Goal: Communication & Community: Answer question/provide support

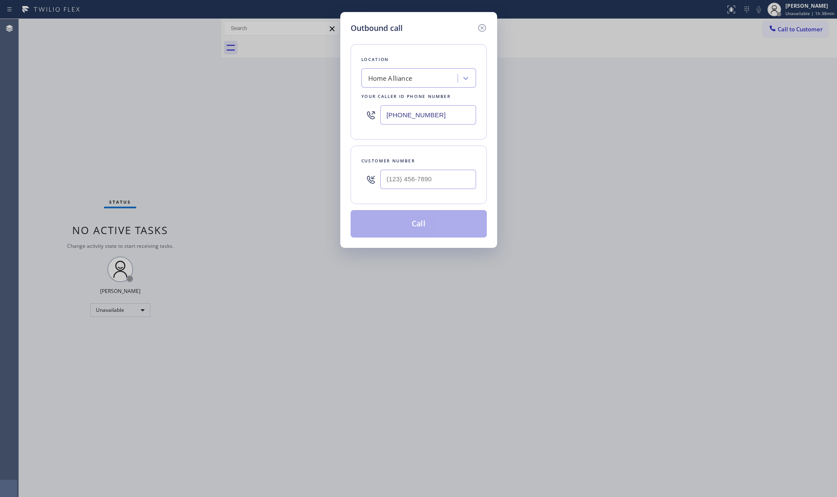
drag, startPoint x: 454, startPoint y: 108, endPoint x: 354, endPoint y: 129, distance: 101.8
click at [354, 129] on div "Location Home Alliance Your caller id phone number [PHONE_NUMBER]" at bounding box center [419, 91] width 136 height 95
paste input "786) 471-1187"
type input "[PHONE_NUMBER]"
paste input "239) 203-2353"
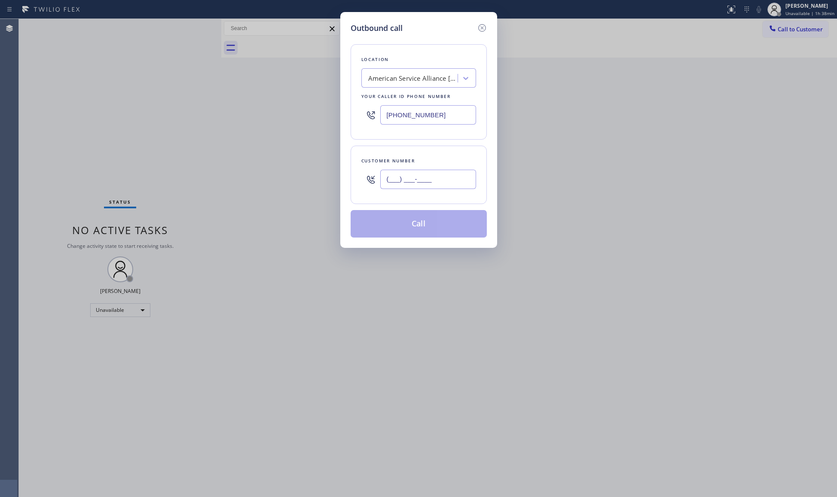
click at [440, 179] on input "(___) ___-____" at bounding box center [428, 179] width 96 height 19
type input "[PHONE_NUMBER]"
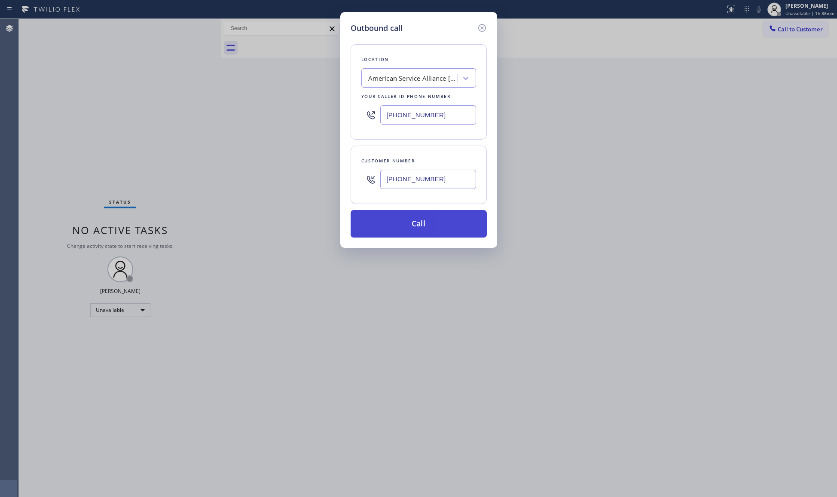
click at [435, 229] on button "Call" at bounding box center [419, 224] width 136 height 28
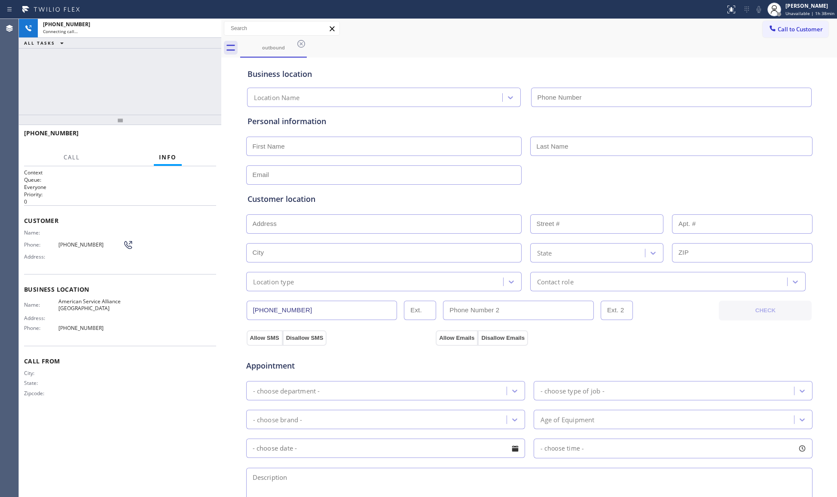
type input "[PHONE_NUMBER]"
click at [204, 136] on span "HANG UP" at bounding box center [196, 137] width 26 height 6
click at [203, 135] on span "HANG UP" at bounding box center [196, 137] width 26 height 6
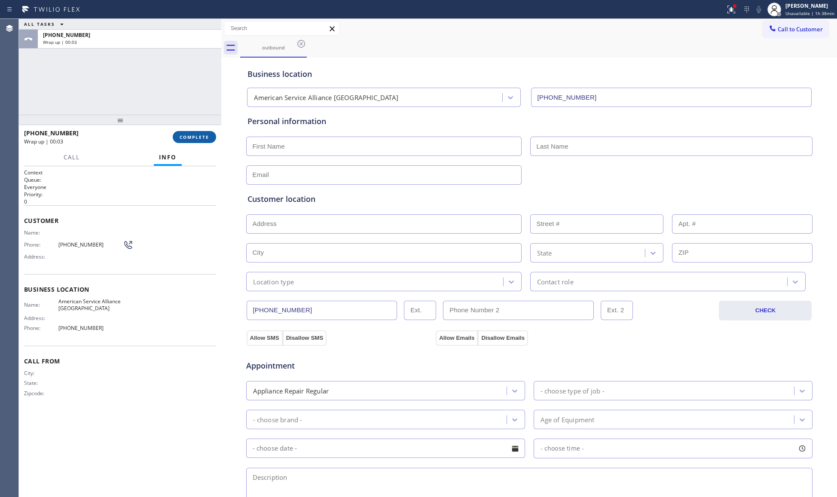
click at [207, 140] on span "COMPLETE" at bounding box center [195, 137] width 30 height 6
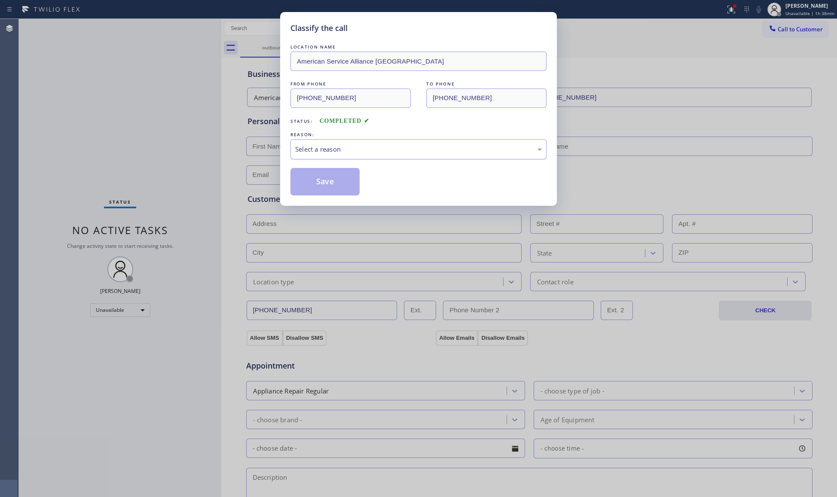
click at [313, 148] on div "Select a reason" at bounding box center [418, 149] width 247 height 10
click at [322, 182] on button "Save" at bounding box center [325, 182] width 69 height 28
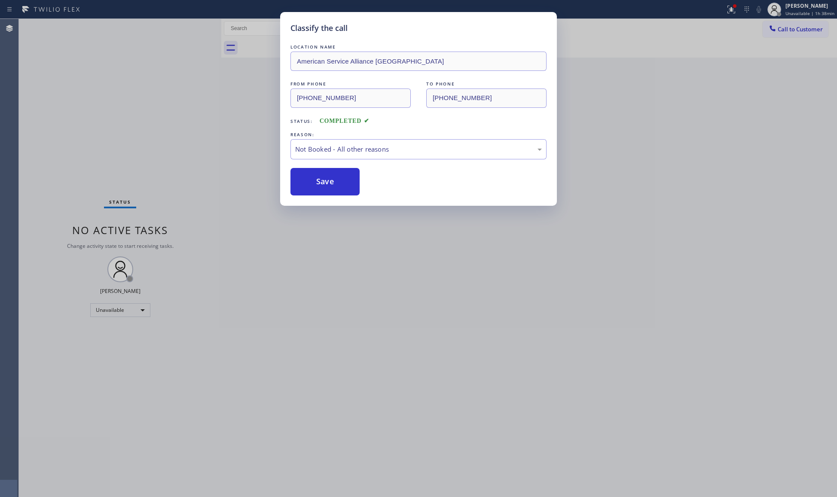
click at [322, 182] on button "Save" at bounding box center [325, 182] width 69 height 28
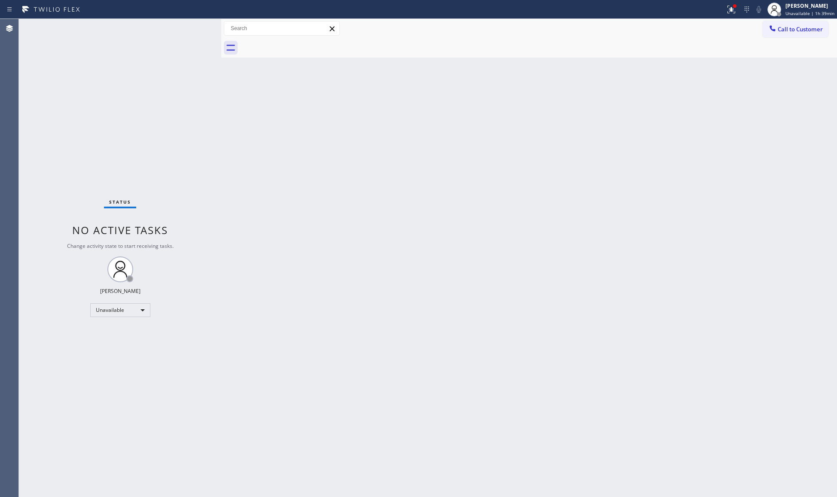
drag, startPoint x: 570, startPoint y: 107, endPoint x: 584, endPoint y: 95, distance: 18.3
click at [579, 101] on div "Back to Dashboard Change Sender ID Customers Technicians Select a contact Outbo…" at bounding box center [529, 258] width 616 height 478
click at [731, 7] on icon at bounding box center [731, 9] width 10 height 10
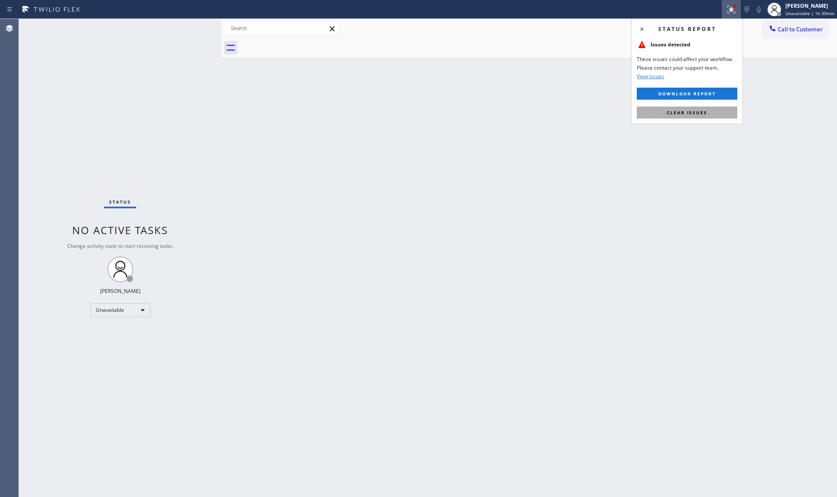
click at [666, 109] on button "Clear issues" at bounding box center [687, 113] width 101 height 12
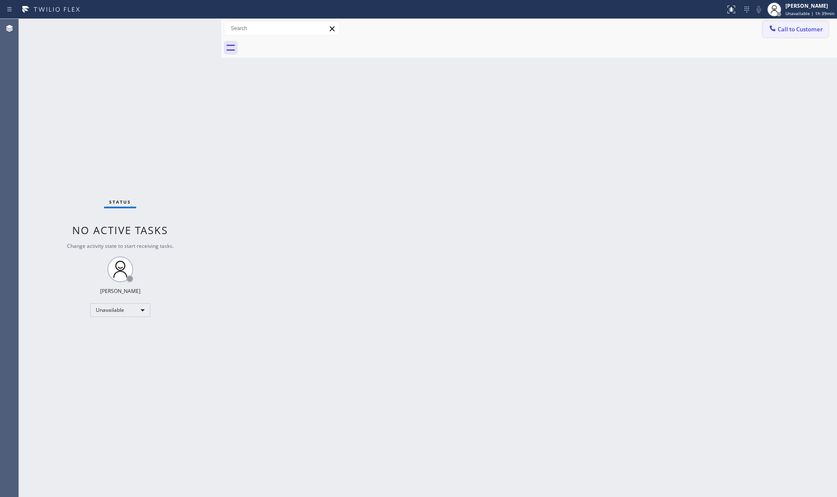
click at [780, 33] on span "Call to Customer" at bounding box center [800, 29] width 45 height 8
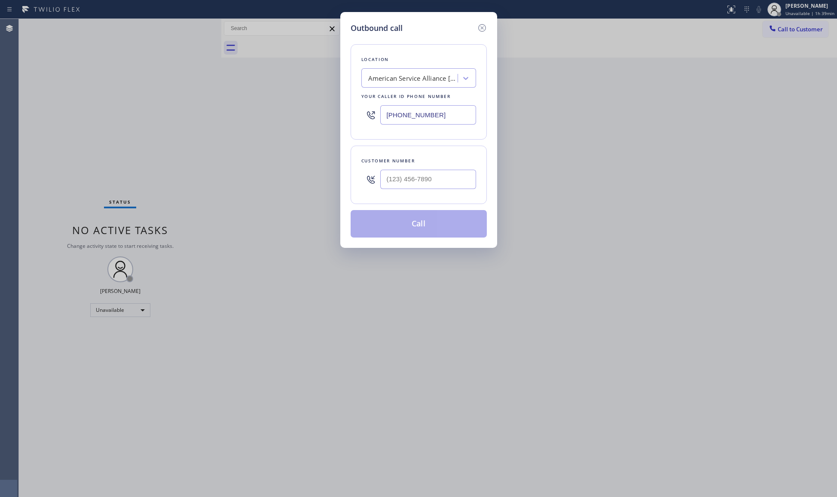
drag, startPoint x: 432, startPoint y: 108, endPoint x: 328, endPoint y: 116, distance: 103.9
click at [329, 119] on div "Outbound call Location American Service Alliance [GEOGRAPHIC_DATA] Your caller …" at bounding box center [418, 248] width 837 height 497
paste input "813) 694-9838"
type input "[PHONE_NUMBER]"
click at [441, 178] on input "(___) ___-____" at bounding box center [428, 179] width 96 height 19
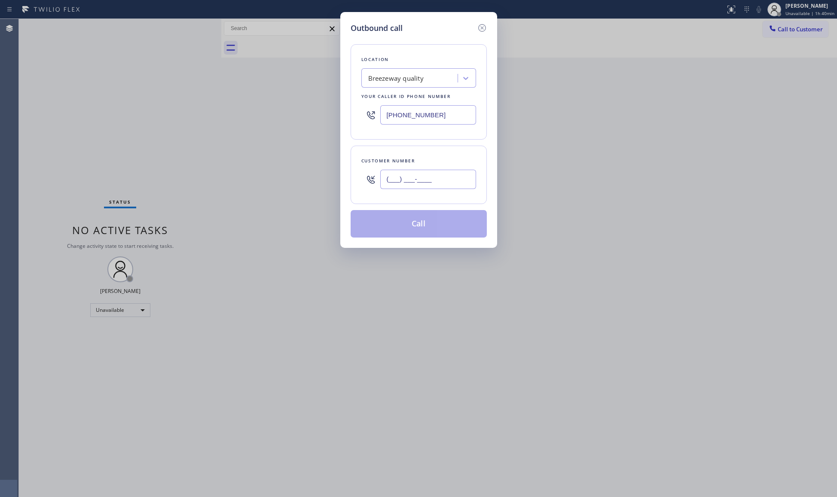
paste input "941) 306-7361"
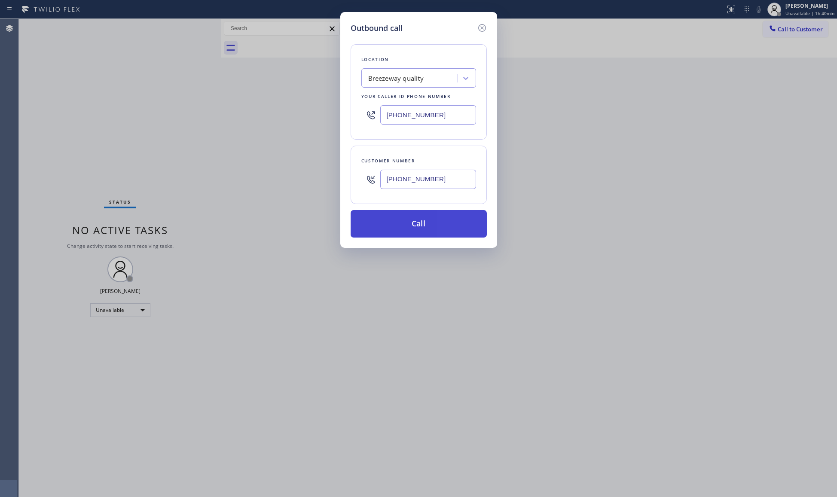
type input "[PHONE_NUMBER]"
click at [415, 226] on button "Call" at bounding box center [419, 224] width 136 height 28
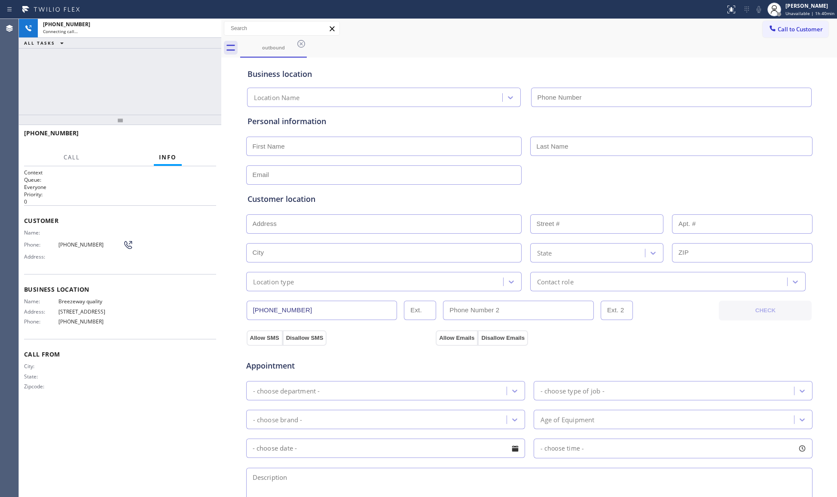
type input "[PHONE_NUMBER]"
click at [511, 46] on div "outbound" at bounding box center [538, 47] width 597 height 19
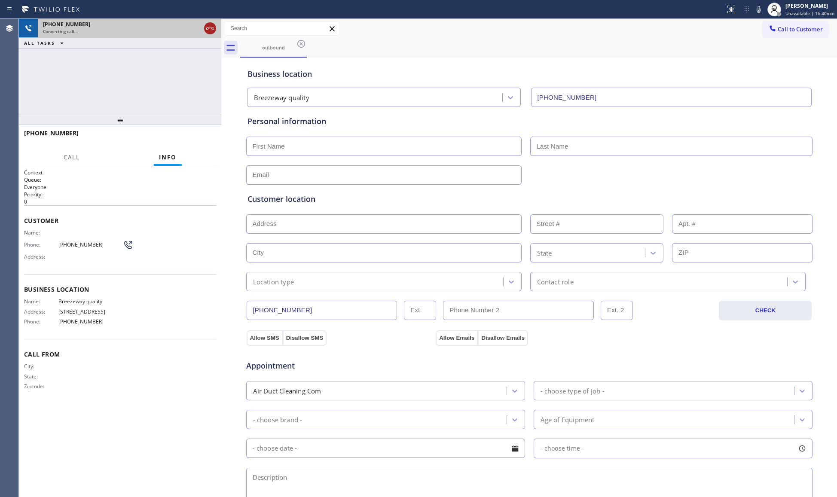
click at [205, 28] on icon at bounding box center [210, 28] width 10 height 10
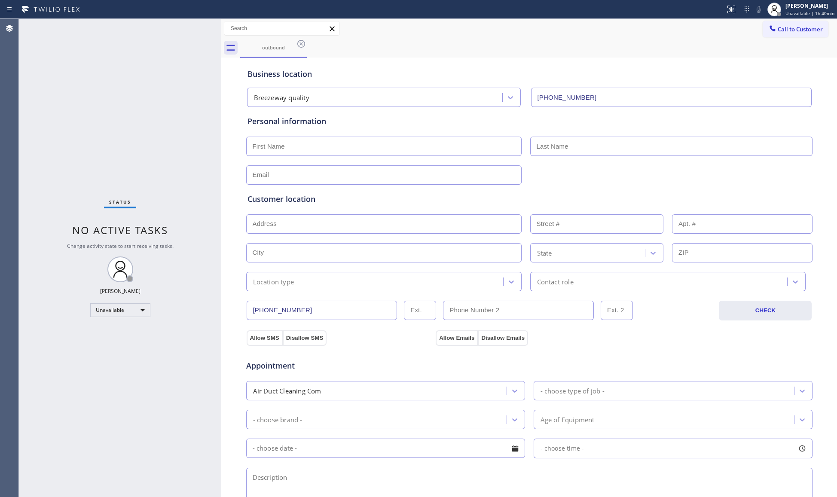
drag, startPoint x: 784, startPoint y: 26, endPoint x: 760, endPoint y: 31, distance: 24.5
click at [783, 26] on span "Call to Customer" at bounding box center [800, 29] width 45 height 8
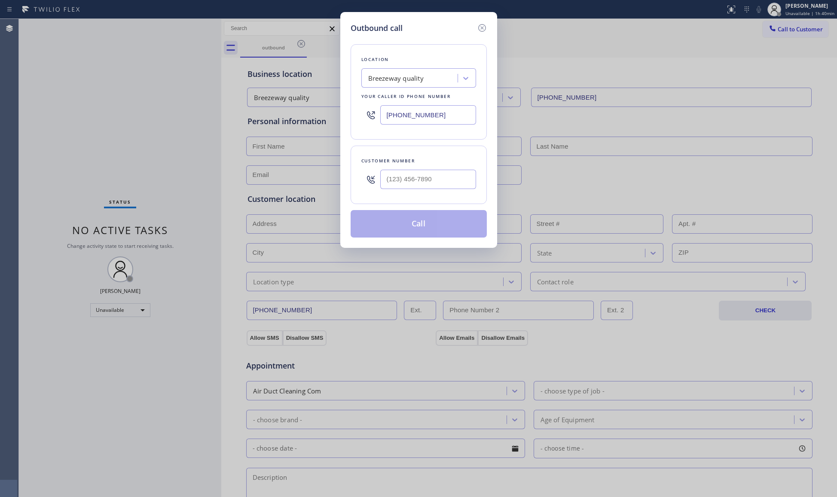
drag, startPoint x: 448, startPoint y: 117, endPoint x: 361, endPoint y: 110, distance: 87.1
click at [362, 111] on div "[PHONE_NUMBER]" at bounding box center [419, 115] width 115 height 28
paste input "425) 686-8906"
type input "[PHONE_NUMBER]"
paste input "text"
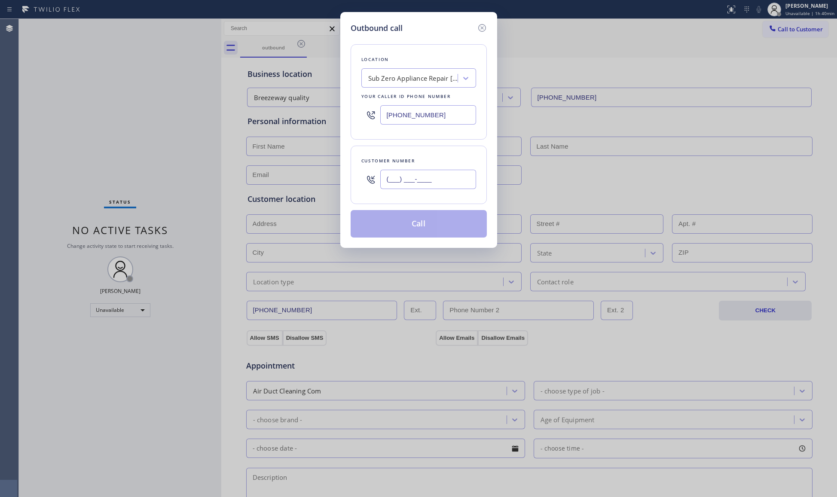
click at [438, 174] on input "(___) ___-____" at bounding box center [428, 179] width 96 height 19
paste input "425) 521-6322"
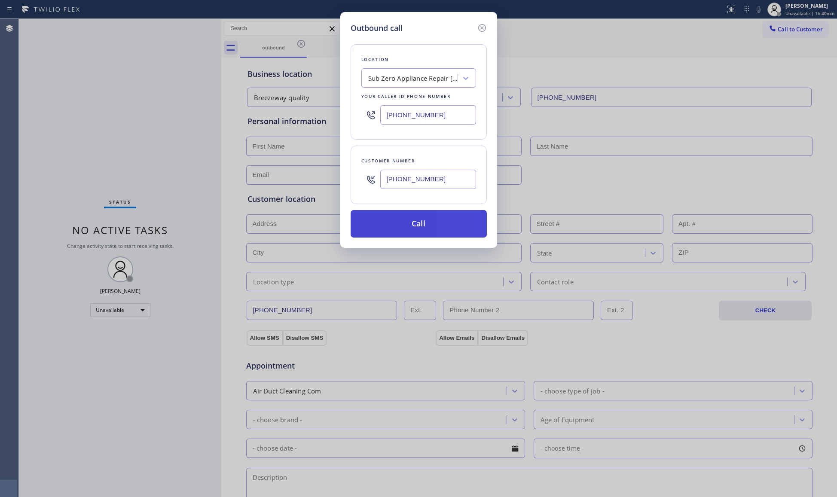
type input "[PHONE_NUMBER]"
click at [416, 223] on button "Call" at bounding box center [419, 224] width 136 height 28
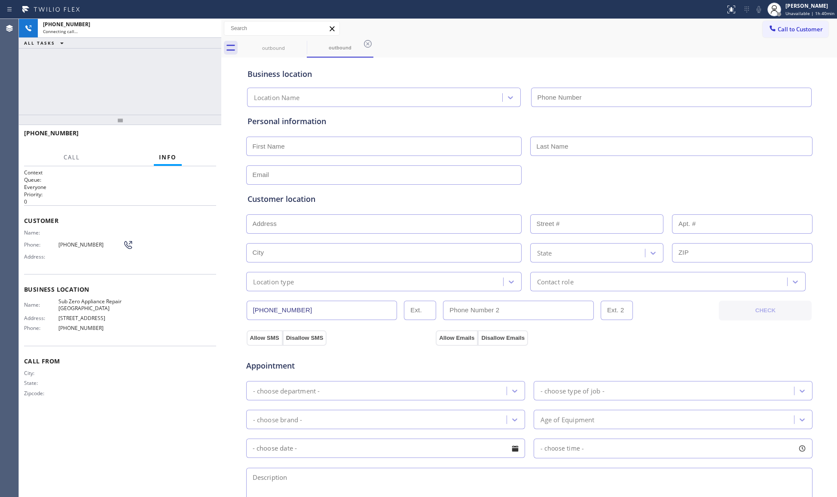
type input "[PHONE_NUMBER]"
drag, startPoint x: 449, startPoint y: 50, endPoint x: 415, endPoint y: 39, distance: 35.5
click at [445, 47] on div "outbound outbound" at bounding box center [538, 47] width 597 height 19
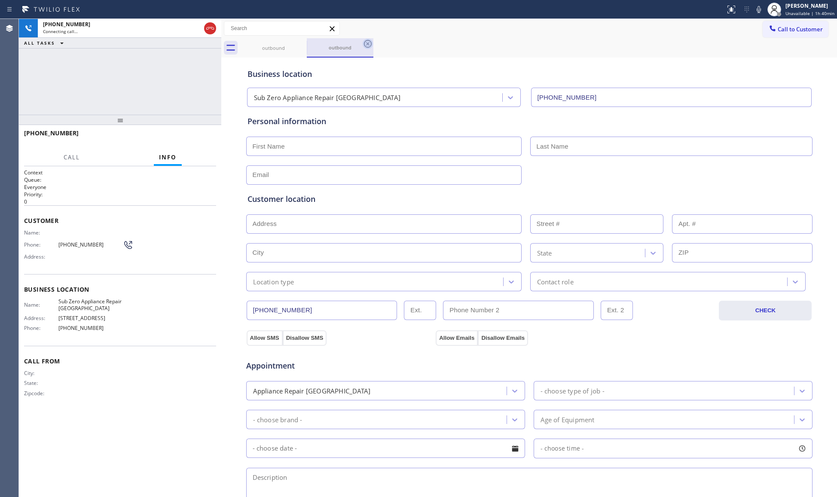
click at [372, 46] on icon at bounding box center [368, 44] width 10 height 10
click at [153, 92] on div "[PHONE_NUMBER] Connecting call… ALL TASKS ALL TASKS ACTIVE TASKS TASKS IN WRAP …" at bounding box center [120, 67] width 202 height 96
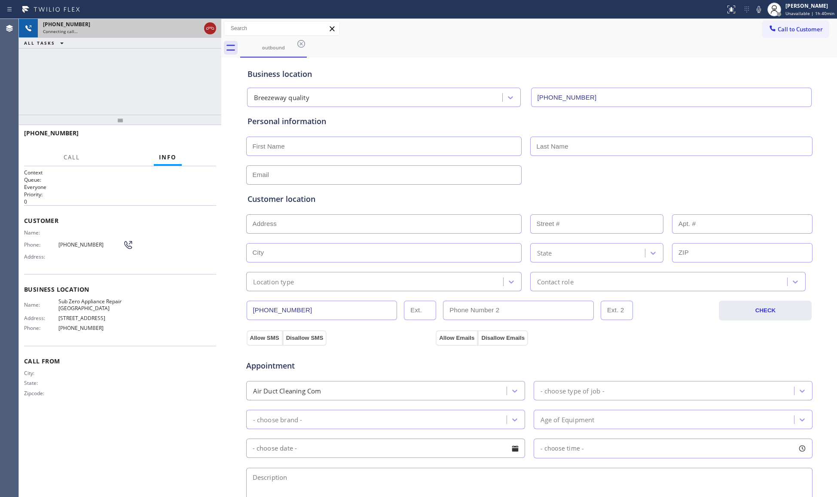
click at [210, 26] on icon at bounding box center [210, 28] width 10 height 10
type input "[PHONE_NUMBER]"
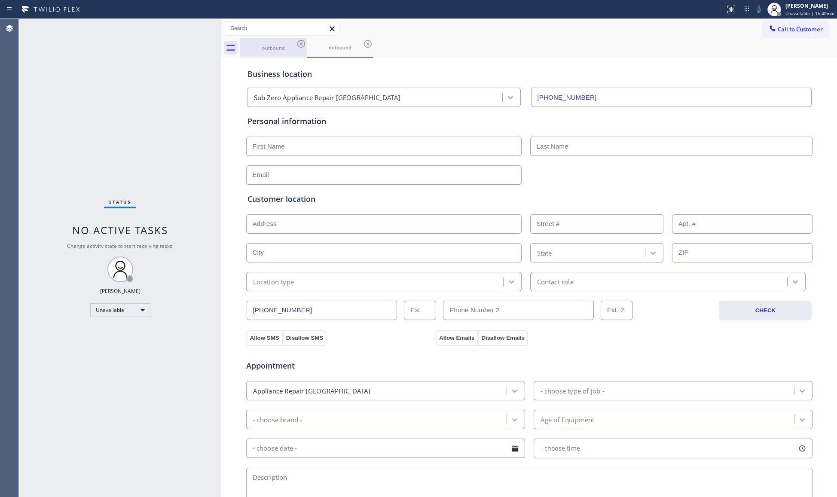
click at [295, 50] on div "outbound" at bounding box center [273, 47] width 67 height 19
click at [295, 50] on div "outbound" at bounding box center [273, 48] width 65 height 6
click at [297, 46] on icon at bounding box center [301, 44] width 10 height 10
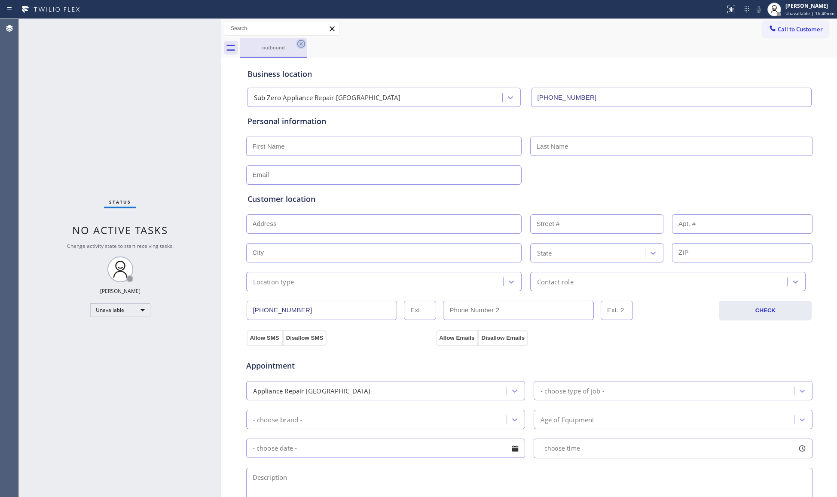
click at [304, 43] on icon at bounding box center [301, 44] width 10 height 10
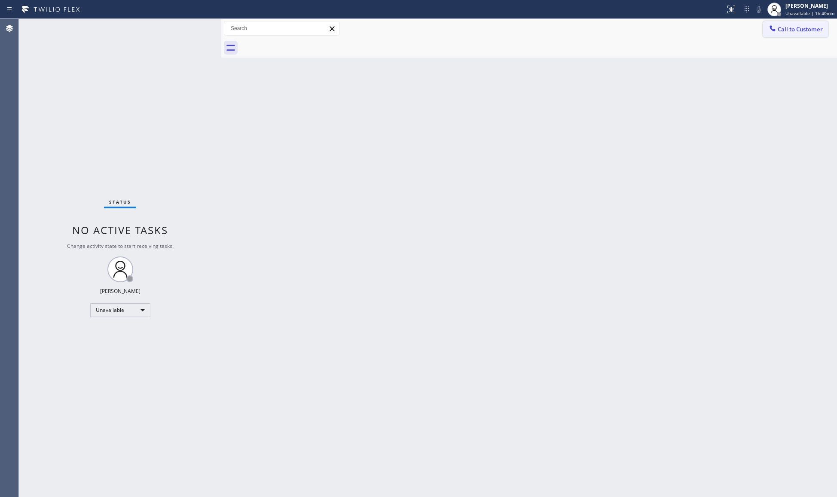
click at [778, 28] on span "Call to Customer" at bounding box center [800, 29] width 45 height 8
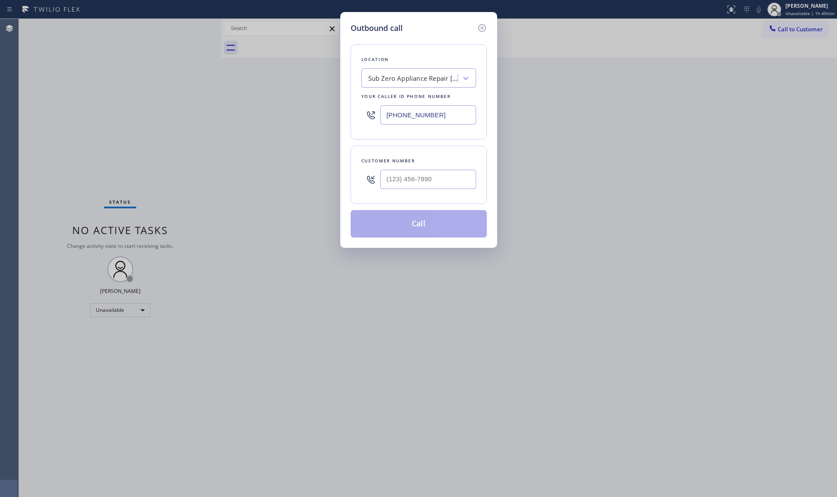
drag, startPoint x: 434, startPoint y: 119, endPoint x: 344, endPoint y: 115, distance: 89.9
click at [344, 115] on div "Outbound call Location Sub Zero Appliance Repair [GEOGRAPHIC_DATA] Your caller …" at bounding box center [418, 130] width 157 height 236
paste input "4) 533-542"
type input "[PHONE_NUMBER]"
click at [441, 175] on input "(___) ___-____" at bounding box center [428, 179] width 96 height 19
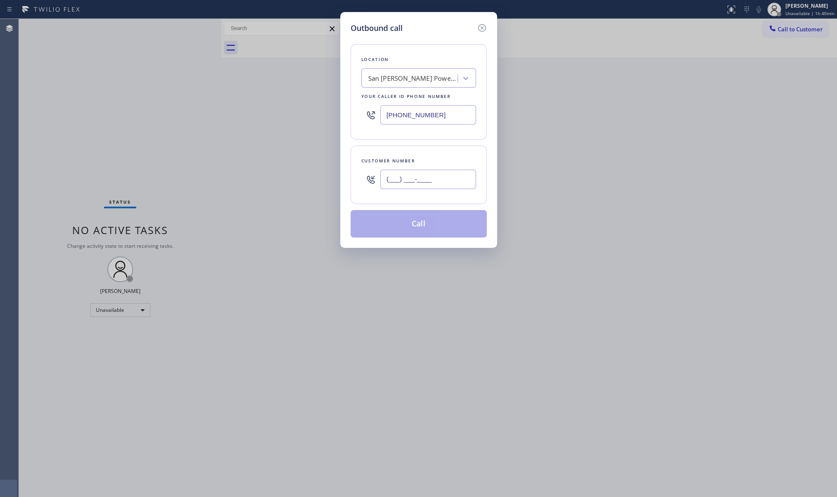
paste input "559) 784-1110"
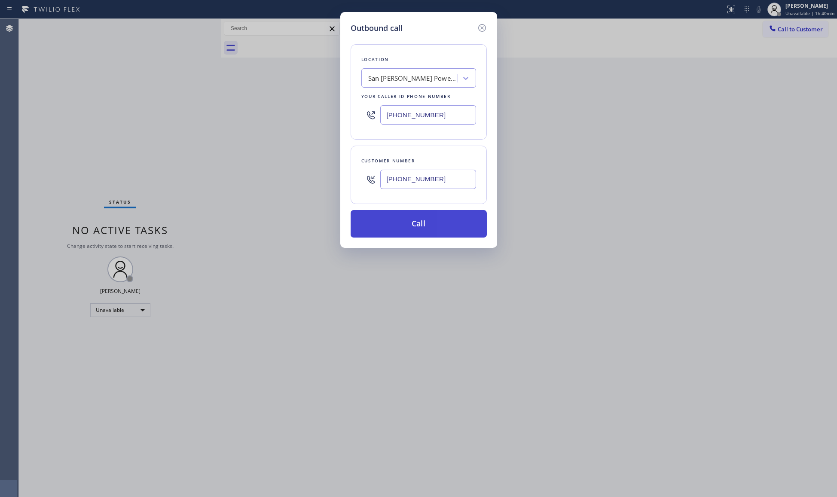
type input "[PHONE_NUMBER]"
click at [429, 219] on button "Call" at bounding box center [419, 224] width 136 height 28
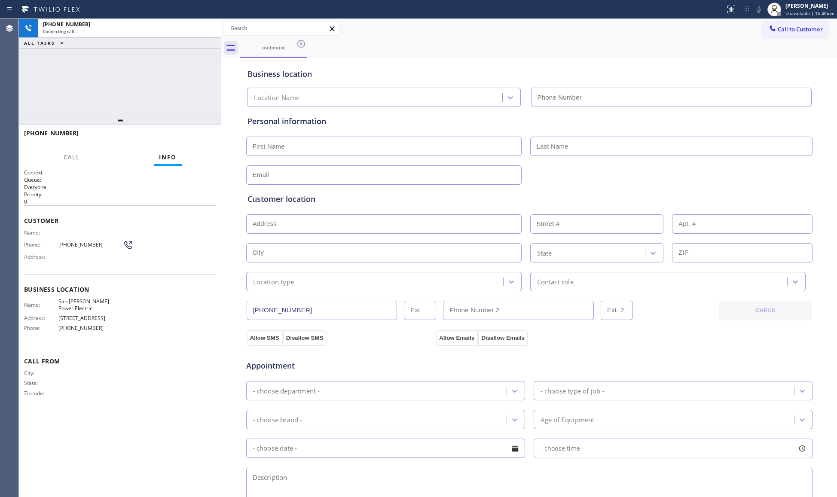
type input "[PHONE_NUMBER]"
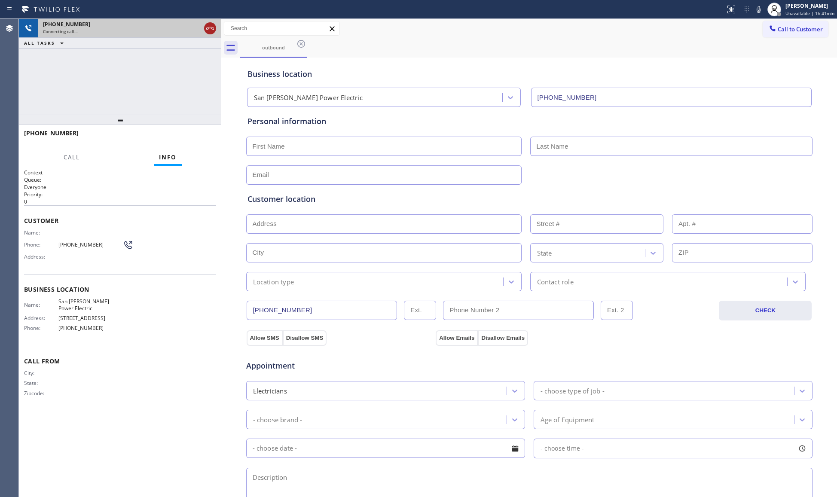
click at [210, 28] on icon at bounding box center [210, 28] width 10 height 10
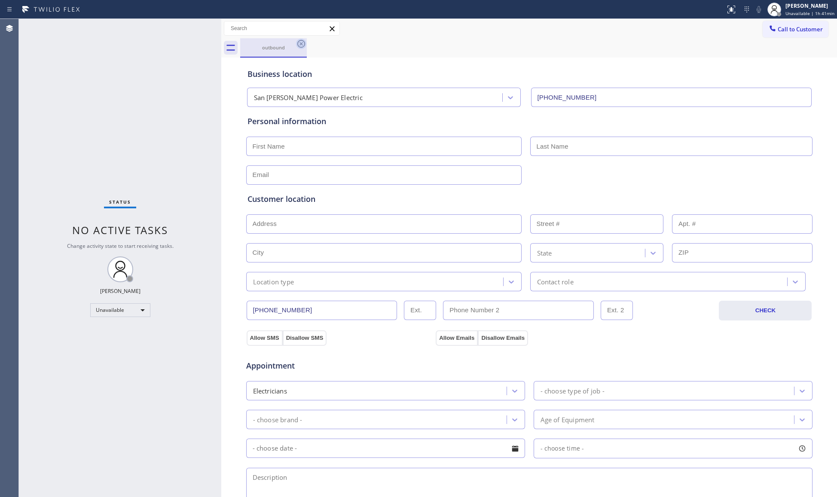
click at [298, 46] on icon at bounding box center [301, 44] width 8 height 8
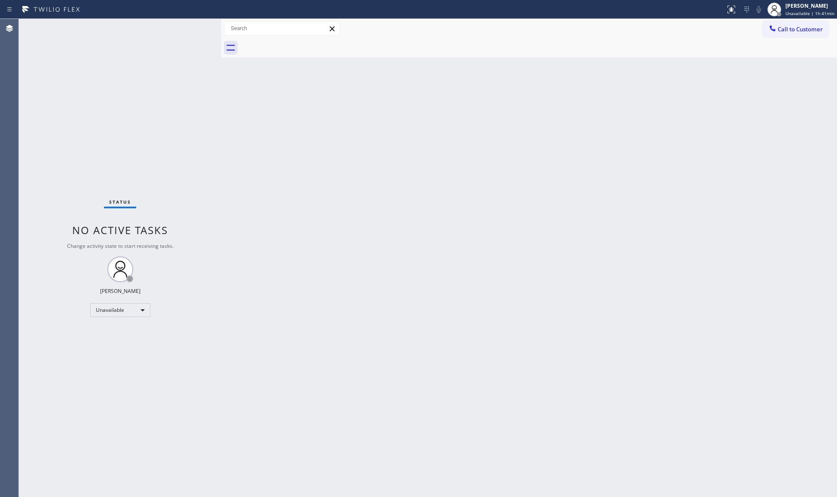
drag, startPoint x: 789, startPoint y: 28, endPoint x: 755, endPoint y: 48, distance: 39.3
click at [786, 30] on span "Call to Customer" at bounding box center [800, 29] width 45 height 8
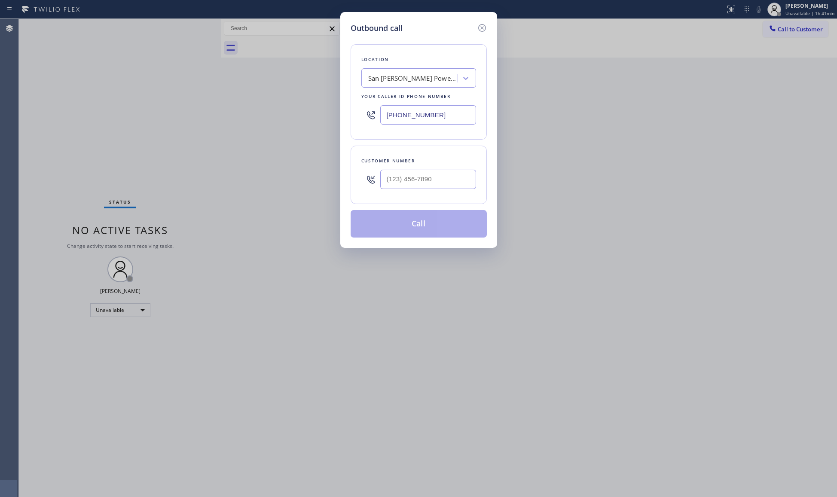
drag, startPoint x: 470, startPoint y: 121, endPoint x: 351, endPoint y: 121, distance: 119.5
click at [351, 121] on div "Location [GEOGRAPHIC_DATA][PERSON_NAME] Power Electric Your caller id phone num…" at bounding box center [419, 91] width 136 height 95
paste input "949) 617-1133"
type input "[PHONE_NUMBER]"
click at [466, 188] on input "(___) ___-____" at bounding box center [428, 179] width 96 height 19
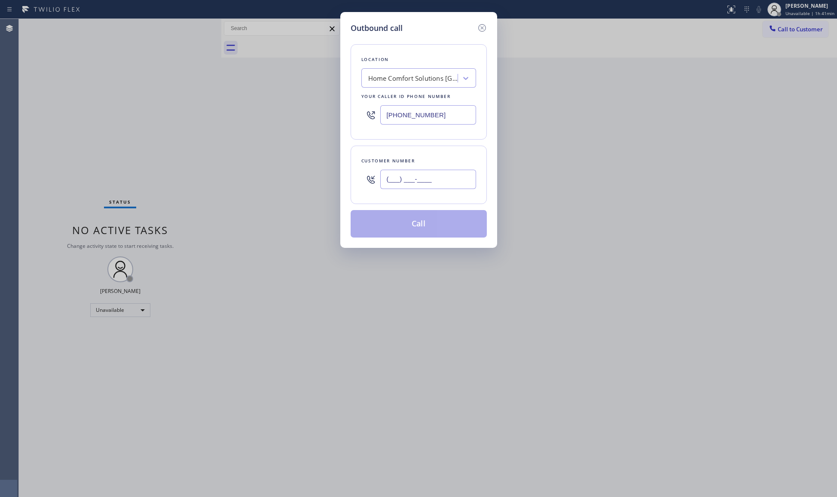
paste input "479) 849-3276"
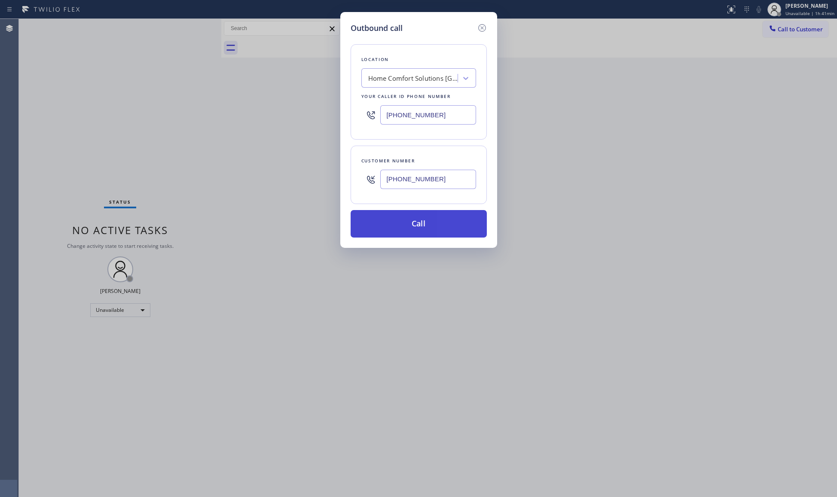
type input "[PHONE_NUMBER]"
click at [420, 228] on button "Call" at bounding box center [419, 224] width 136 height 28
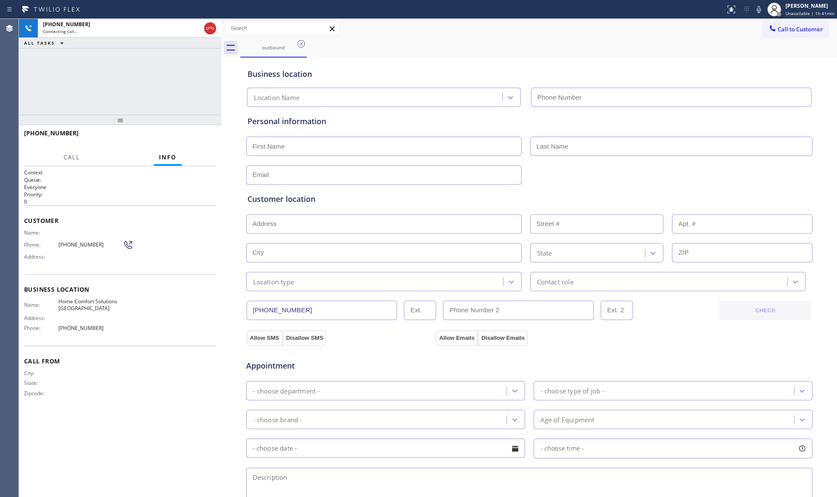
type input "[PHONE_NUMBER]"
click at [190, 135] on span "HANG UP" at bounding box center [196, 137] width 26 height 6
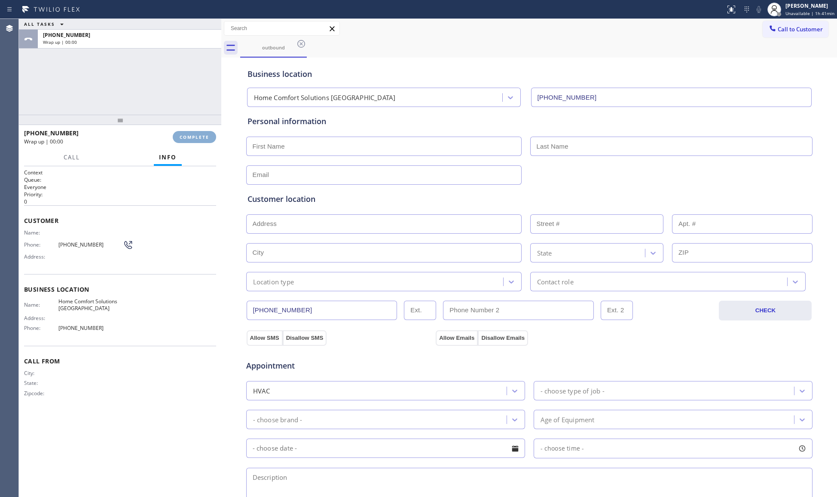
click at [190, 135] on span "COMPLETE" at bounding box center [195, 137] width 30 height 6
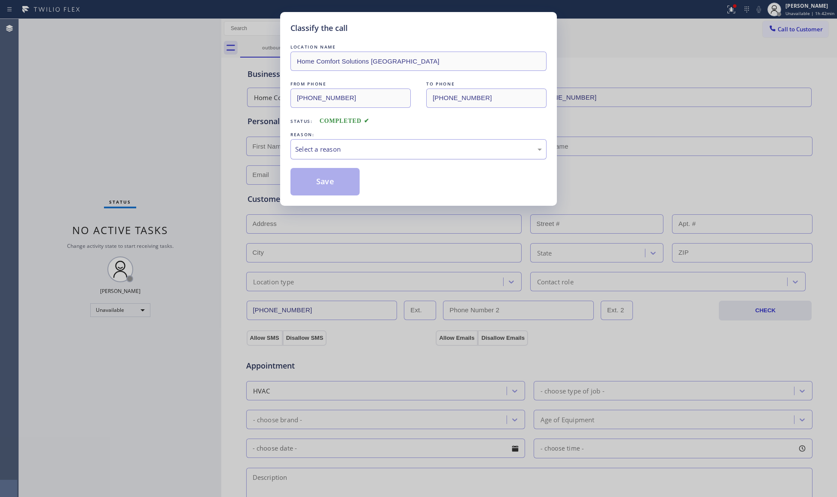
click at [333, 160] on div "LOCATION NAME Home Comfort Solutions [GEOGRAPHIC_DATA] FROM PHONE [PHONE_NUMBER…" at bounding box center [419, 119] width 256 height 153
click at [331, 152] on div "Select a reason" at bounding box center [418, 149] width 247 height 10
click at [322, 129] on div "LOCATION NAME Home Comfort Solutions [GEOGRAPHIC_DATA] FROM PHONE [PHONE_NUMBER…" at bounding box center [419, 119] width 256 height 153
click at [322, 189] on button "Save" at bounding box center [325, 182] width 69 height 28
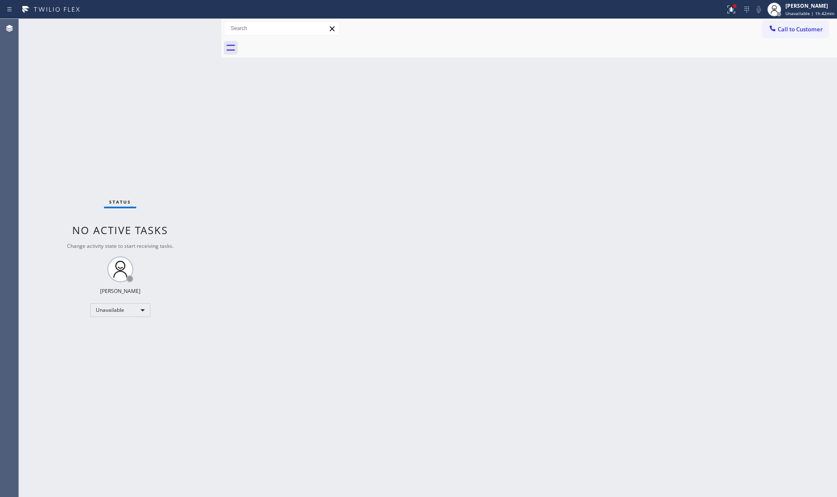
click at [704, 62] on div "Back to Dashboard Change Sender ID Customers Technicians Select a contact Outbo…" at bounding box center [529, 258] width 616 height 478
click at [735, 3] on button at bounding box center [731, 9] width 19 height 19
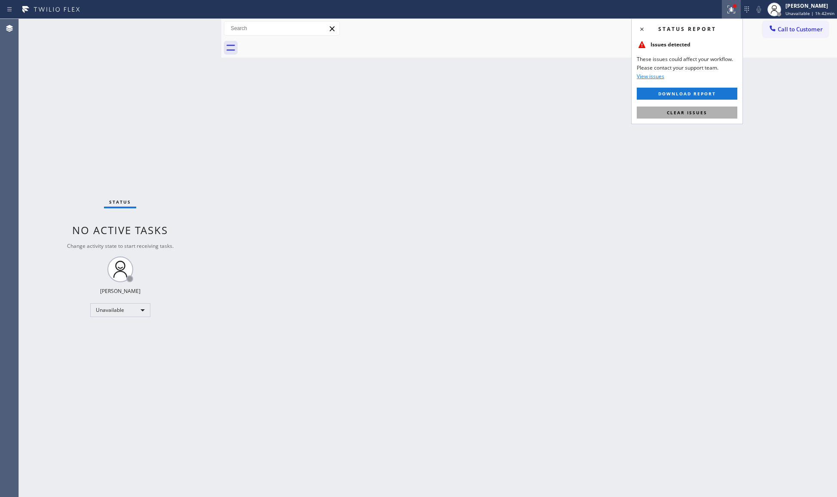
click at [678, 116] on button "Clear issues" at bounding box center [687, 113] width 101 height 12
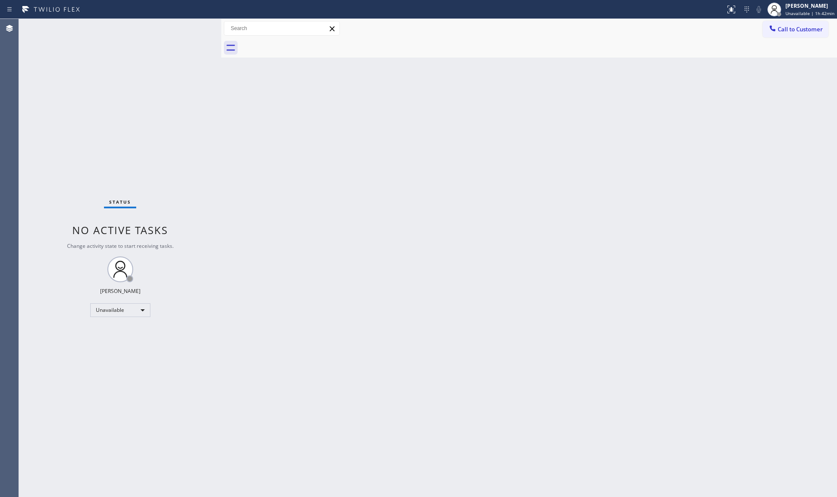
drag, startPoint x: 776, startPoint y: 28, endPoint x: 583, endPoint y: 60, distance: 195.2
click at [774, 29] on icon at bounding box center [773, 28] width 9 height 9
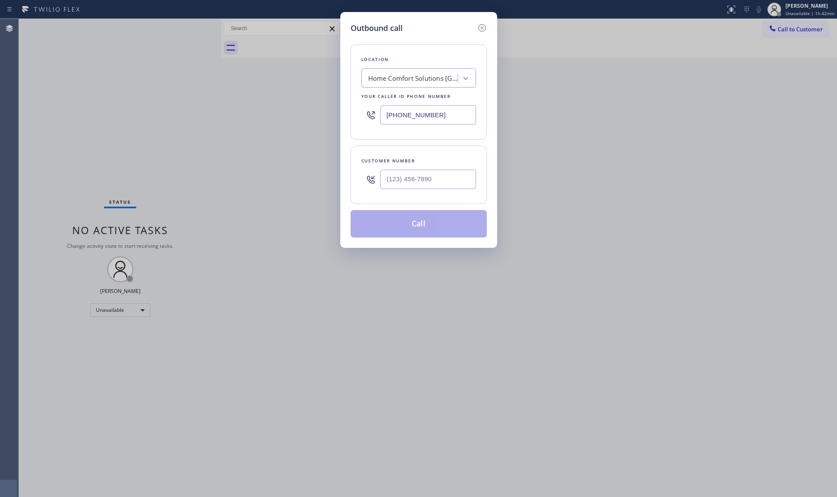
drag, startPoint x: 459, startPoint y: 119, endPoint x: 319, endPoint y: 118, distance: 140.6
click at [304, 117] on div "Outbound call Location Home Comfort Solutions [GEOGRAPHIC_DATA] Your caller id …" at bounding box center [418, 248] width 837 height 497
paste input "714) 360-0306"
type input "[PHONE_NUMBER]"
paste input "540-5460"
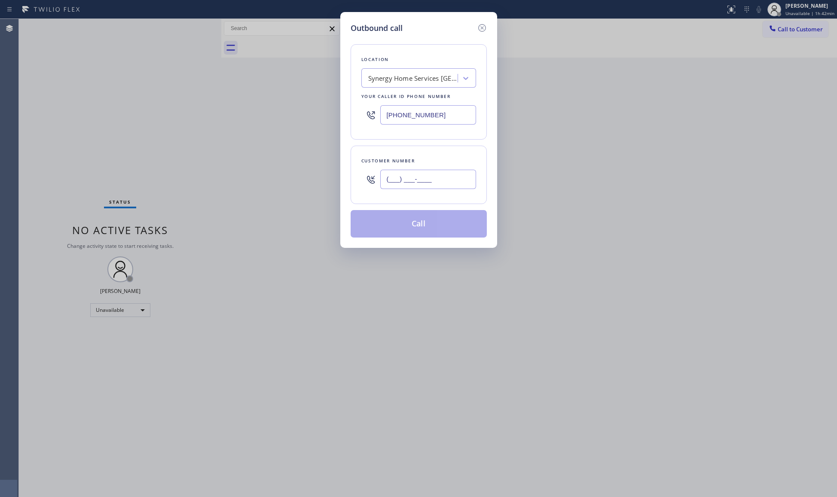
click at [400, 187] on input "(___) ___-____" at bounding box center [428, 179] width 96 height 19
drag, startPoint x: 442, startPoint y: 183, endPoint x: 354, endPoint y: 180, distance: 87.8
click at [354, 180] on div "Customer number (___) 540-5460" at bounding box center [419, 175] width 136 height 58
paste input "540) 546-0397"
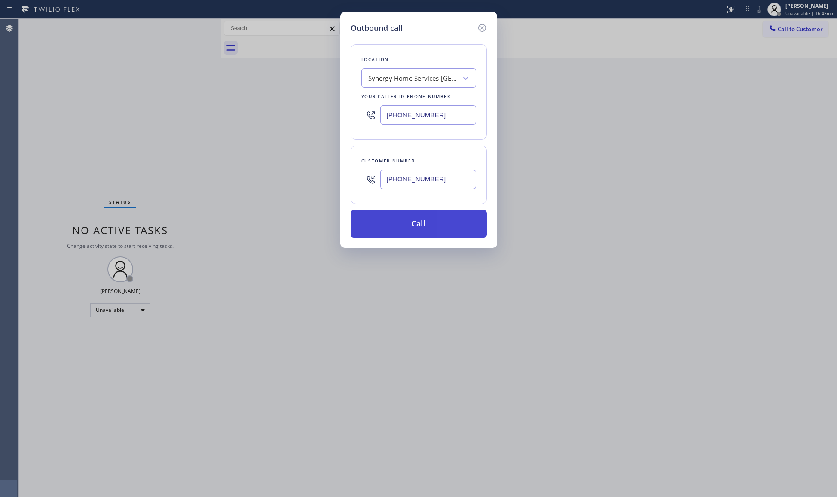
type input "[PHONE_NUMBER]"
click at [415, 226] on button "Call" at bounding box center [419, 224] width 136 height 28
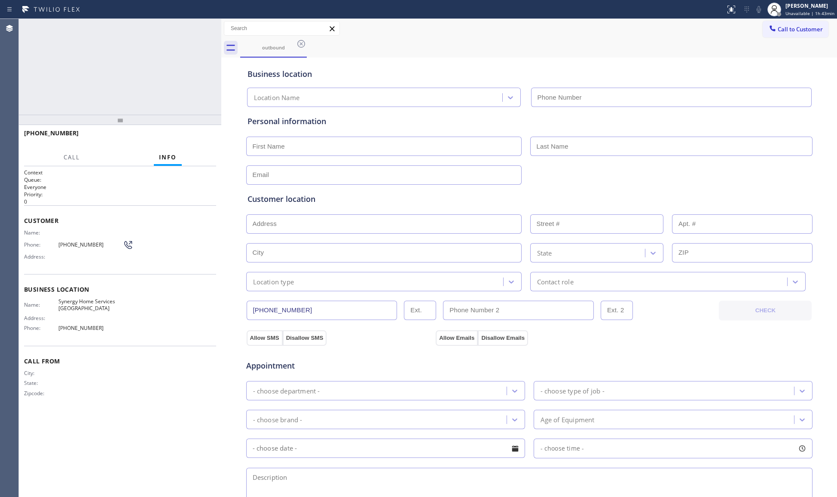
type input "[PHONE_NUMBER]"
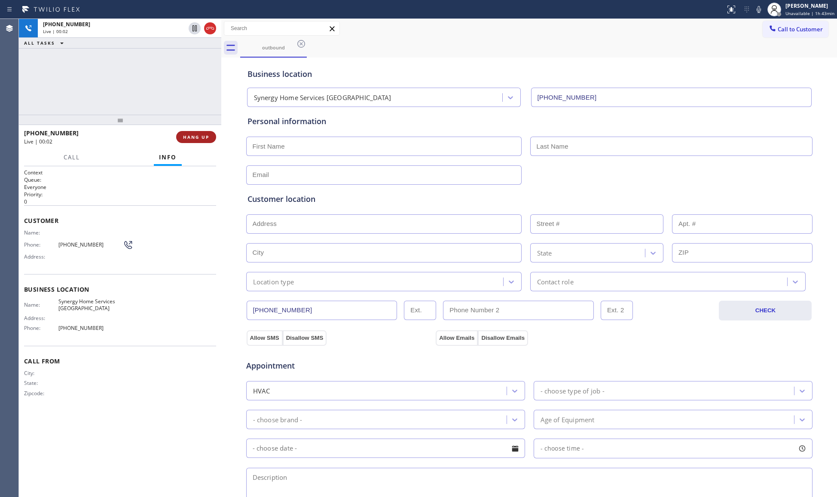
click at [200, 134] on span "HANG UP" at bounding box center [196, 137] width 26 height 6
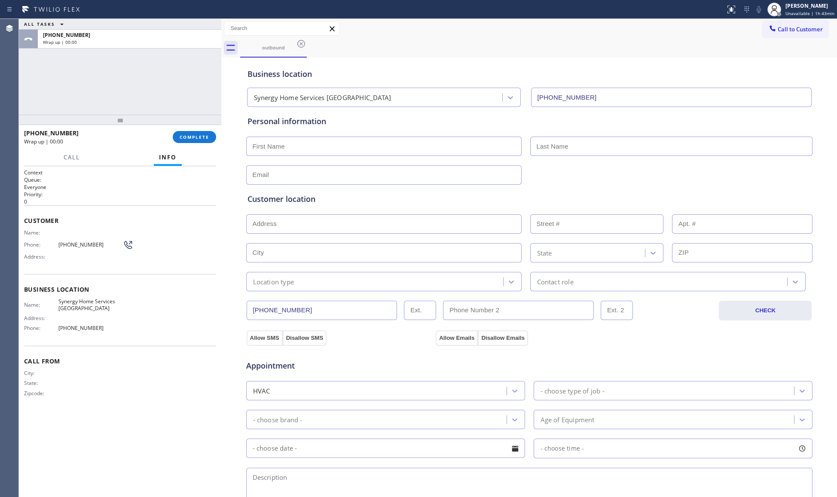
click at [277, 300] on div "[PHONE_NUMBER] CHECK" at bounding box center [529, 305] width 567 height 29
click at [274, 305] on input "[PHONE_NUMBER]" at bounding box center [322, 310] width 151 height 19
click at [201, 139] on span "COMPLETE" at bounding box center [195, 137] width 30 height 6
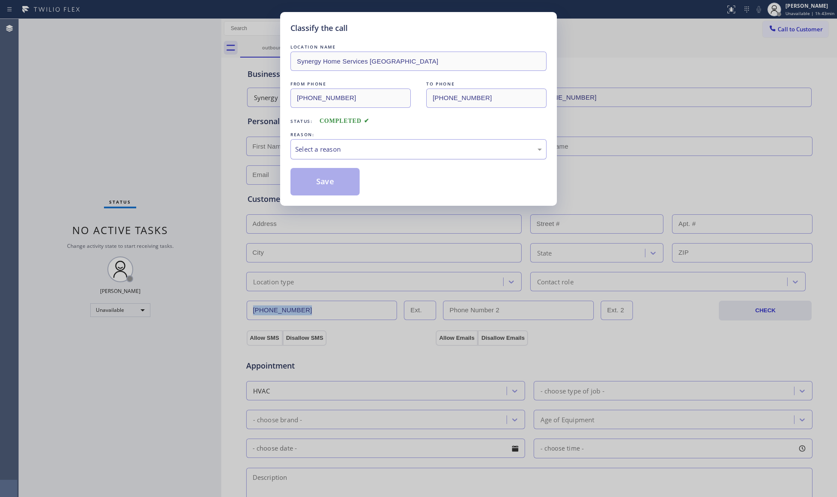
drag, startPoint x: 316, startPoint y: 145, endPoint x: 318, endPoint y: 157, distance: 11.7
click at [316, 148] on div "Select a reason" at bounding box center [418, 149] width 247 height 10
click at [322, 187] on button "Save" at bounding box center [325, 182] width 69 height 28
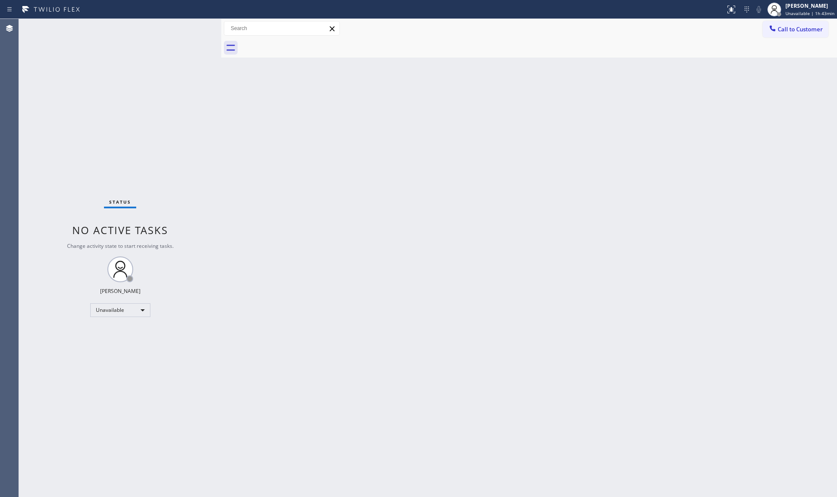
click at [794, 20] on div "Call to Customer Outbound call Location Synergy Home Services [GEOGRAPHIC_DATA]…" at bounding box center [529, 28] width 616 height 19
click at [786, 35] on button "Call to Customer" at bounding box center [796, 29] width 66 height 16
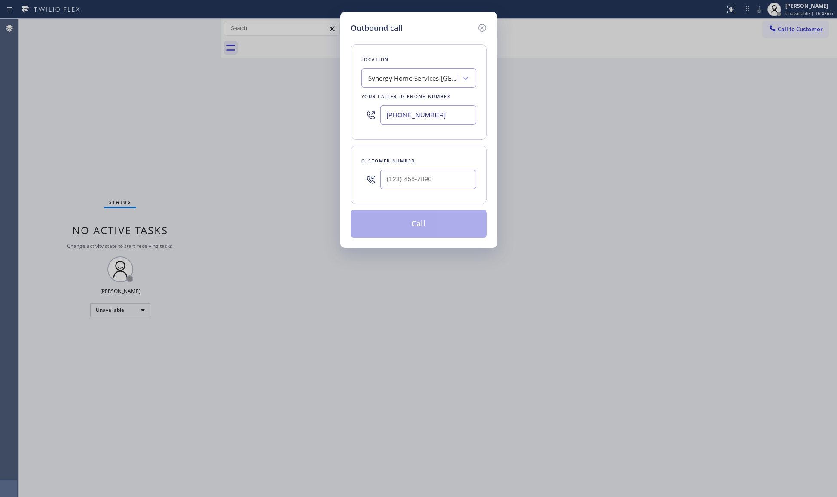
drag, startPoint x: 445, startPoint y: 198, endPoint x: 444, endPoint y: 184, distance: 13.8
click at [446, 194] on div "Customer number" at bounding box center [419, 175] width 136 height 58
click at [444, 184] on input "(___) ___-____" at bounding box center [428, 179] width 96 height 19
paste input "540) 546-0397"
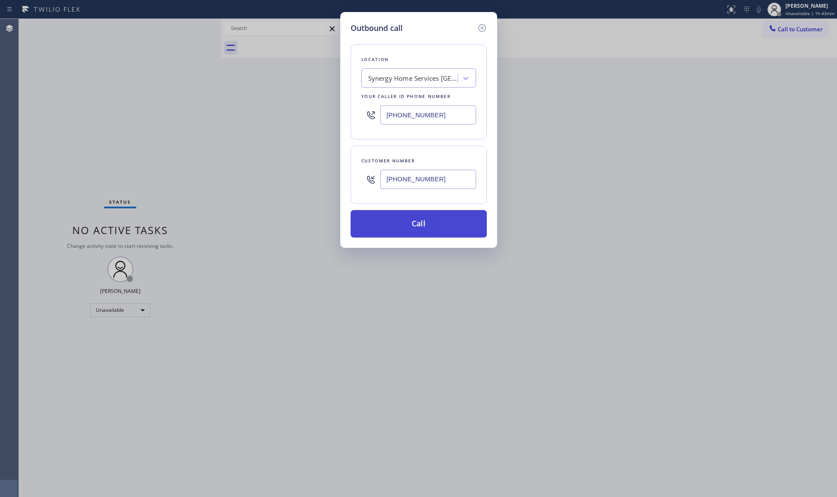
type input "[PHONE_NUMBER]"
drag, startPoint x: 425, startPoint y: 230, endPoint x: 414, endPoint y: 224, distance: 12.3
click at [425, 229] on button "Call" at bounding box center [419, 224] width 136 height 28
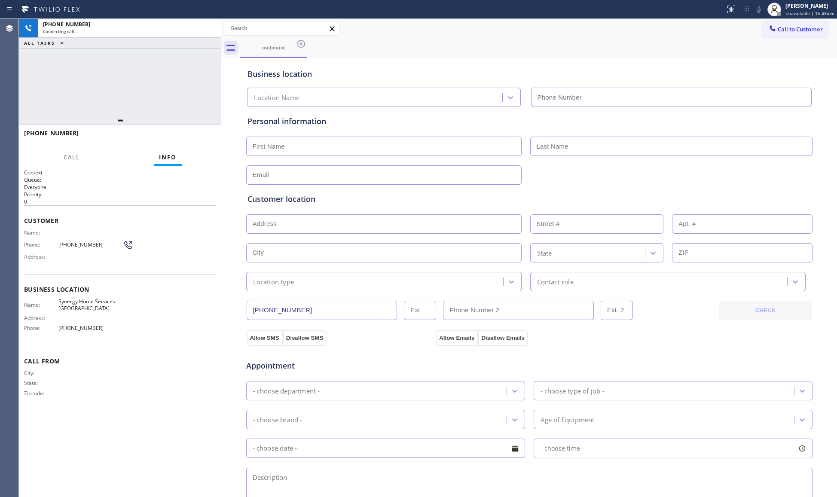
type input "[PHONE_NUMBER]"
click at [191, 142] on button "HANG UP" at bounding box center [196, 137] width 40 height 12
click at [195, 140] on button "HANG UP" at bounding box center [196, 137] width 40 height 12
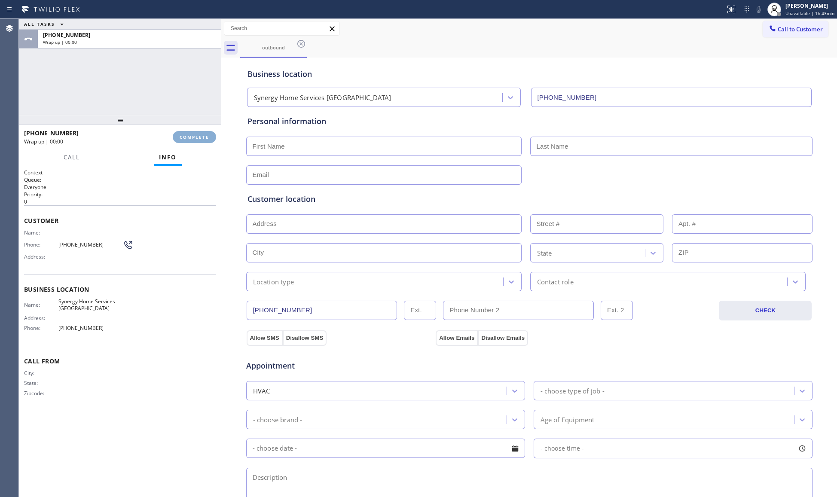
click at [195, 138] on span "COMPLETE" at bounding box center [195, 137] width 30 height 6
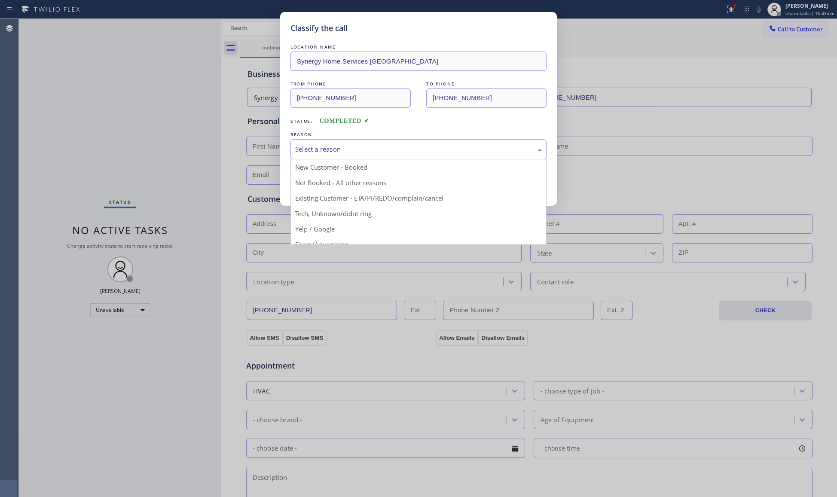
click at [376, 152] on div "Select a reason" at bounding box center [418, 149] width 247 height 10
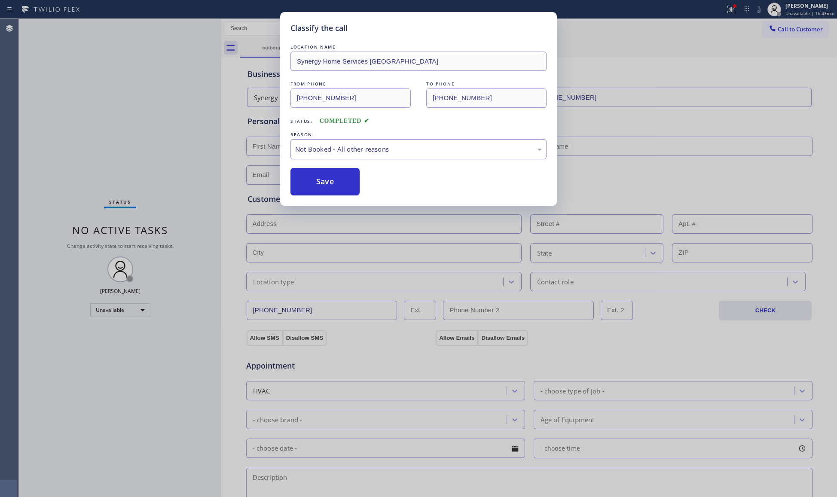
click at [313, 181] on button "Save" at bounding box center [325, 182] width 69 height 28
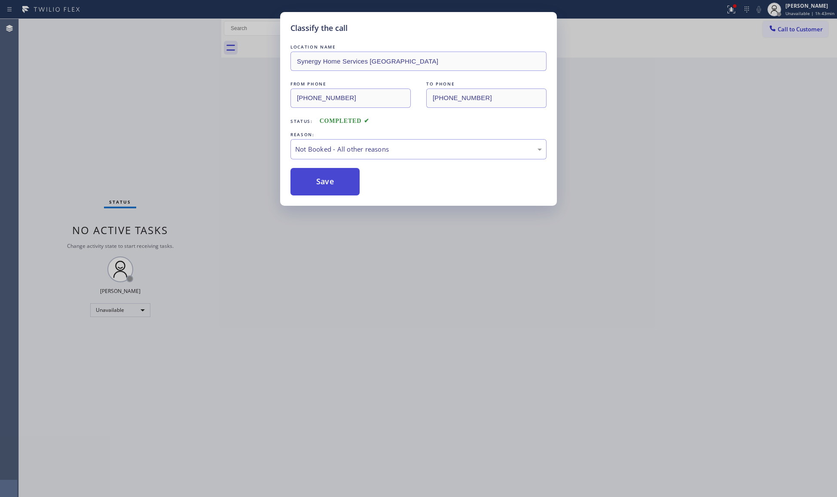
click at [315, 181] on button "Save" at bounding box center [325, 182] width 69 height 28
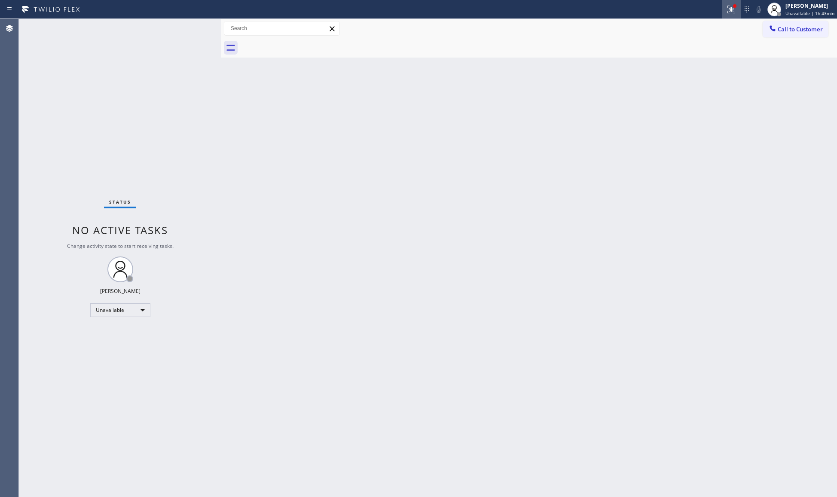
click at [726, 6] on div at bounding box center [731, 9] width 19 height 10
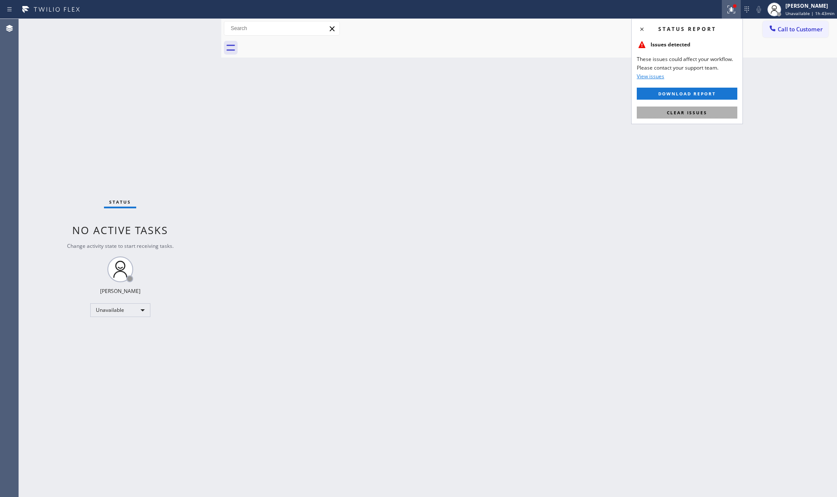
click at [699, 107] on button "Clear issues" at bounding box center [687, 113] width 101 height 12
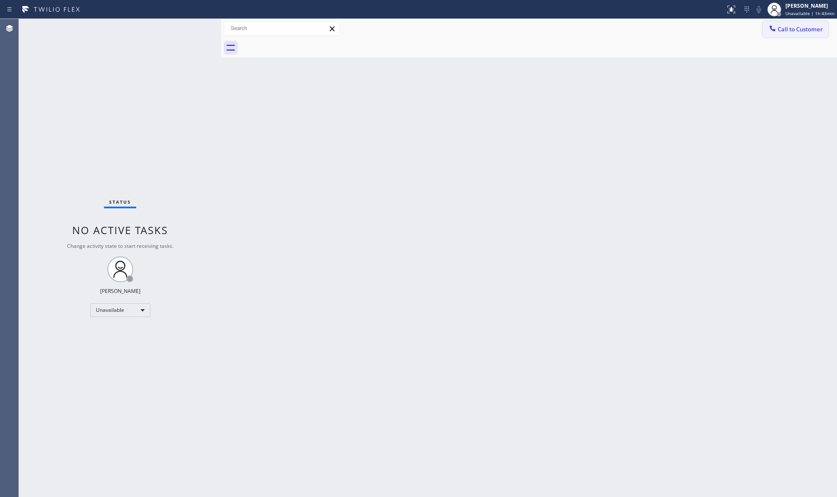
drag, startPoint x: 794, startPoint y: 30, endPoint x: 741, endPoint y: 72, distance: 67.3
click at [793, 31] on span "Call to Customer" at bounding box center [800, 29] width 45 height 8
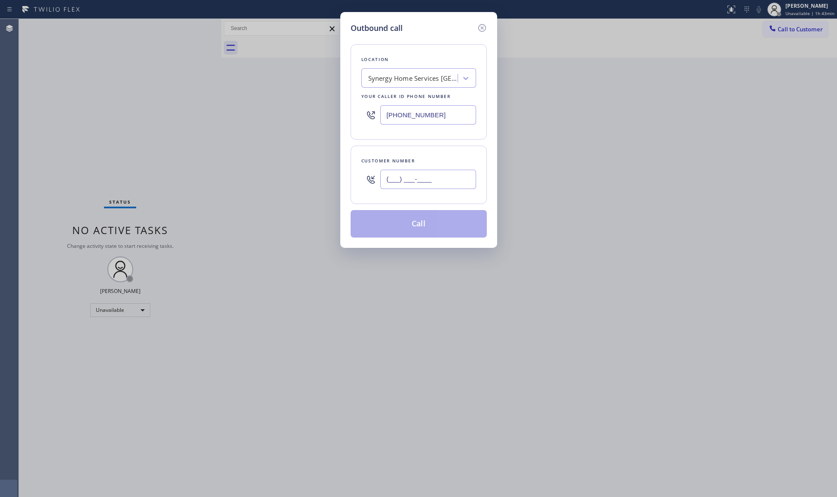
click at [459, 179] on input "(___) ___-____" at bounding box center [428, 179] width 96 height 19
paste input "540) 546-0397"
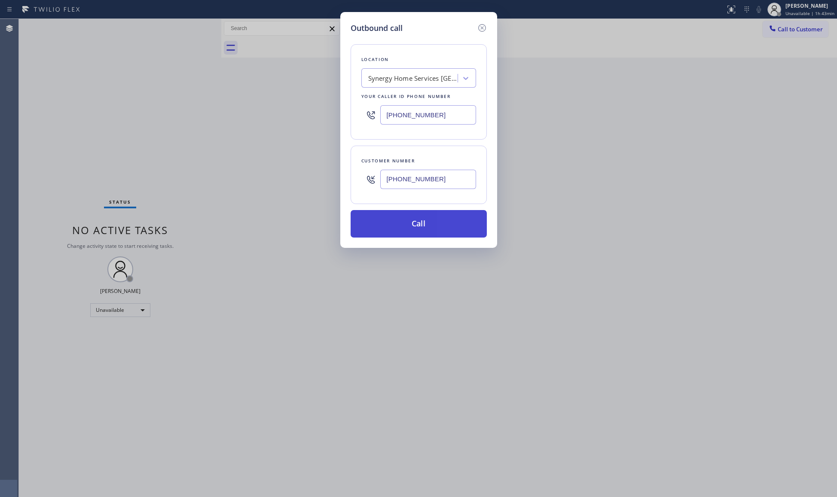
type input "[PHONE_NUMBER]"
click at [426, 232] on button "Call" at bounding box center [419, 224] width 136 height 28
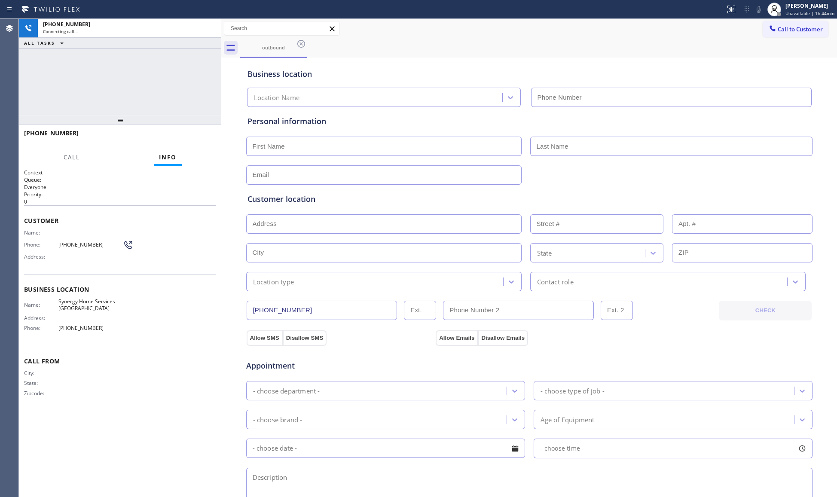
type input "[PHONE_NUMBER]"
click at [194, 132] on button "HANG UP" at bounding box center [196, 137] width 40 height 12
click at [194, 131] on button "HANG UP" at bounding box center [196, 137] width 40 height 12
click at [195, 131] on div "[PHONE_NUMBER] Live | 00:03 HANG UP" at bounding box center [120, 137] width 192 height 22
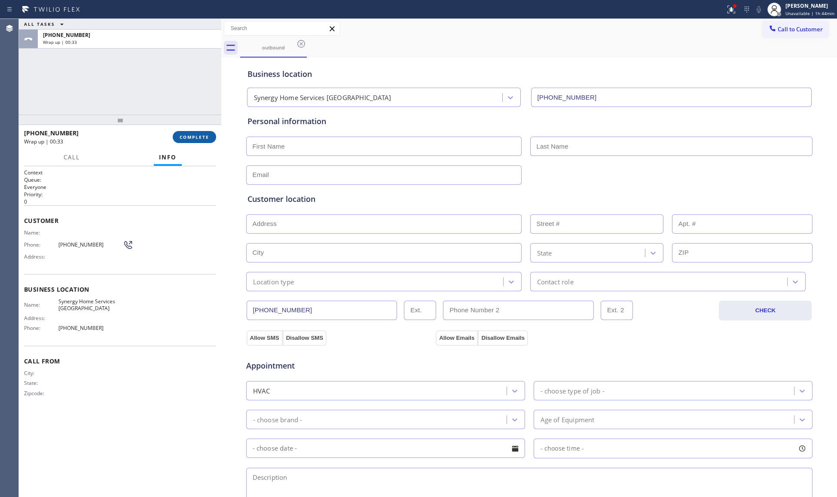
click at [193, 141] on button "COMPLETE" at bounding box center [194, 137] width 43 height 12
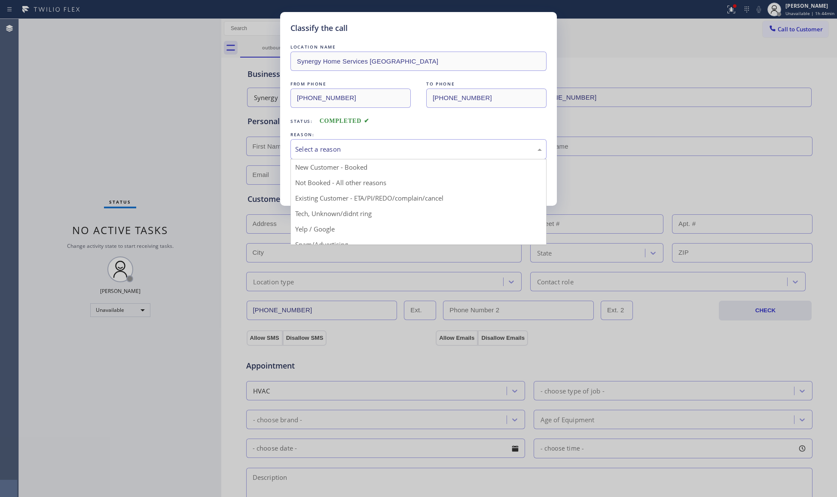
click at [369, 147] on div "Select a reason" at bounding box center [418, 149] width 247 height 10
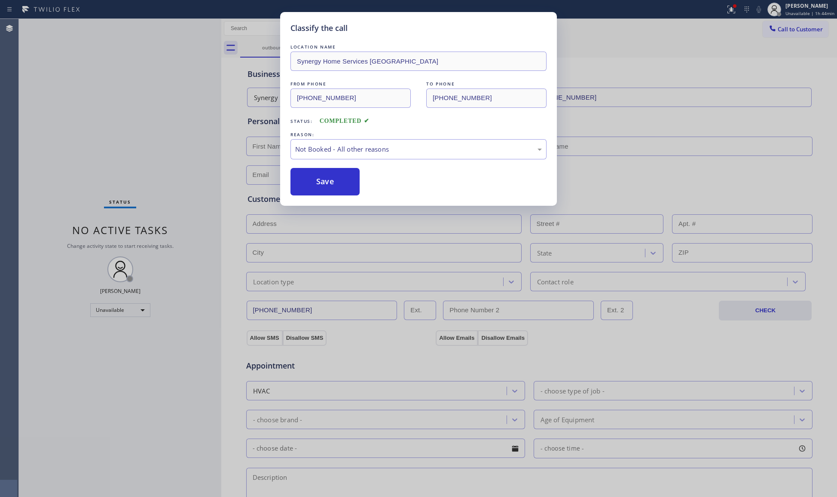
click at [334, 182] on button "Save" at bounding box center [325, 182] width 69 height 28
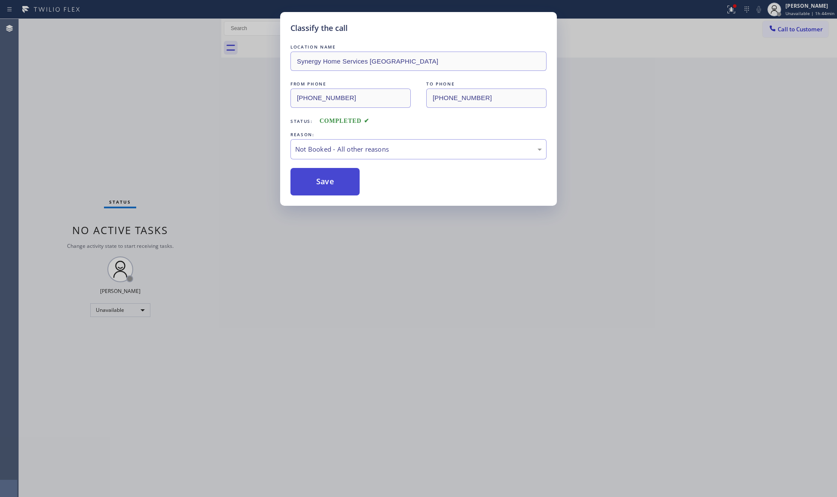
click at [334, 181] on button "Save" at bounding box center [325, 182] width 69 height 28
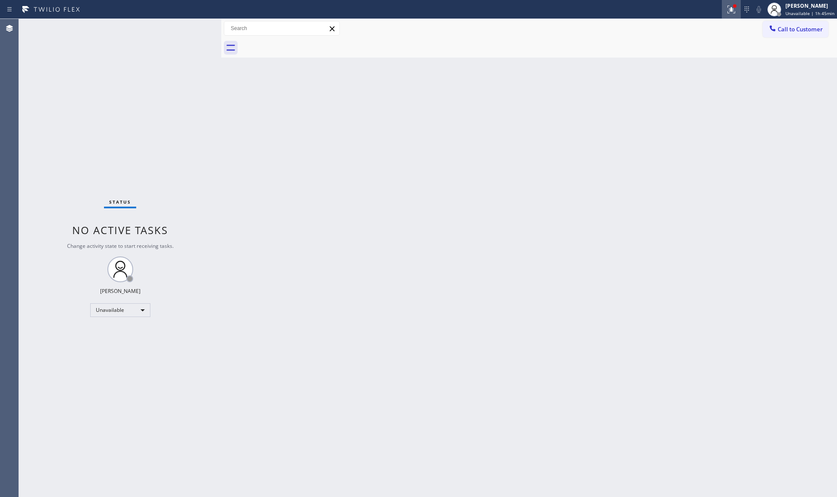
click at [740, 11] on div at bounding box center [731, 9] width 19 height 10
drag, startPoint x: 705, startPoint y: 109, endPoint x: 716, endPoint y: 112, distance: 11.3
click at [706, 110] on button "Clear issues" at bounding box center [687, 113] width 101 height 12
click at [721, 99] on div "Back to Dashboard Change Sender ID Customers Technicians Select a contact Outbo…" at bounding box center [529, 258] width 616 height 478
click at [786, 28] on span "Call to Customer" at bounding box center [800, 29] width 45 height 8
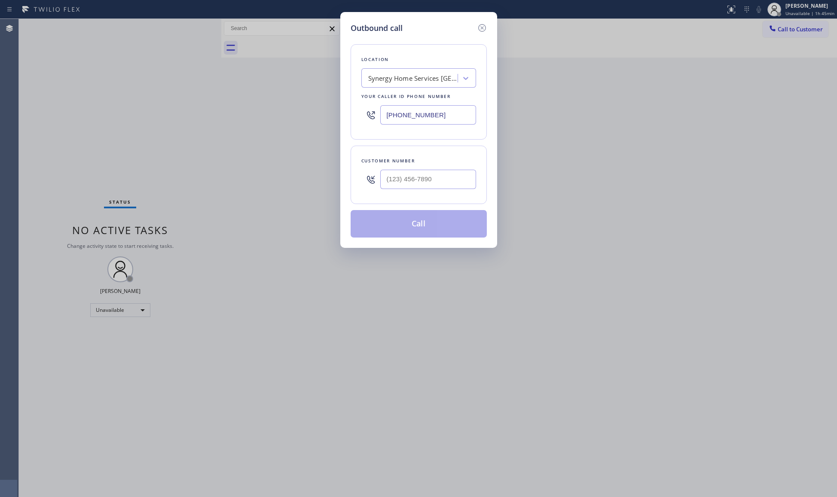
drag, startPoint x: 463, startPoint y: 117, endPoint x: 365, endPoint y: 117, distance: 97.6
click at [365, 117] on div "[PHONE_NUMBER]" at bounding box center [419, 115] width 115 height 28
paste input "text"
type input "[PHONE_NUMBER]"
click at [459, 191] on div at bounding box center [428, 180] width 96 height 28
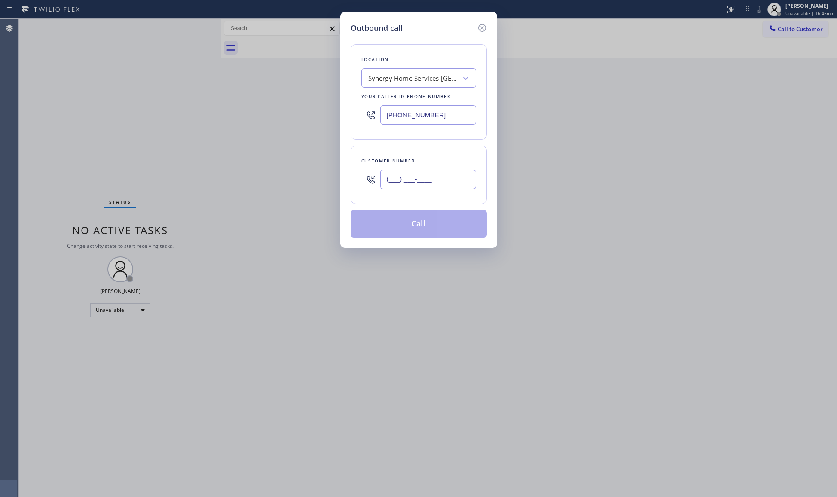
click at [451, 181] on input "(___) ___-____" at bounding box center [428, 179] width 96 height 19
paste input "540) 546-0397"
type input "[PHONE_NUMBER]"
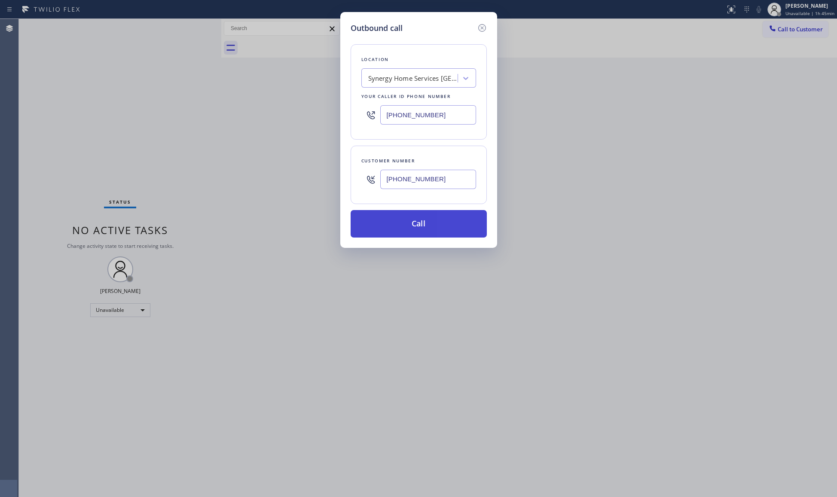
click at [441, 230] on button "Call" at bounding box center [419, 224] width 136 height 28
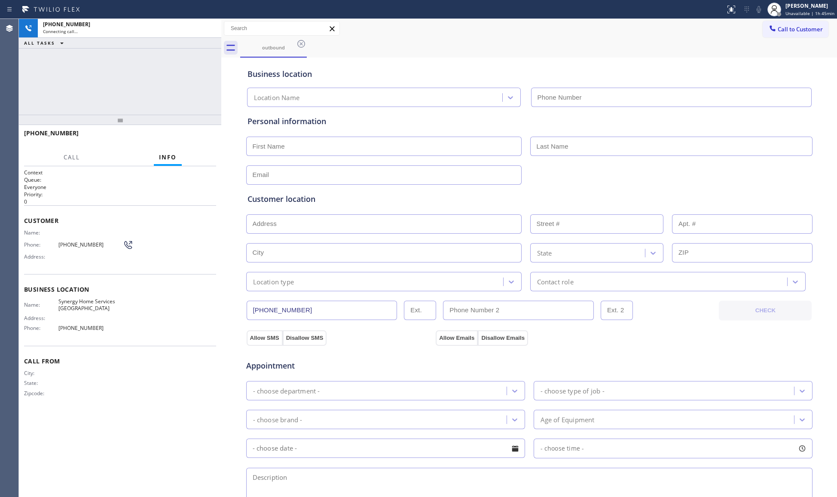
type input "[PHONE_NUMBER]"
drag, startPoint x: 395, startPoint y: 59, endPoint x: 297, endPoint y: 83, distance: 100.1
click at [387, 61] on div "Business location Synergy Home Services [GEOGRAPHIC_DATA] [PHONE_NUMBER]" at bounding box center [529, 81] width 567 height 51
click at [188, 142] on button "HANG UP" at bounding box center [196, 137] width 40 height 12
click at [189, 138] on span "HANG UP" at bounding box center [196, 137] width 26 height 6
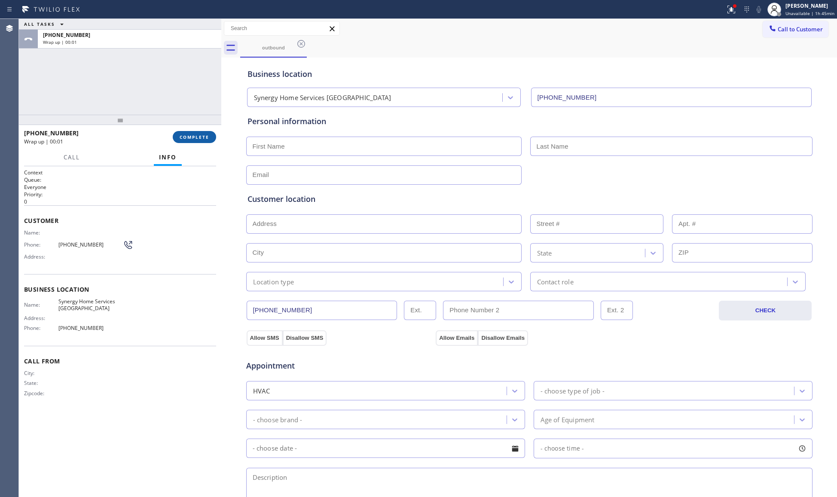
click at [190, 137] on span "COMPLETE" at bounding box center [195, 137] width 30 height 6
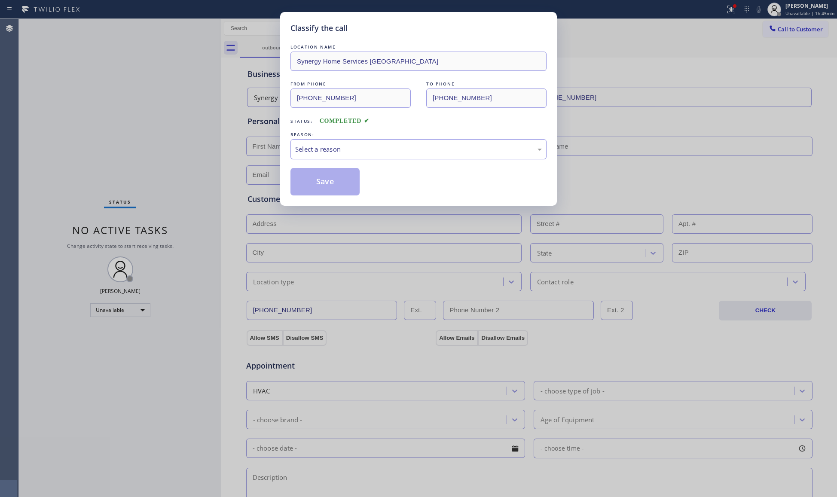
click at [190, 137] on div "Classify the call LOCATION NAME Synergy Home Services [GEOGRAPHIC_DATA] FROM PH…" at bounding box center [418, 248] width 837 height 497
drag, startPoint x: 355, startPoint y: 137, endPoint x: 348, endPoint y: 162, distance: 26.3
click at [355, 138] on div "REASON:" at bounding box center [419, 134] width 256 height 9
drag, startPoint x: 336, startPoint y: 157, endPoint x: 331, endPoint y: 158, distance: 4.8
click at [334, 156] on div "Select a reason" at bounding box center [419, 149] width 256 height 20
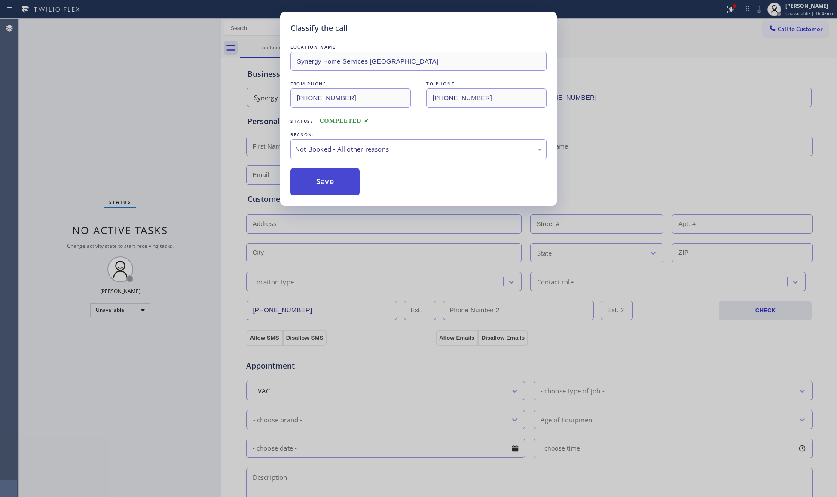
click at [319, 181] on button "Save" at bounding box center [325, 182] width 69 height 28
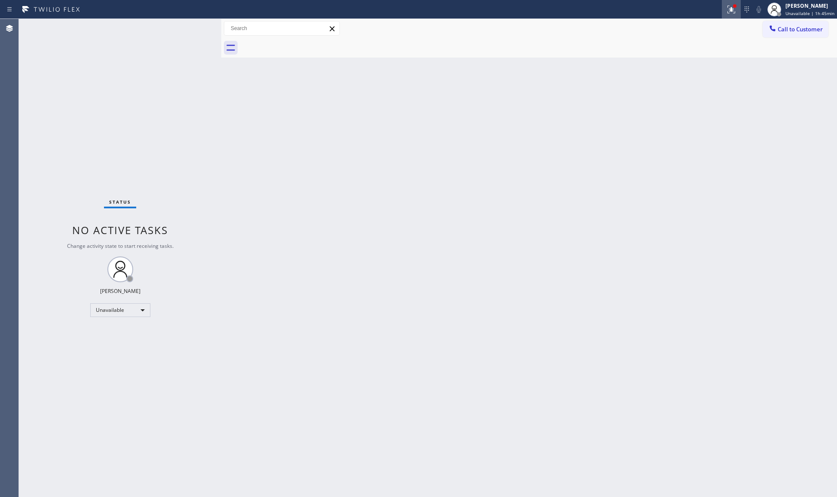
drag, startPoint x: 731, startPoint y: 10, endPoint x: 697, endPoint y: 73, distance: 71.0
click at [731, 11] on icon at bounding box center [731, 9] width 10 height 10
click at [683, 119] on div "Status report Issues detected These issues could affect your workflow. Please c…" at bounding box center [687, 71] width 112 height 106
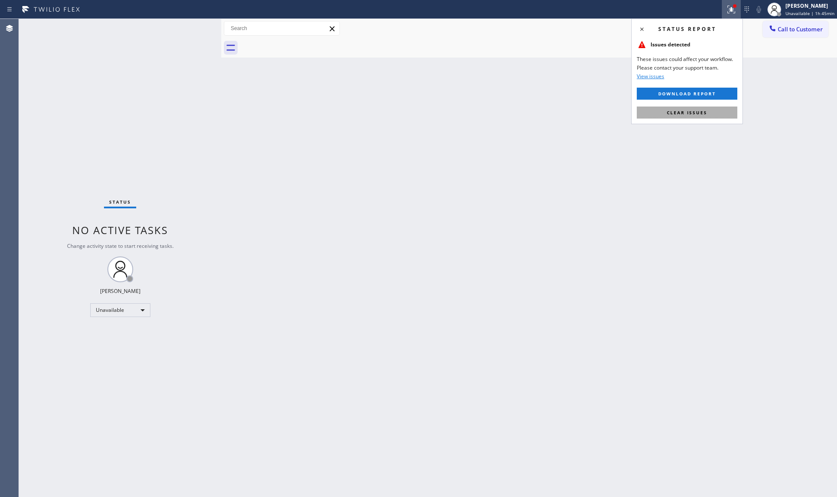
click at [693, 118] on button "Clear issues" at bounding box center [687, 113] width 101 height 12
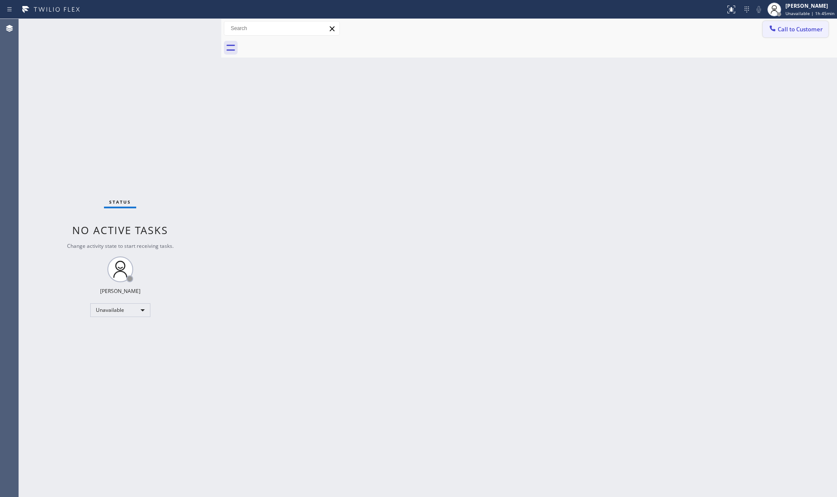
drag, startPoint x: 791, startPoint y: 28, endPoint x: 684, endPoint y: 59, distance: 111.4
click at [791, 28] on span "Call to Customer" at bounding box center [800, 29] width 45 height 8
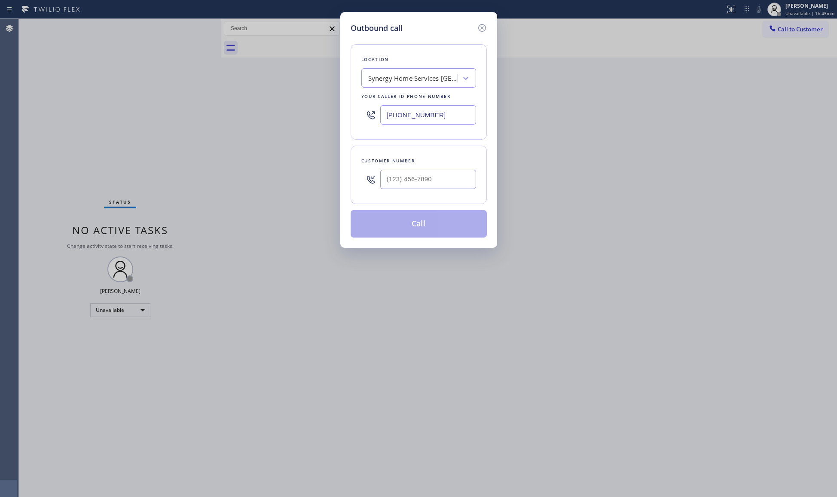
drag, startPoint x: 435, startPoint y: 112, endPoint x: 382, endPoint y: 110, distance: 53.3
click at [357, 111] on div "Location Synergy Home Services [GEOGRAPHIC_DATA] Your caller id phone number [P…" at bounding box center [419, 91] width 136 height 95
paste input "949) 635-7383"
type input "[PHONE_NUMBER]"
click at [445, 183] on input "(___) ___-____" at bounding box center [428, 179] width 96 height 19
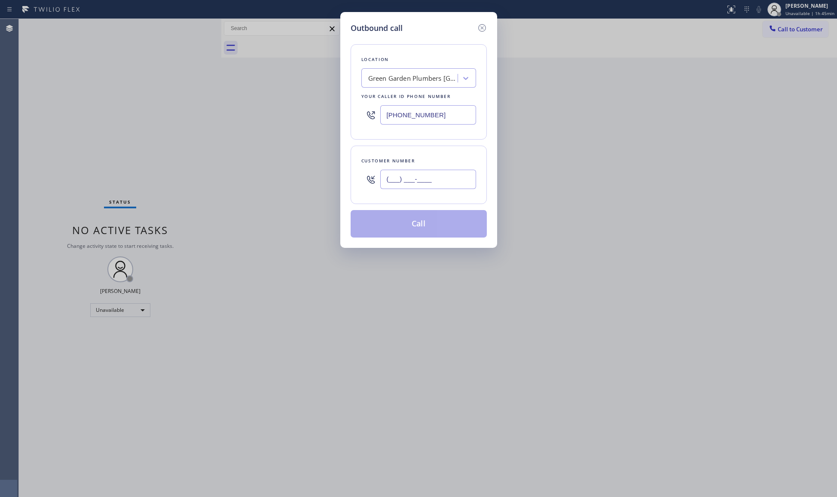
paste input "657) 201-1165"
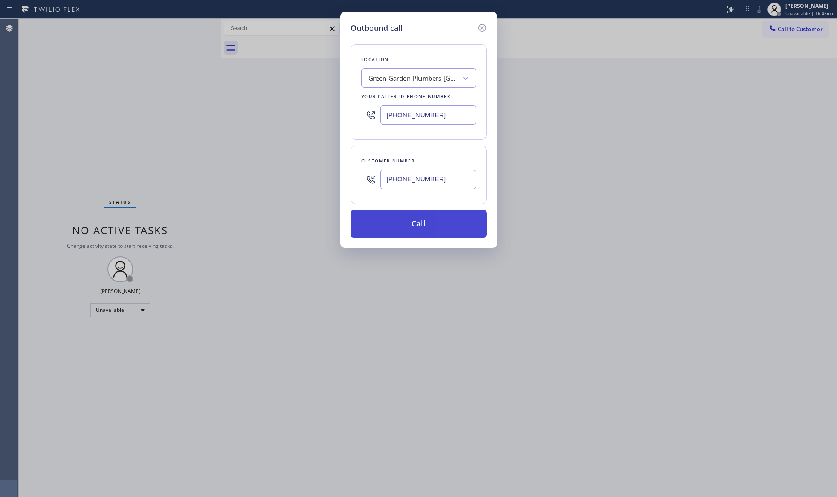
type input "[PHONE_NUMBER]"
drag, startPoint x: 423, startPoint y: 231, endPoint x: 470, endPoint y: 231, distance: 46.9
click at [427, 230] on button "Call" at bounding box center [419, 224] width 136 height 28
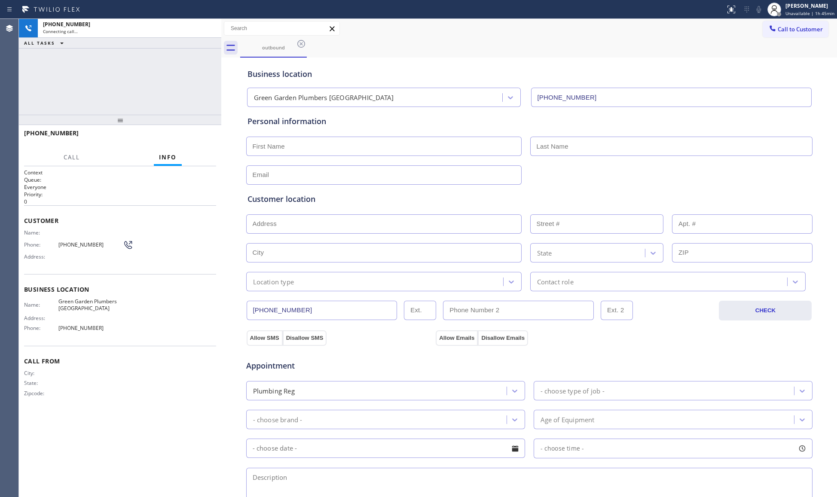
type input "[PHONE_NUMBER]"
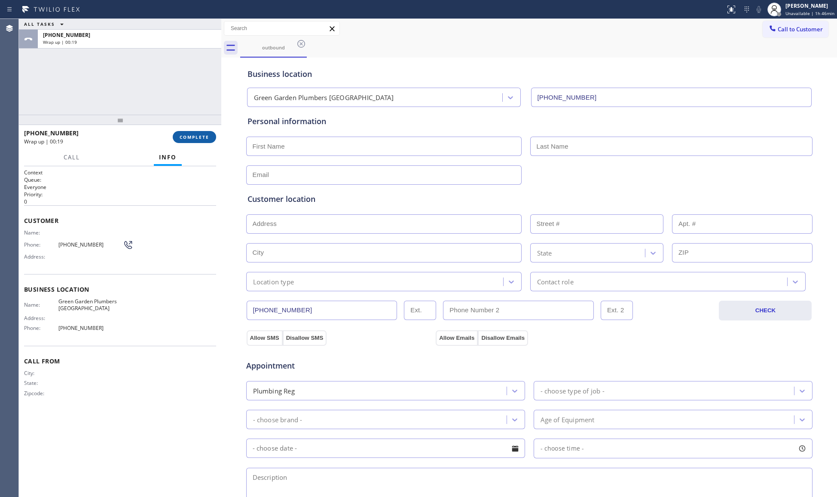
click at [210, 136] on button "COMPLETE" at bounding box center [194, 137] width 43 height 12
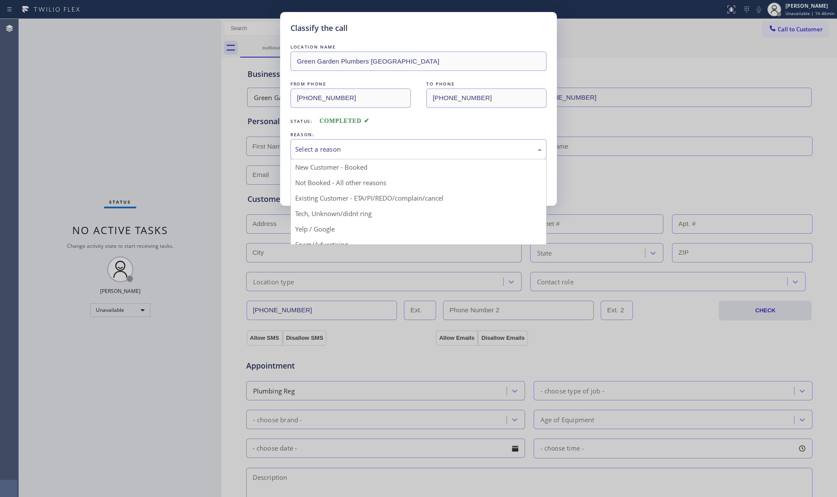
click at [321, 152] on div "Select a reason" at bounding box center [418, 149] width 247 height 10
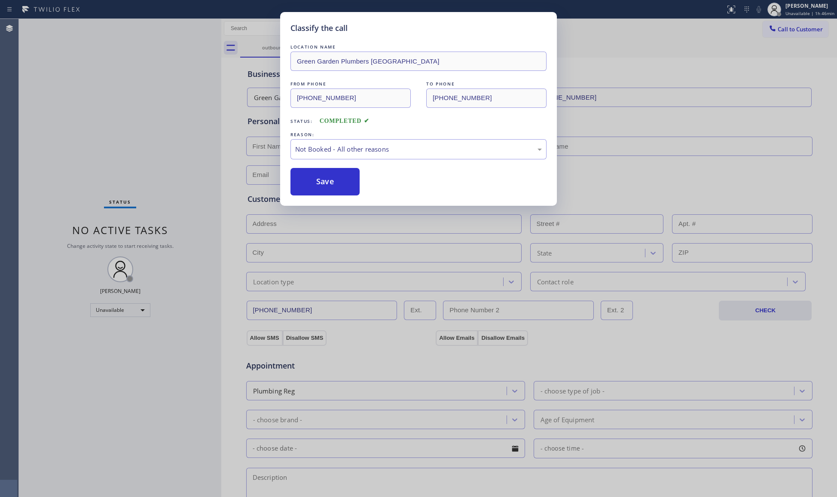
click at [319, 181] on button "Save" at bounding box center [325, 182] width 69 height 28
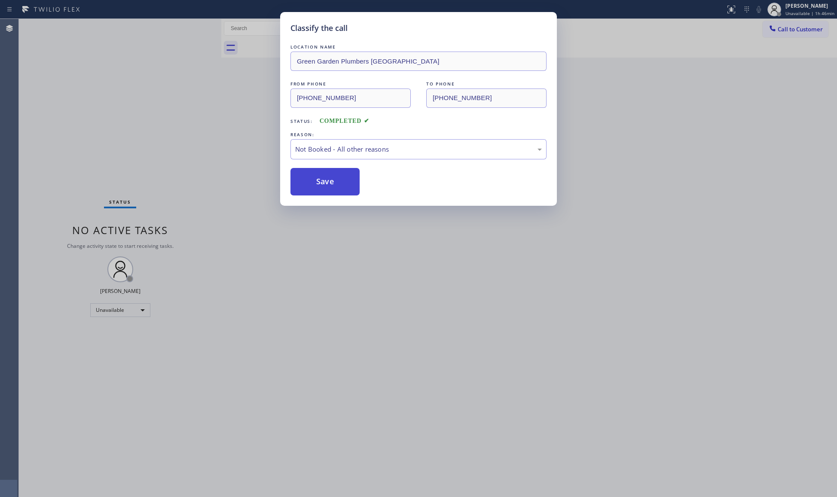
click at [320, 181] on button "Save" at bounding box center [325, 182] width 69 height 28
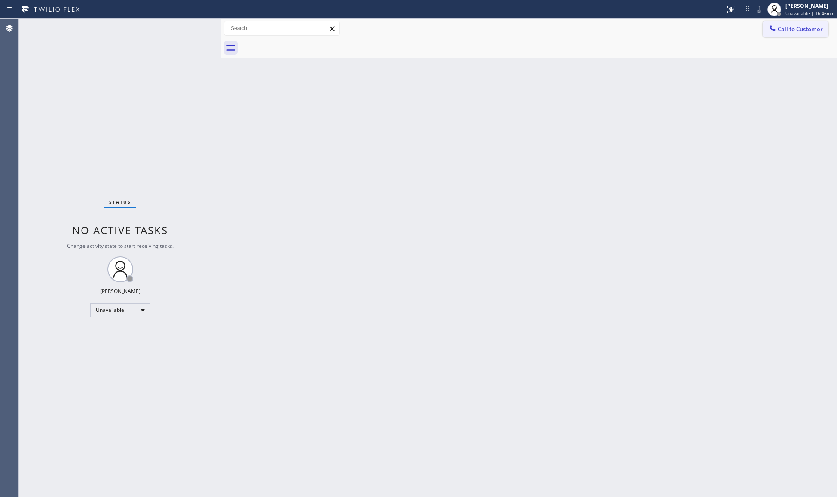
click at [782, 34] on button "Call to Customer" at bounding box center [796, 29] width 66 height 16
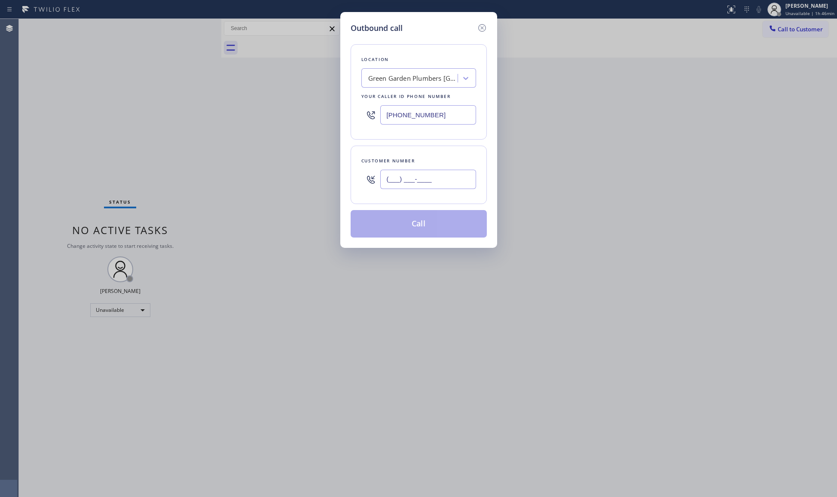
click at [453, 181] on input "(___) ___-____" at bounding box center [428, 179] width 96 height 19
paste input "657) 201-1165"
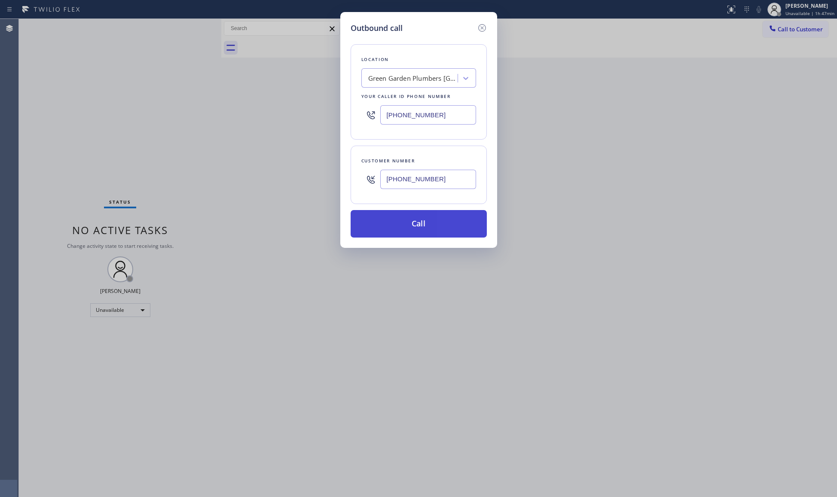
type input "[PHONE_NUMBER]"
click at [422, 221] on button "Call" at bounding box center [419, 224] width 136 height 28
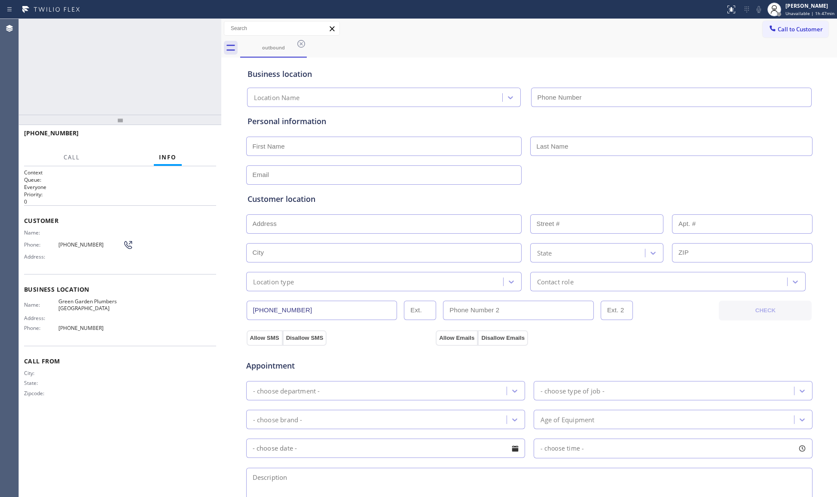
type input "[PHONE_NUMBER]"
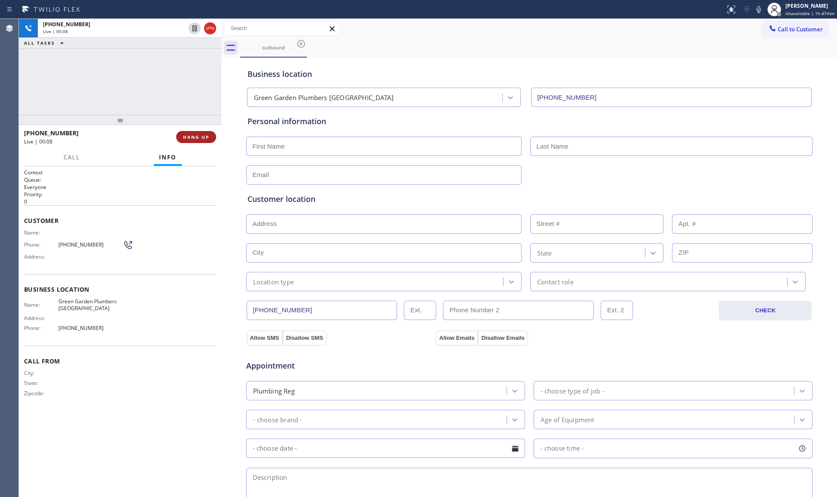
click at [204, 140] on button "HANG UP" at bounding box center [196, 137] width 40 height 12
click at [203, 138] on span "HANG UP" at bounding box center [196, 137] width 26 height 6
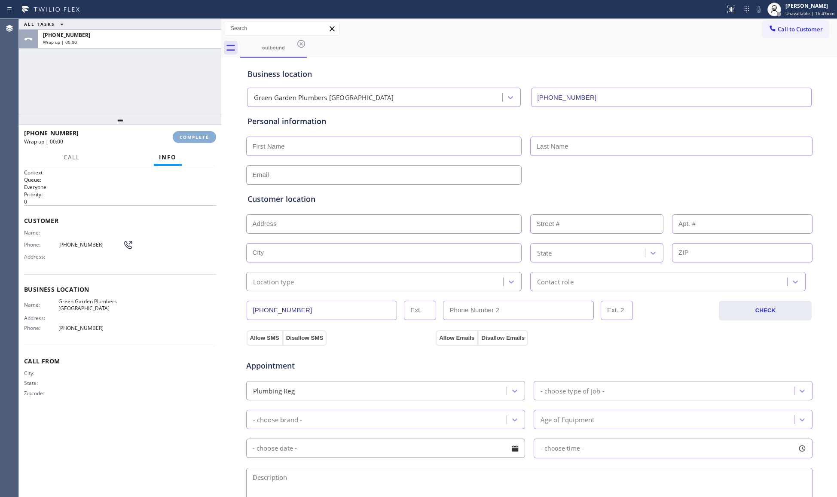
click at [203, 137] on span "COMPLETE" at bounding box center [195, 137] width 30 height 6
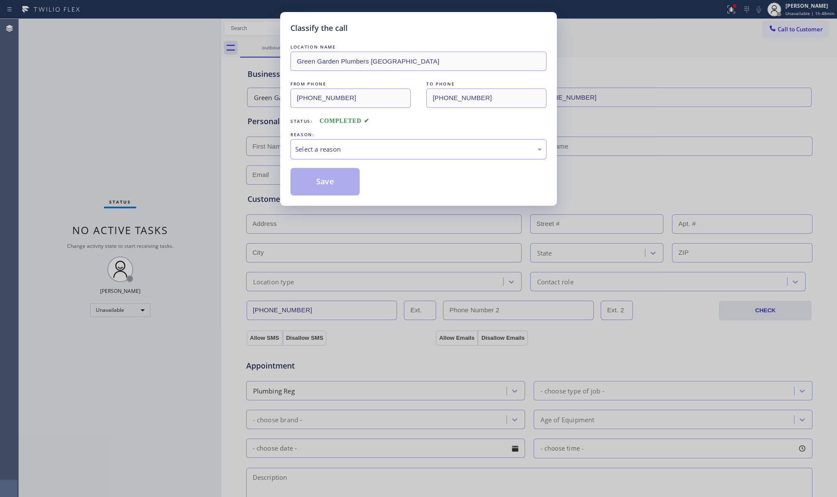
click at [432, 150] on div "Select a reason" at bounding box center [418, 149] width 247 height 10
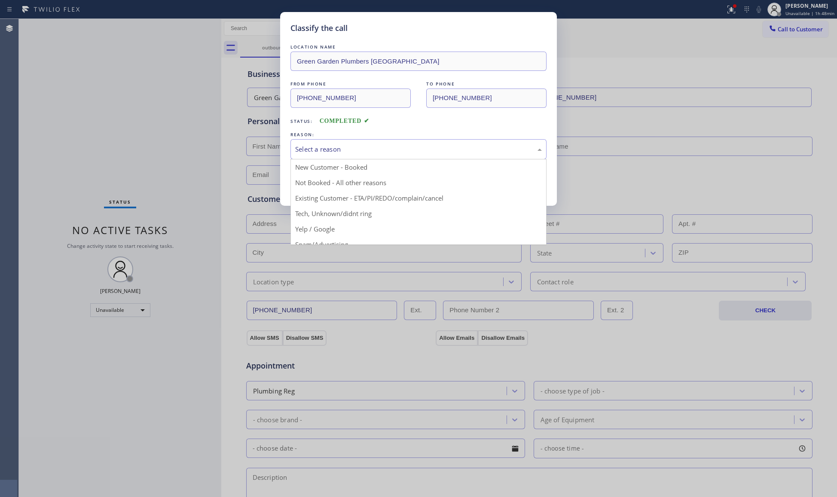
drag, startPoint x: 347, startPoint y: 189, endPoint x: 335, endPoint y: 187, distance: 12.3
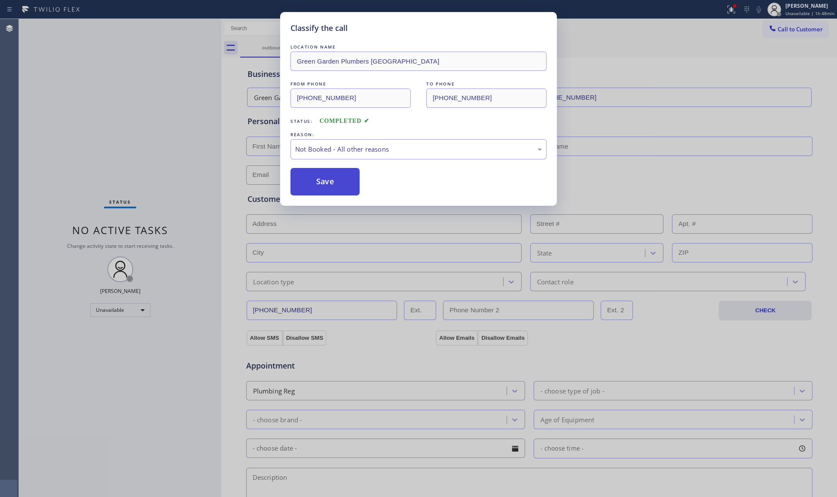
click at [324, 181] on button "Save" at bounding box center [325, 182] width 69 height 28
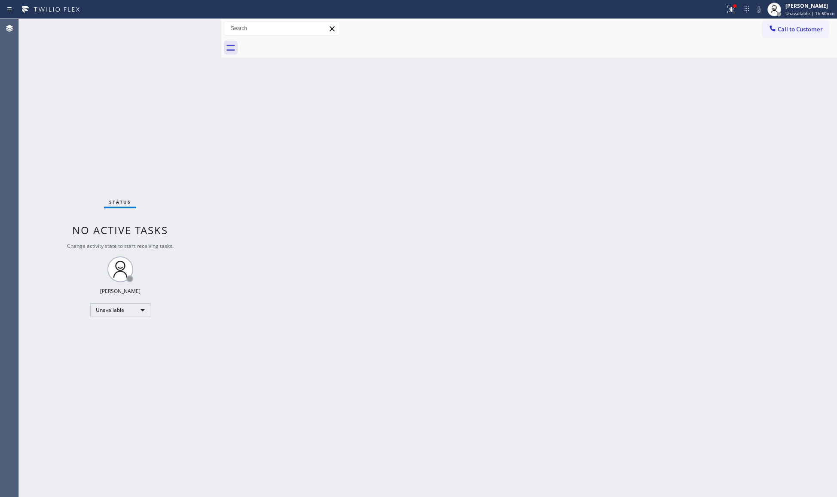
drag, startPoint x: 540, startPoint y: 118, endPoint x: 479, endPoint y: 138, distance: 64.8
click at [532, 119] on div "Back to Dashboard Change Sender ID Customers Technicians Select a contact Outbo…" at bounding box center [529, 258] width 616 height 478
click at [733, 13] on icon at bounding box center [731, 9] width 10 height 10
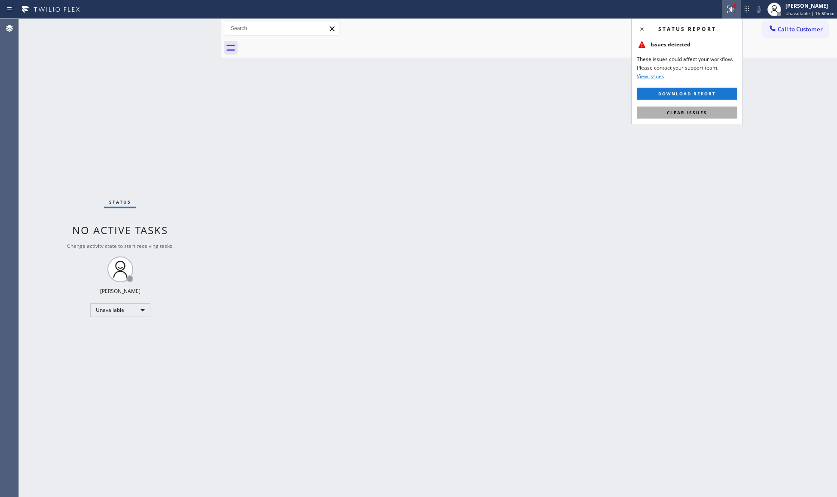
click at [684, 109] on button "Clear issues" at bounding box center [687, 113] width 101 height 12
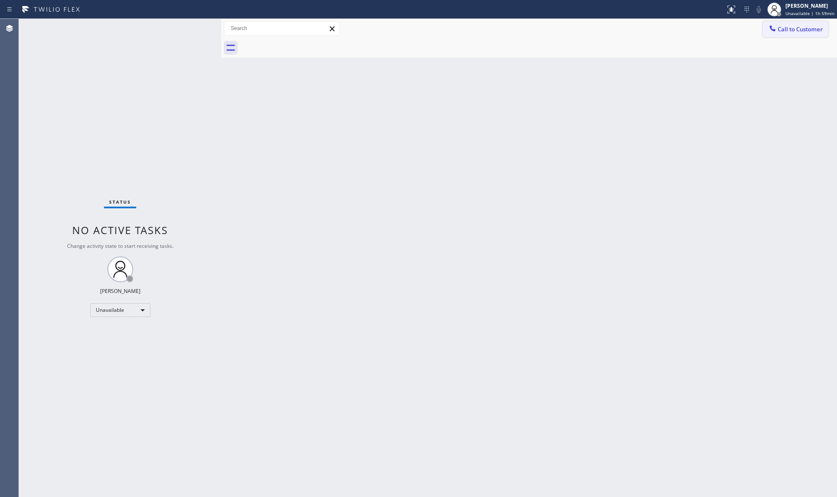
click at [777, 30] on div at bounding box center [773, 29] width 10 height 10
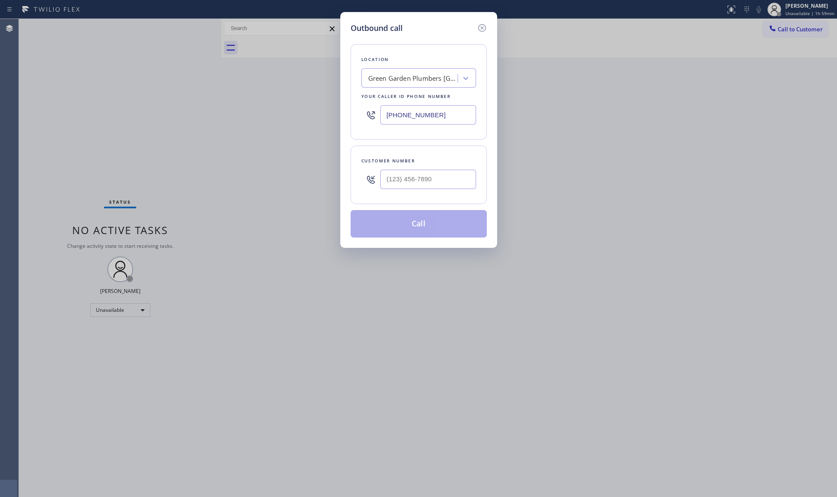
drag, startPoint x: 438, startPoint y: 114, endPoint x: 342, endPoint y: 122, distance: 95.7
click at [342, 122] on div "Outbound call Location [GEOGRAPHIC_DATA] Plumbers [GEOGRAPHIC_DATA] Your caller…" at bounding box center [418, 130] width 157 height 236
paste input "619) 639-4309"
type input "[PHONE_NUMBER]"
click at [425, 183] on input "(___) ___-____" at bounding box center [428, 179] width 96 height 19
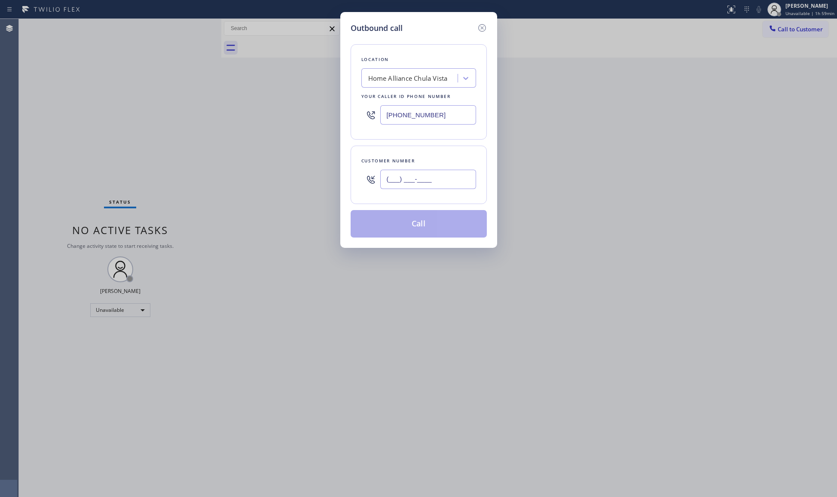
paste input "619) 638-2132"
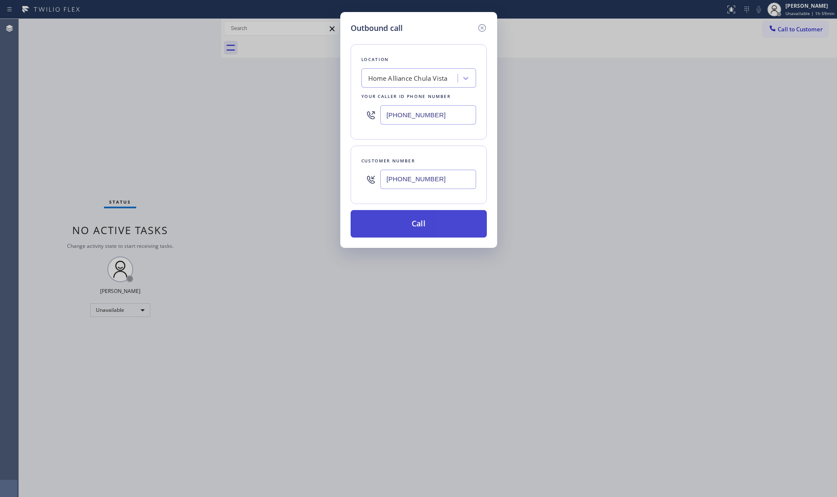
type input "[PHONE_NUMBER]"
click at [423, 228] on button "Call" at bounding box center [419, 224] width 136 height 28
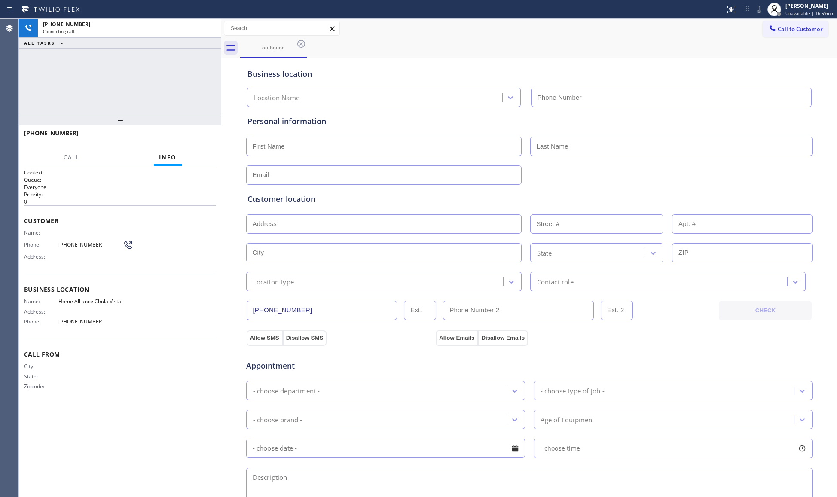
type input "[PHONE_NUMBER]"
click at [198, 132] on button "HANG UP" at bounding box center [196, 137] width 40 height 12
click at [196, 134] on span "HANG UP" at bounding box center [196, 137] width 26 height 6
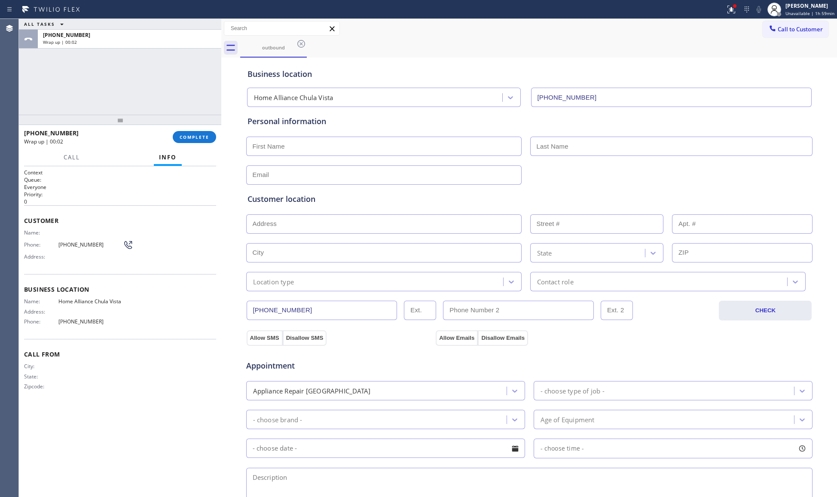
click at [210, 144] on div "[PHONE_NUMBER] Wrap up | 00:02 COMPLETE" at bounding box center [120, 137] width 192 height 22
click at [206, 135] on span "COMPLETE" at bounding box center [195, 137] width 30 height 6
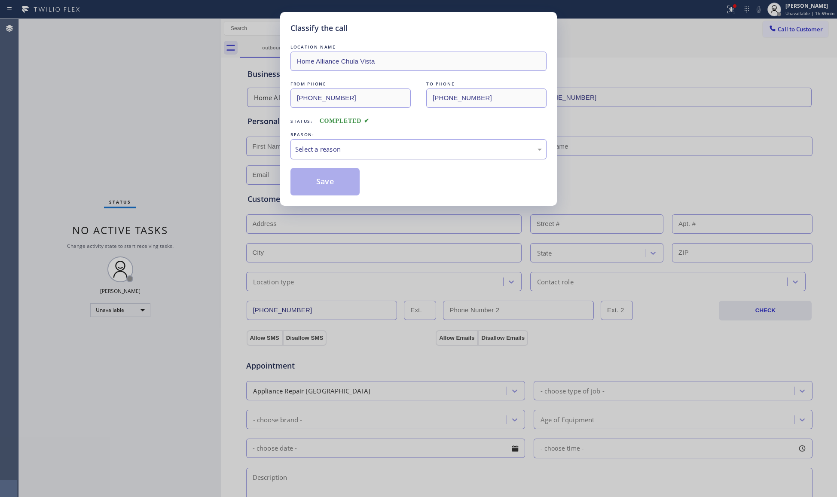
click at [411, 145] on div "Select a reason" at bounding box center [418, 149] width 247 height 10
click at [308, 187] on button "Save" at bounding box center [325, 182] width 69 height 28
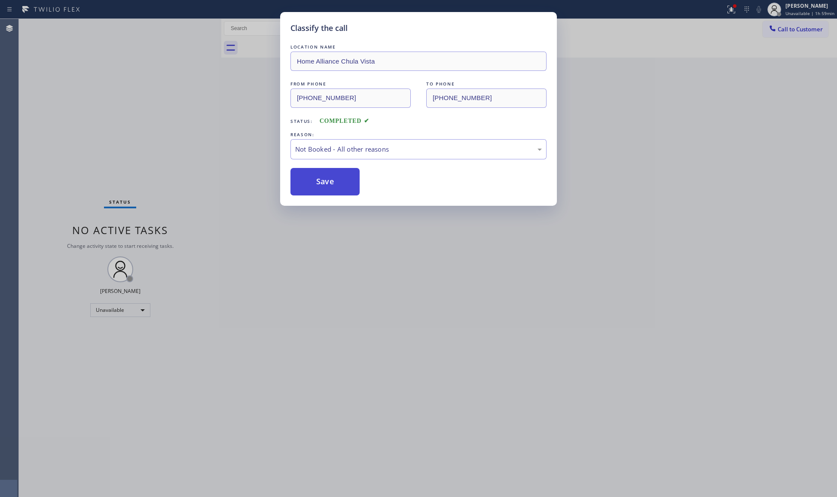
click at [310, 187] on button "Save" at bounding box center [325, 182] width 69 height 28
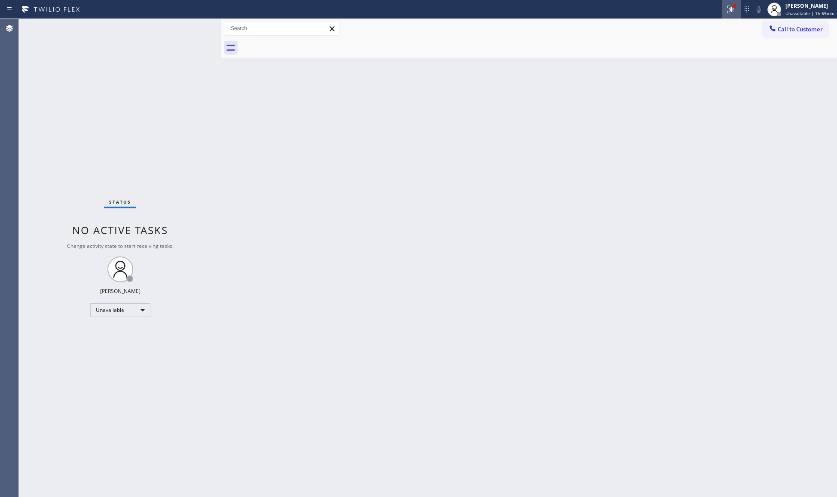
drag, startPoint x: 742, startPoint y: 6, endPoint x: 735, endPoint y: 9, distance: 7.9
click at [739, 6] on div "Status report Issues detected These issues could affect your workflow. Please c…" at bounding box center [779, 9] width 115 height 19
click at [735, 9] on icon at bounding box center [732, 10] width 8 height 8
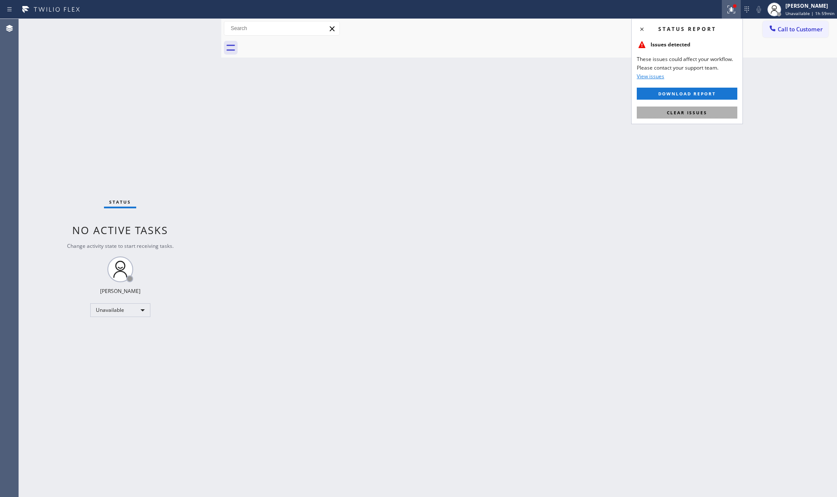
click at [697, 111] on span "Clear issues" at bounding box center [687, 113] width 40 height 6
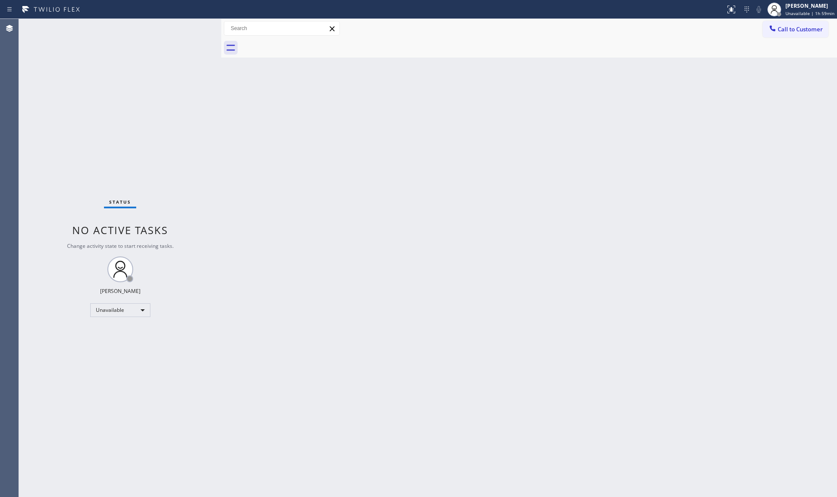
click at [782, 20] on div "Call to Customer Outbound call Location Home Alliance [GEOGRAPHIC_DATA] Your ca…" at bounding box center [529, 28] width 616 height 19
click at [787, 26] on span "Call to Customer" at bounding box center [800, 29] width 45 height 8
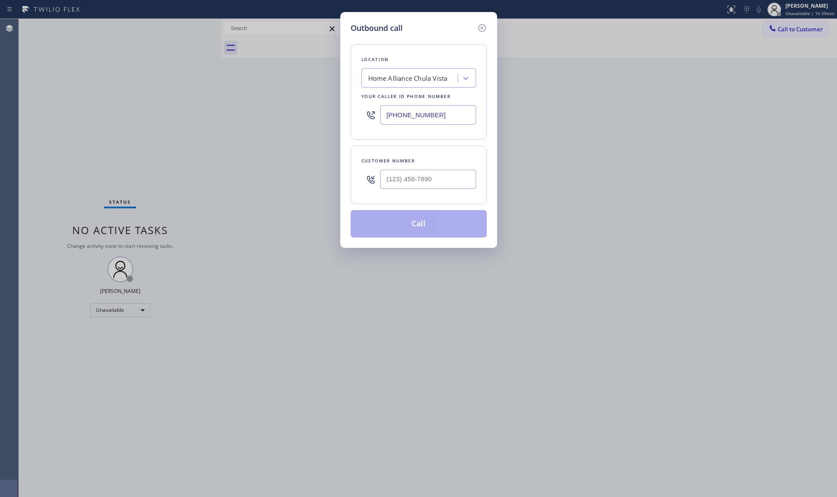
drag, startPoint x: 435, startPoint y: 116, endPoint x: 340, endPoint y: 112, distance: 94.7
click at [340, 112] on div "Outbound call Location Home Alliance [GEOGRAPHIC_DATA] Your caller id phone num…" at bounding box center [418, 130] width 157 height 236
paste input "text"
type input "[PHONE_NUMBER]"
click at [430, 180] on input "(___) ___-____" at bounding box center [428, 179] width 96 height 19
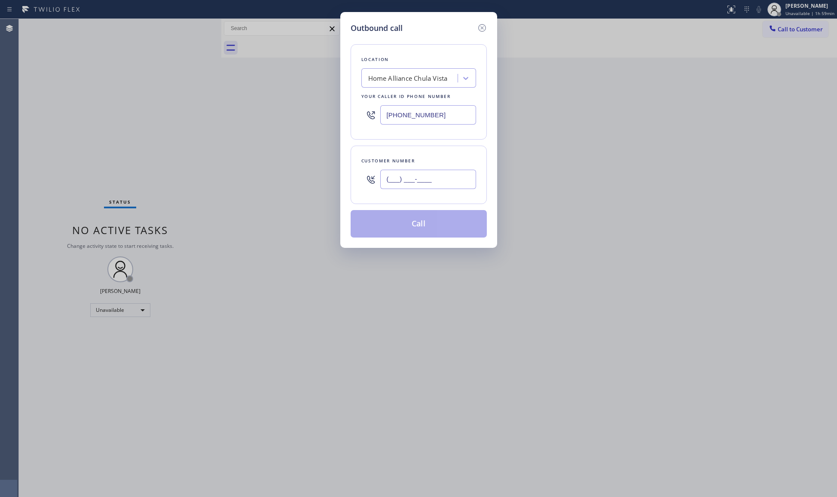
paste input "619) 638-2132"
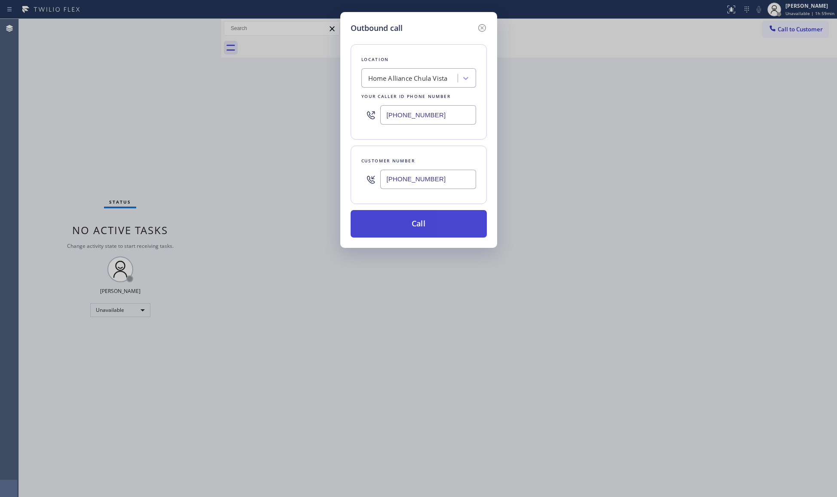
type input "[PHONE_NUMBER]"
click at [426, 228] on button "Call" at bounding box center [419, 224] width 136 height 28
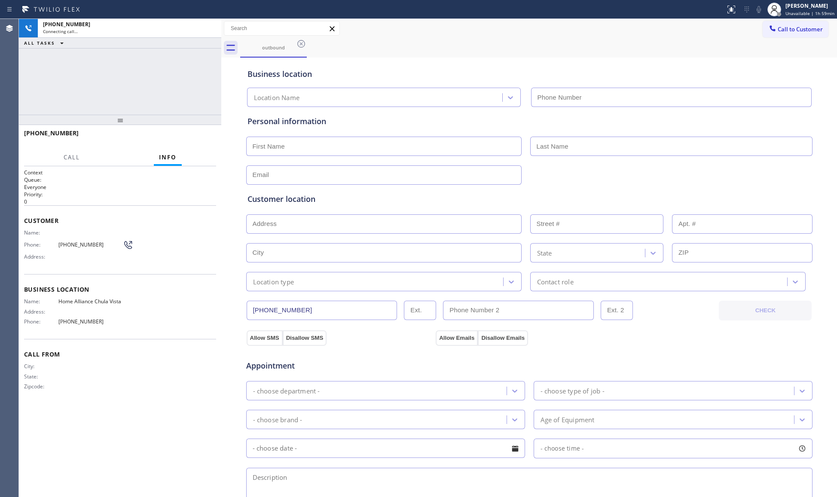
type input "[PHONE_NUMBER]"
click at [197, 137] on span "HANG UP" at bounding box center [196, 137] width 26 height 6
click at [198, 136] on span "HANG UP" at bounding box center [196, 137] width 26 height 6
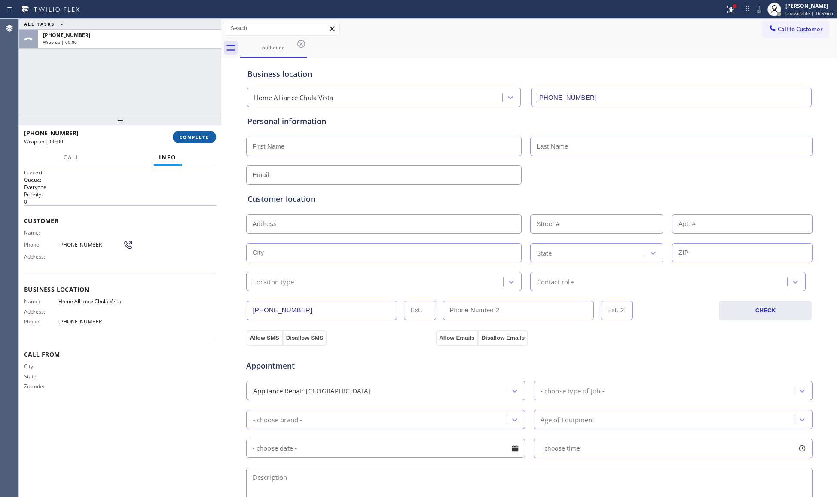
click at [198, 136] on span "COMPLETE" at bounding box center [195, 137] width 30 height 6
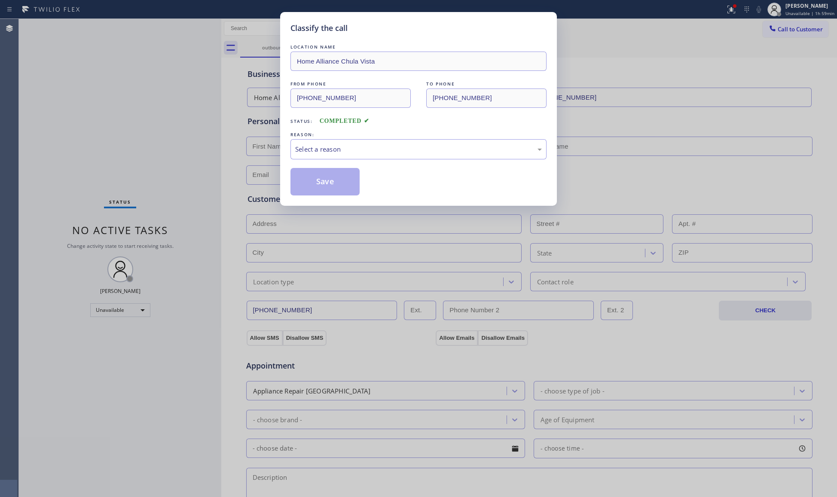
click at [382, 167] on div "LOCATION NAME Home Alliance Chula Vista FROM PHONE [PHONE_NUMBER] TO PHONE [PHO…" at bounding box center [419, 119] width 256 height 153
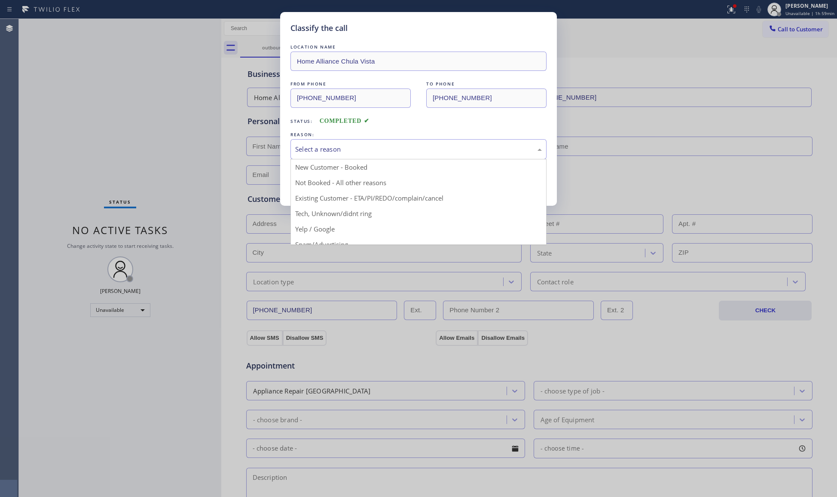
click at [363, 152] on div "Select a reason" at bounding box center [418, 149] width 247 height 10
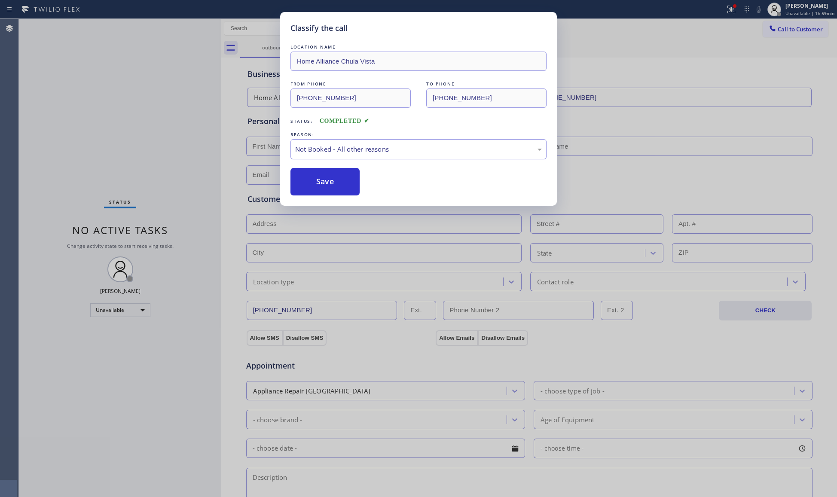
click at [323, 181] on button "Save" at bounding box center [325, 182] width 69 height 28
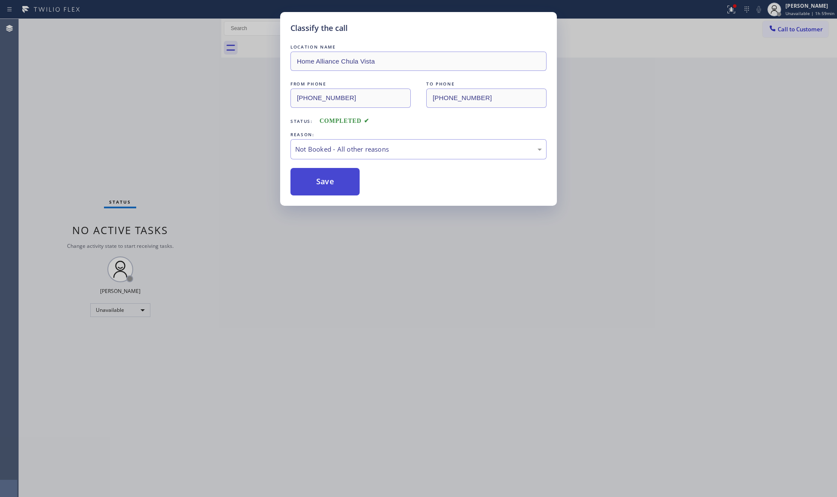
click at [324, 181] on button "Save" at bounding box center [325, 182] width 69 height 28
click at [202, 145] on div "Classify the call LOCATION NAME Home Alliance Chula Vista FROM PHONE [PHONE_NUM…" at bounding box center [418, 248] width 837 height 497
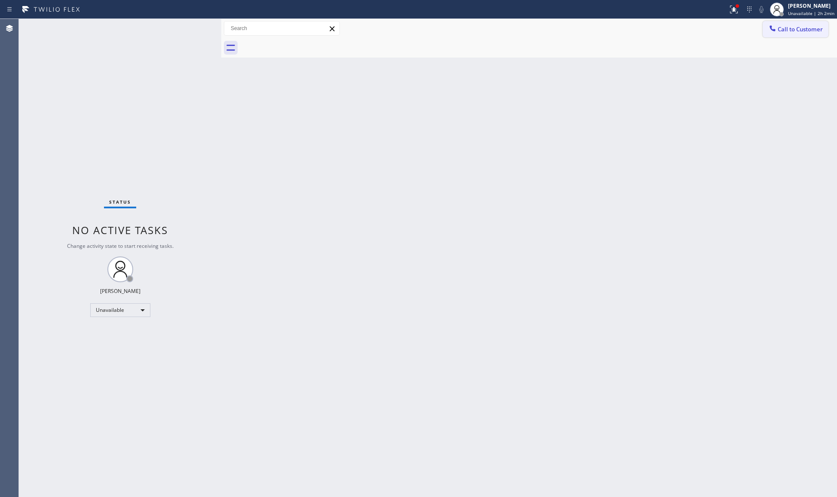
click at [790, 25] on span "Call to Customer" at bounding box center [800, 29] width 45 height 8
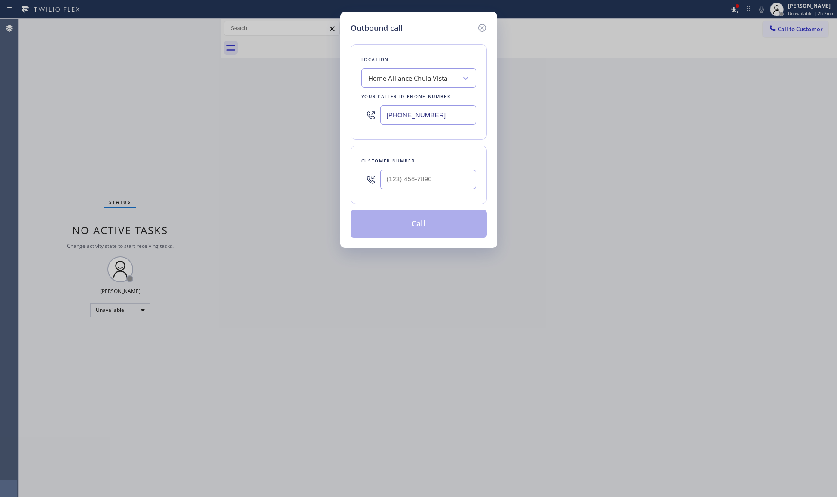
drag, startPoint x: 454, startPoint y: 118, endPoint x: 358, endPoint y: 113, distance: 96.4
click at [357, 115] on div "Location Home Alliance [GEOGRAPHIC_DATA] Your caller id phone number [PHONE_NUM…" at bounding box center [419, 91] width 136 height 95
paste input "26) 548-3326"
type input "[PHONE_NUMBER]"
drag, startPoint x: 395, startPoint y: 179, endPoint x: 395, endPoint y: 184, distance: 5.2
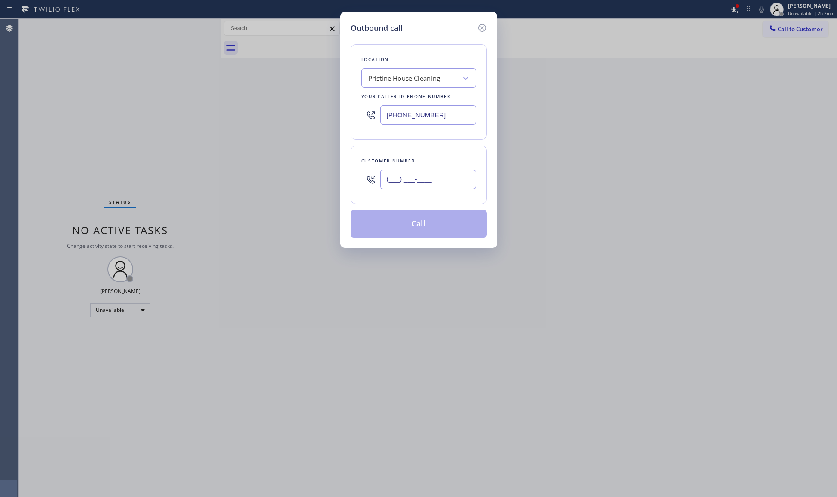
click at [395, 180] on input "(___) ___-____" at bounding box center [428, 179] width 96 height 19
paste input "626) 487-2416"
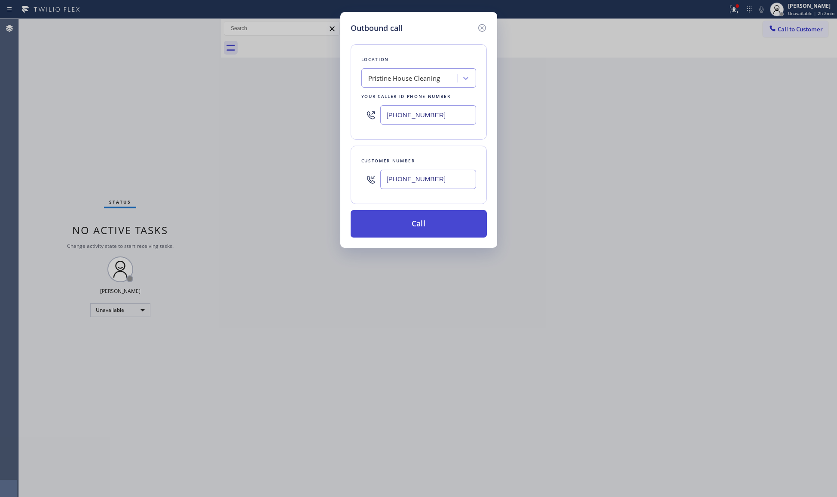
type input "[PHONE_NUMBER]"
click at [423, 222] on button "Call" at bounding box center [419, 224] width 136 height 28
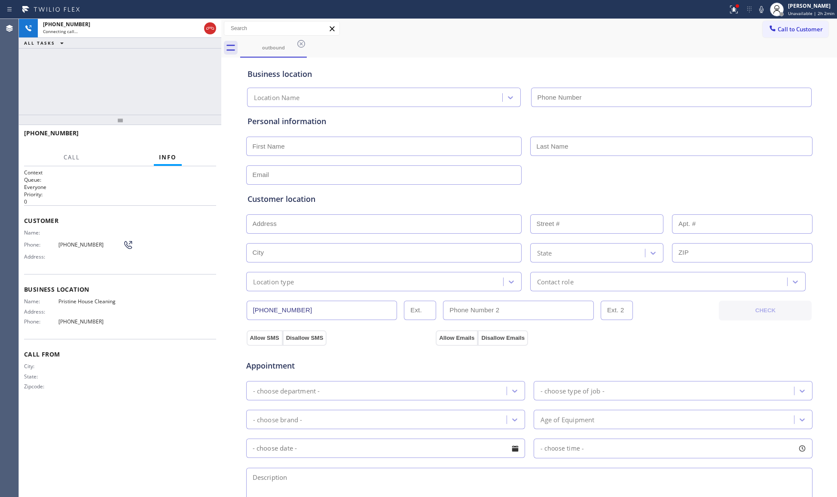
type input "[PHONE_NUMBER]"
click at [193, 140] on span "HANG UP" at bounding box center [196, 137] width 26 height 6
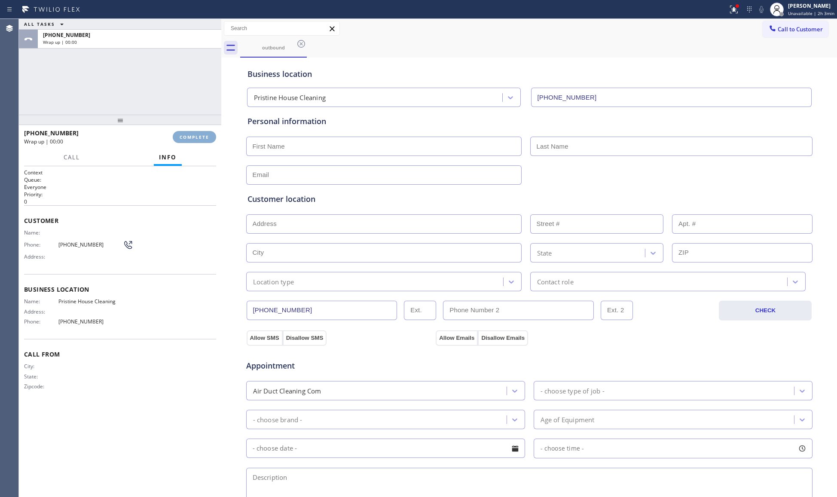
click at [194, 138] on span "COMPLETE" at bounding box center [195, 137] width 30 height 6
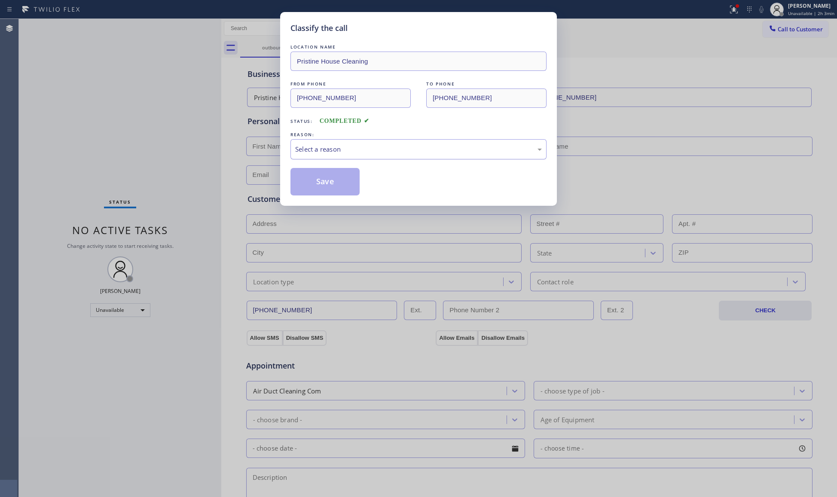
click at [353, 156] on div "Select a reason" at bounding box center [419, 149] width 256 height 20
click at [331, 179] on button "Save" at bounding box center [325, 182] width 69 height 28
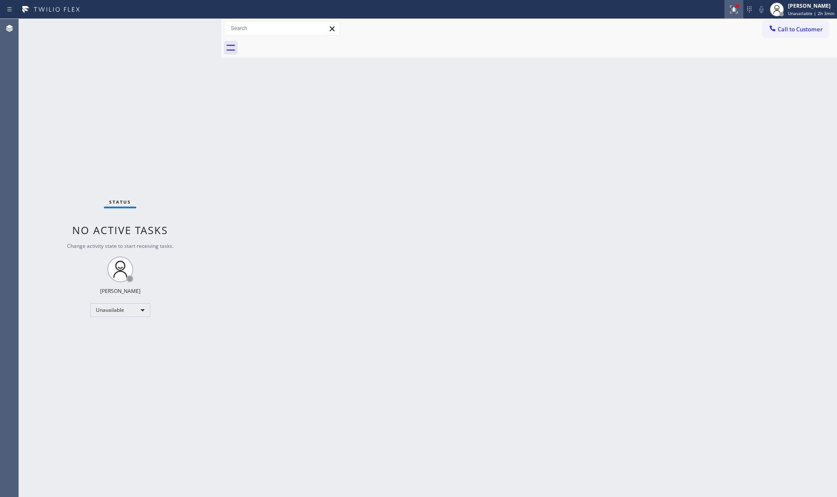
click at [730, 4] on div at bounding box center [734, 9] width 19 height 10
click at [690, 121] on div "Status report Issues detected These issues could affect your workflow. Please c…" at bounding box center [690, 71] width 112 height 106
click at [690, 120] on div "Status report Issues detected These issues could affect your workflow. Please c…" at bounding box center [690, 71] width 112 height 106
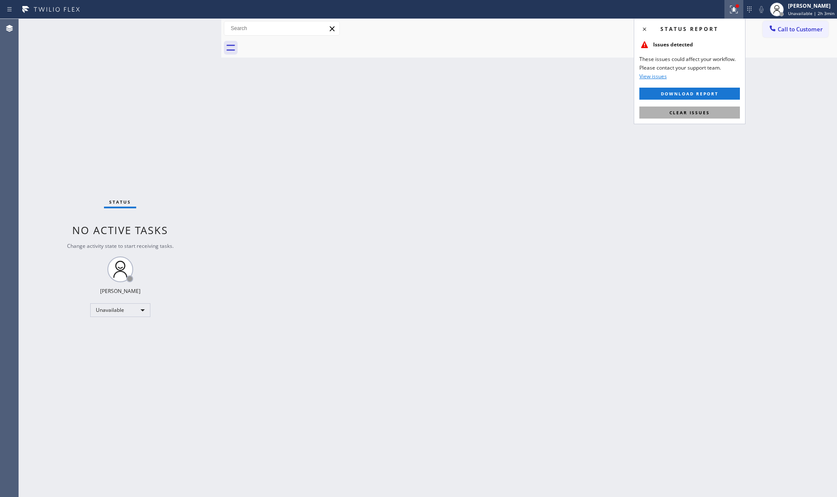
click at [688, 117] on button "Clear issues" at bounding box center [690, 113] width 101 height 12
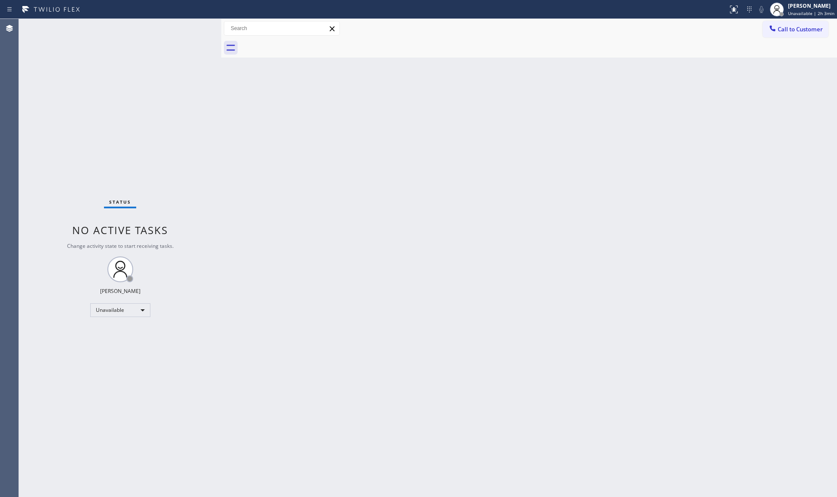
drag, startPoint x: 785, startPoint y: 25, endPoint x: 438, endPoint y: 85, distance: 351.7
click at [782, 28] on button "Call to Customer" at bounding box center [796, 29] width 66 height 16
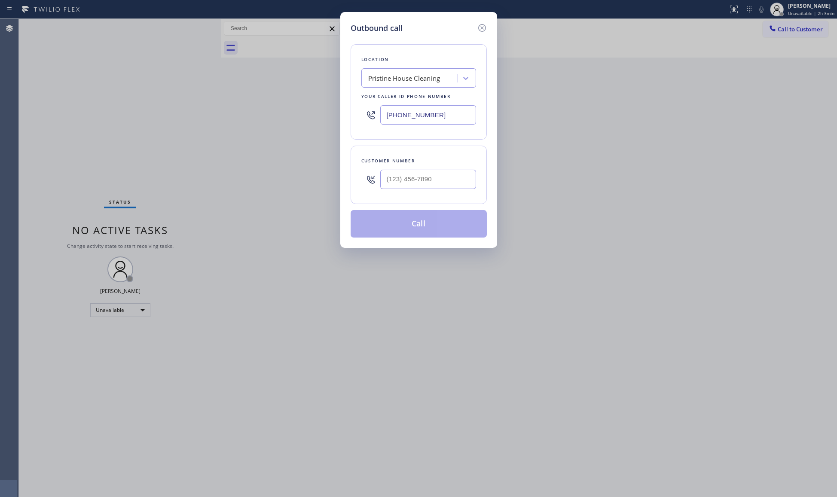
drag, startPoint x: 425, startPoint y: 121, endPoint x: 367, endPoint y: 116, distance: 58.3
click at [367, 116] on div "[PHONE_NUMBER]" at bounding box center [419, 115] width 115 height 28
paste input "323) 924-3282"
type input "[PHONE_NUMBER]"
click at [411, 185] on input "(___) ___-____" at bounding box center [428, 179] width 96 height 19
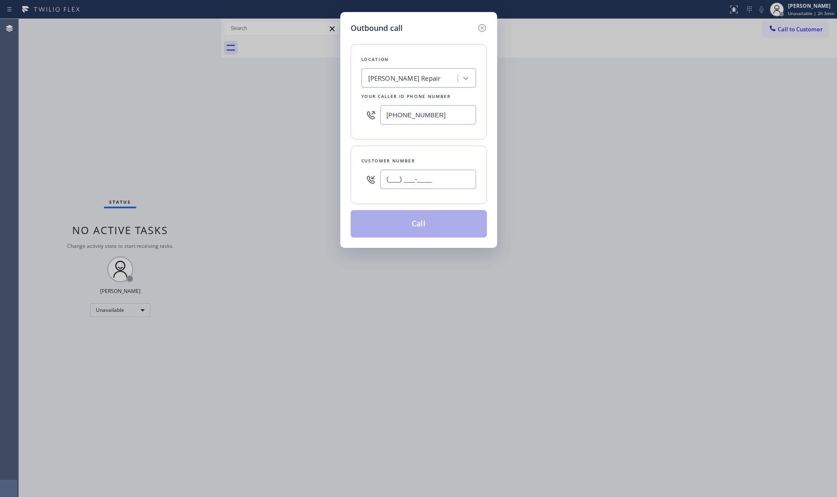
paste input "760) 697-2699"
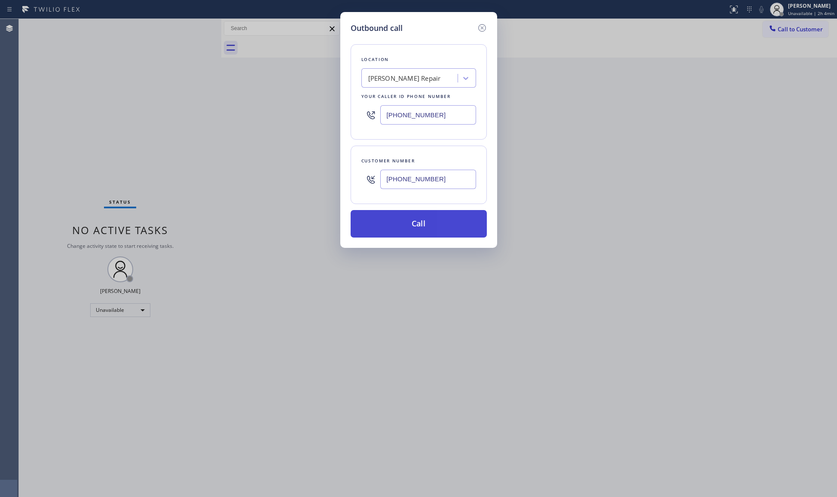
type input "[PHONE_NUMBER]"
drag, startPoint x: 431, startPoint y: 224, endPoint x: 426, endPoint y: 221, distance: 5.0
click at [431, 223] on button "Call" at bounding box center [419, 224] width 136 height 28
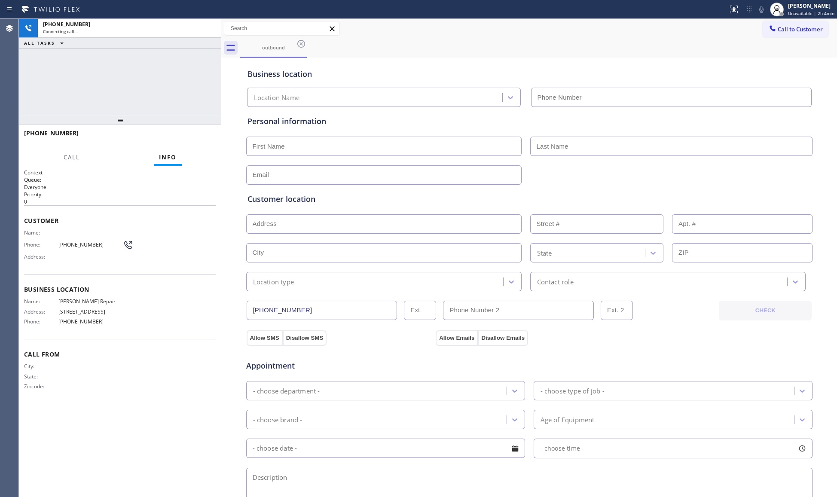
type input "[PHONE_NUMBER]"
click at [202, 140] on button "HANG UP" at bounding box center [196, 137] width 40 height 12
click at [201, 140] on button "HANG UP" at bounding box center [196, 137] width 40 height 12
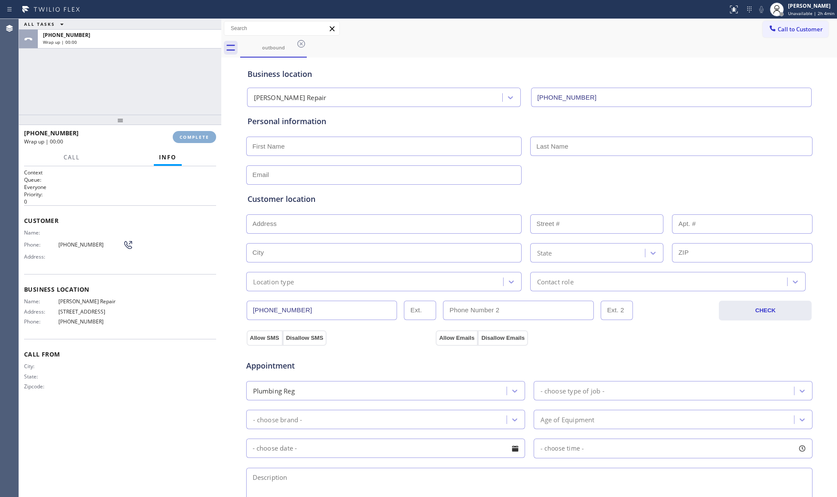
click at [202, 138] on span "COMPLETE" at bounding box center [195, 137] width 30 height 6
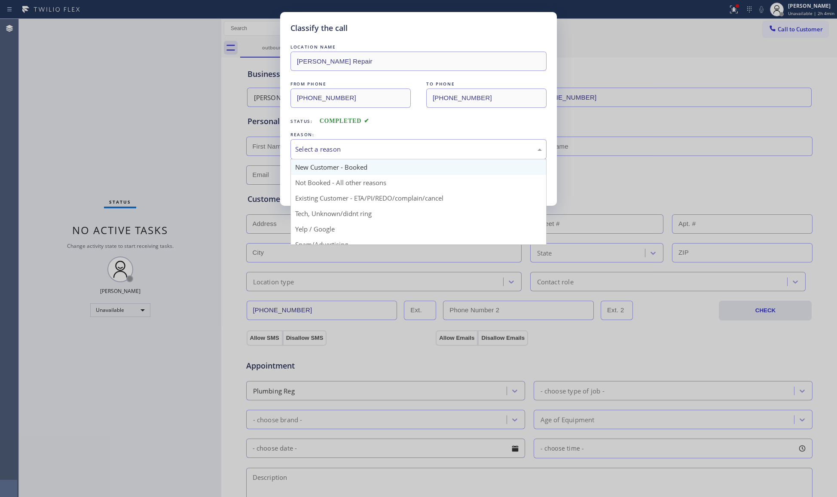
drag, startPoint x: 400, startPoint y: 159, endPoint x: 331, endPoint y: 175, distance: 70.9
click at [376, 159] on div "Select a reason New Customer - Booked Not Booked - All other reasons Existing C…" at bounding box center [419, 149] width 256 height 20
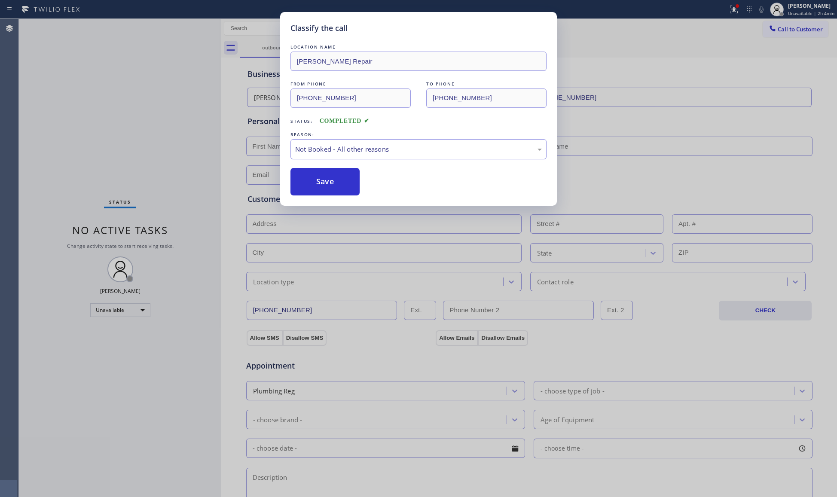
click at [315, 183] on button "Save" at bounding box center [325, 182] width 69 height 28
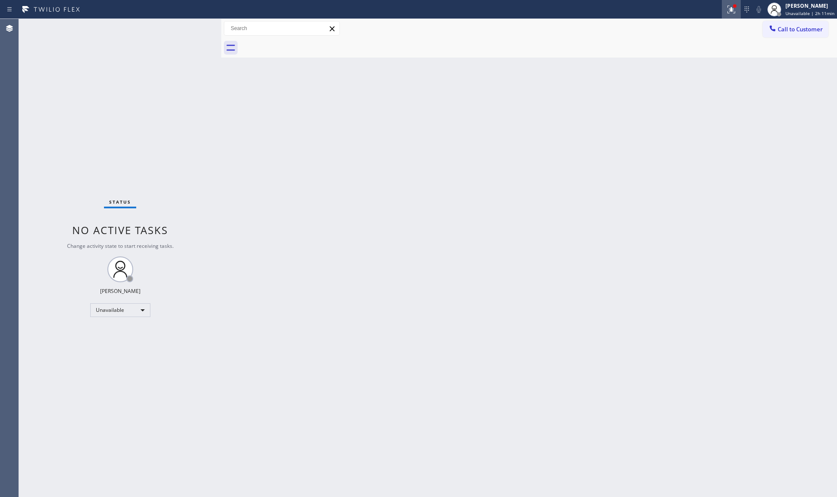
drag, startPoint x: 736, startPoint y: 8, endPoint x: 739, endPoint y: 14, distance: 6.8
click at [738, 11] on div at bounding box center [731, 9] width 19 height 19
click at [711, 119] on div "Status report Issues detected These issues could affect your workflow. Please c…" at bounding box center [687, 71] width 112 height 106
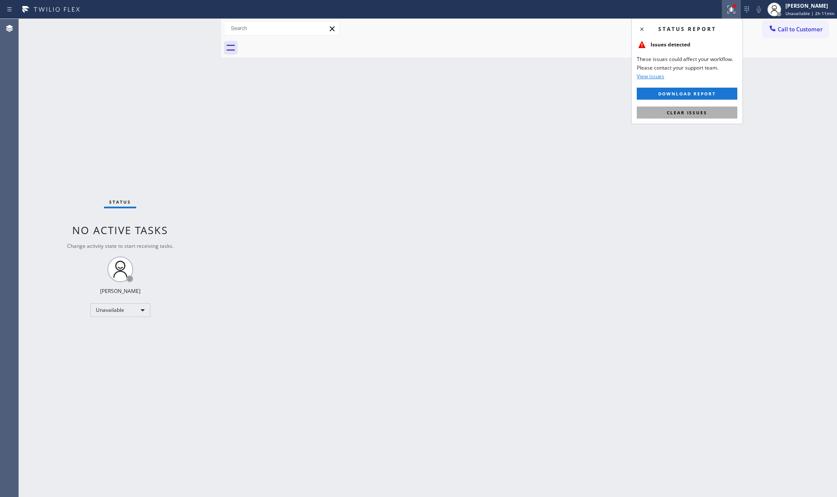
click at [710, 116] on button "Clear issues" at bounding box center [687, 113] width 101 height 12
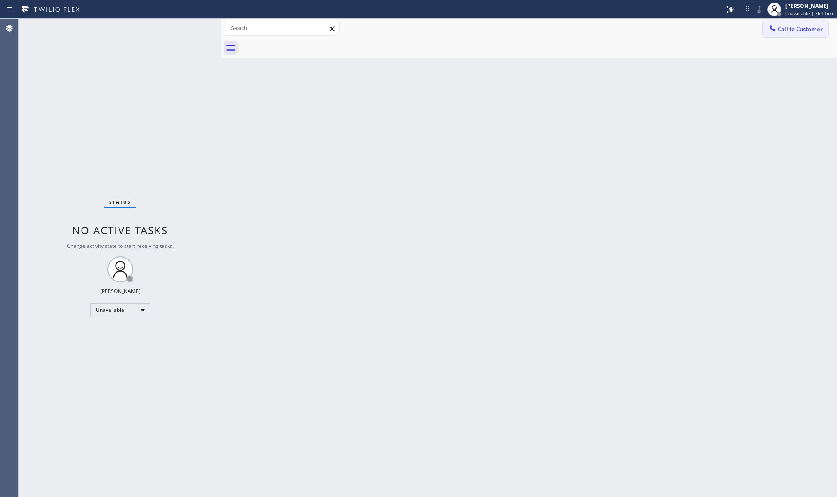
click at [798, 25] on span "Call to Customer" at bounding box center [800, 29] width 45 height 8
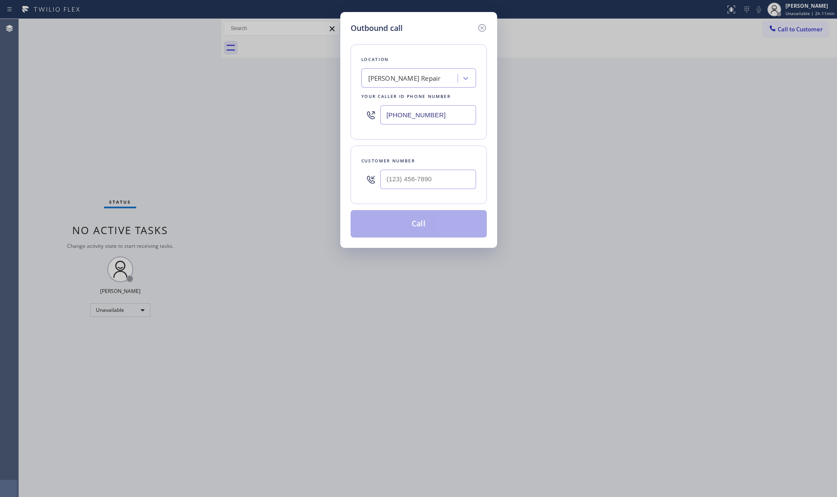
drag, startPoint x: 452, startPoint y: 121, endPoint x: 308, endPoint y: 120, distance: 144.4
click at [312, 121] on div "Outbound call Location [PERSON_NAME] Repair Your caller id phone number [PHONE_…" at bounding box center [418, 248] width 837 height 497
paste input "47) 757-4373"
type input "[PHONE_NUMBER]"
click at [444, 174] on input "(___) ___-____" at bounding box center [428, 179] width 96 height 19
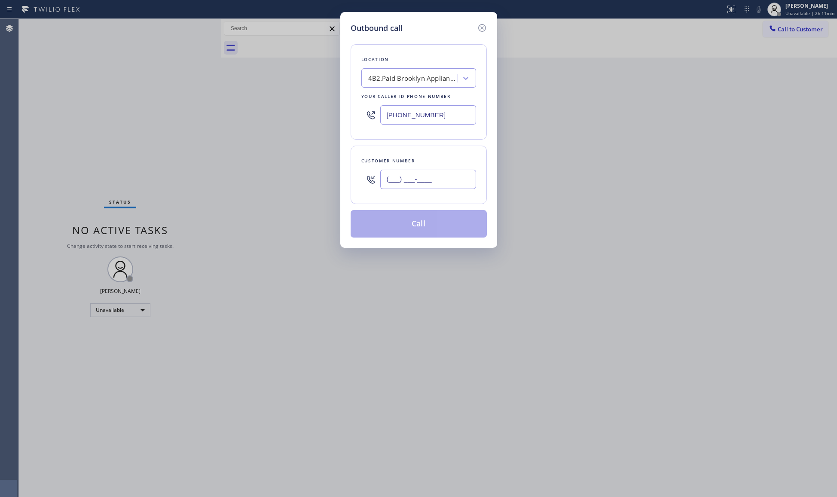
paste input "347) 579-3818"
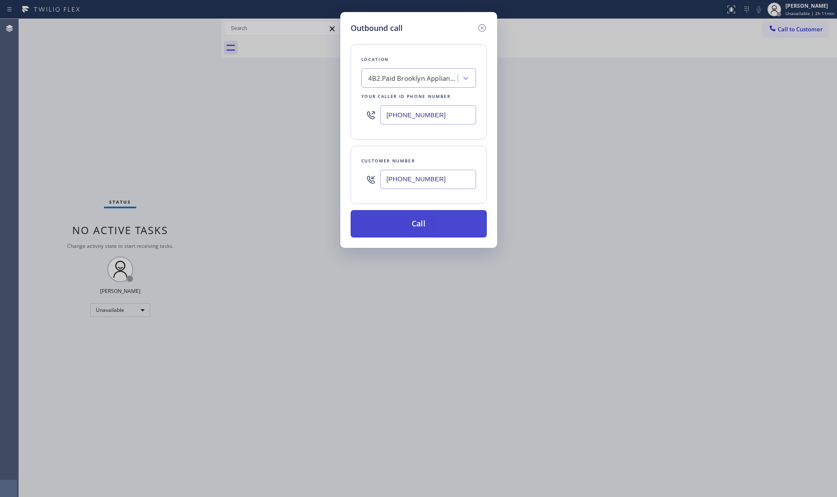
type input "[PHONE_NUMBER]"
click at [424, 230] on button "Call" at bounding box center [419, 224] width 136 height 28
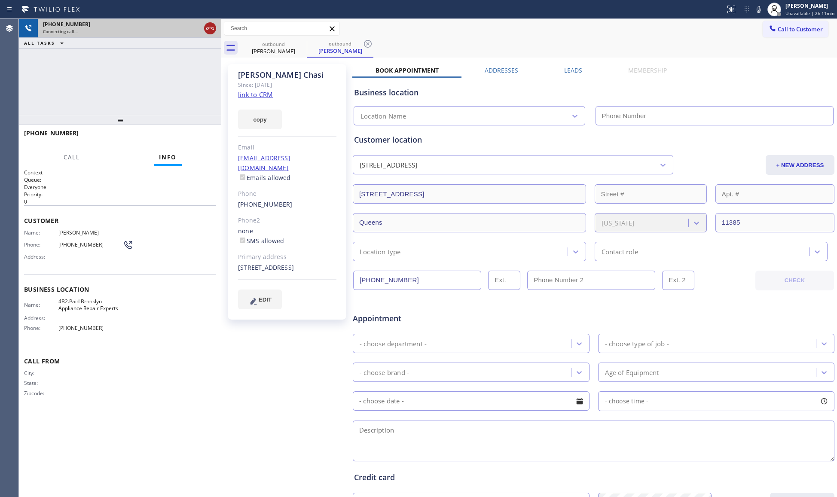
click at [212, 26] on icon at bounding box center [210, 28] width 10 height 10
click at [258, 95] on link "link to CRM" at bounding box center [255, 94] width 35 height 9
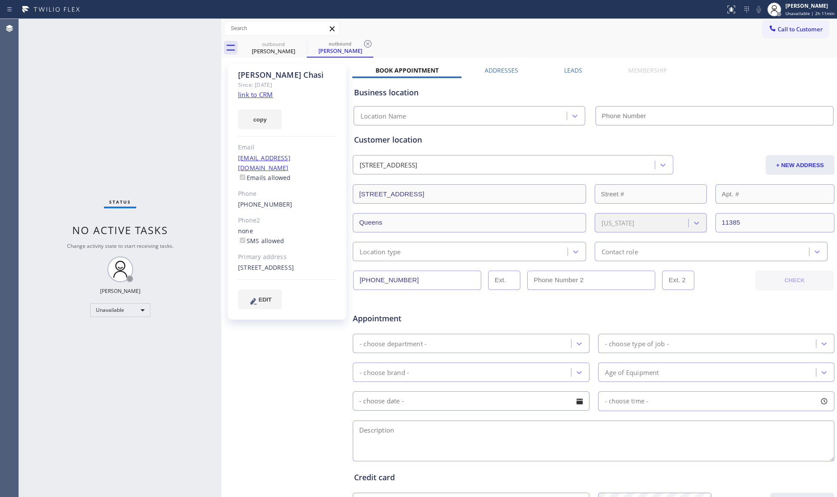
type input "[PHONE_NUMBER]"
drag, startPoint x: 320, startPoint y: 49, endPoint x: 303, endPoint y: 49, distance: 16.3
click at [316, 50] on div "[PERSON_NAME]" at bounding box center [340, 51] width 65 height 8
drag, startPoint x: 296, startPoint y: 48, endPoint x: 301, endPoint y: 43, distance: 7.0
click at [296, 47] on icon at bounding box center [301, 44] width 10 height 10
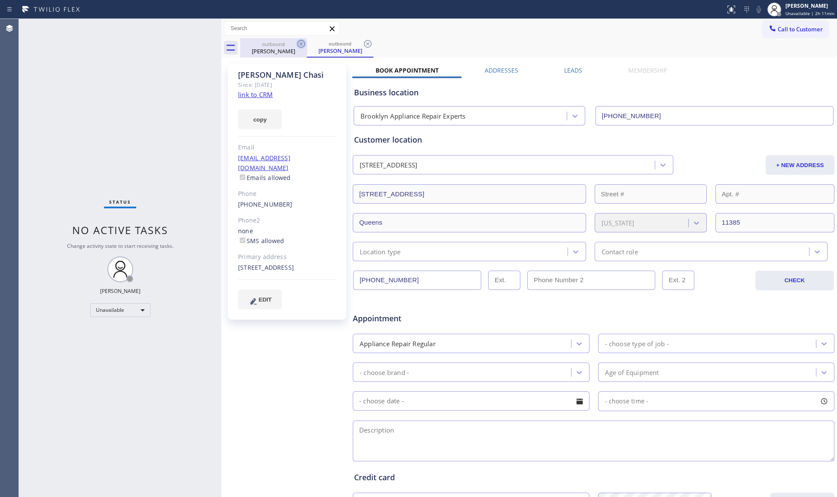
click at [301, 43] on icon at bounding box center [301, 44] width 10 height 10
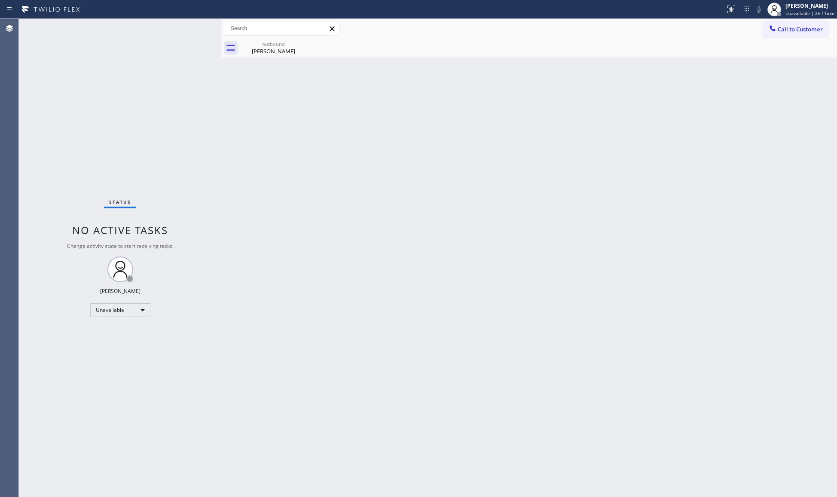
click at [0, 0] on icon at bounding box center [0, 0] width 0 height 0
click at [301, 42] on icon at bounding box center [301, 44] width 10 height 10
click at [301, 40] on icon at bounding box center [301, 44] width 10 height 10
click at [283, 43] on div "outbound" at bounding box center [273, 44] width 65 height 6
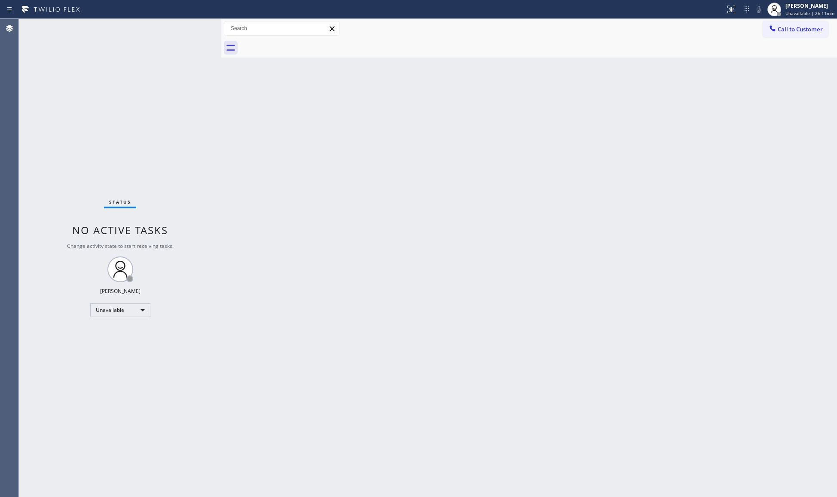
click at [745, 40] on div at bounding box center [538, 47] width 597 height 19
click at [783, 26] on span "Call to Customer" at bounding box center [800, 29] width 45 height 8
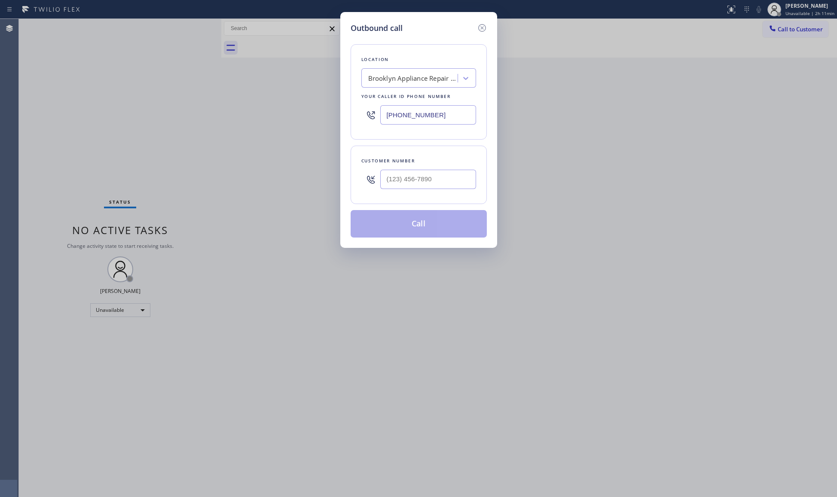
drag, startPoint x: 436, startPoint y: 113, endPoint x: 349, endPoint y: 119, distance: 87.0
click at [353, 117] on div "Location [GEOGRAPHIC_DATA] Appliance Repair Experts Your caller id phone number…" at bounding box center [419, 91] width 136 height 95
paste input "917) 997-186"
type input "[PHONE_NUMBER]"
paste input "text"
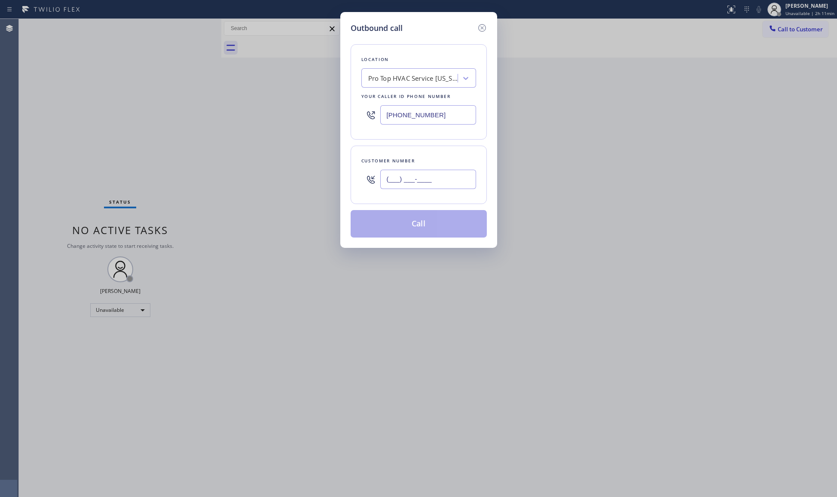
click at [447, 178] on input "(___) ___-____" at bounding box center [428, 179] width 96 height 19
paste input "922) 885-3370"
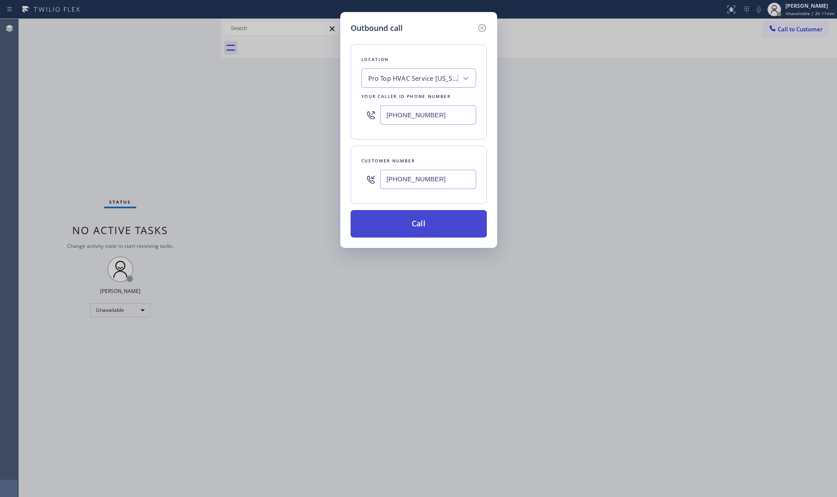
type input "[PHONE_NUMBER]"
click at [410, 222] on button "Call" at bounding box center [419, 224] width 136 height 28
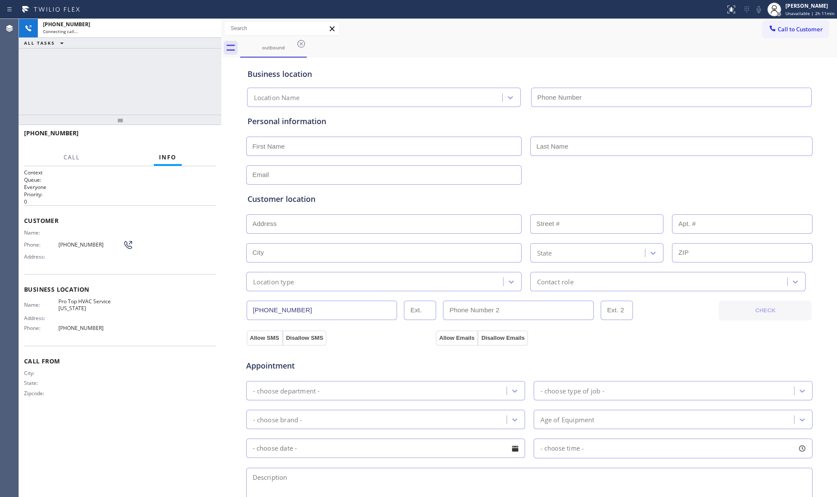
type input "[PHONE_NUMBER]"
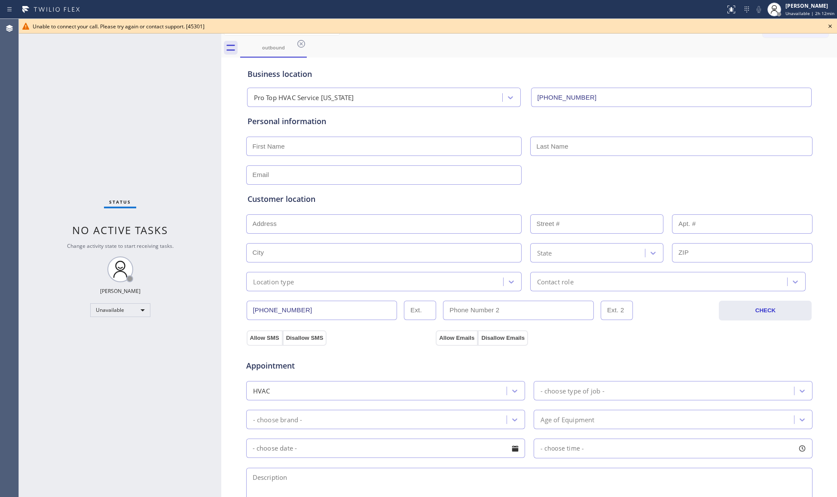
drag, startPoint x: 657, startPoint y: 50, endPoint x: 689, endPoint y: 44, distance: 32.0
click at [659, 49] on div "outbound" at bounding box center [538, 47] width 597 height 19
click at [831, 23] on icon at bounding box center [830, 26] width 10 height 10
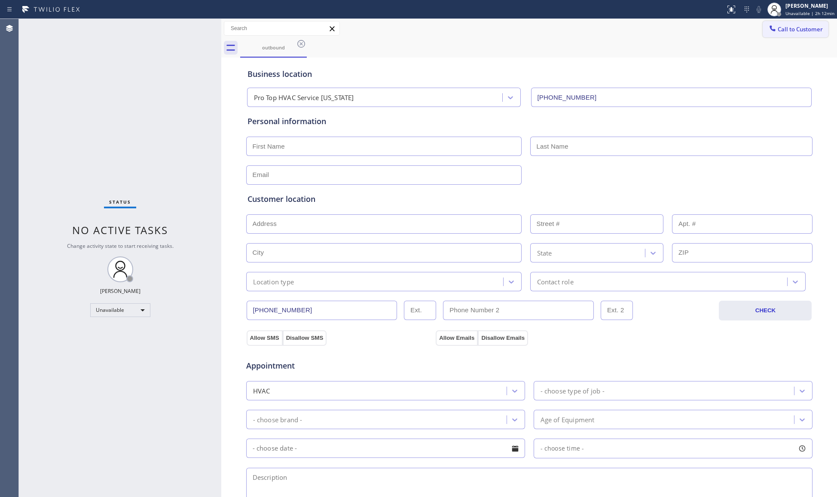
drag, startPoint x: 809, startPoint y: 33, endPoint x: 793, endPoint y: 35, distance: 16.5
click at [809, 33] on button "Call to Customer" at bounding box center [796, 29] width 66 height 16
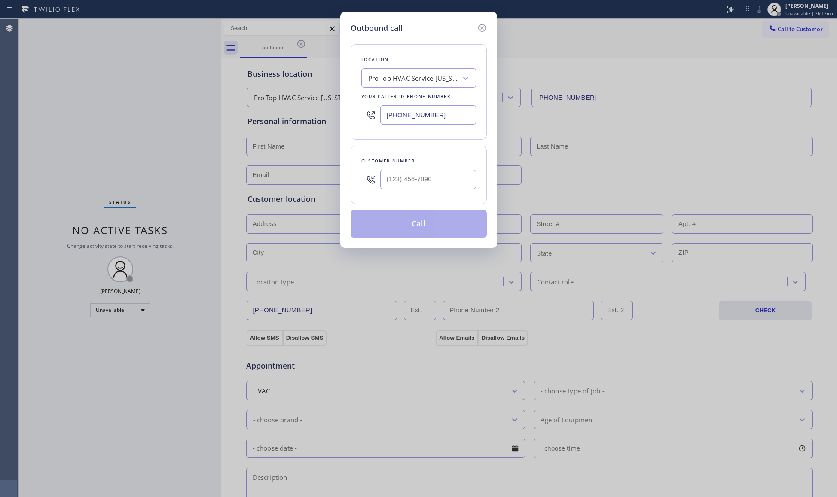
drag, startPoint x: 458, startPoint y: 117, endPoint x: 356, endPoint y: 119, distance: 101.9
click at [356, 119] on div "Location Pro Top HVAC Service [US_STATE] Your caller id phone number [PHONE_NUM…" at bounding box center [419, 91] width 136 height 95
paste input "626) 689-2165"
type input "[PHONE_NUMBER]"
paste input "62-6364"
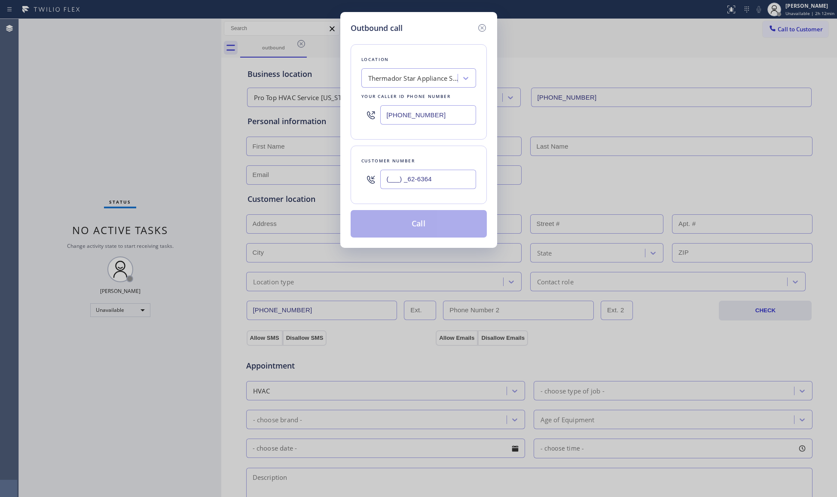
click at [406, 176] on input "(___) _62-6364" at bounding box center [428, 179] width 96 height 19
drag, startPoint x: 441, startPoint y: 183, endPoint x: 338, endPoint y: 181, distance: 103.2
click at [339, 182] on div "Outbound call Location Thermador Star Appliance Service Your caller id phone nu…" at bounding box center [418, 248] width 837 height 497
paste input "626) 364-0051"
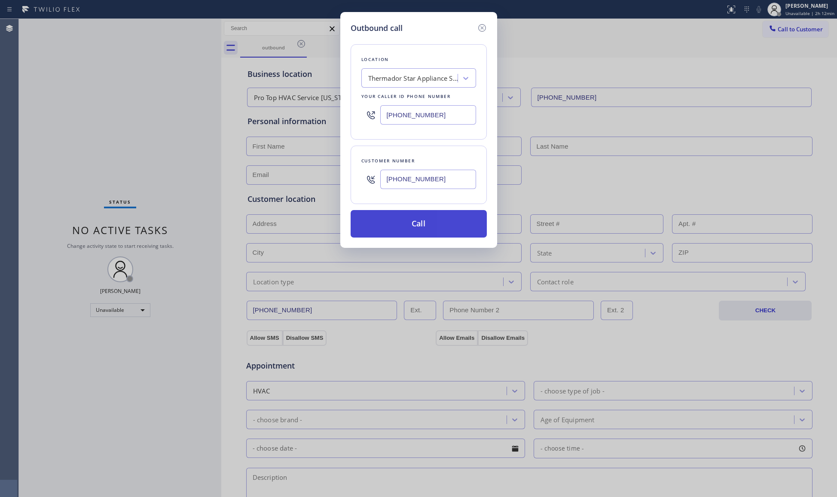
type input "[PHONE_NUMBER]"
click at [427, 215] on button "Call" at bounding box center [419, 224] width 136 height 28
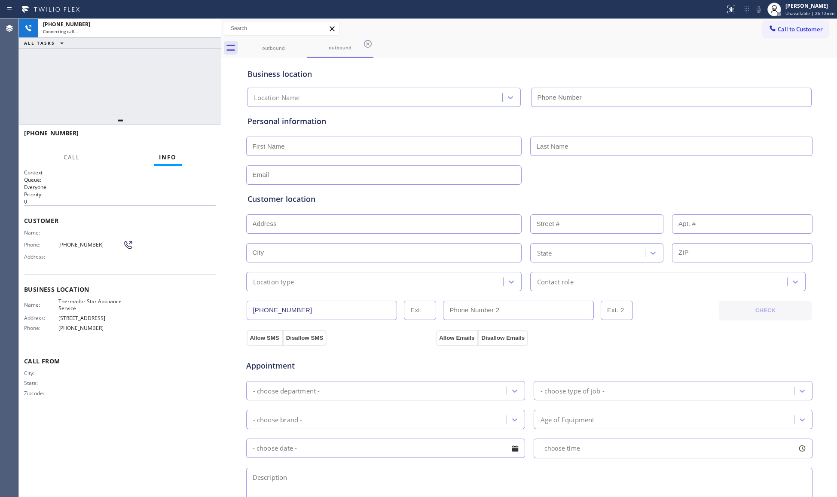
type input "[PHONE_NUMBER]"
click at [530, 49] on div "outbound outbound" at bounding box center [538, 47] width 597 height 19
click at [192, 137] on span "HANG UP" at bounding box center [196, 137] width 26 height 6
click at [194, 136] on span "HANG UP" at bounding box center [196, 137] width 26 height 6
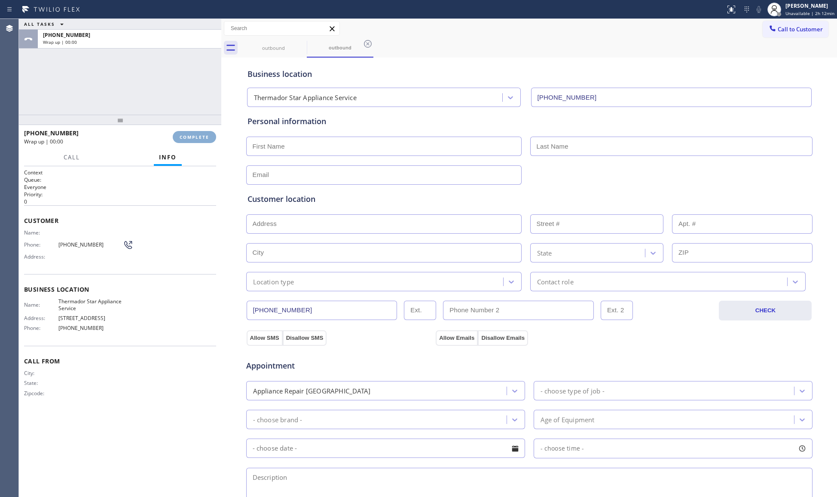
click at [194, 136] on span "COMPLETE" at bounding box center [195, 137] width 30 height 6
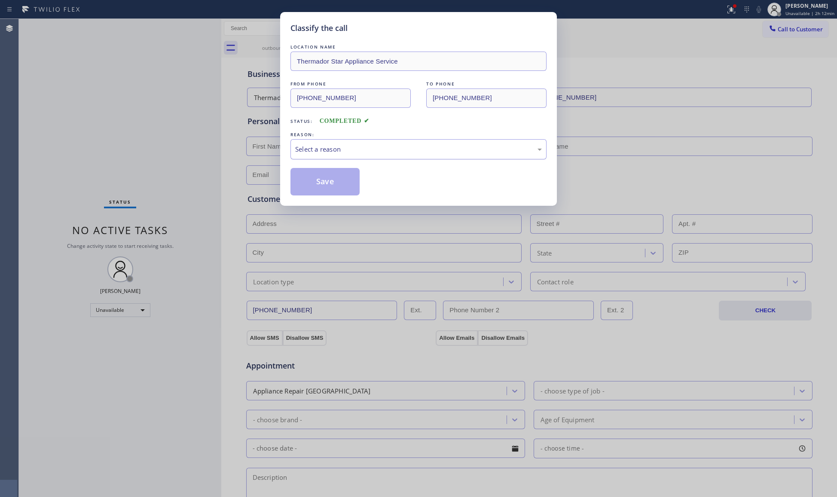
click at [355, 142] on div "Select a reason" at bounding box center [419, 149] width 256 height 20
click at [319, 180] on button "Save" at bounding box center [325, 182] width 69 height 28
drag, startPoint x: 321, startPoint y: 180, endPoint x: 20, endPoint y: 159, distance: 301.6
click at [318, 178] on button "Save" at bounding box center [325, 182] width 69 height 28
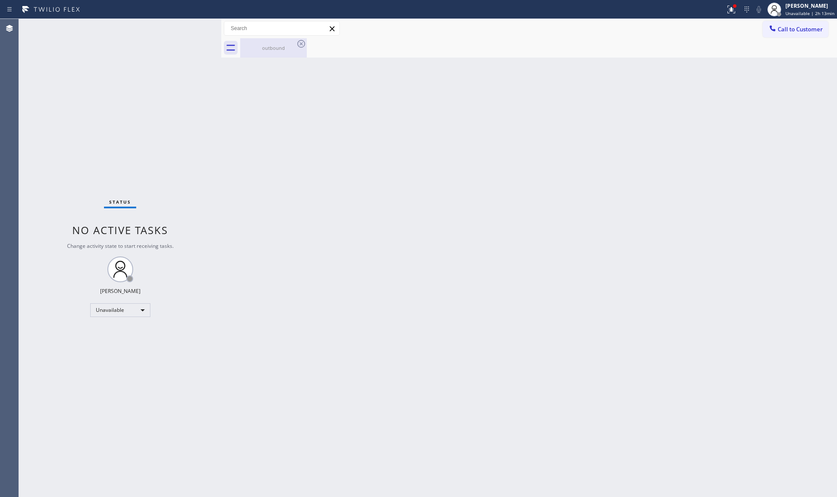
drag, startPoint x: 277, startPoint y: 47, endPoint x: 282, endPoint y: 47, distance: 5.2
click at [279, 47] on div "outbound" at bounding box center [273, 48] width 65 height 6
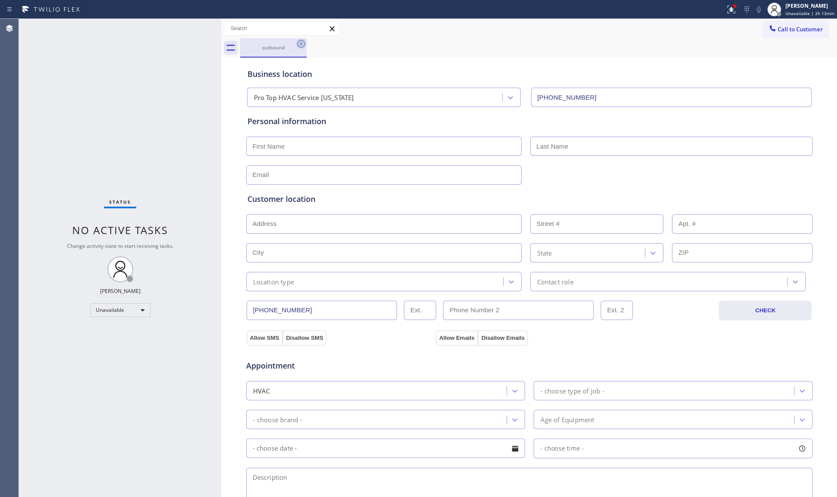
click at [301, 44] on icon at bounding box center [301, 44] width 8 height 8
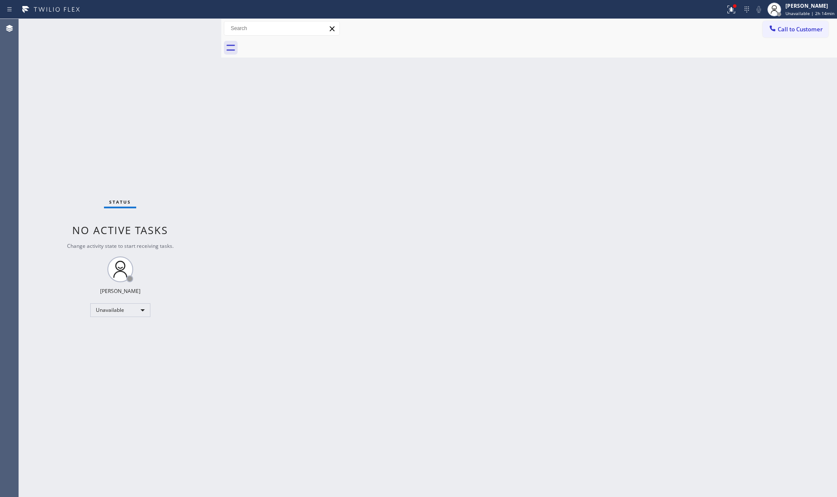
click at [751, 153] on div "Back to Dashboard Change Sender ID Customers Technicians Select a contact Outbo…" at bounding box center [529, 258] width 616 height 478
drag, startPoint x: 738, startPoint y: 74, endPoint x: 738, endPoint y: 27, distance: 47.7
click at [739, 62] on div "Back to Dashboard Change Sender ID Customers Technicians Select a contact Outbo…" at bounding box center [529, 258] width 616 height 478
click at [736, 9] on icon at bounding box center [731, 9] width 10 height 10
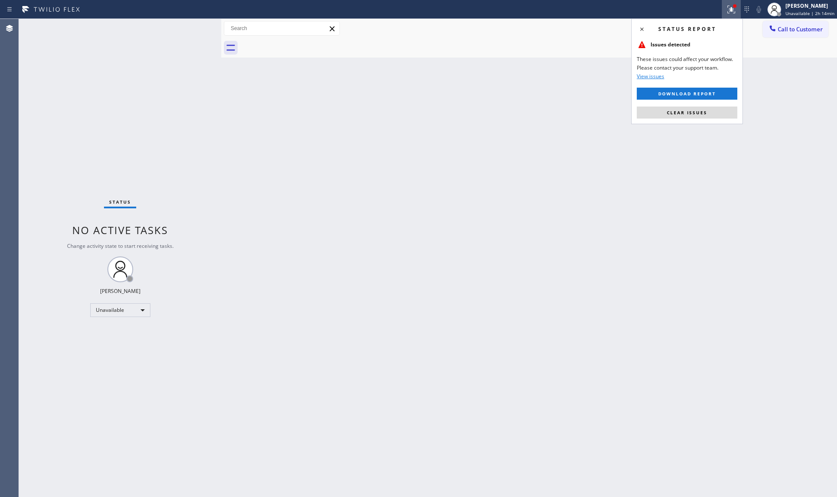
click at [701, 110] on span "Clear issues" at bounding box center [687, 113] width 40 height 6
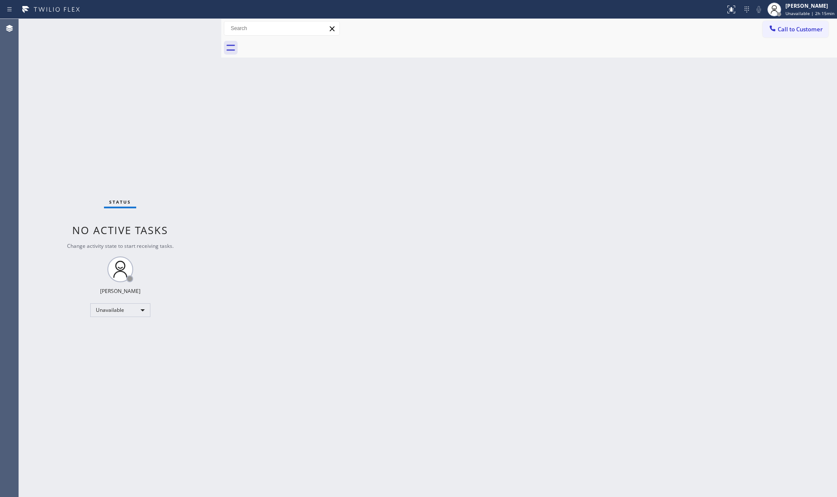
click at [608, 54] on div at bounding box center [538, 47] width 597 height 19
click at [456, 67] on div "Back to Dashboard Change Sender ID Customers Technicians Select a contact Outbo…" at bounding box center [529, 258] width 616 height 478
click at [730, 42] on div at bounding box center [538, 47] width 597 height 19
click at [774, 31] on icon at bounding box center [773, 28] width 9 height 9
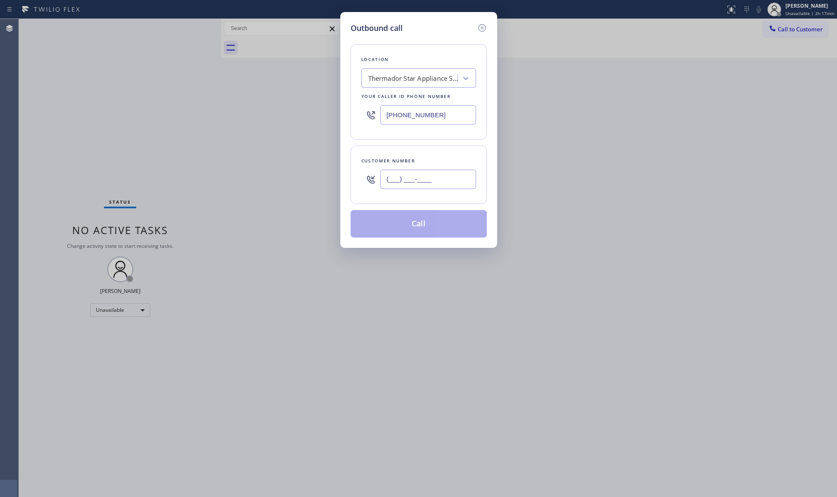
drag, startPoint x: 435, startPoint y: 173, endPoint x: 439, endPoint y: 174, distance: 4.4
click at [436, 174] on input "(___) ___-____" at bounding box center [428, 179] width 96 height 19
paste input "626) 364-0051"
type input "[PHONE_NUMBER]"
click at [429, 231] on button "Call" at bounding box center [419, 224] width 136 height 28
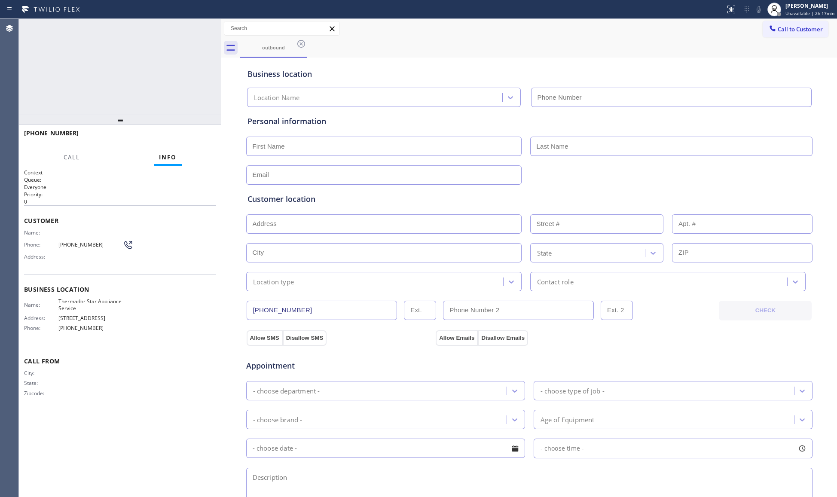
type input "[PHONE_NUMBER]"
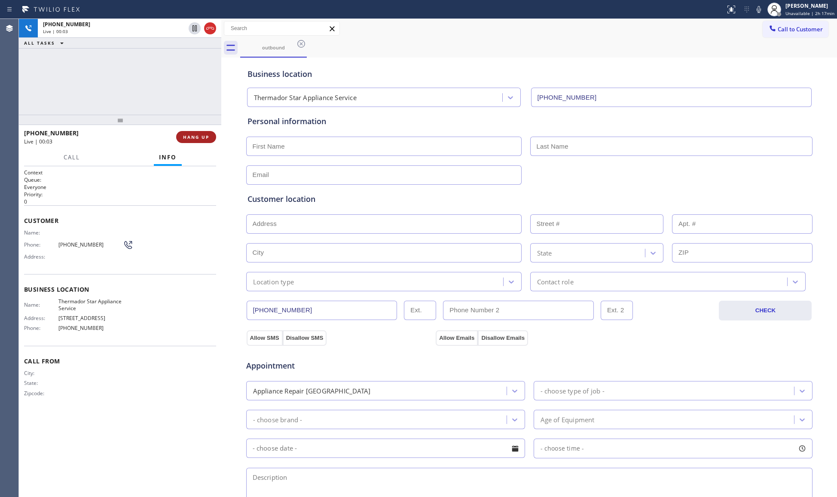
click at [206, 131] on button "HANG UP" at bounding box center [196, 137] width 40 height 12
click at [208, 130] on div "[PHONE_NUMBER] Live | 00:04 HANG UP" at bounding box center [120, 137] width 192 height 22
click at [206, 136] on button "HANG UP" at bounding box center [196, 137] width 40 height 12
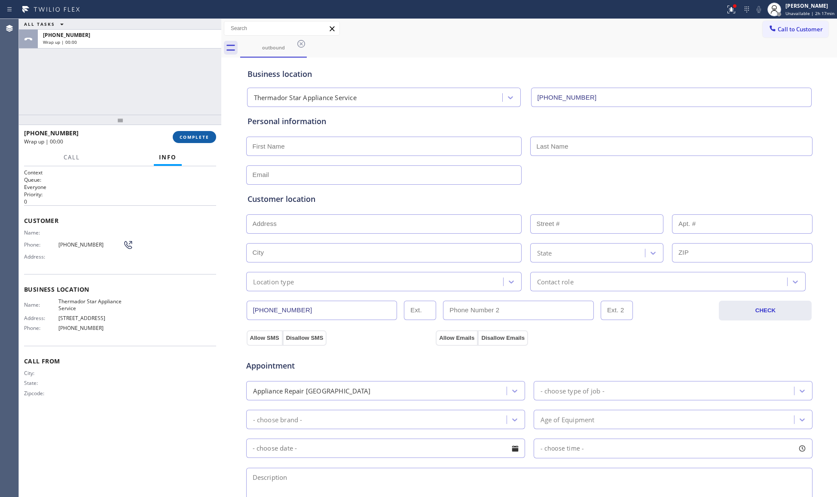
click at [205, 132] on button "COMPLETE" at bounding box center [194, 137] width 43 height 12
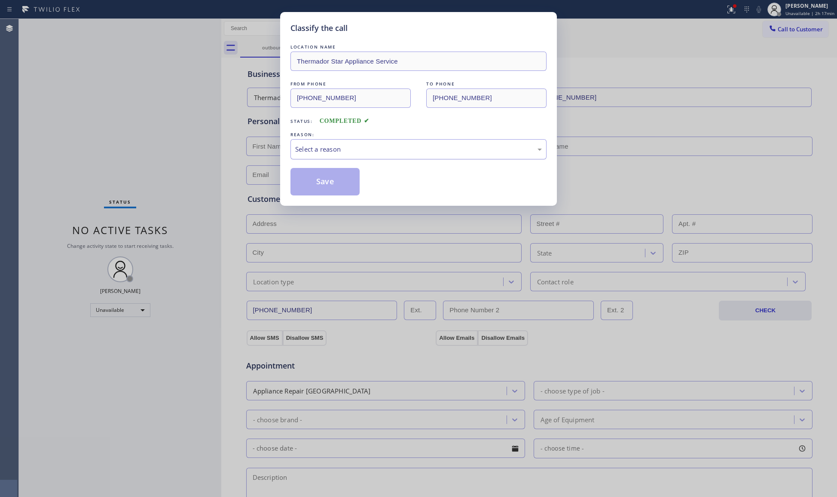
drag, startPoint x: 355, startPoint y: 143, endPoint x: 346, endPoint y: 155, distance: 15.4
click at [351, 148] on div "Select a reason" at bounding box center [419, 149] width 256 height 20
click at [312, 179] on button "Save" at bounding box center [325, 182] width 69 height 28
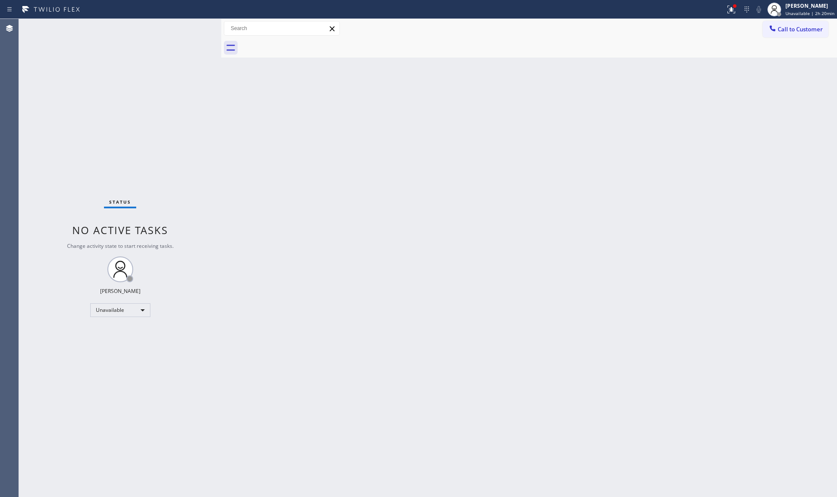
click at [556, 105] on div "Back to Dashboard Change Sender ID Customers Technicians Select a contact Outbo…" at bounding box center [529, 258] width 616 height 478
drag, startPoint x: 731, startPoint y: 9, endPoint x: 697, endPoint y: 62, distance: 62.6
click at [730, 11] on icon at bounding box center [731, 9] width 10 height 10
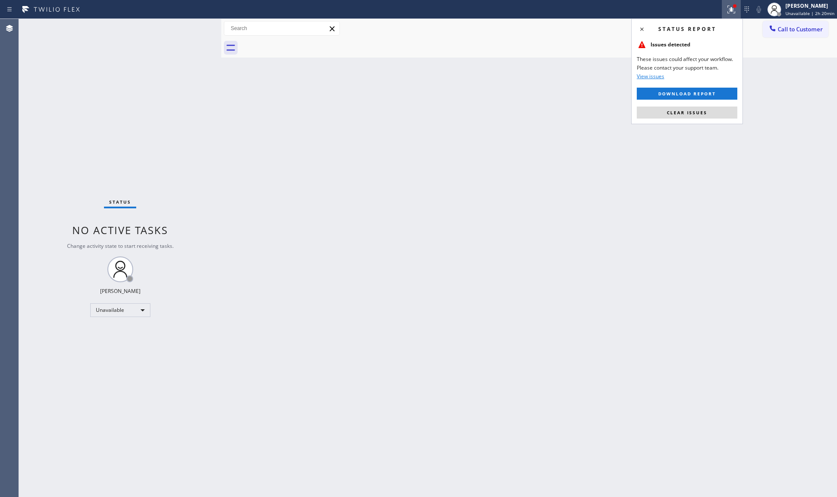
drag, startPoint x: 680, startPoint y: 111, endPoint x: 688, endPoint y: 112, distance: 8.2
click at [681, 111] on span "Clear issues" at bounding box center [687, 113] width 40 height 6
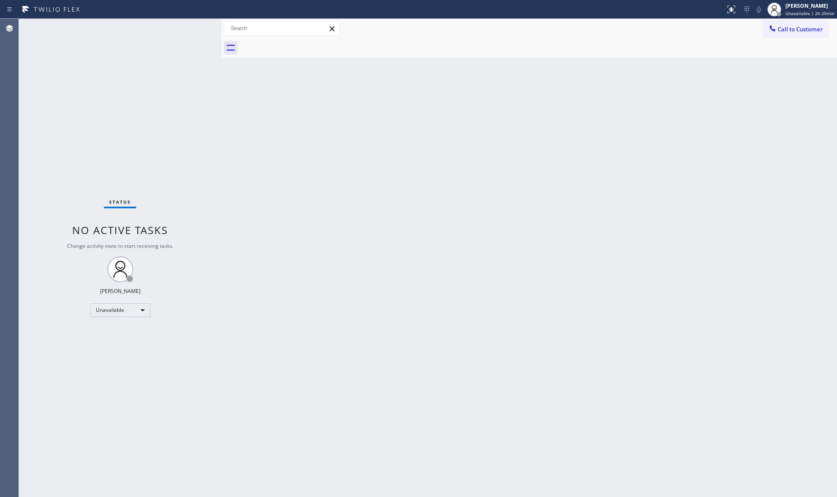
drag, startPoint x: 604, startPoint y: 176, endPoint x: 611, endPoint y: 162, distance: 15.4
click at [610, 164] on div "Back to Dashboard Change Sender ID Customers Technicians Select a contact Outbo…" at bounding box center [529, 258] width 616 height 478
click at [770, 31] on icon at bounding box center [773, 28] width 9 height 9
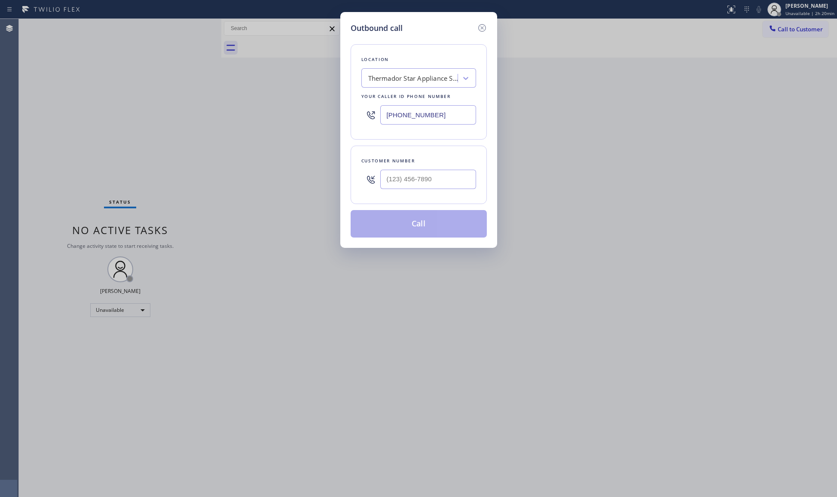
drag, startPoint x: 450, startPoint y: 120, endPoint x: 364, endPoint y: 119, distance: 86.0
click at [364, 119] on div "[PHONE_NUMBER]" at bounding box center [419, 115] width 115 height 28
paste input "714) 360-0306"
type input "[PHONE_NUMBER]"
paste input "800) 224-1591"
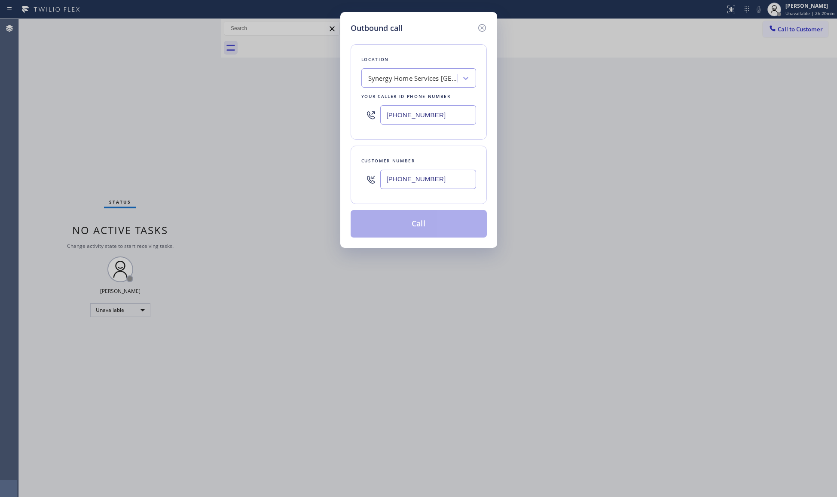
click at [430, 179] on input "[PHONE_NUMBER]" at bounding box center [428, 179] width 96 height 19
type input "[PHONE_NUMBER]"
drag, startPoint x: 443, startPoint y: 220, endPoint x: 585, endPoint y: 219, distance: 141.9
click at [444, 220] on button "Call" at bounding box center [419, 224] width 136 height 28
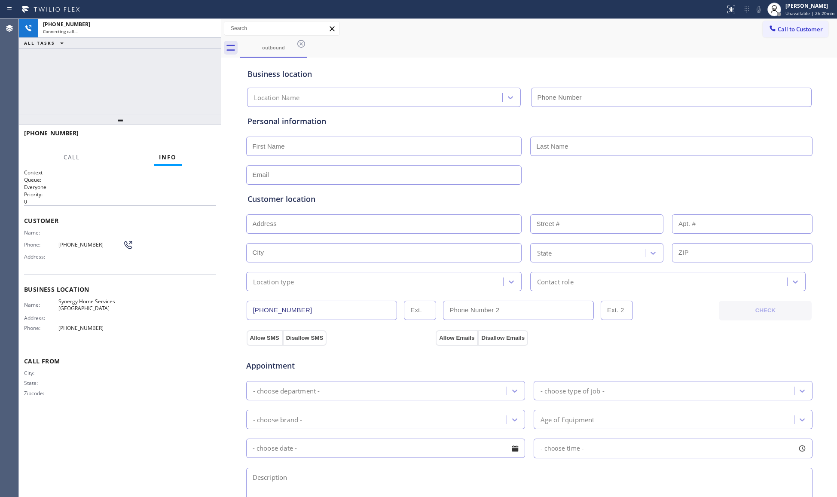
type input "[PHONE_NUMBER]"
click at [670, 67] on div "Business location Synergy Home Services [GEOGRAPHIC_DATA] [PHONE_NUMBER]" at bounding box center [529, 83] width 567 height 47
click at [212, 30] on icon at bounding box center [210, 28] width 10 height 10
click at [214, 139] on button "HANG UP" at bounding box center [196, 137] width 40 height 12
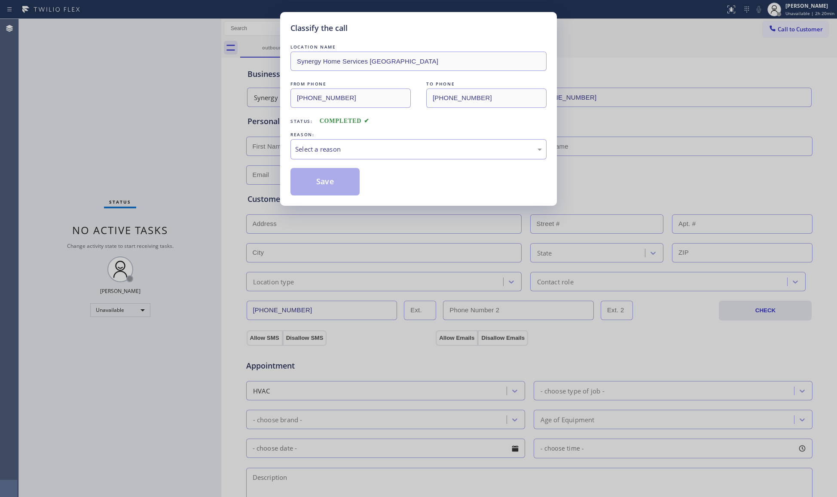
click at [205, 131] on div "Classify the call LOCATION NAME Synergy Home Services [GEOGRAPHIC_DATA] FROM PH…" at bounding box center [418, 248] width 837 height 497
click at [337, 151] on div "Select a reason" at bounding box center [418, 149] width 247 height 10
click at [331, 181] on button "Save" at bounding box center [325, 182] width 69 height 28
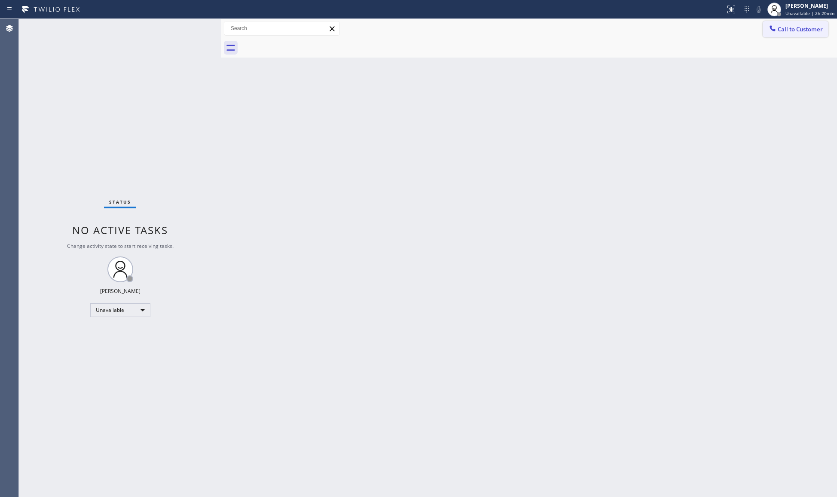
click at [781, 23] on button "Call to Customer" at bounding box center [796, 29] width 66 height 16
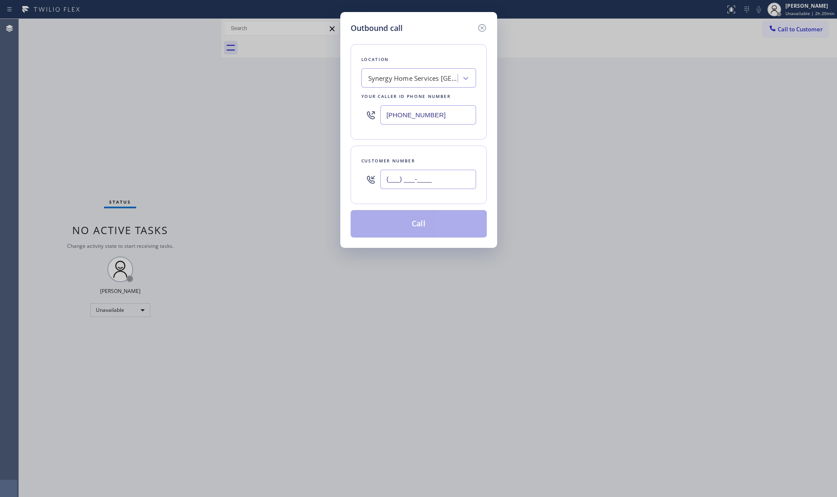
click at [444, 187] on input "(___) ___-____" at bounding box center [428, 179] width 96 height 19
paste input "800) 224-1591"
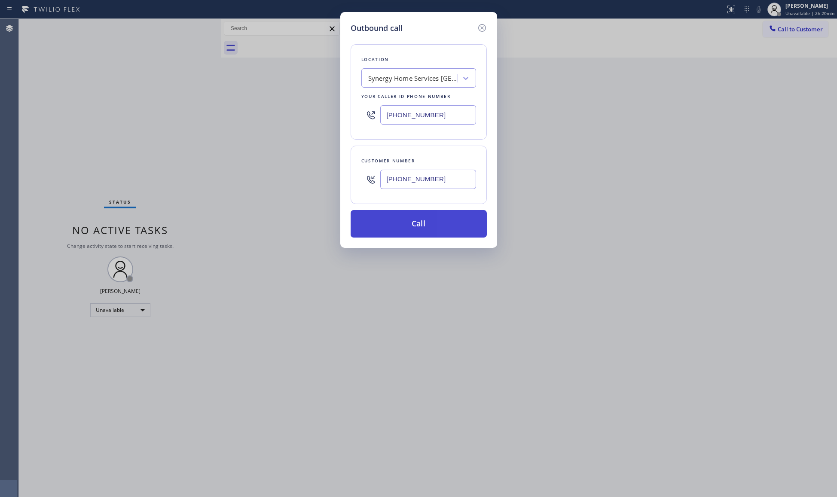
type input "[PHONE_NUMBER]"
click at [434, 223] on button "Call" at bounding box center [419, 224] width 136 height 28
click at [637, 147] on div "Outbound call Location Synergy Home Services [GEOGRAPHIC_DATA] Your caller id p…" at bounding box center [418, 248] width 837 height 497
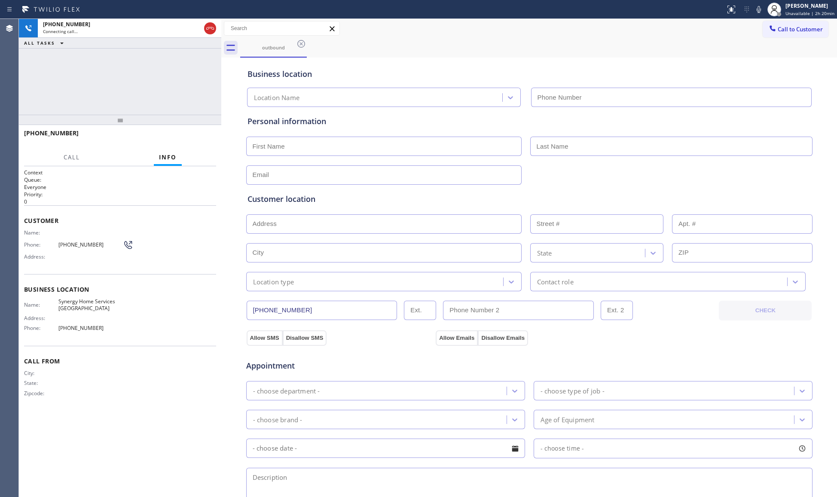
click at [585, 77] on div "Business location" at bounding box center [530, 74] width 564 height 12
type input "[PHONE_NUMBER]"
click at [185, 143] on button "HANG UP" at bounding box center [196, 137] width 40 height 12
click at [184, 136] on span "HANG UP" at bounding box center [196, 137] width 26 height 6
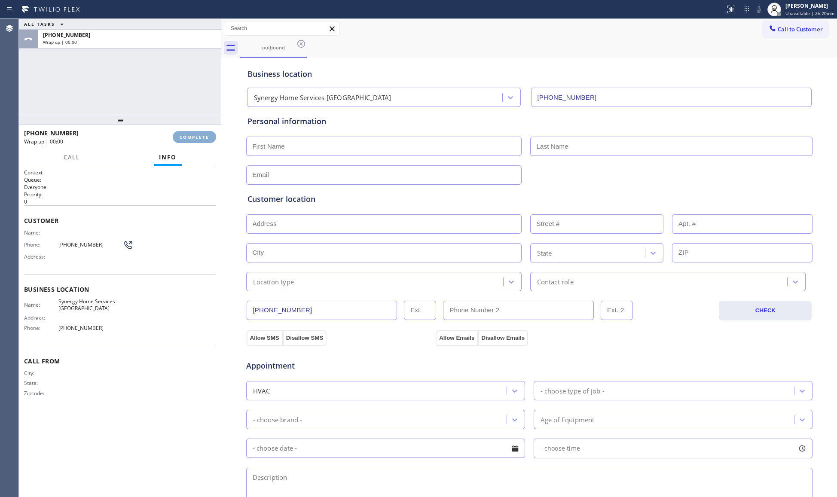
click at [187, 135] on span "COMPLETE" at bounding box center [195, 137] width 30 height 6
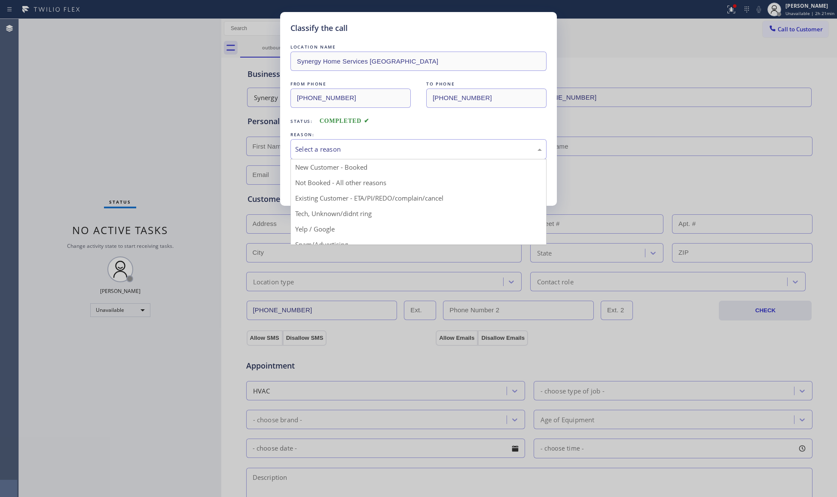
click at [426, 147] on div "Select a reason" at bounding box center [418, 149] width 247 height 10
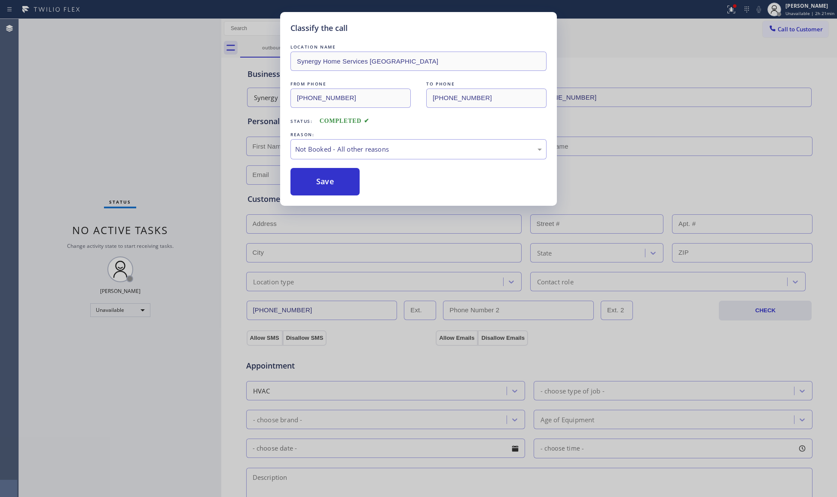
click at [360, 183] on div "Save" at bounding box center [419, 182] width 256 height 28
click at [352, 182] on button "Save" at bounding box center [325, 182] width 69 height 28
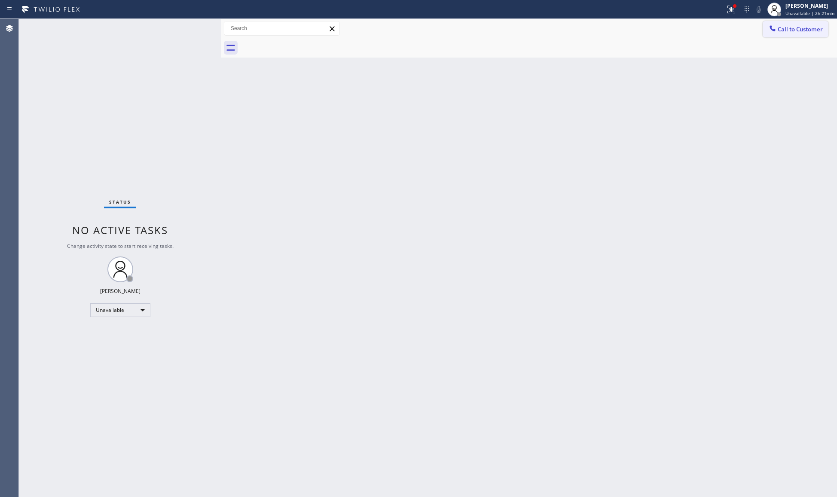
click at [776, 23] on button "Call to Customer" at bounding box center [796, 29] width 66 height 16
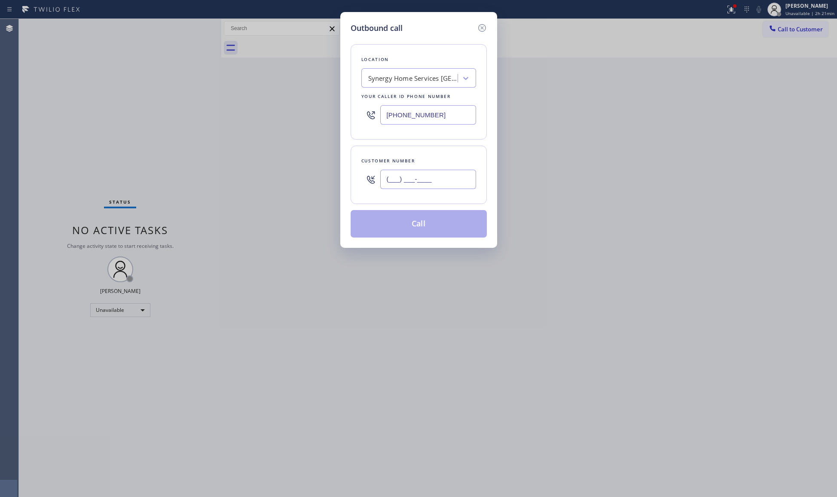
click at [421, 181] on input "(___) ___-____" at bounding box center [428, 179] width 96 height 19
paste input "800) 224-1591"
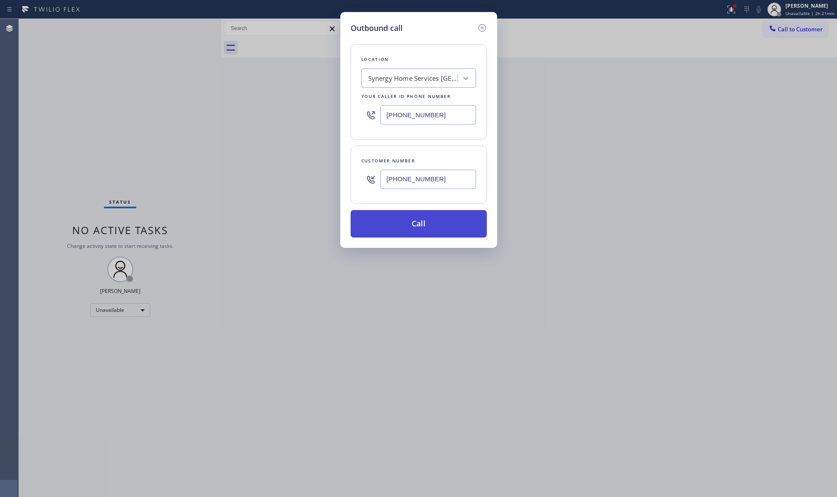
type input "[PHONE_NUMBER]"
drag, startPoint x: 426, startPoint y: 226, endPoint x: 420, endPoint y: 226, distance: 5.2
click at [425, 226] on button "Call" at bounding box center [419, 224] width 136 height 28
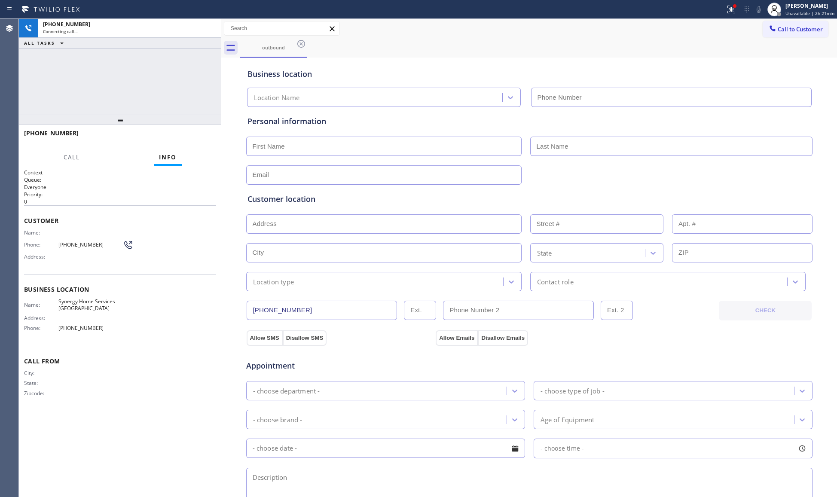
type input "[PHONE_NUMBER]"
click at [205, 137] on span "HANG UP" at bounding box center [196, 137] width 26 height 6
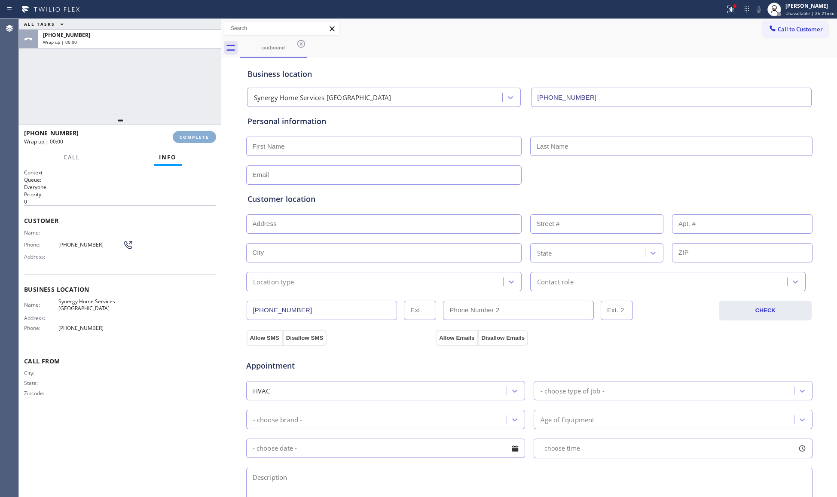
click at [205, 137] on span "COMPLETE" at bounding box center [195, 137] width 30 height 6
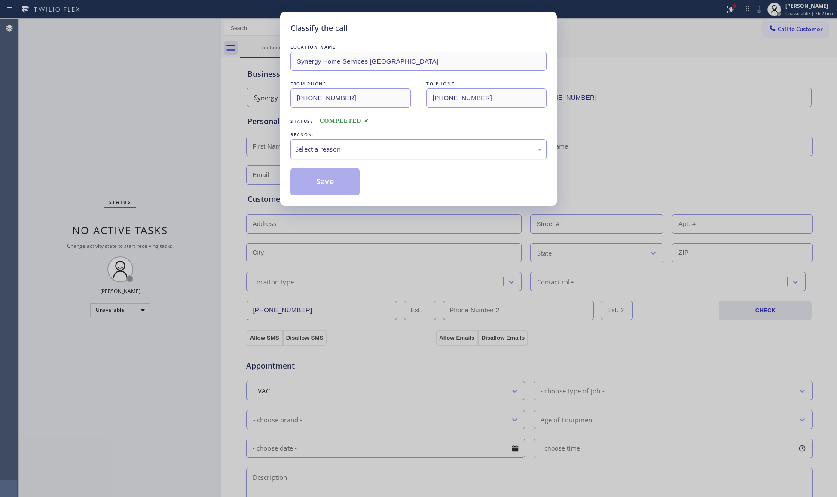
click at [351, 156] on div "Select a reason" at bounding box center [419, 149] width 256 height 20
click at [323, 183] on button "Save" at bounding box center [325, 182] width 69 height 28
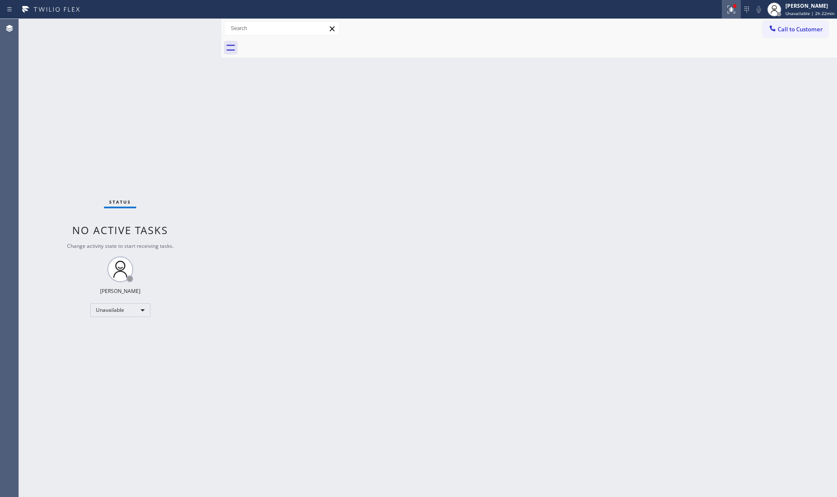
click at [729, 14] on button at bounding box center [731, 9] width 19 height 19
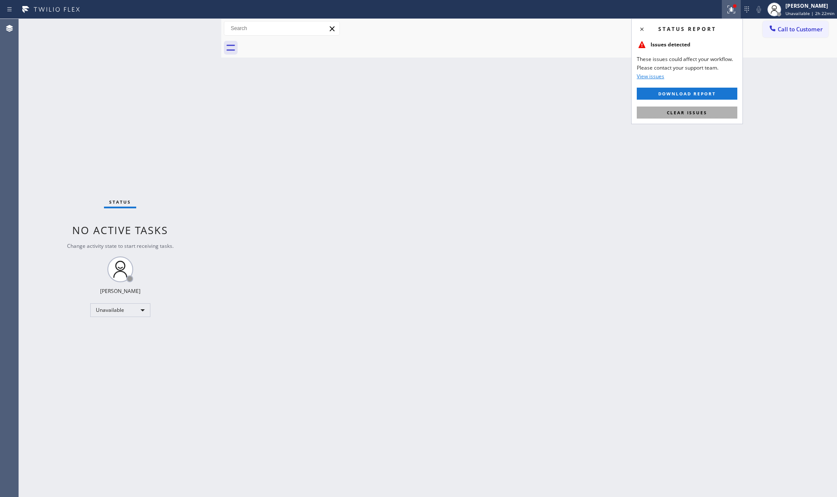
click at [686, 112] on span "Clear issues" at bounding box center [687, 113] width 40 height 6
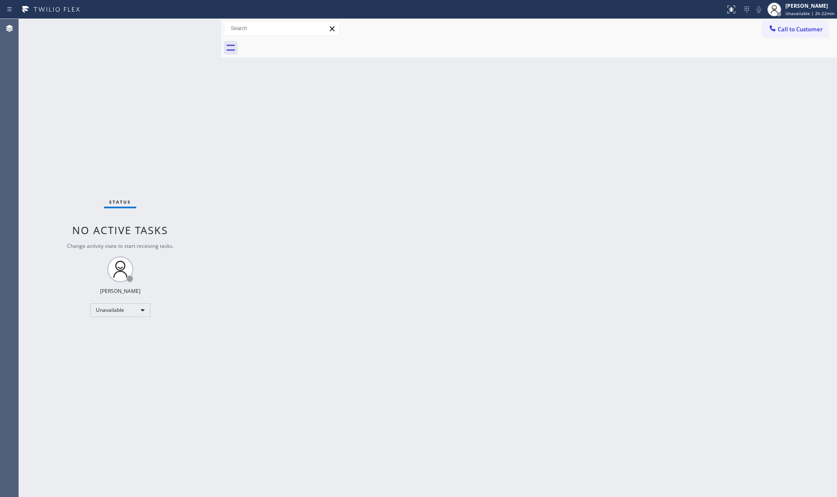
click at [783, 30] on span "Call to Customer" at bounding box center [800, 29] width 45 height 8
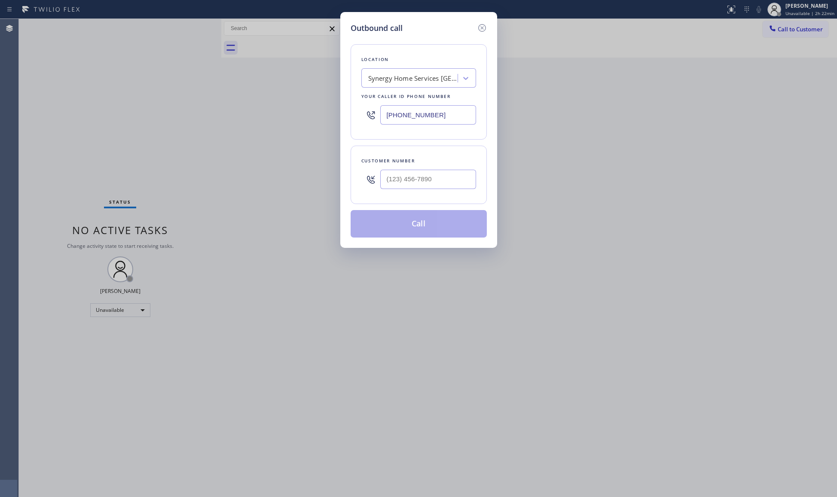
drag, startPoint x: 417, startPoint y: 111, endPoint x: 291, endPoint y: 119, distance: 126.6
click at [291, 116] on div "Outbound call Location Synergy Home Services [GEOGRAPHIC_DATA] Your caller id p…" at bounding box center [418, 248] width 837 height 497
paste input "617) 981-4533"
type input "[PHONE_NUMBER]"
paste input "704) 692-7277"
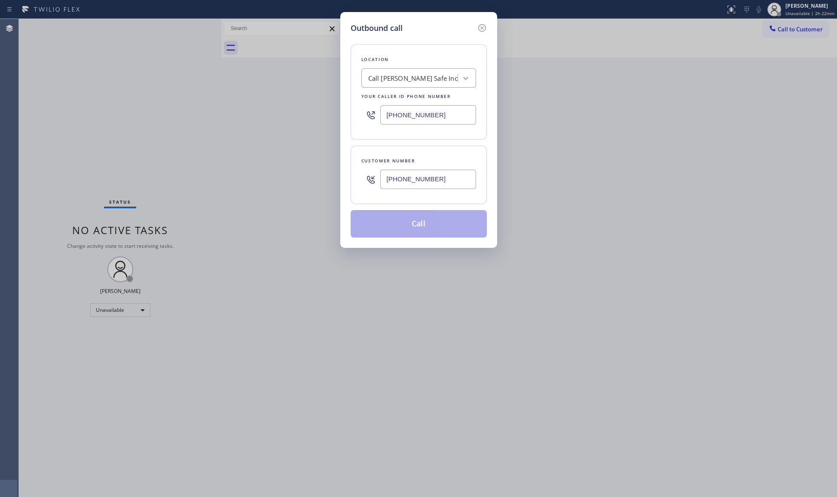
click at [458, 179] on input "[PHONE_NUMBER]" at bounding box center [428, 179] width 96 height 19
type input "[PHONE_NUMBER]"
click at [424, 214] on button "Call" at bounding box center [419, 224] width 136 height 28
click at [425, 58] on div "No tabs Call to Customer Outbound call Location Call [PERSON_NAME] Safe Inc You…" at bounding box center [529, 38] width 616 height 39
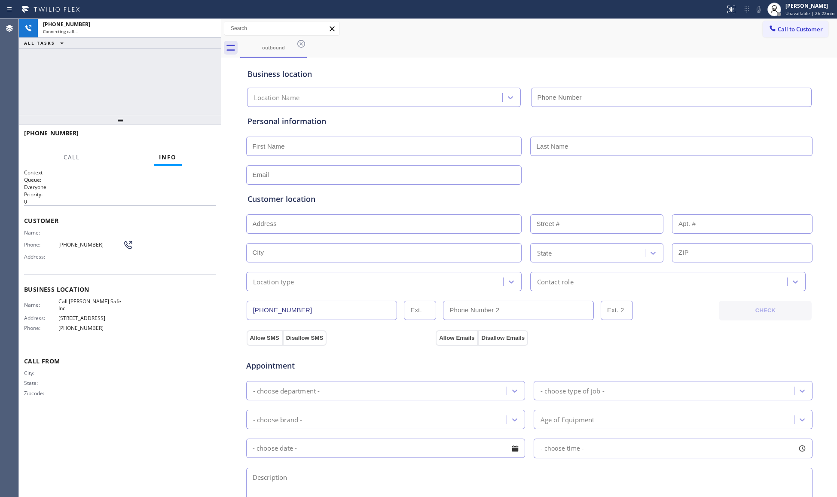
type input "[PHONE_NUMBER]"
click at [671, 49] on div "outbound" at bounding box center [538, 47] width 597 height 19
click at [198, 139] on span "HANG UP" at bounding box center [196, 137] width 26 height 6
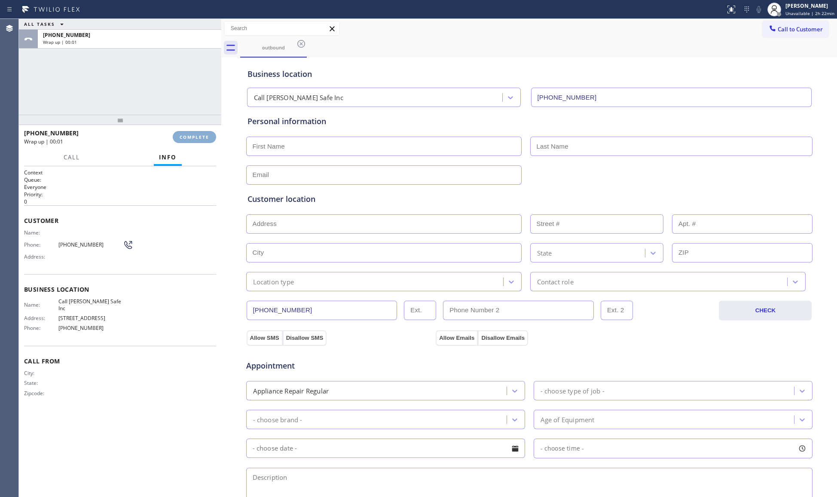
click at [198, 139] on span "COMPLETE" at bounding box center [195, 137] width 30 height 6
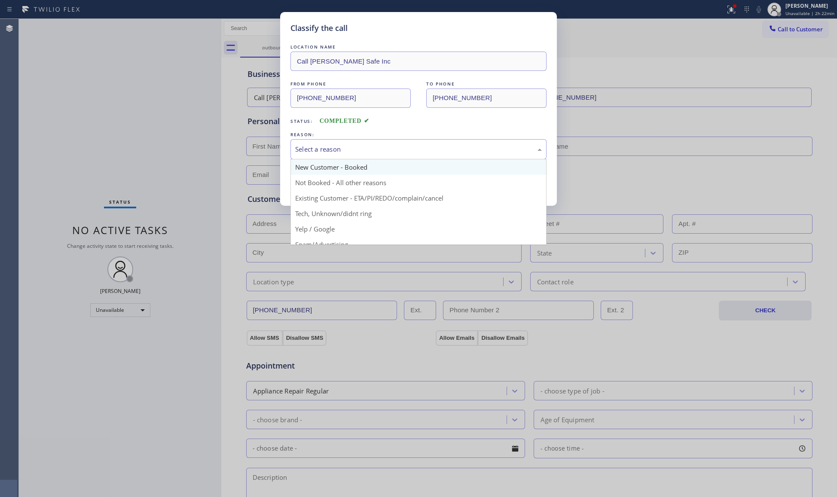
drag, startPoint x: 297, startPoint y: 146, endPoint x: 307, endPoint y: 169, distance: 24.3
click at [298, 146] on div "Select a reason" at bounding box center [418, 149] width 247 height 10
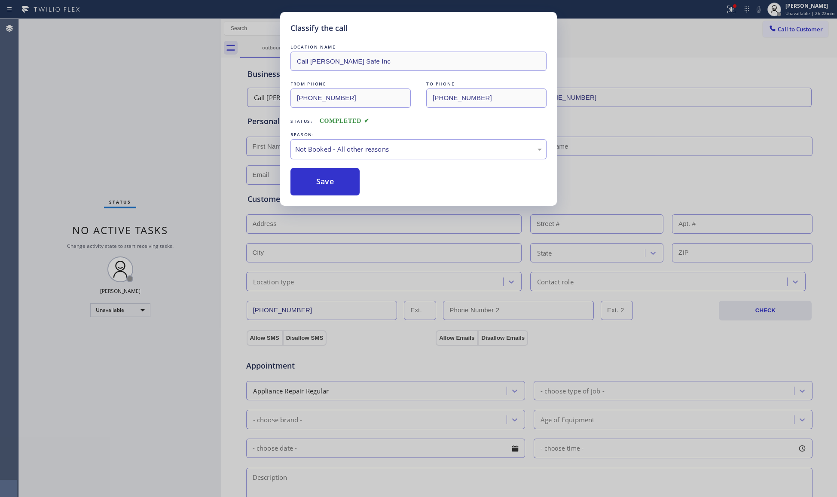
click at [317, 186] on button "Save" at bounding box center [325, 182] width 69 height 28
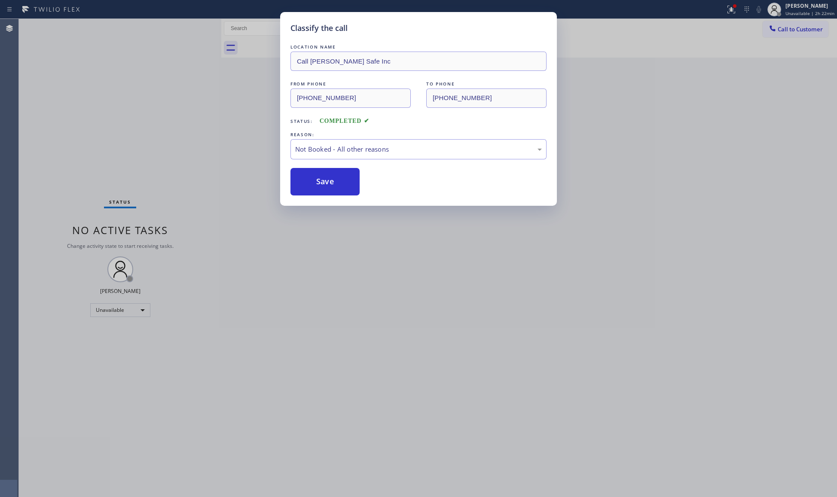
click at [317, 186] on button "Save" at bounding box center [325, 182] width 69 height 28
click at [317, 185] on button "Save" at bounding box center [325, 182] width 69 height 28
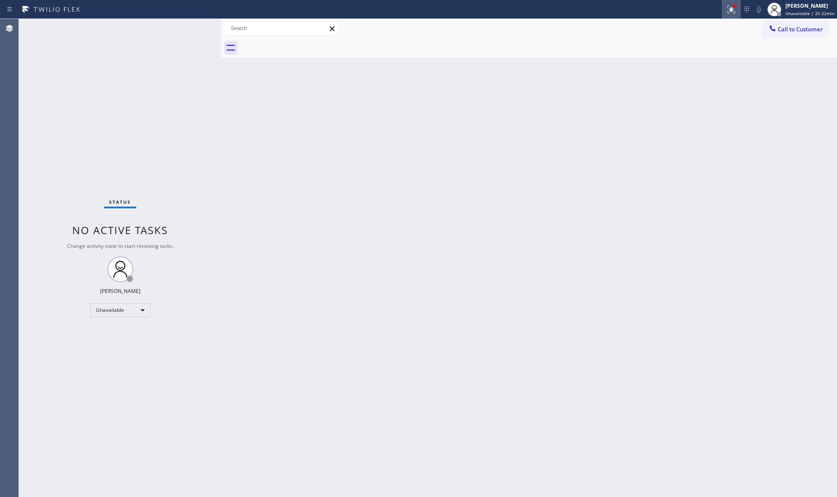
drag, startPoint x: 729, startPoint y: 9, endPoint x: 730, endPoint y: 15, distance: 6.0
click at [730, 9] on icon at bounding box center [731, 9] width 10 height 10
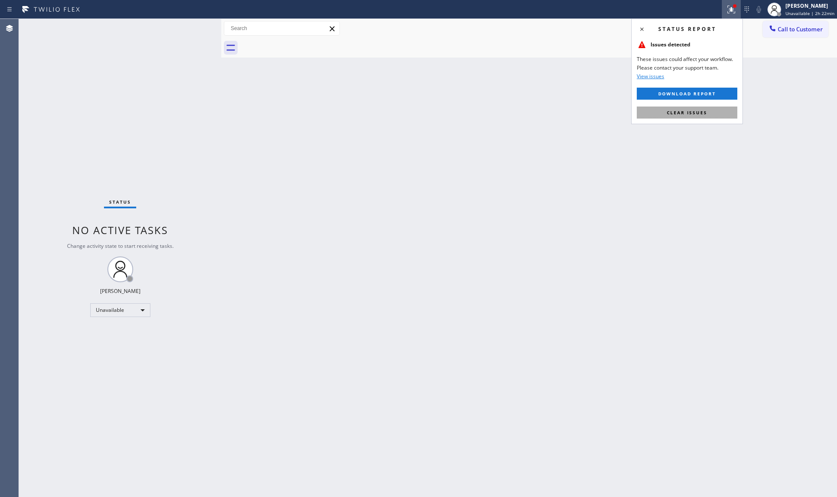
click at [712, 112] on button "Clear issues" at bounding box center [687, 113] width 101 height 12
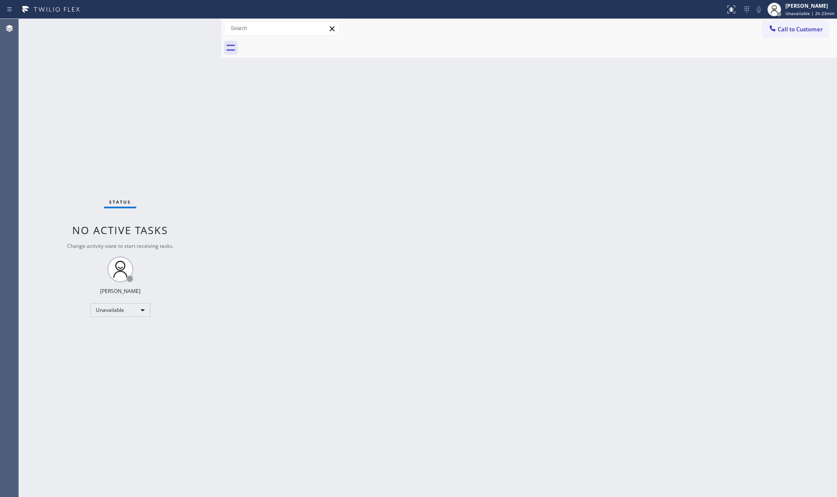
drag, startPoint x: 742, startPoint y: 145, endPoint x: 740, endPoint y: 139, distance: 6.4
click at [742, 145] on div "Back to Dashboard Change Sender ID Customers Technicians Select a contact Outbo…" at bounding box center [529, 258] width 616 height 478
click at [806, 30] on span "Call to Customer" at bounding box center [800, 29] width 45 height 8
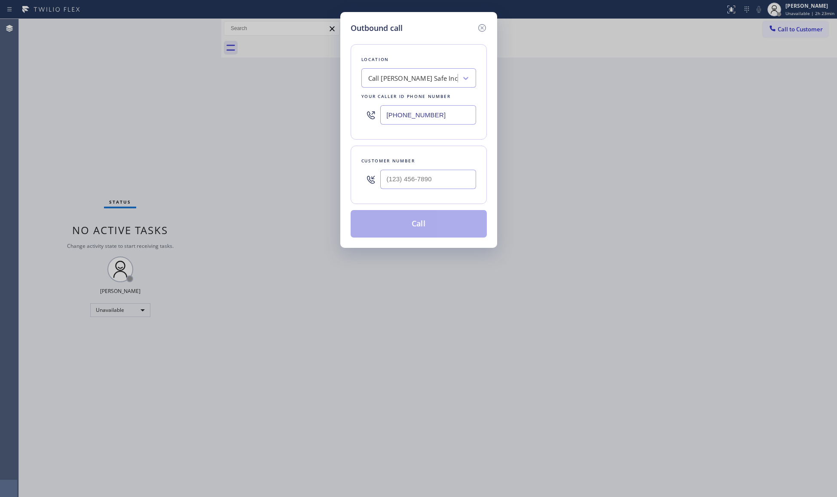
drag, startPoint x: 452, startPoint y: 112, endPoint x: 349, endPoint y: 108, distance: 103.2
click at [349, 108] on div "Outbound call Location Call [PERSON_NAME] Safe Inc Your caller id phone number …" at bounding box center [418, 130] width 157 height 236
paste input "714) 364-8860"
type input "[PHONE_NUMBER]"
paste input "714) 203-9773"
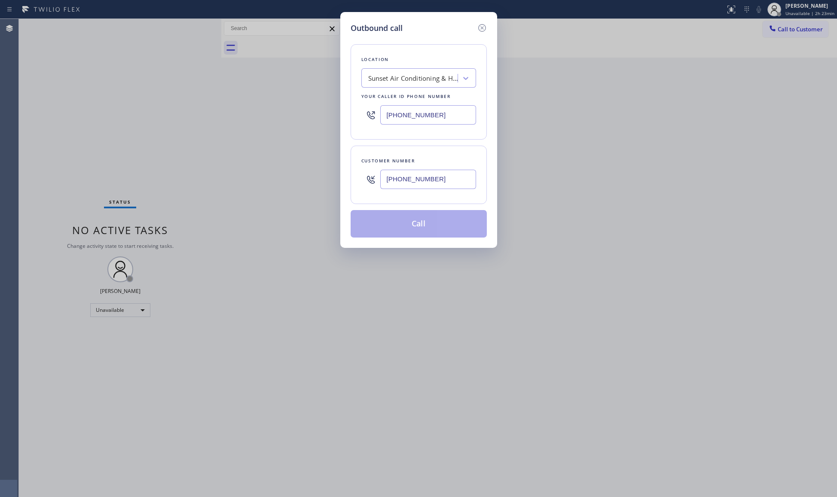
click at [448, 181] on input "[PHONE_NUMBER]" at bounding box center [428, 179] width 96 height 19
type input "[PHONE_NUMBER]"
click at [426, 226] on button "Call" at bounding box center [419, 224] width 136 height 28
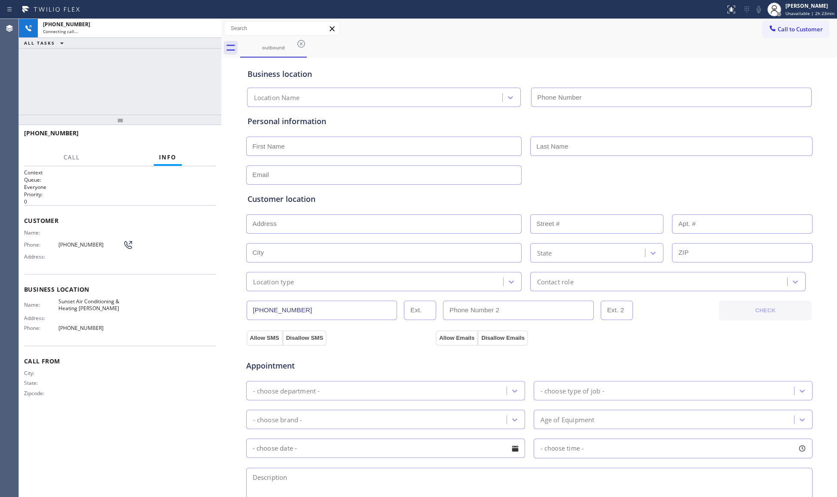
type input "[PHONE_NUMBER]"
click at [676, 33] on div "Call to Customer Outbound call Location Sunset Air Conditioning & Heating [PERS…" at bounding box center [529, 28] width 616 height 15
click at [301, 322] on div "Allow SMS Disallow SMS Allow Emails Disallow Emails" at bounding box center [529, 333] width 567 height 25
click at [288, 305] on input "[PHONE_NUMBER]" at bounding box center [322, 310] width 151 height 19
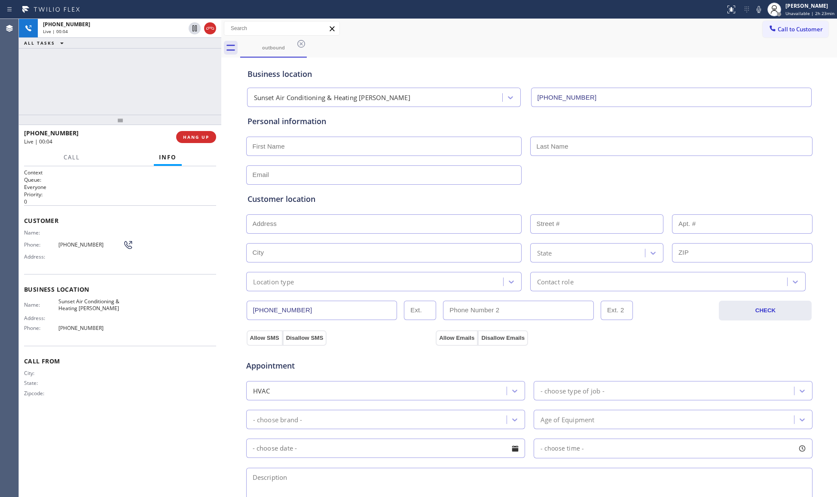
click at [288, 305] on input "[PHONE_NUMBER]" at bounding box center [322, 310] width 151 height 19
click at [207, 138] on span "HANG UP" at bounding box center [196, 137] width 26 height 6
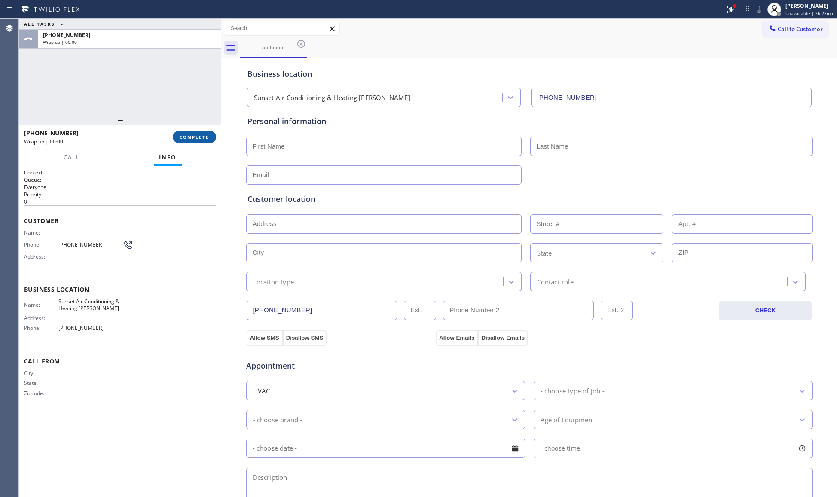
click at [208, 138] on span "COMPLETE" at bounding box center [195, 137] width 30 height 6
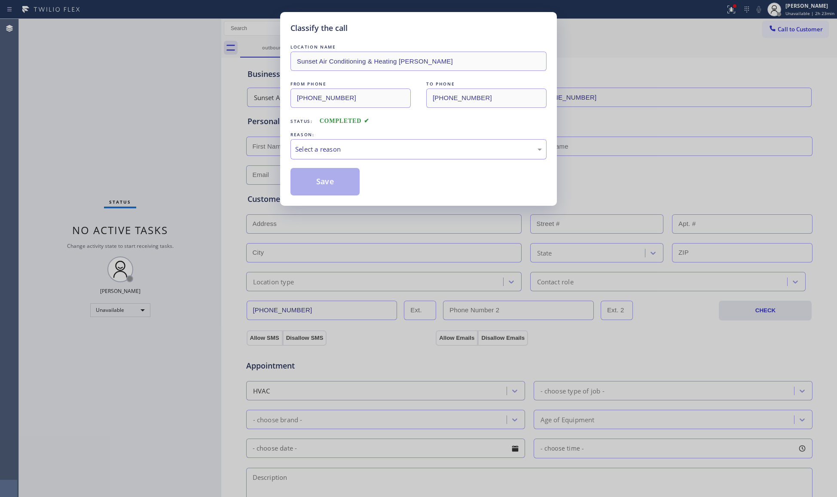
drag, startPoint x: 421, startPoint y: 151, endPoint x: 398, endPoint y: 158, distance: 24.2
click at [408, 156] on div "Select a reason" at bounding box center [419, 149] width 256 height 20
click at [315, 181] on button "Save" at bounding box center [325, 182] width 69 height 28
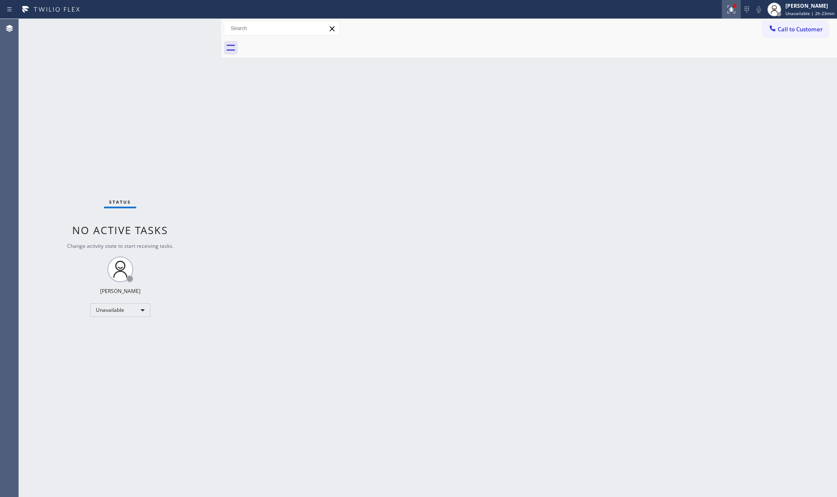
click at [731, 11] on icon at bounding box center [731, 9] width 10 height 10
drag, startPoint x: 712, startPoint y: 101, endPoint x: 709, endPoint y: 110, distance: 9.1
click at [712, 102] on div "Status report Issues detected These issues could affect your workflow. Please c…" at bounding box center [687, 71] width 112 height 106
drag, startPoint x: 709, startPoint y: 111, endPoint x: 713, endPoint y: 114, distance: 5.2
click at [710, 112] on button "Clear issues" at bounding box center [687, 113] width 101 height 12
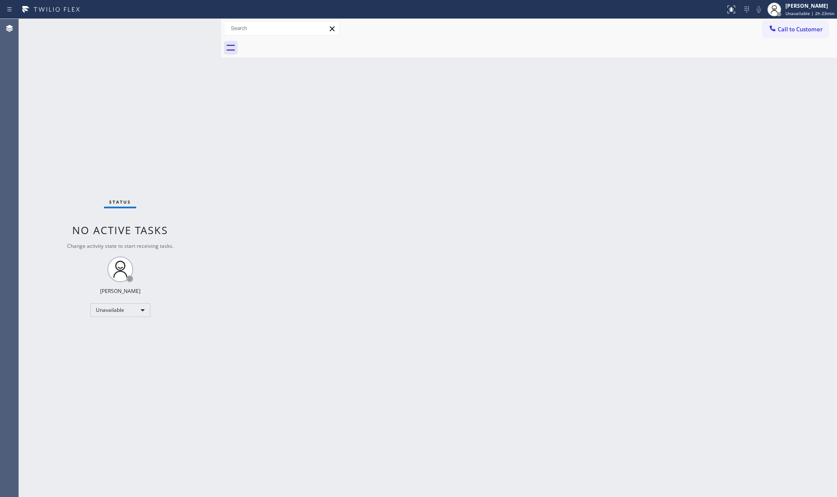
drag, startPoint x: 808, startPoint y: 33, endPoint x: 736, endPoint y: 30, distance: 72.3
click at [807, 32] on button "Call to Customer" at bounding box center [796, 29] width 66 height 16
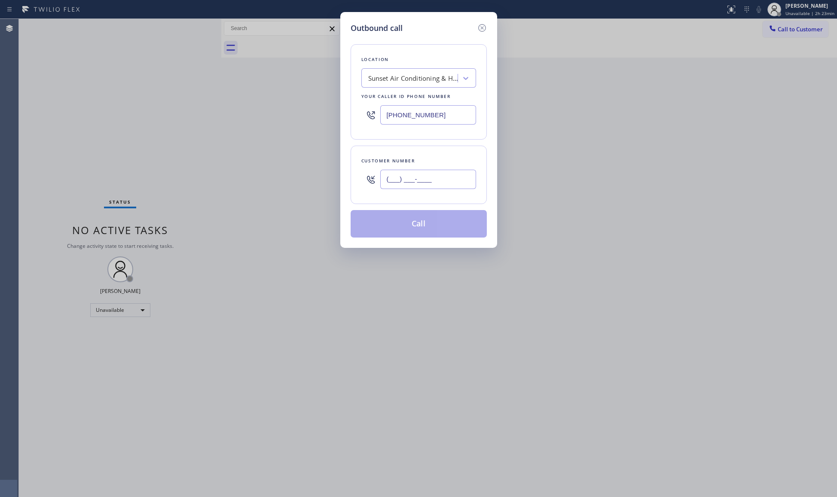
click at [469, 182] on input "(___) ___-____" at bounding box center [428, 179] width 96 height 19
paste input "714) 203-9773"
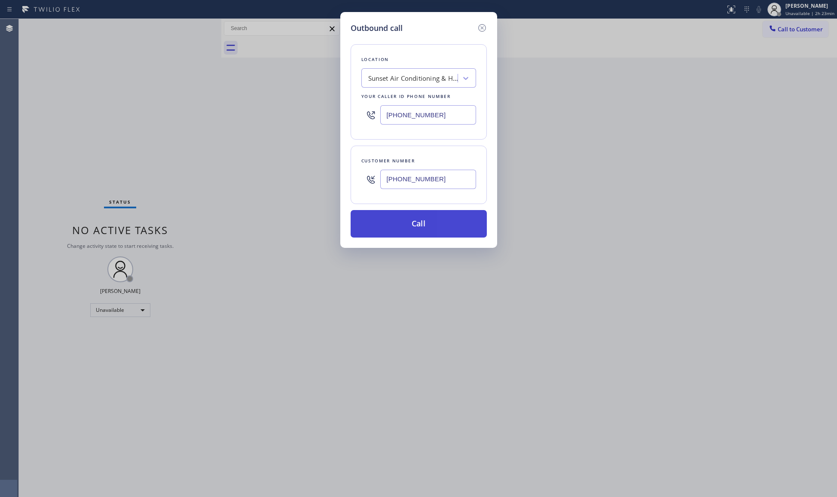
type input "[PHONE_NUMBER]"
click at [394, 224] on button "Call" at bounding box center [419, 224] width 136 height 28
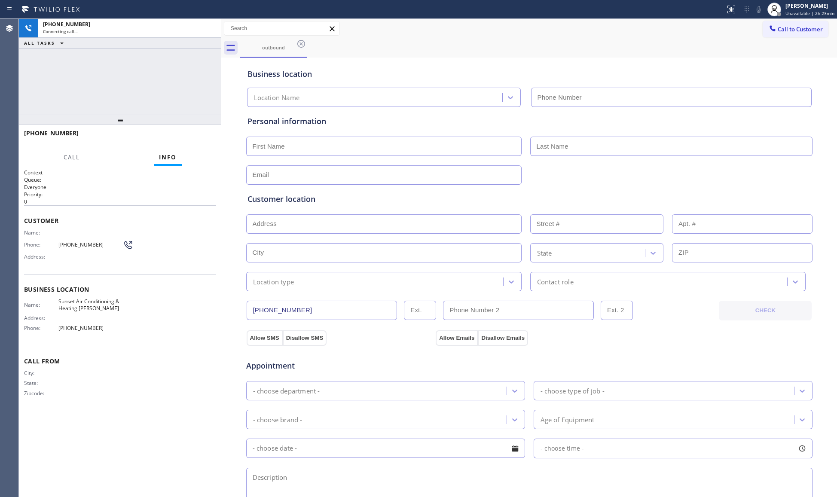
type input "[PHONE_NUMBER]"
click at [208, 136] on span "HANG UP" at bounding box center [196, 137] width 26 height 6
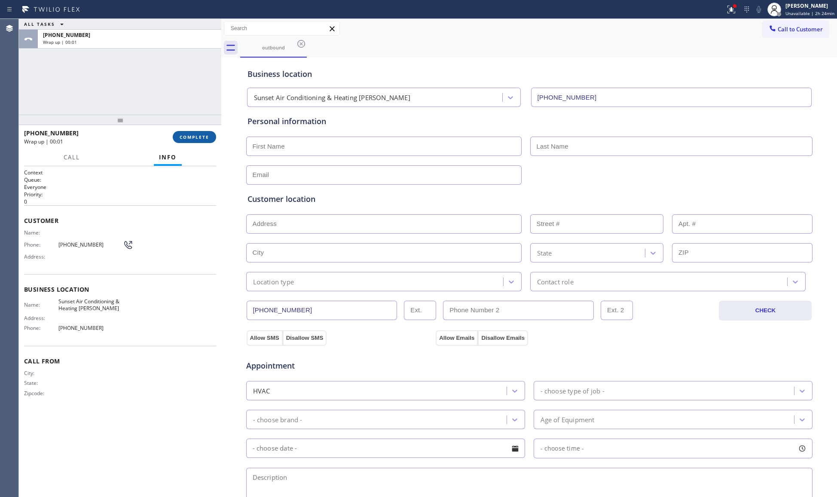
click at [209, 134] on span "COMPLETE" at bounding box center [195, 137] width 30 height 6
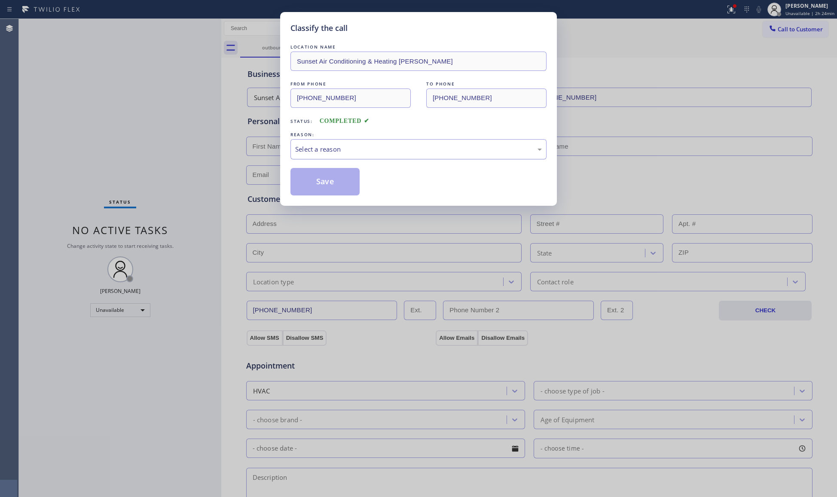
click at [337, 149] on div "Select a reason" at bounding box center [418, 149] width 247 height 10
click at [319, 177] on button "Save" at bounding box center [325, 182] width 69 height 28
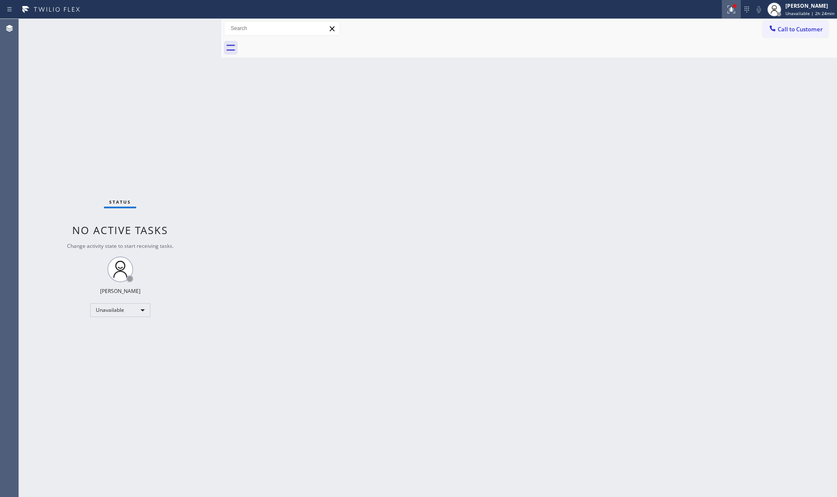
drag, startPoint x: 735, startPoint y: 11, endPoint x: 710, endPoint y: 85, distance: 78.0
click at [735, 11] on icon at bounding box center [731, 9] width 10 height 10
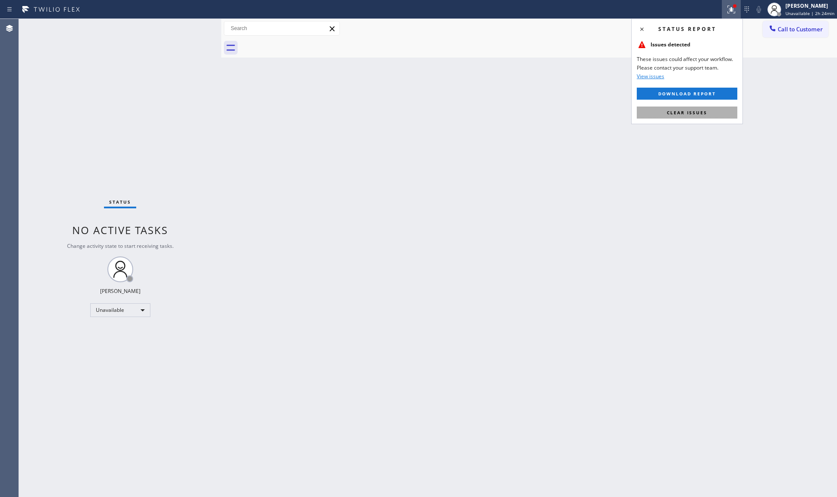
click at [704, 112] on span "Clear issues" at bounding box center [687, 113] width 40 height 6
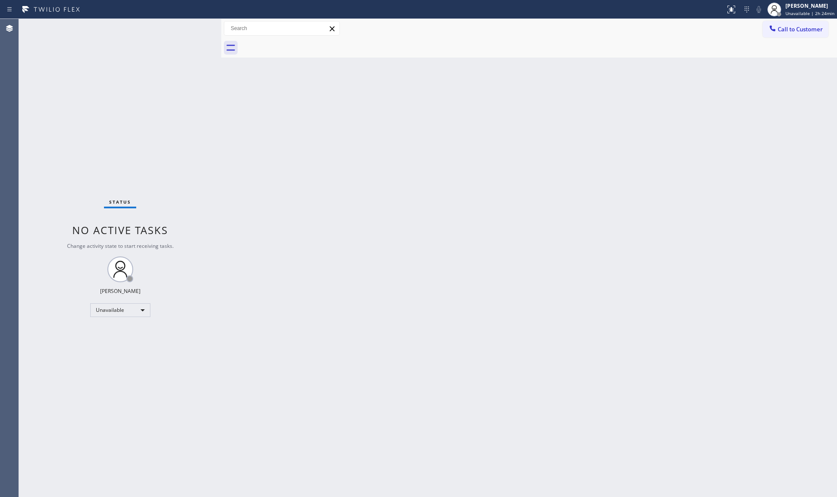
click at [802, 22] on button "Call to Customer" at bounding box center [796, 29] width 66 height 16
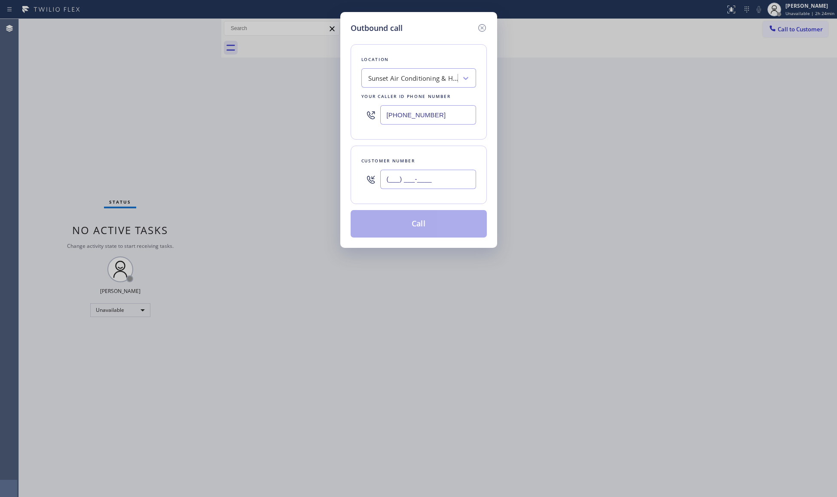
click at [448, 180] on input "(___) ___-____" at bounding box center [428, 179] width 96 height 19
paste input "714) 203-9773"
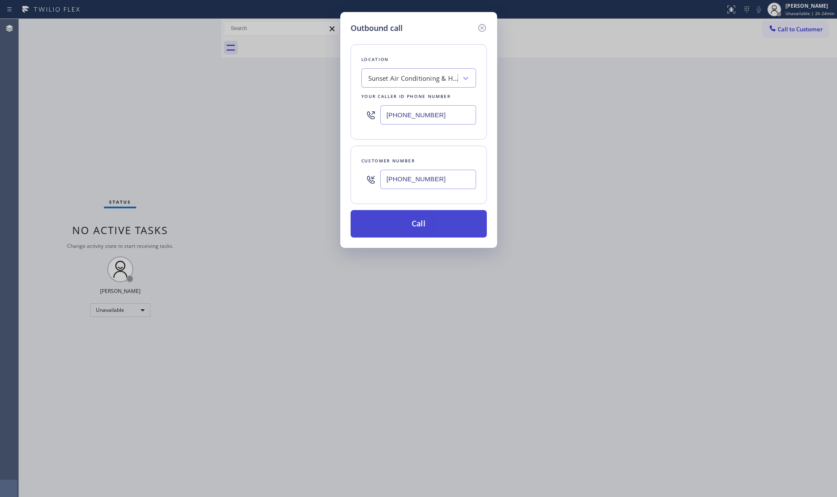
type input "[PHONE_NUMBER]"
click at [427, 219] on button "Call" at bounding box center [419, 224] width 136 height 28
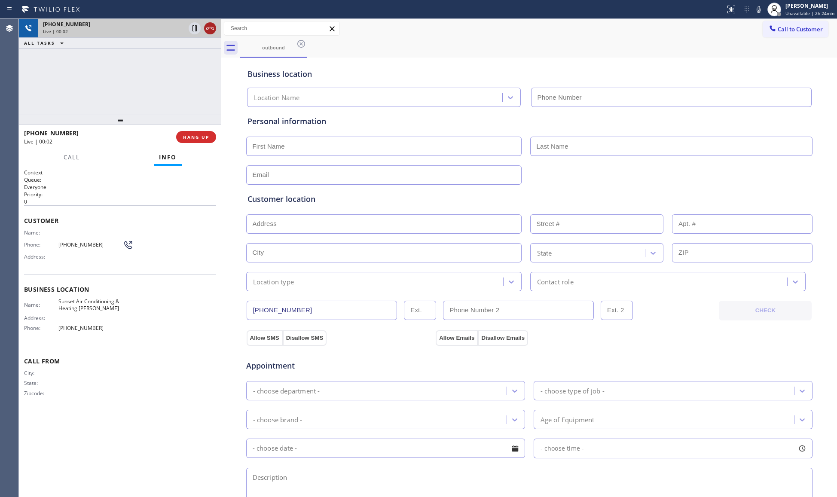
type input "[PHONE_NUMBER]"
click at [210, 27] on icon at bounding box center [210, 28] width 8 height 3
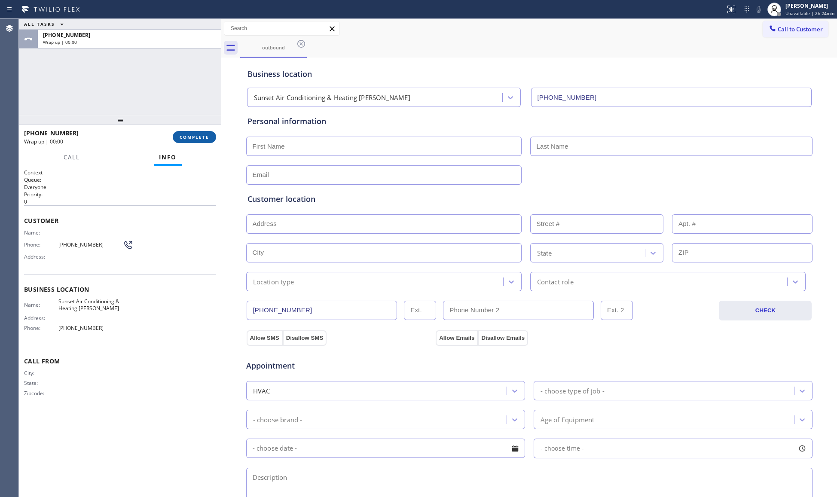
click at [193, 133] on button "COMPLETE" at bounding box center [194, 137] width 43 height 12
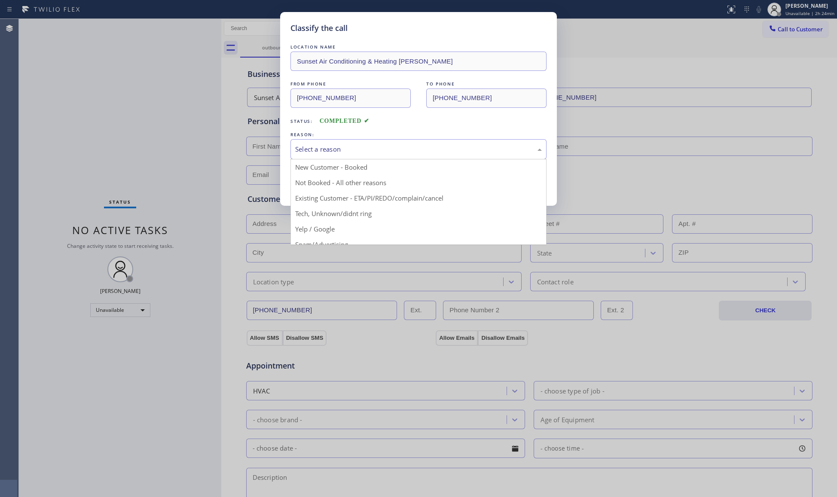
drag, startPoint x: 362, startPoint y: 140, endPoint x: 345, endPoint y: 159, distance: 25.2
click at [362, 142] on div "Select a reason" at bounding box center [419, 149] width 256 height 20
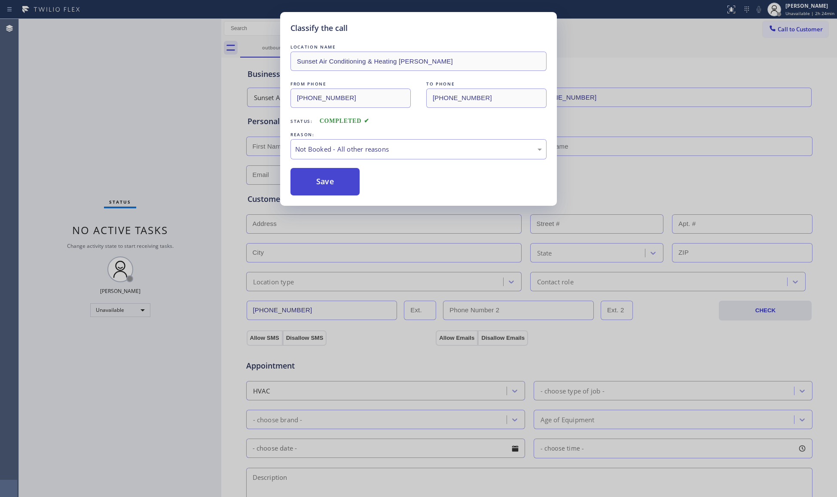
drag, startPoint x: 322, startPoint y: 184, endPoint x: 327, endPoint y: 183, distance: 5.2
click at [322, 184] on button "Save" at bounding box center [325, 182] width 69 height 28
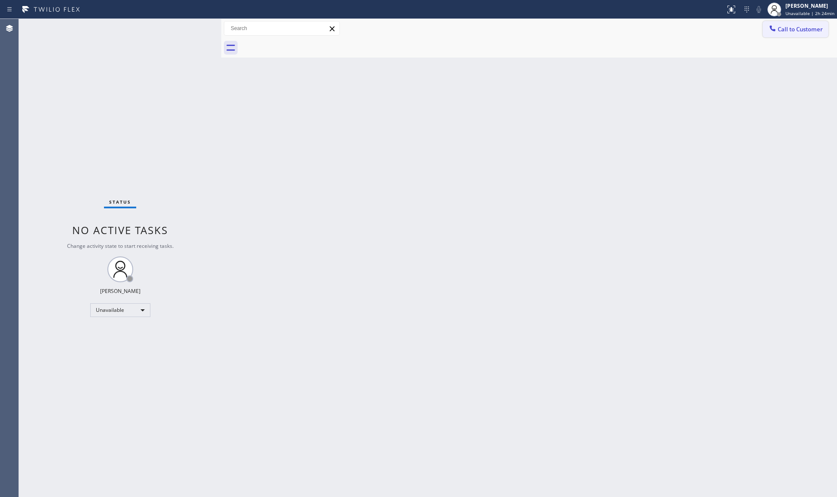
click at [792, 31] on span "Call to Customer" at bounding box center [800, 29] width 45 height 8
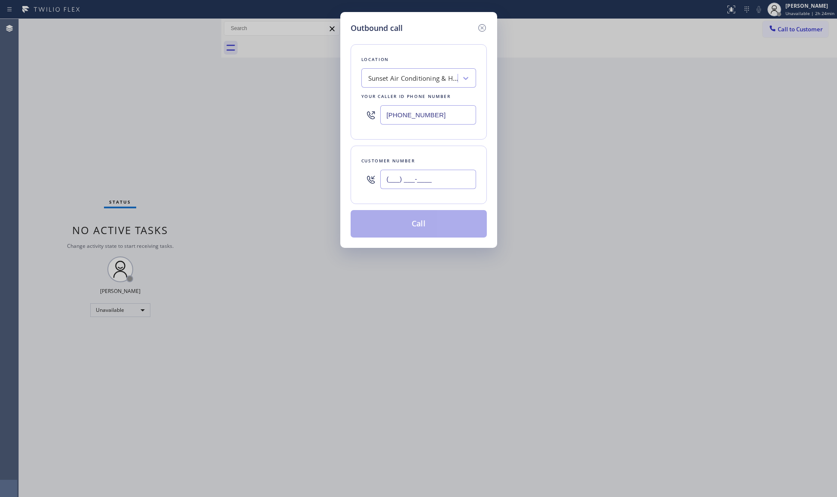
click at [436, 172] on input "(___) ___-____" at bounding box center [428, 179] width 96 height 19
paste input "714) 203-9773"
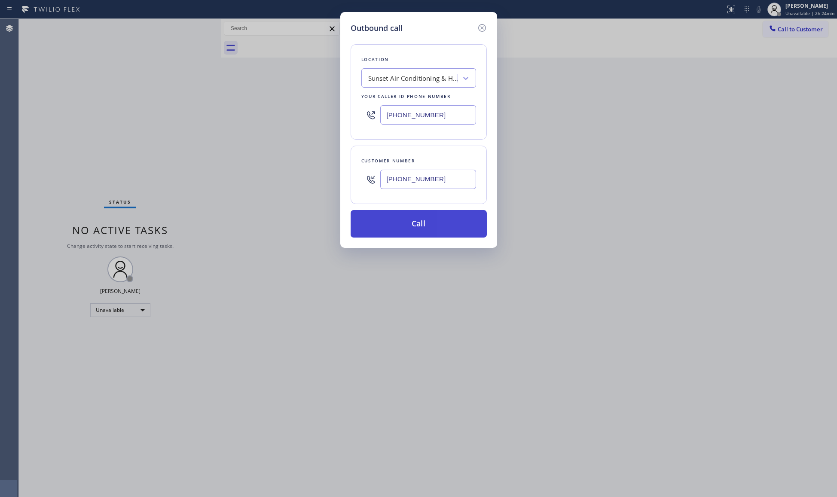
type input "[PHONE_NUMBER]"
drag, startPoint x: 430, startPoint y: 218, endPoint x: 435, endPoint y: 210, distance: 10.0
click at [430, 218] on button "Call" at bounding box center [419, 224] width 136 height 28
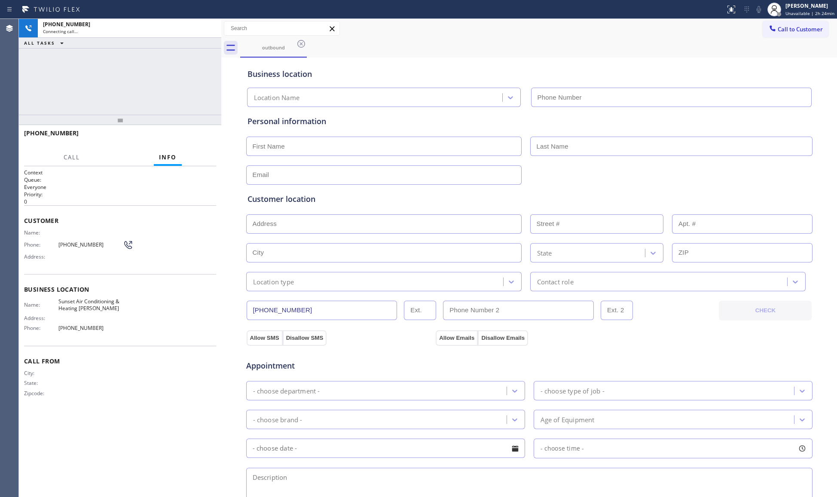
type input "[PHONE_NUMBER]"
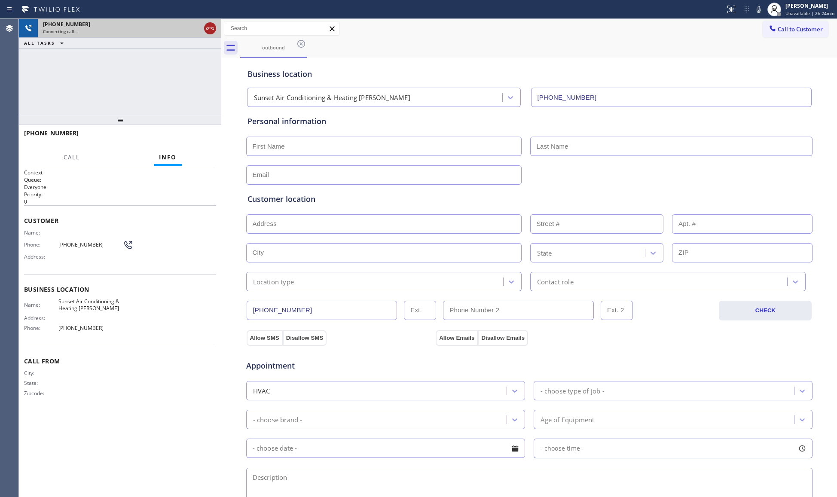
click at [209, 32] on icon at bounding box center [210, 28] width 10 height 10
click at [297, 45] on icon at bounding box center [301, 44] width 10 height 10
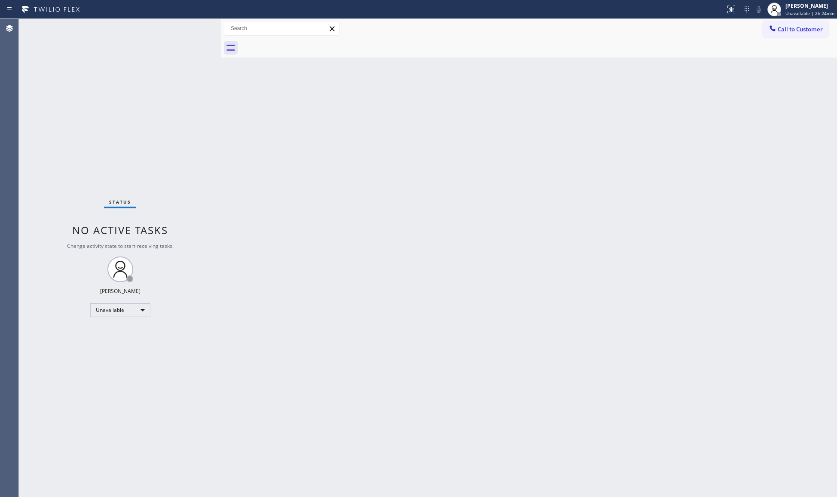
click at [794, 31] on span "Call to Customer" at bounding box center [800, 29] width 45 height 8
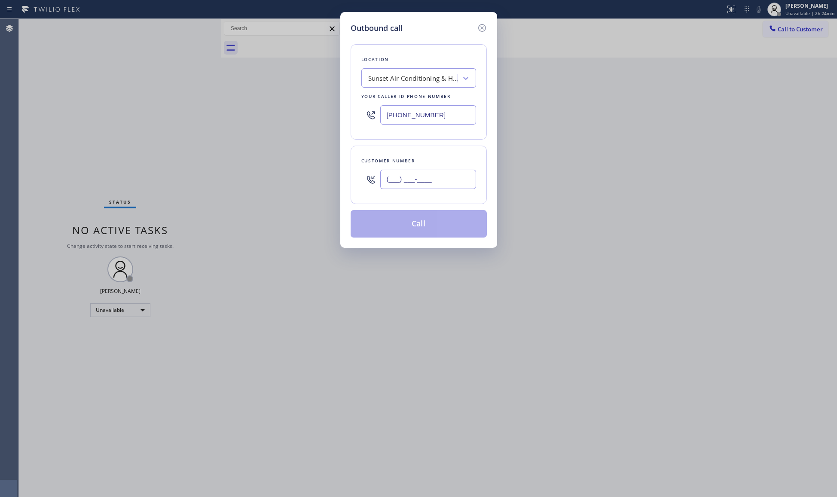
click at [461, 181] on input "(___) ___-____" at bounding box center [428, 179] width 96 height 19
paste input "714) 203-9773"
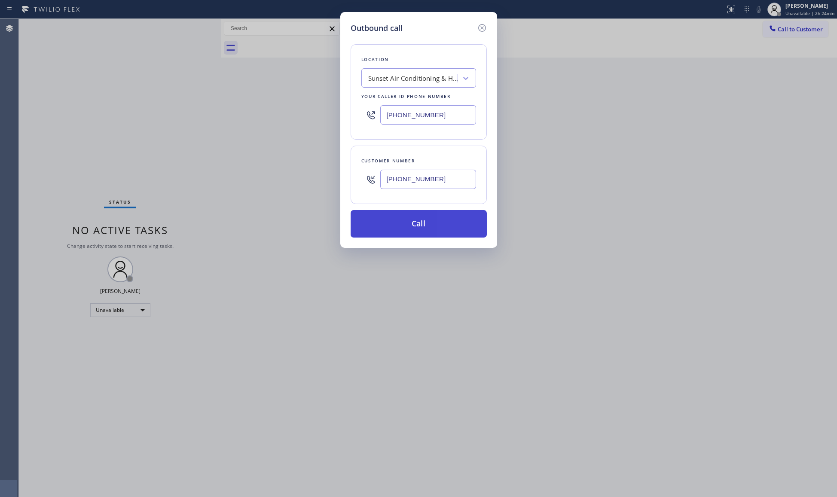
type input "[PHONE_NUMBER]"
click at [426, 221] on button "Call" at bounding box center [419, 224] width 136 height 28
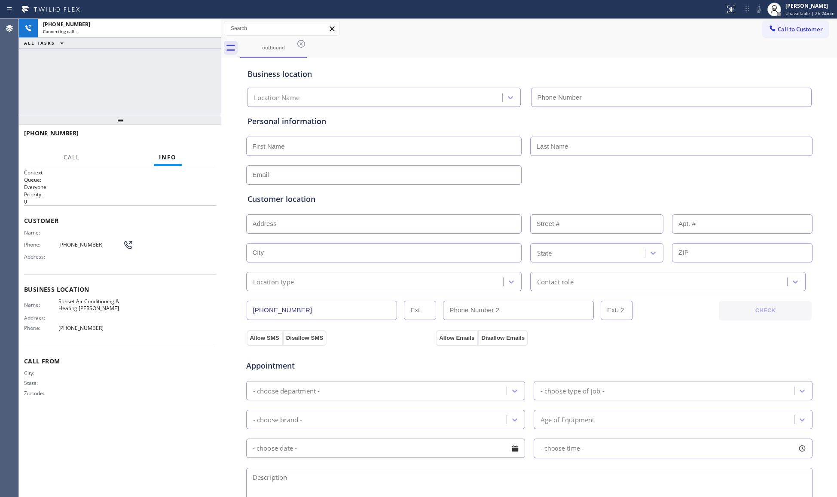
type input "[PHONE_NUMBER]"
click at [200, 138] on span "HANG UP" at bounding box center [196, 137] width 26 height 6
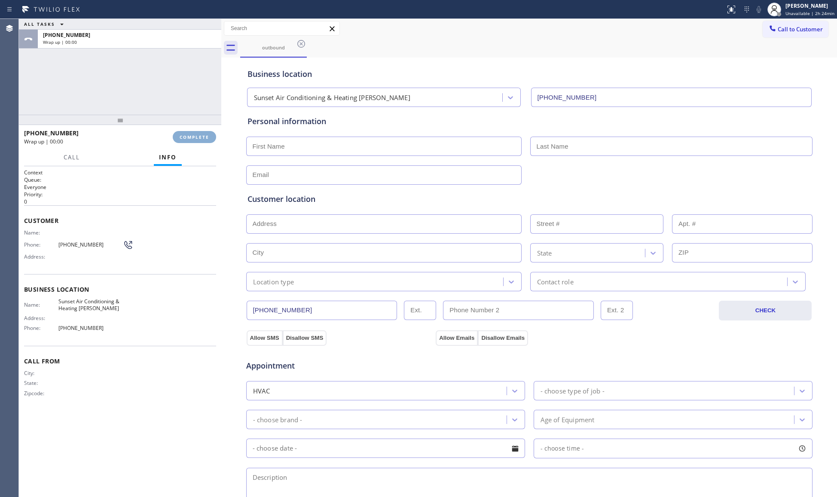
click at [200, 138] on span "COMPLETE" at bounding box center [195, 137] width 30 height 6
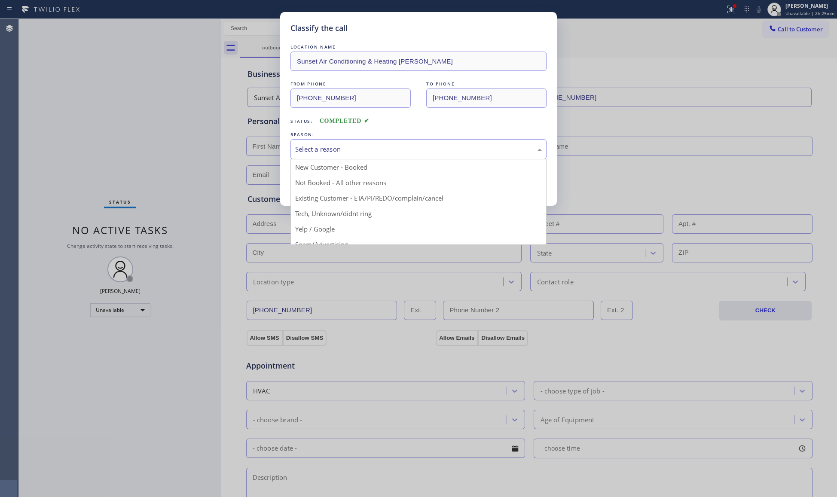
drag, startPoint x: 293, startPoint y: 144, endPoint x: 296, endPoint y: 149, distance: 5.2
click at [293, 146] on div "Select a reason" at bounding box center [419, 149] width 256 height 20
click at [312, 186] on button "Save" at bounding box center [325, 182] width 69 height 28
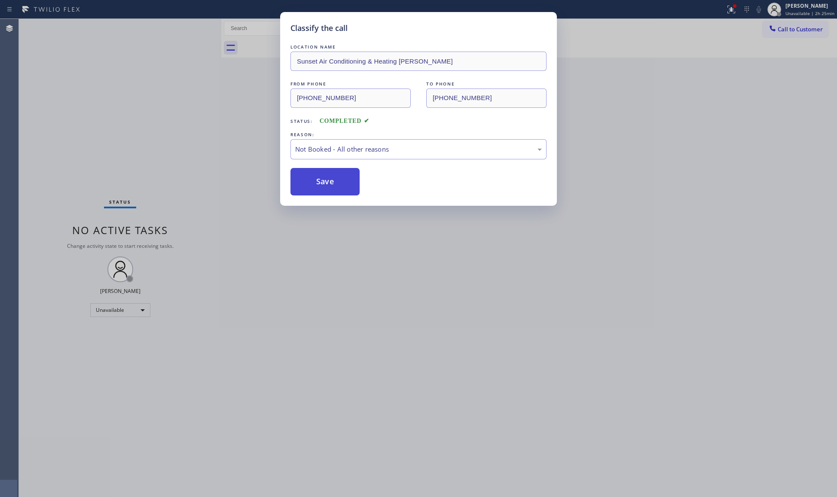
click at [313, 186] on button "Save" at bounding box center [325, 182] width 69 height 28
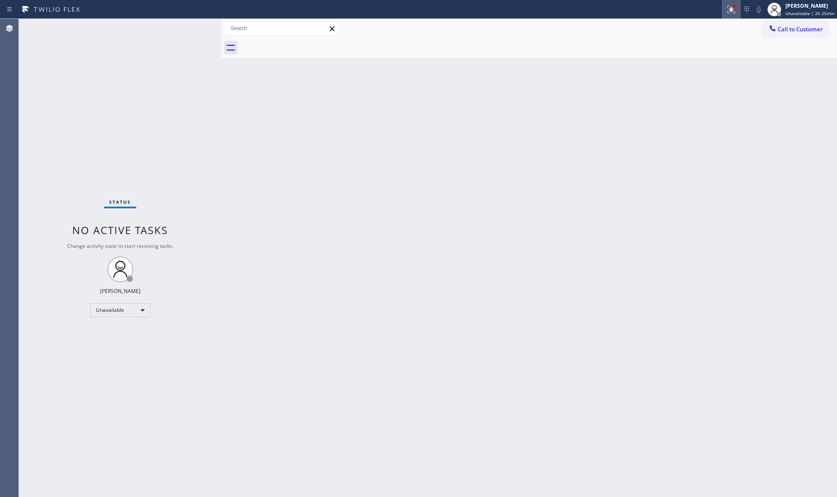
click at [728, 8] on div at bounding box center [731, 9] width 19 height 10
drag, startPoint x: 683, startPoint y: 109, endPoint x: 693, endPoint y: 106, distance: 10.9
click at [684, 109] on button "Clear issues" at bounding box center [687, 113] width 101 height 12
click at [779, 34] on button "Call to Customer" at bounding box center [796, 29] width 66 height 16
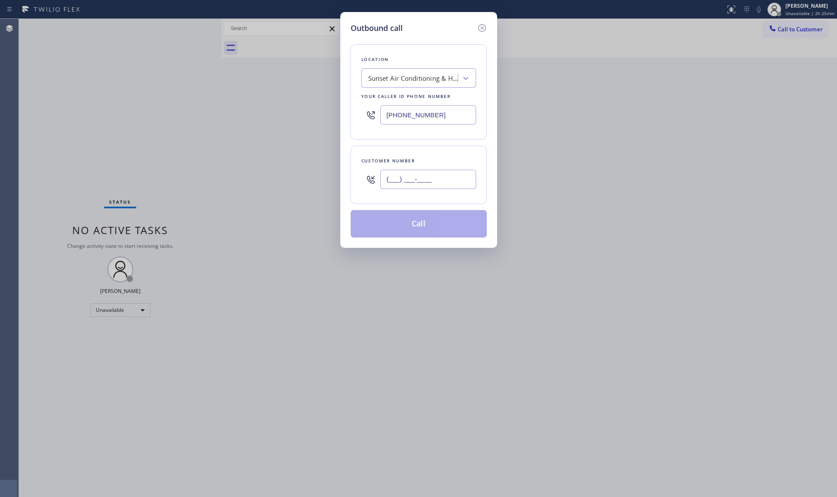
paste input "714) 203-9773"
click at [464, 181] on input "[PHONE_NUMBER]" at bounding box center [428, 179] width 96 height 19
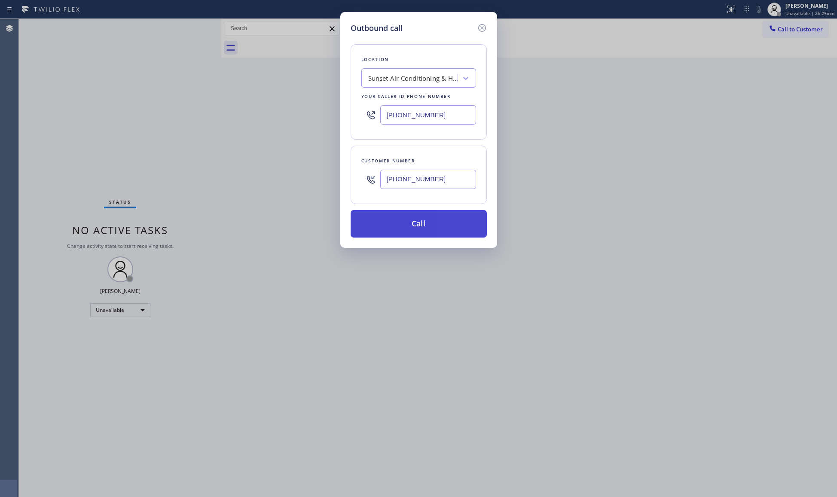
type input "[PHONE_NUMBER]"
click at [417, 229] on button "Call" at bounding box center [419, 224] width 136 height 28
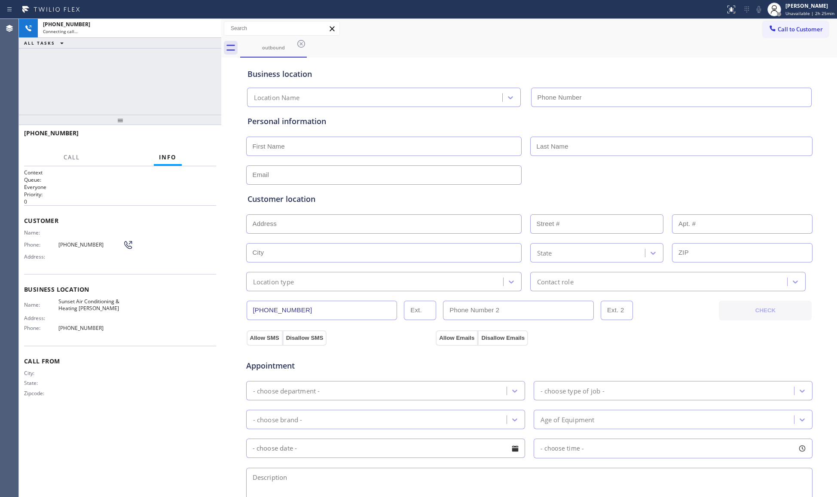
type input "[PHONE_NUMBER]"
click at [214, 137] on button "HANG UP" at bounding box center [196, 137] width 40 height 12
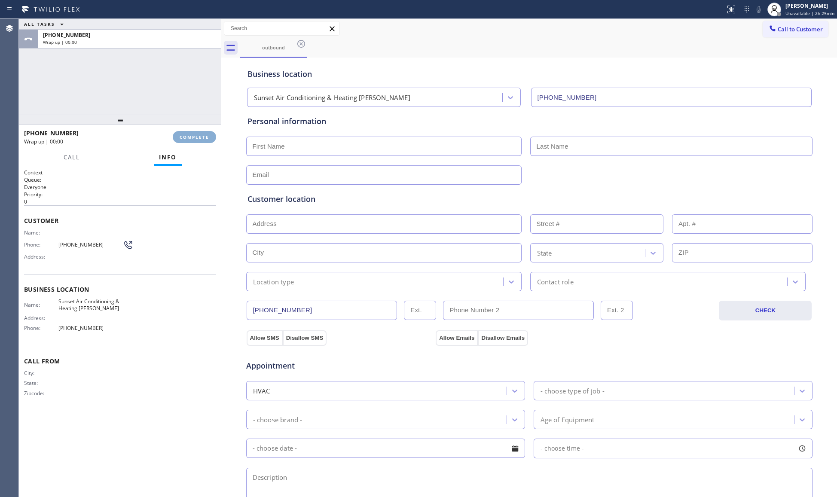
click at [212, 137] on button "COMPLETE" at bounding box center [194, 137] width 43 height 12
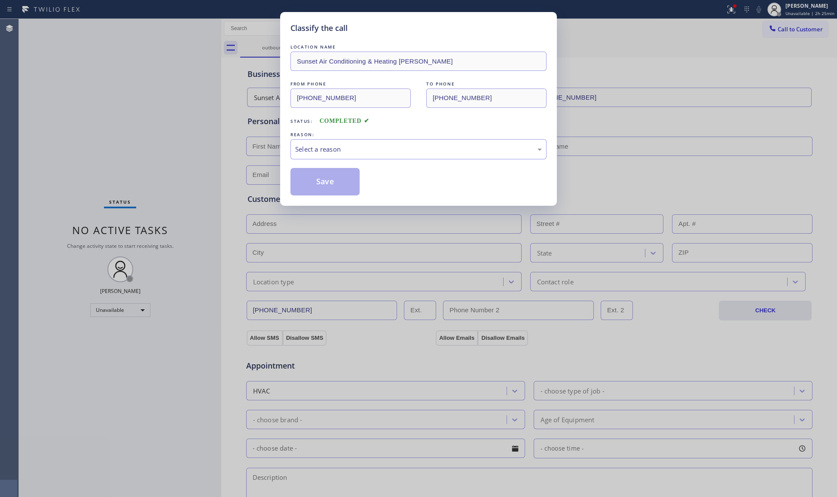
click at [307, 137] on div "REASON:" at bounding box center [419, 134] width 256 height 9
click at [315, 159] on div "Select a reason" at bounding box center [419, 149] width 256 height 20
click at [315, 183] on button "Save" at bounding box center [325, 182] width 69 height 28
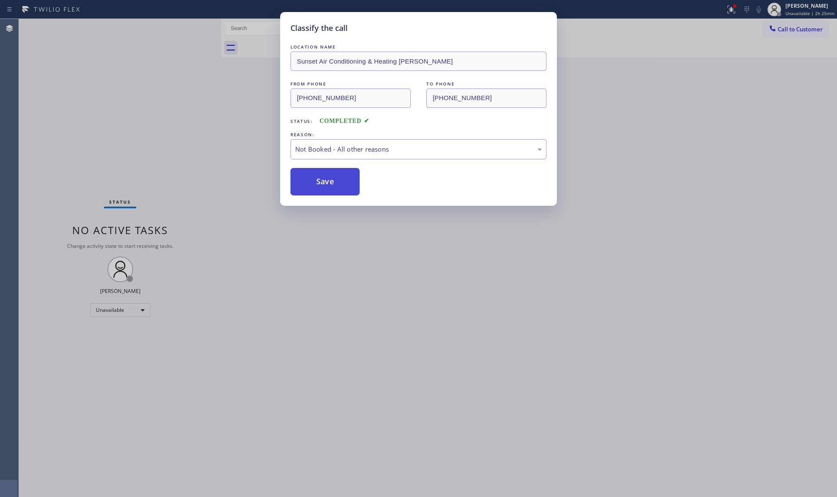
click at [316, 183] on button "Save" at bounding box center [325, 182] width 69 height 28
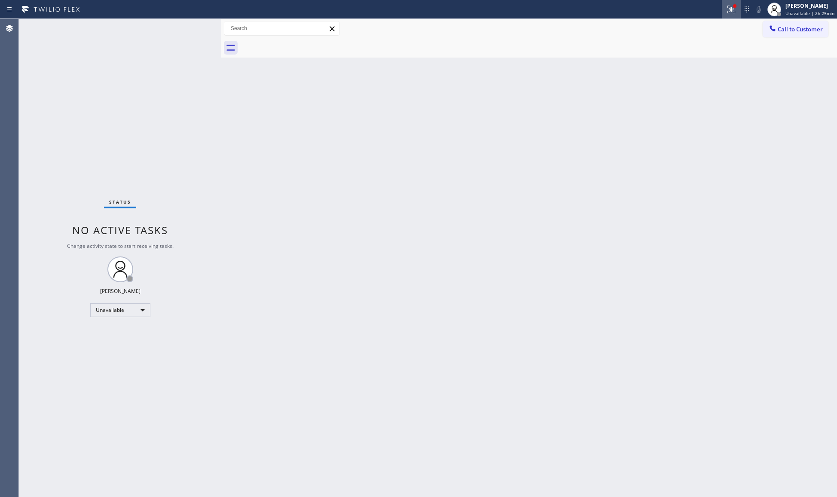
click at [732, 6] on icon at bounding box center [731, 9] width 10 height 10
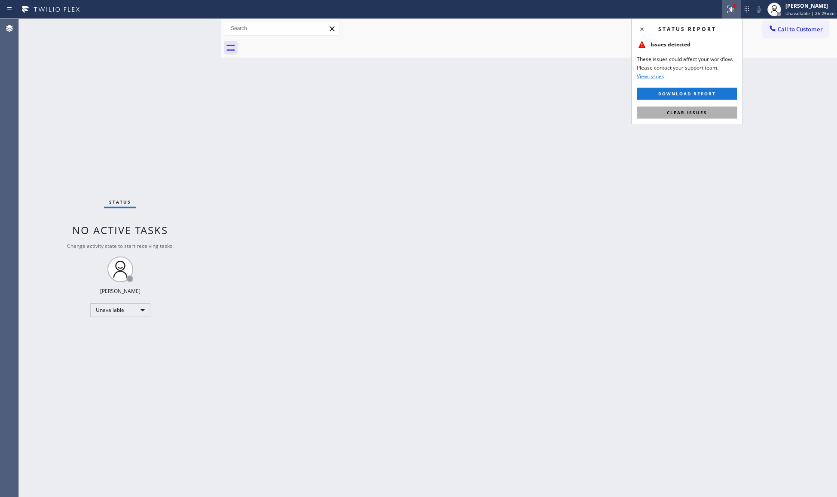
click at [713, 108] on button "Clear issues" at bounding box center [687, 113] width 101 height 12
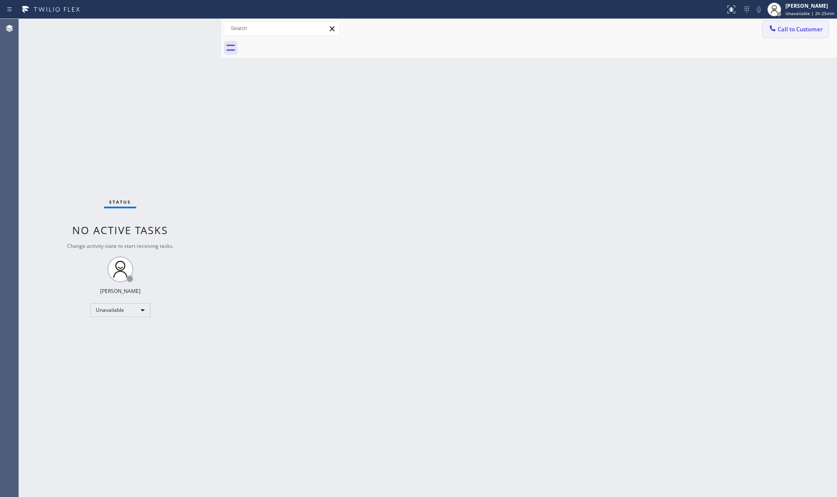
click at [784, 35] on button "Call to Customer" at bounding box center [796, 29] width 66 height 16
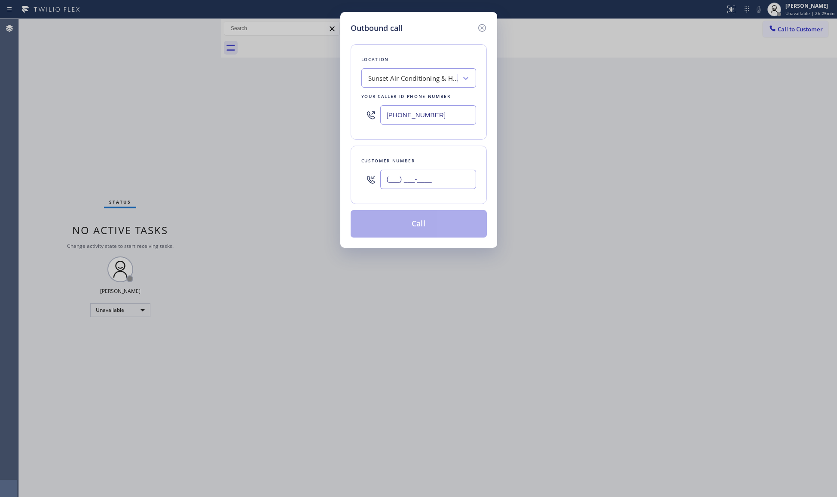
click at [459, 188] on input "(___) ___-____" at bounding box center [428, 179] width 96 height 19
paste input "714) 203-9773"
type input "[PHONE_NUMBER]"
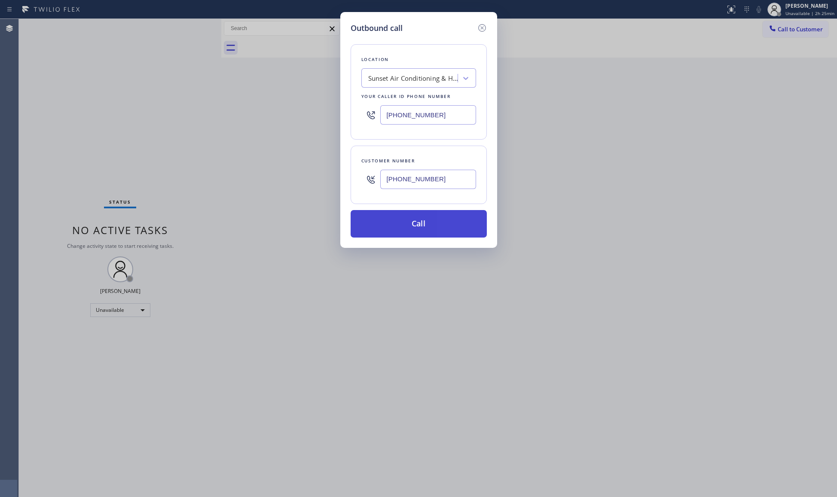
click at [436, 221] on button "Call" at bounding box center [419, 224] width 136 height 28
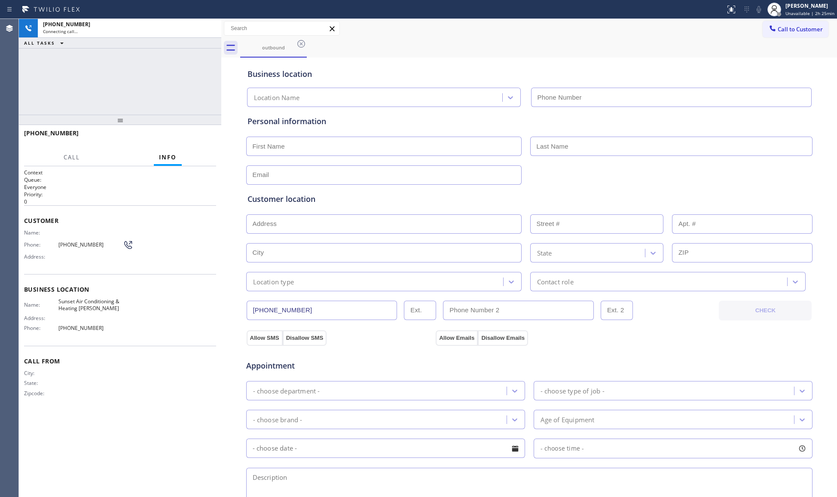
type input "[PHONE_NUMBER]"
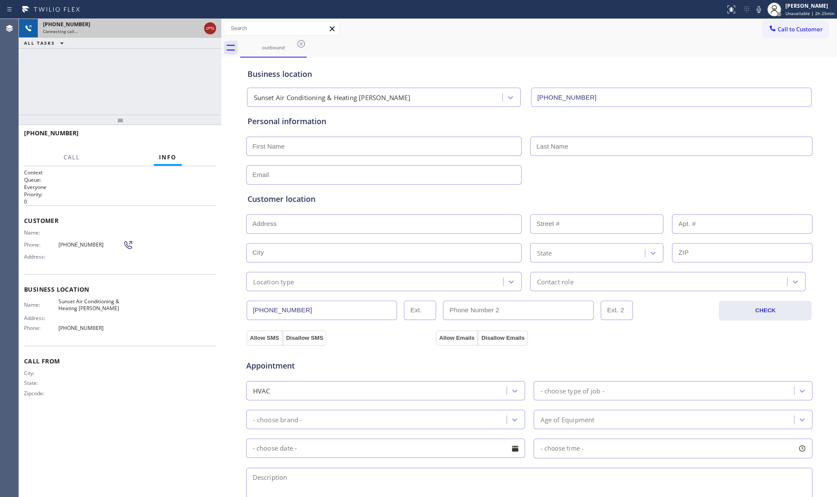
click at [211, 31] on icon at bounding box center [210, 28] width 10 height 10
click at [228, 28] on div "[PHONE_NUMBER] Connecting call… ALL TASKS ALL TASKS ACTIVE TASKS TASKS IN WRAP …" at bounding box center [428, 258] width 818 height 478
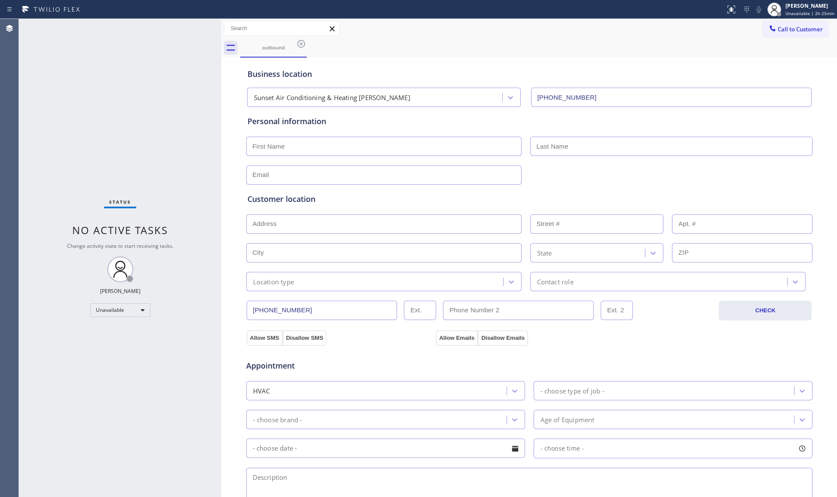
drag, startPoint x: 270, startPoint y: 25, endPoint x: 794, endPoint y: 34, distance: 524.1
click at [797, 34] on button "Call to Customer" at bounding box center [796, 29] width 66 height 16
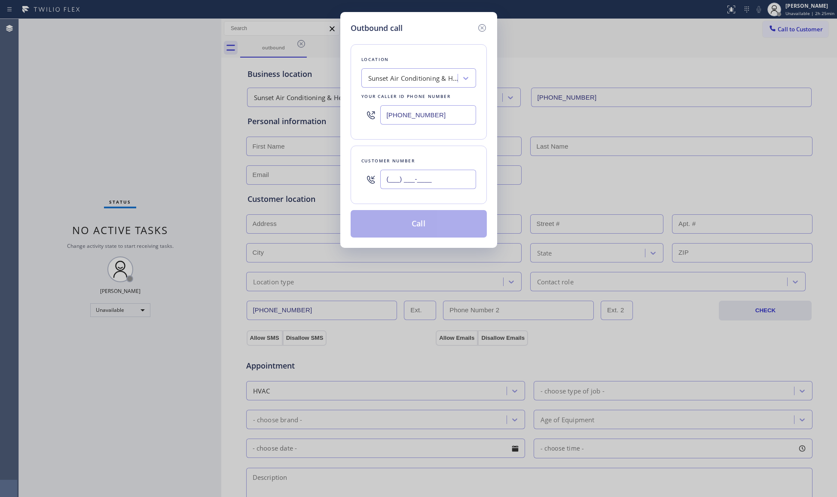
click at [410, 178] on input "(___) ___-____" at bounding box center [428, 179] width 96 height 19
paste input "714) 203-9773"
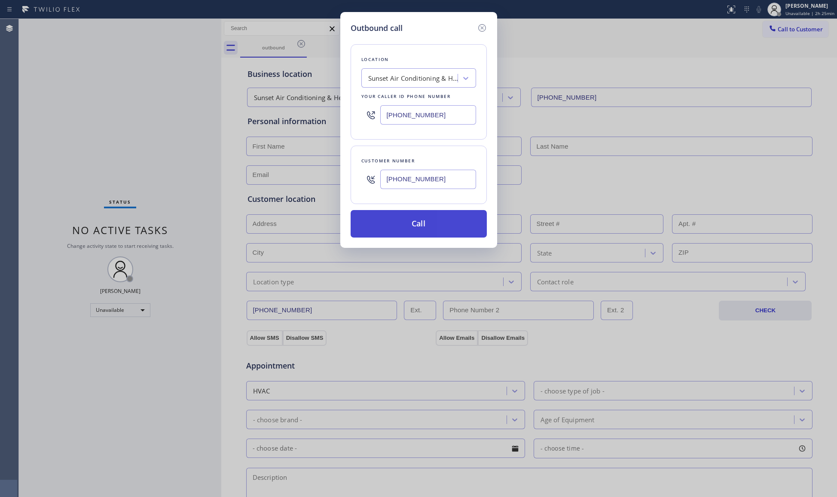
type input "[PHONE_NUMBER]"
click at [418, 229] on button "Call" at bounding box center [419, 224] width 136 height 28
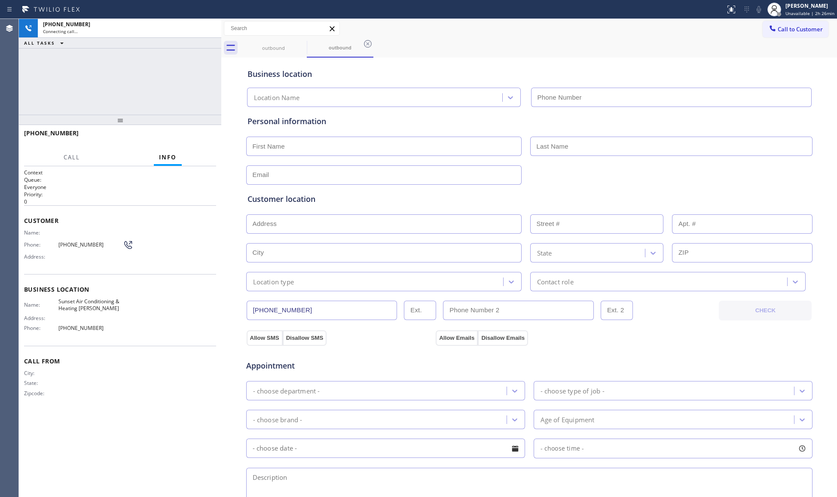
type input "[PHONE_NUMBER]"
click at [188, 142] on button "HANG UP" at bounding box center [196, 137] width 40 height 12
click at [190, 141] on button "HANG UP" at bounding box center [196, 137] width 40 height 12
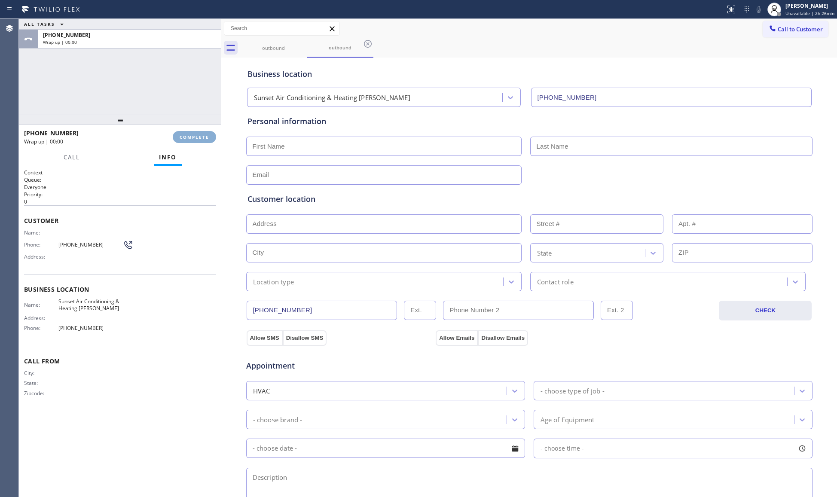
click at [195, 138] on span "COMPLETE" at bounding box center [195, 137] width 30 height 6
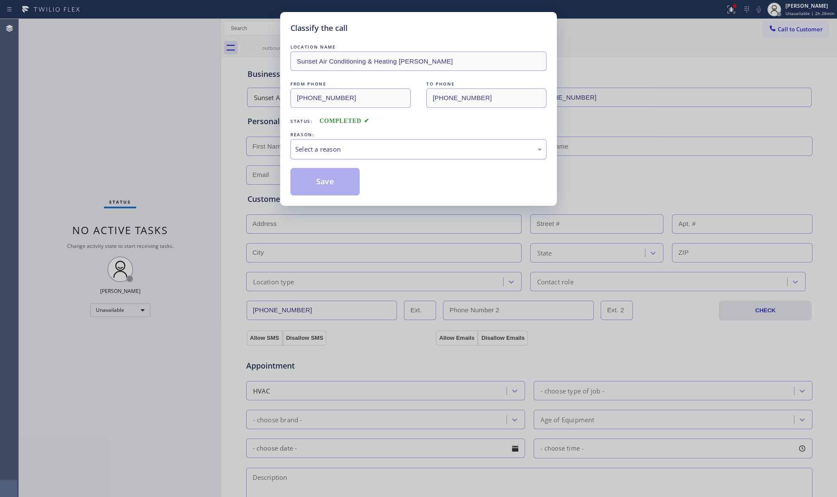
drag, startPoint x: 394, startPoint y: 149, endPoint x: 363, endPoint y: 157, distance: 32.5
click at [386, 151] on div "Select a reason" at bounding box center [418, 149] width 247 height 10
click at [310, 185] on button "Save" at bounding box center [325, 182] width 69 height 28
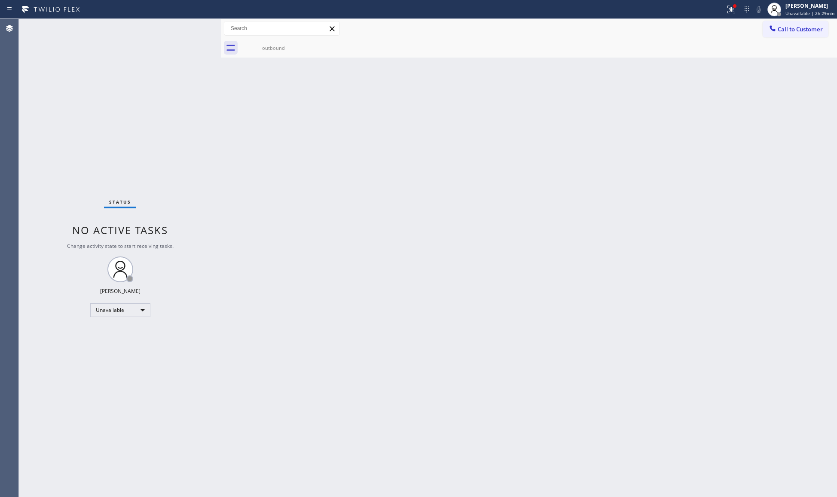
drag, startPoint x: 209, startPoint y: 194, endPoint x: 233, endPoint y: 184, distance: 26.2
click at [212, 192] on div "Status No active tasks Change activity state to start receiving tasks. [PERSON_…" at bounding box center [120, 258] width 202 height 478
click at [283, 47] on div "outbound" at bounding box center [273, 48] width 65 height 6
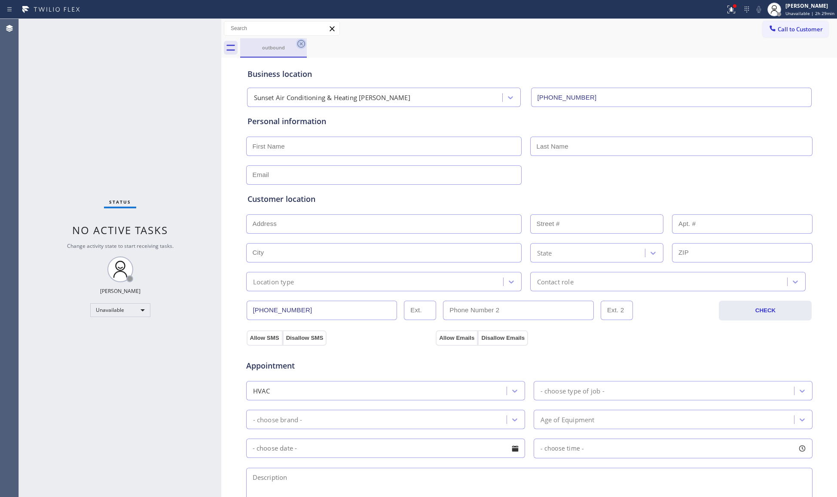
click at [298, 45] on icon at bounding box center [301, 44] width 10 height 10
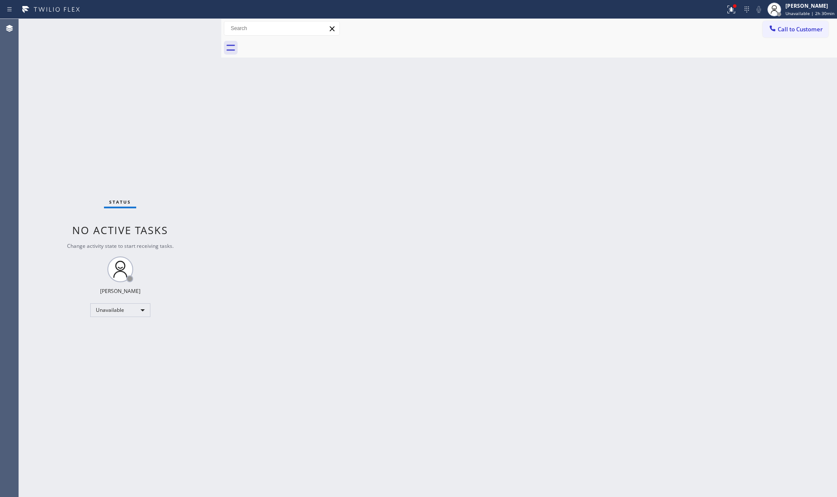
drag, startPoint x: 738, startPoint y: 113, endPoint x: 736, endPoint y: 93, distance: 19.8
click at [738, 110] on div "Back to Dashboard Change Sender ID Customers Technicians Select a contact Outbo…" at bounding box center [529, 258] width 616 height 478
click at [725, 13] on div at bounding box center [731, 9] width 19 height 10
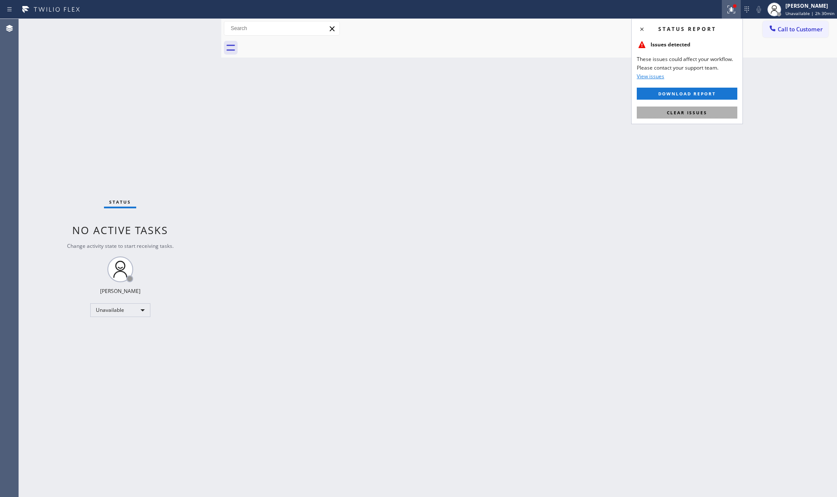
click at [733, 113] on button "Clear issues" at bounding box center [687, 113] width 101 height 12
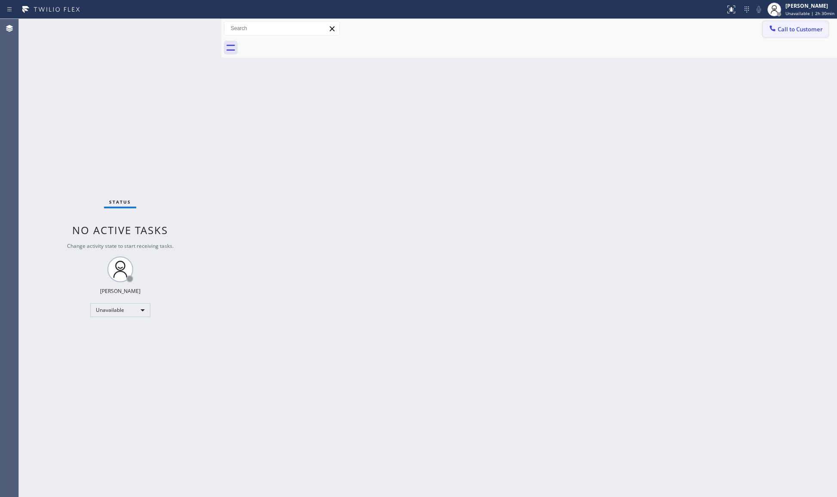
drag, startPoint x: 793, startPoint y: 28, endPoint x: 693, endPoint y: 53, distance: 103.4
click at [792, 28] on span "Call to Customer" at bounding box center [800, 29] width 45 height 8
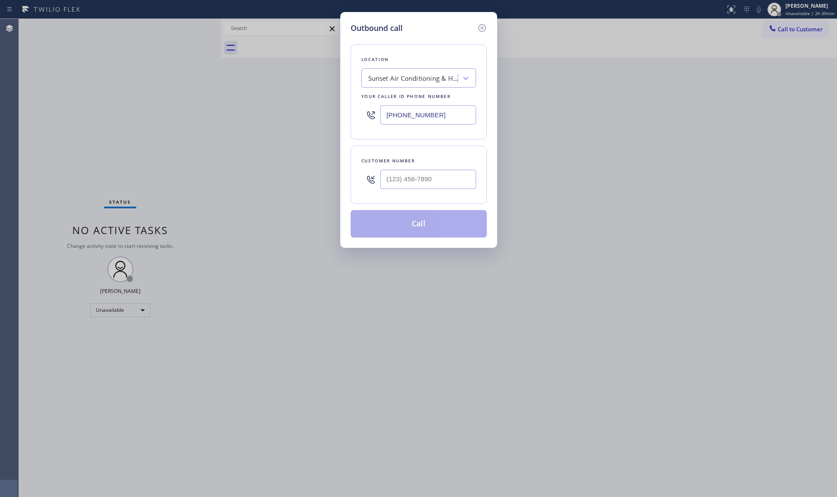
drag, startPoint x: 461, startPoint y: 117, endPoint x: 346, endPoint y: 116, distance: 114.8
click at [346, 115] on div "Outbound call Location Sunset Air Conditioning & Heating [PERSON_NAME] Your cal…" at bounding box center [418, 130] width 157 height 236
paste input "862) 356-5912"
type input "[PHONE_NUMBER]"
click at [439, 184] on input "(___) ___-____" at bounding box center [428, 179] width 96 height 19
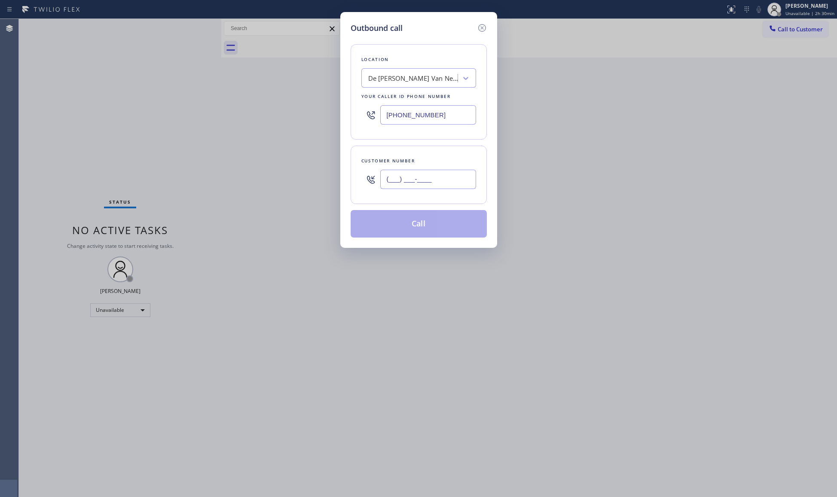
paste input "862) 391-5775"
type input "[PHONE_NUMBER]"
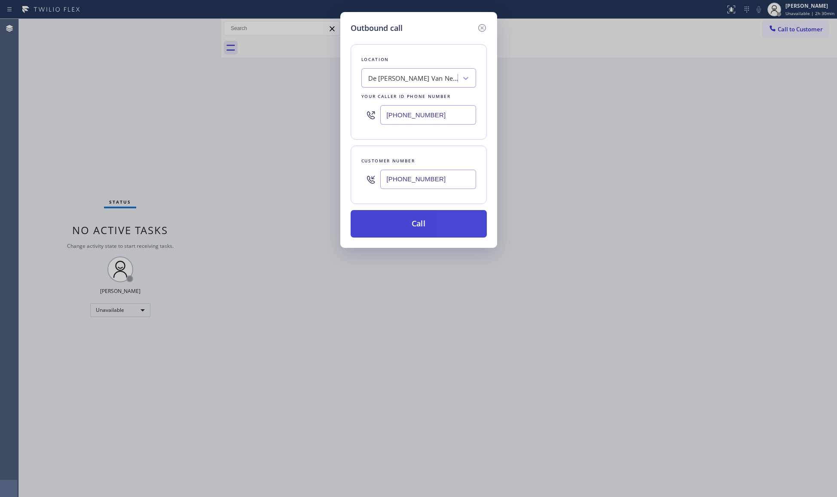
click at [422, 229] on button "Call" at bounding box center [419, 224] width 136 height 28
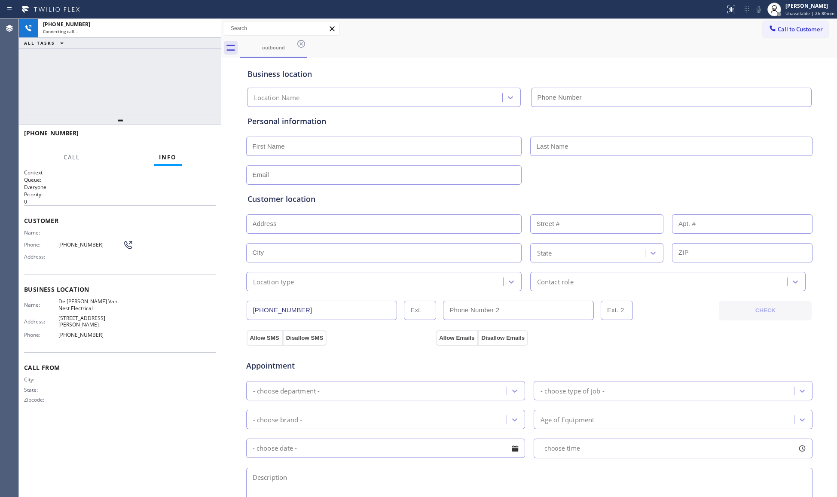
type input "[PHONE_NUMBER]"
click at [195, 128] on div "[PHONE_NUMBER] Live | 00:01 HANG UP" at bounding box center [120, 137] width 192 height 22
click at [193, 131] on div "[PHONE_NUMBER] Live | 00:02 HANG UP" at bounding box center [120, 137] width 192 height 22
click at [193, 131] on button "HANG UP" at bounding box center [196, 137] width 40 height 12
click at [192, 131] on button "HANG UP" at bounding box center [196, 137] width 40 height 12
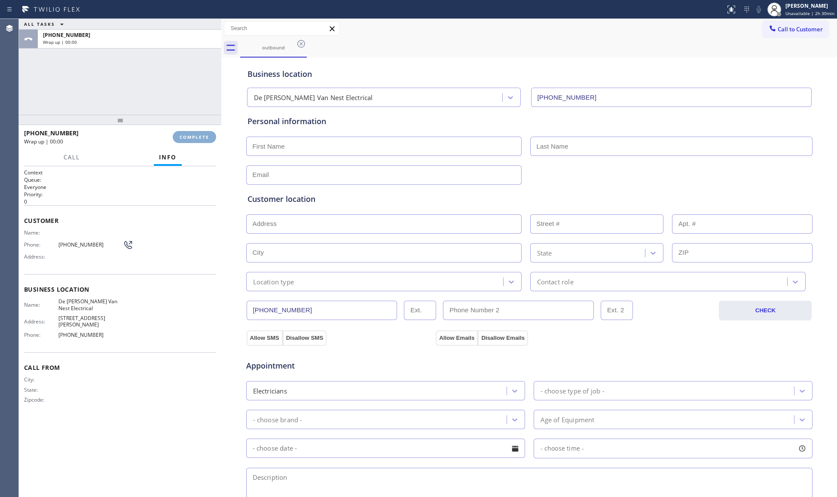
click at [192, 131] on button "COMPLETE" at bounding box center [194, 137] width 43 height 12
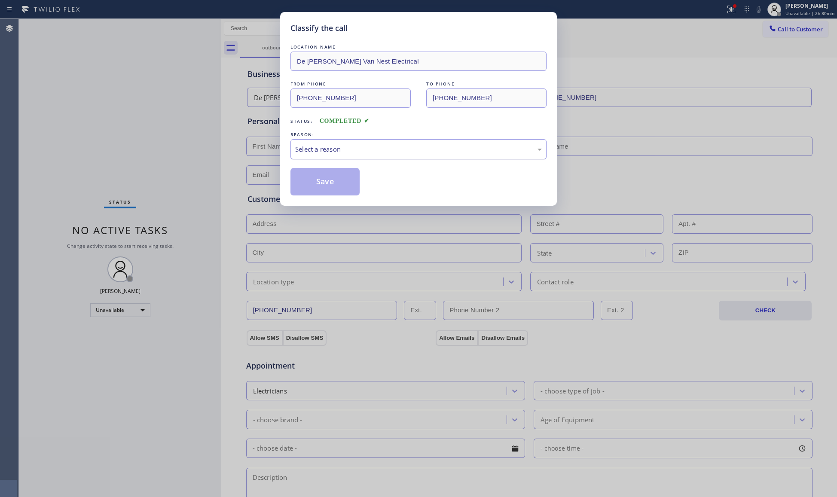
click at [300, 143] on div "Select a reason" at bounding box center [419, 149] width 256 height 20
click at [316, 183] on button "Save" at bounding box center [325, 182] width 69 height 28
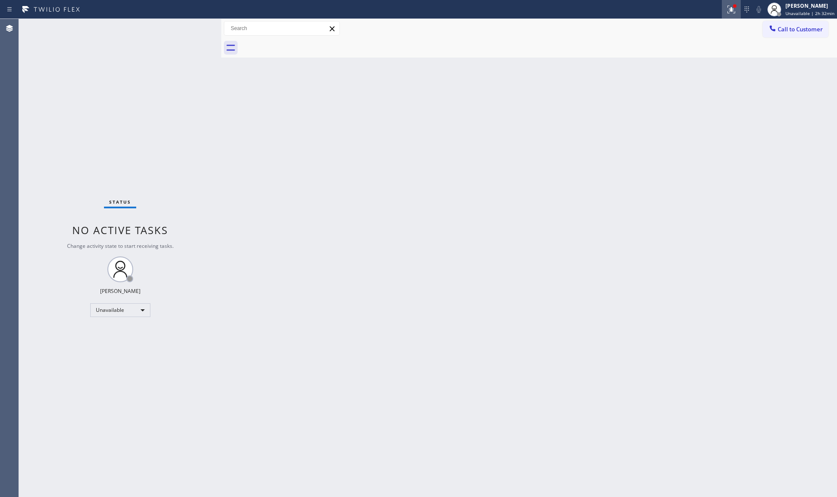
click at [737, 12] on icon at bounding box center [731, 9] width 10 height 10
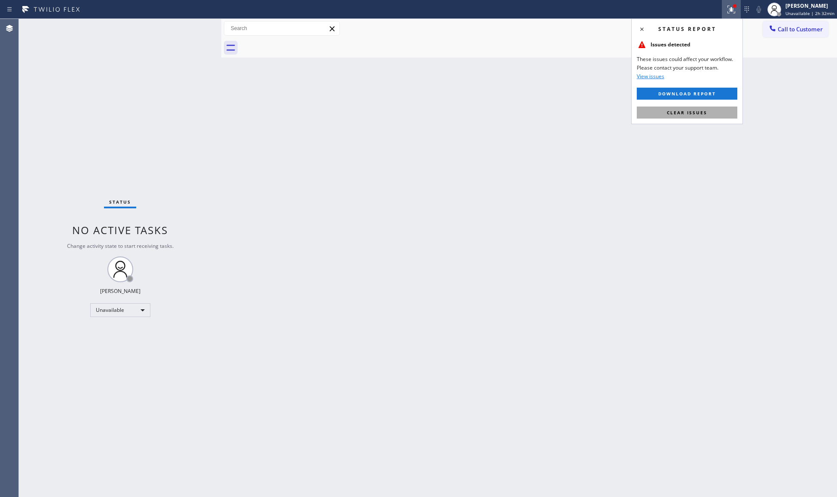
click at [712, 115] on button "Clear issues" at bounding box center [687, 113] width 101 height 12
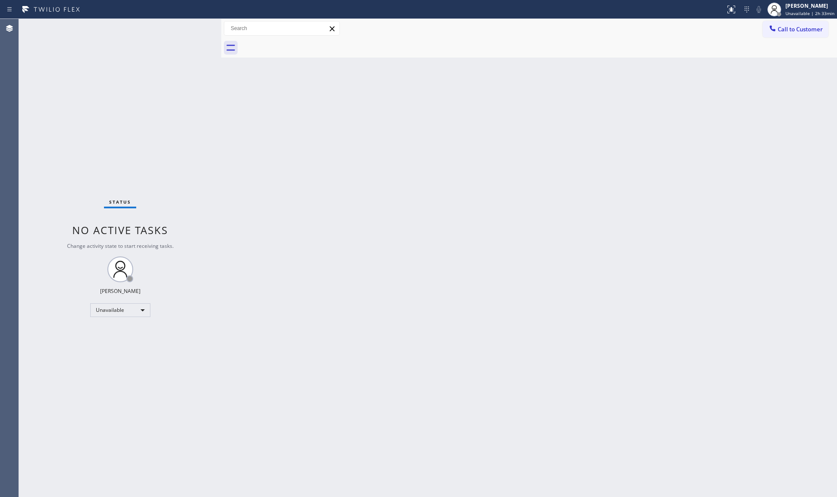
click at [659, 95] on div "Back to Dashboard Change Sender ID Customers Technicians Select a contact Outbo…" at bounding box center [529, 258] width 616 height 478
drag, startPoint x: 712, startPoint y: 77, endPoint x: 749, endPoint y: 42, distance: 51.1
click at [714, 75] on div "Back to Dashboard Change Sender ID Customers Technicians Select a contact Outbo…" at bounding box center [529, 258] width 616 height 478
drag, startPoint x: 784, startPoint y: 25, endPoint x: 776, endPoint y: 29, distance: 9.6
click at [781, 26] on span "Call to Customer" at bounding box center [800, 29] width 45 height 8
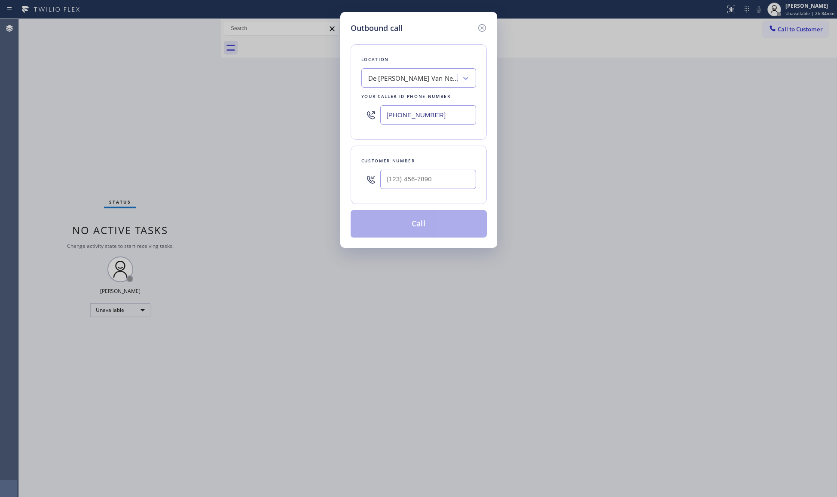
drag, startPoint x: 472, startPoint y: 101, endPoint x: 332, endPoint y: 107, distance: 140.3
click at [332, 107] on div "Outbound call Location [GEOGRAPHIC_DATA][PERSON_NAME] Electrical Your caller id…" at bounding box center [418, 248] width 837 height 497
drag, startPoint x: 427, startPoint y: 121, endPoint x: 441, endPoint y: 112, distance: 16.1
click at [429, 120] on input "[PHONE_NUMBER]" at bounding box center [428, 114] width 96 height 19
drag, startPoint x: 442, startPoint y: 111, endPoint x: 377, endPoint y: 114, distance: 65.4
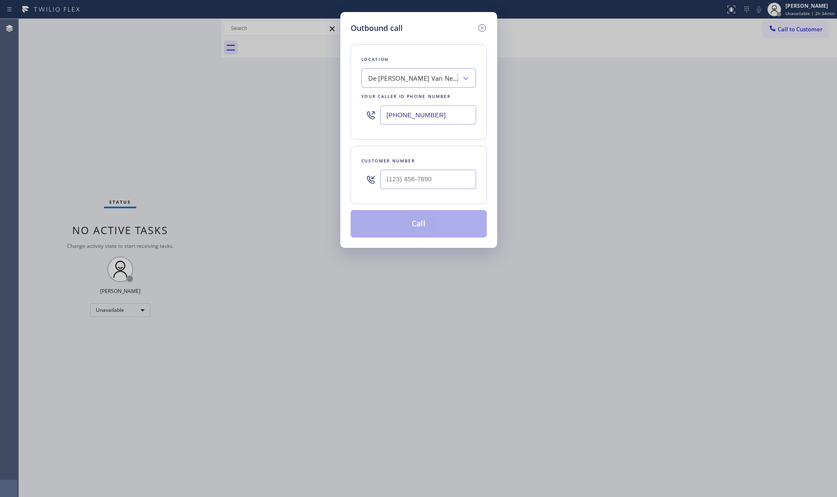
click at [377, 114] on div "[PHONE_NUMBER]" at bounding box center [419, 115] width 115 height 28
paste input "58) 943-4889"
type input "[PHONE_NUMBER]"
click at [453, 190] on div at bounding box center [428, 180] width 96 height 28
click at [451, 178] on input "(___) ___-____" at bounding box center [428, 179] width 96 height 19
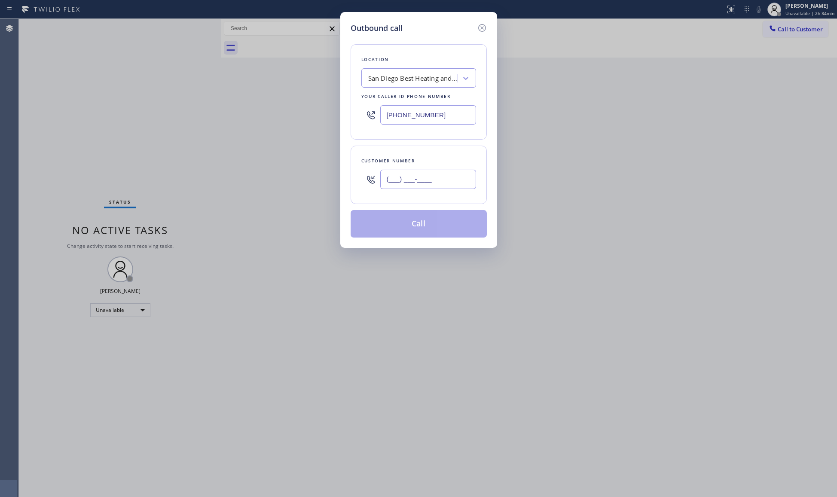
paste input "412) 998-1304"
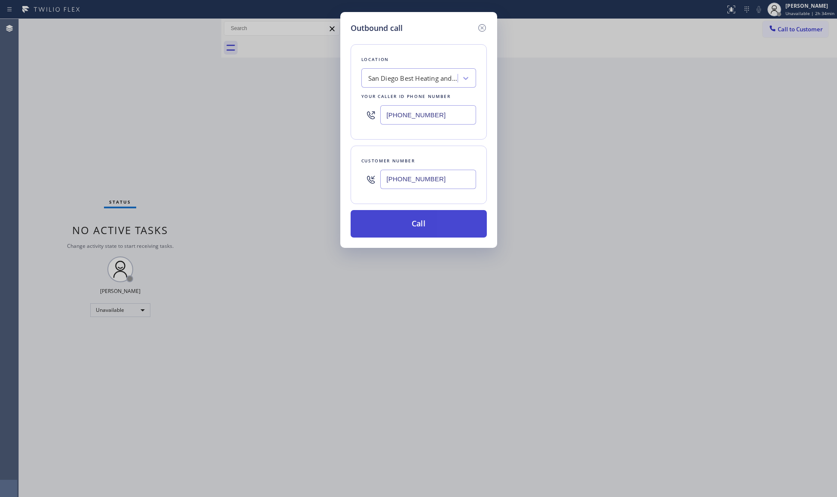
type input "[PHONE_NUMBER]"
click at [412, 218] on button "Call" at bounding box center [419, 224] width 136 height 28
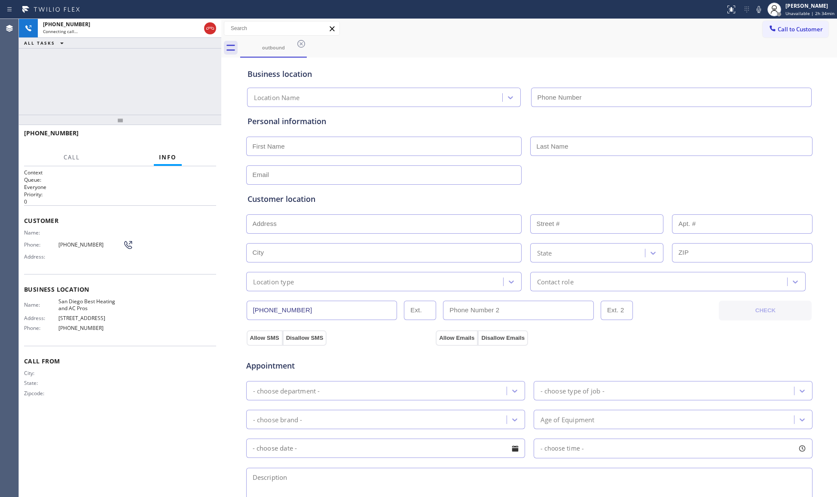
type input "[PHONE_NUMBER]"
click at [196, 138] on span "HANG UP" at bounding box center [196, 137] width 26 height 6
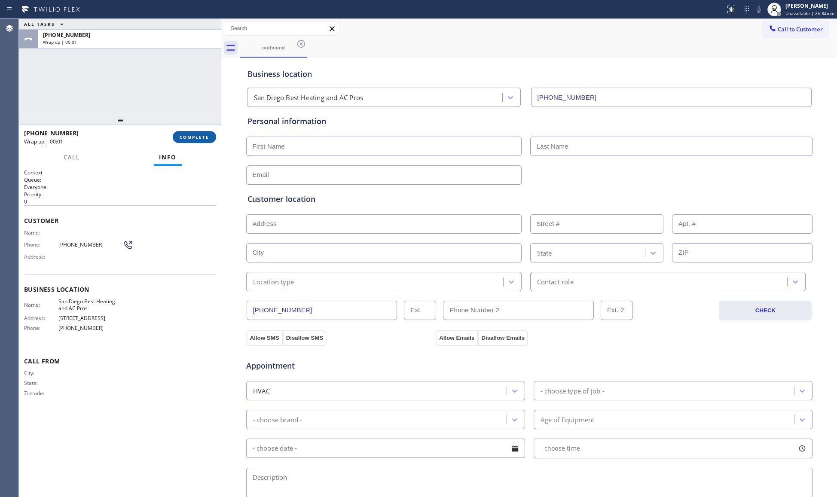
click at [198, 138] on span "COMPLETE" at bounding box center [195, 137] width 30 height 6
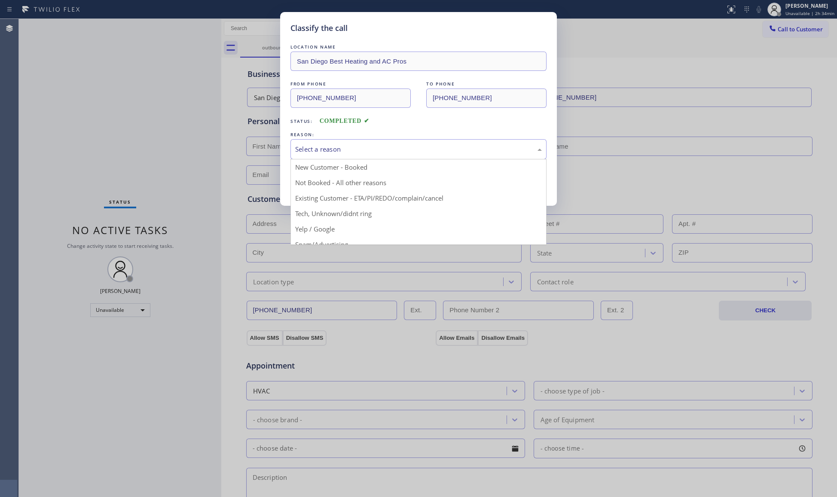
click at [327, 152] on div "Select a reason" at bounding box center [418, 149] width 247 height 10
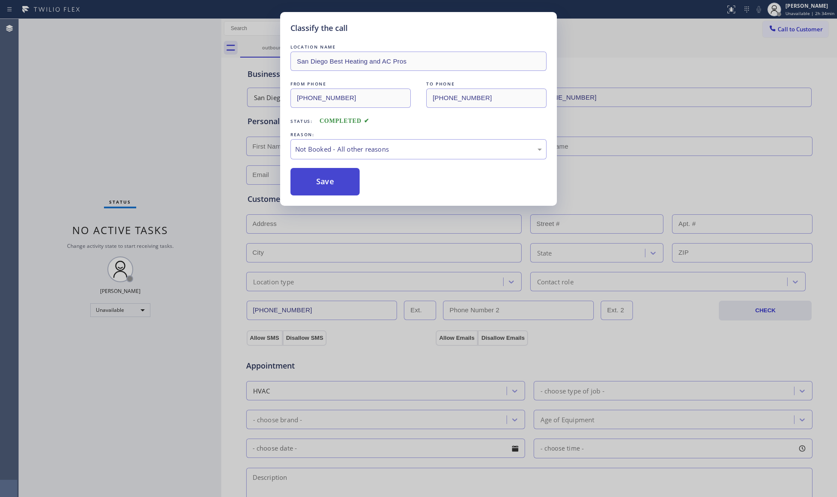
click at [320, 184] on button "Save" at bounding box center [325, 182] width 69 height 28
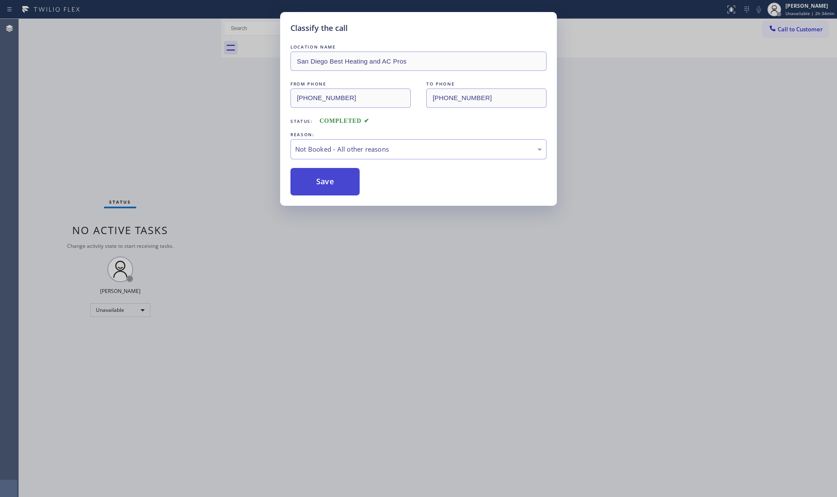
click at [321, 184] on button "Save" at bounding box center [325, 182] width 69 height 28
click at [322, 183] on button "Save" at bounding box center [325, 182] width 69 height 28
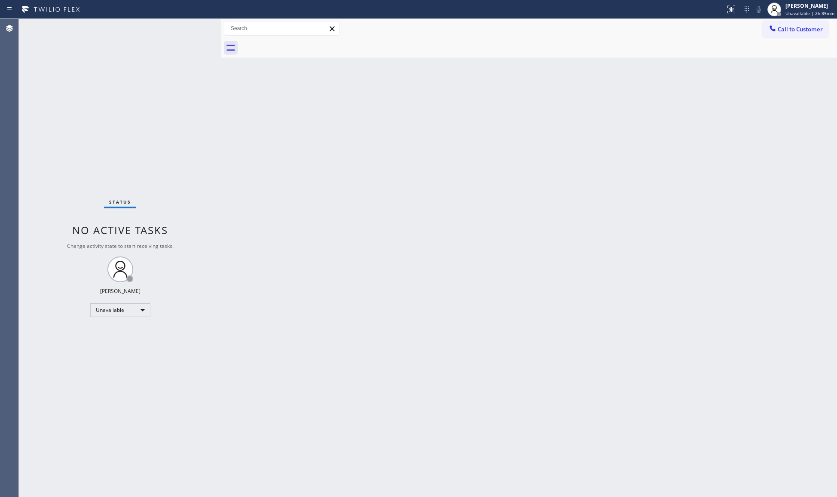
drag, startPoint x: 699, startPoint y: 87, endPoint x: 750, endPoint y: 58, distance: 58.1
click at [706, 81] on div "Back to Dashboard Change Sender ID Customers Technicians Select a contact Outbo…" at bounding box center [529, 258] width 616 height 478
click at [778, 28] on div at bounding box center [773, 29] width 10 height 10
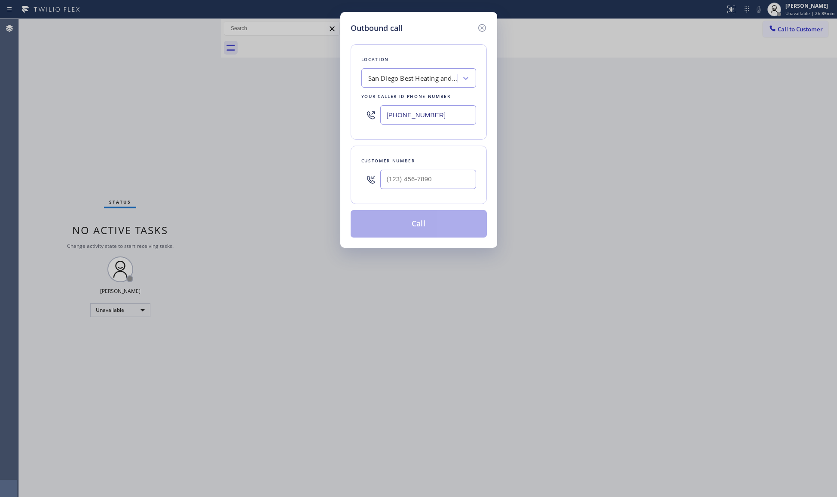
drag, startPoint x: 474, startPoint y: 124, endPoint x: 282, endPoint y: 100, distance: 192.8
click at [270, 102] on div "Outbound call Location [GEOGRAPHIC_DATA] Best Heating and AC Pros Your caller i…" at bounding box center [418, 248] width 837 height 497
paste input "213) 566-1222"
type input "[PHONE_NUMBER]"
click at [408, 179] on input "(___) ___-____" at bounding box center [428, 179] width 96 height 19
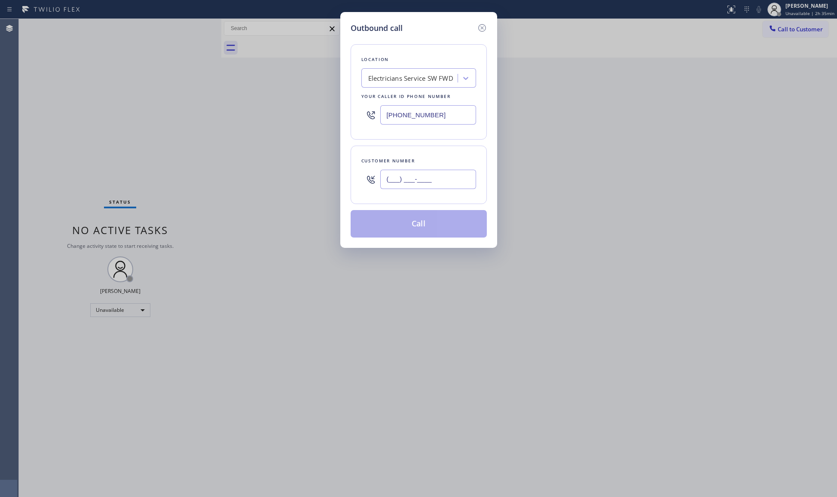
paste input "281) 688-8139"
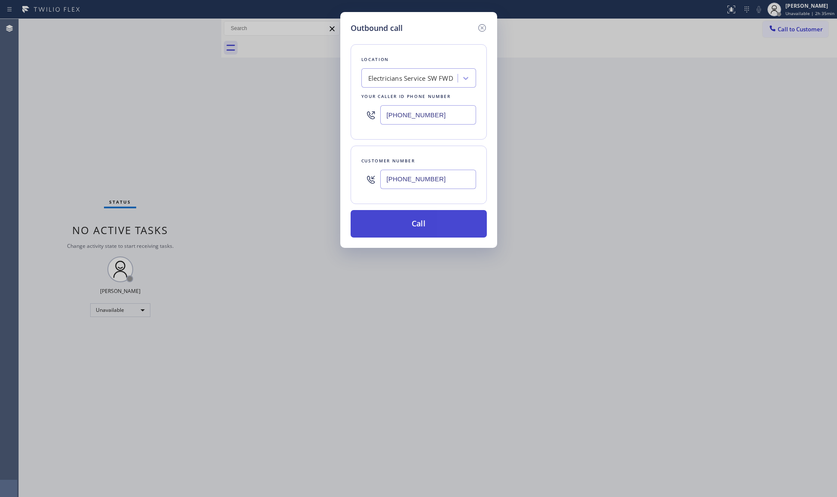
type input "[PHONE_NUMBER]"
click at [420, 224] on button "Call" at bounding box center [419, 224] width 136 height 28
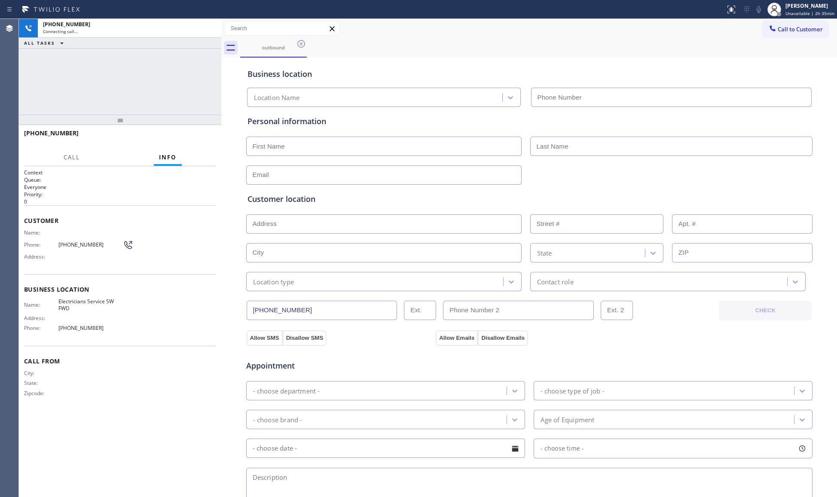
type input "[PHONE_NUMBER]"
click at [186, 137] on span "HANG UP" at bounding box center [196, 137] width 26 height 6
click at [187, 137] on span "HANG UP" at bounding box center [196, 137] width 26 height 6
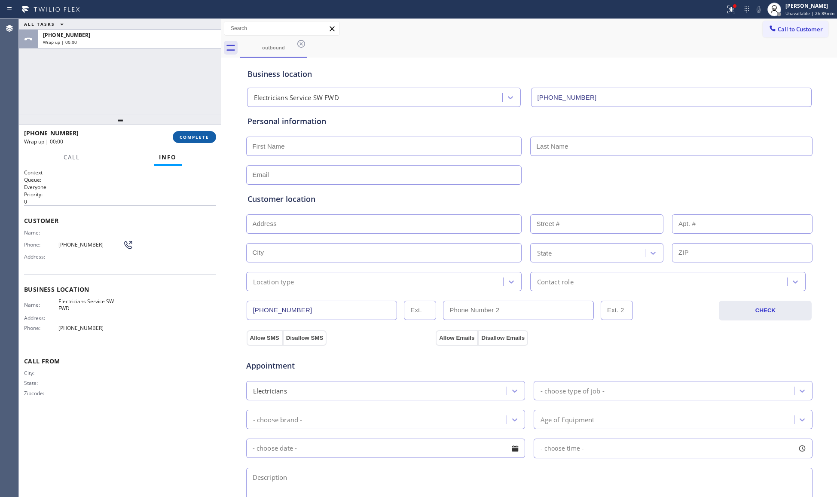
click at [187, 137] on span "COMPLETE" at bounding box center [195, 137] width 30 height 6
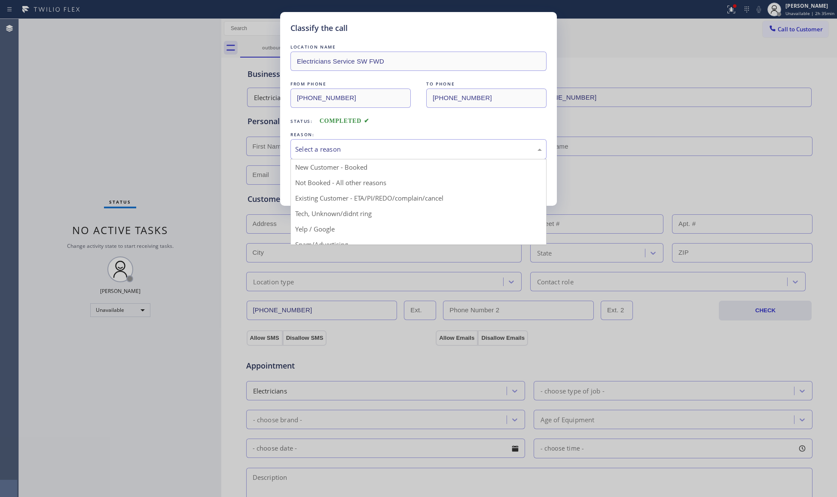
click at [302, 150] on div "Select a reason" at bounding box center [418, 149] width 247 height 10
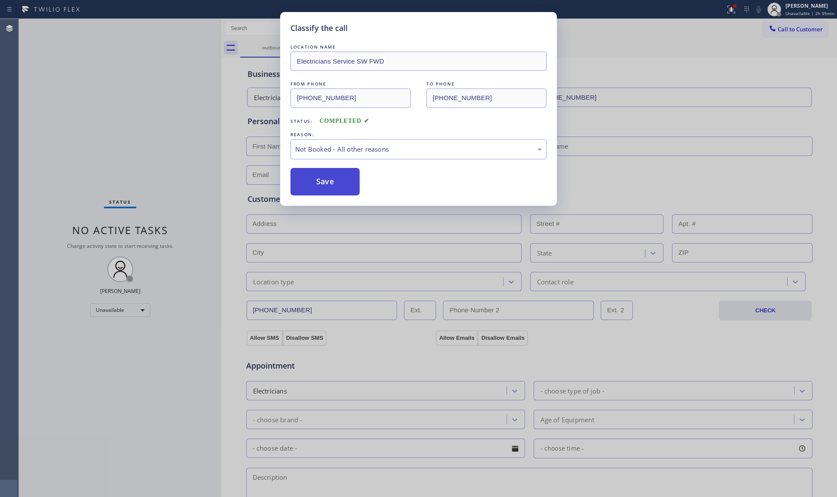
click at [310, 178] on button "Save" at bounding box center [325, 182] width 69 height 28
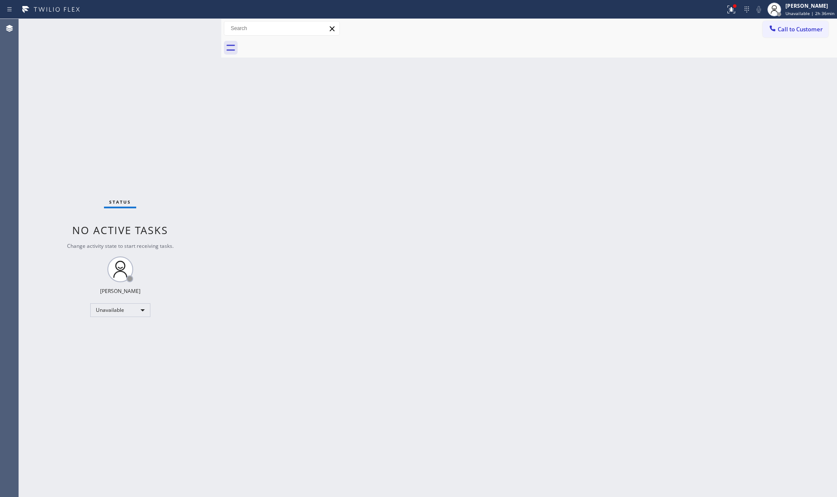
drag, startPoint x: 738, startPoint y: 78, endPoint x: 750, endPoint y: 50, distance: 30.0
click at [739, 72] on div "Back to Dashboard Change Sender ID Customers Technicians Select a contact Outbo…" at bounding box center [529, 258] width 616 height 478
click at [774, 33] on div at bounding box center [773, 29] width 10 height 10
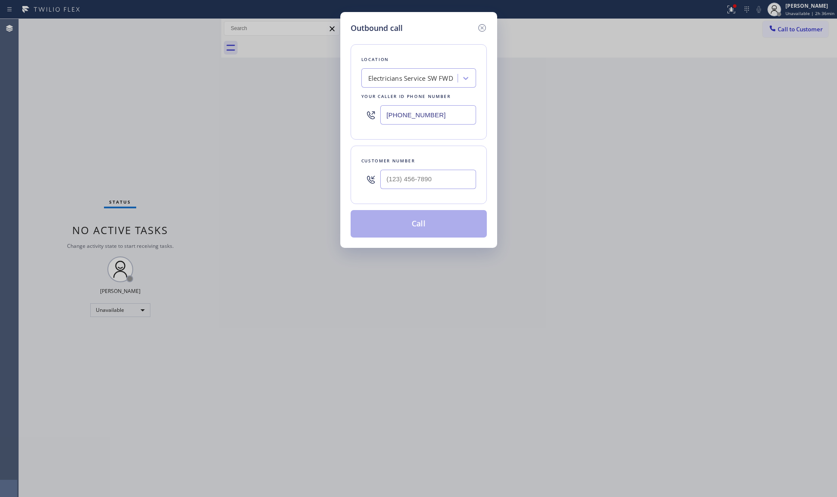
paste input "347) 801-0965"
drag, startPoint x: 472, startPoint y: 109, endPoint x: 473, endPoint y: 123, distance: 13.9
click at [298, 94] on div "Outbound call Location Electricians Service SW FWD Your caller id phone number …" at bounding box center [418, 248] width 837 height 497
click at [436, 107] on input "[PHONE_NUMBER]" at bounding box center [428, 114] width 96 height 19
drag, startPoint x: 368, startPoint y: 104, endPoint x: 378, endPoint y: 112, distance: 13.2
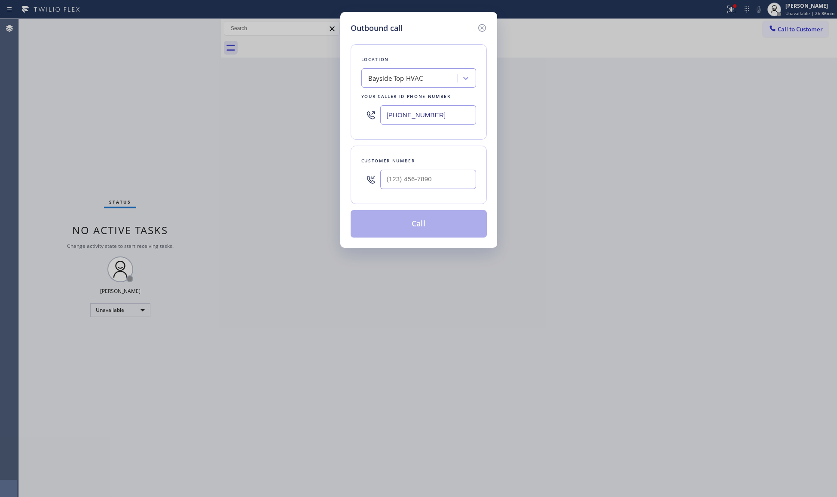
click at [363, 107] on div "[PHONE_NUMBER]" at bounding box center [419, 115] width 115 height 28
paste input "text"
type input "[PHONE_NUMBER]"
click at [449, 182] on input "(___) ___-____" at bounding box center [428, 179] width 96 height 19
paste input "text"
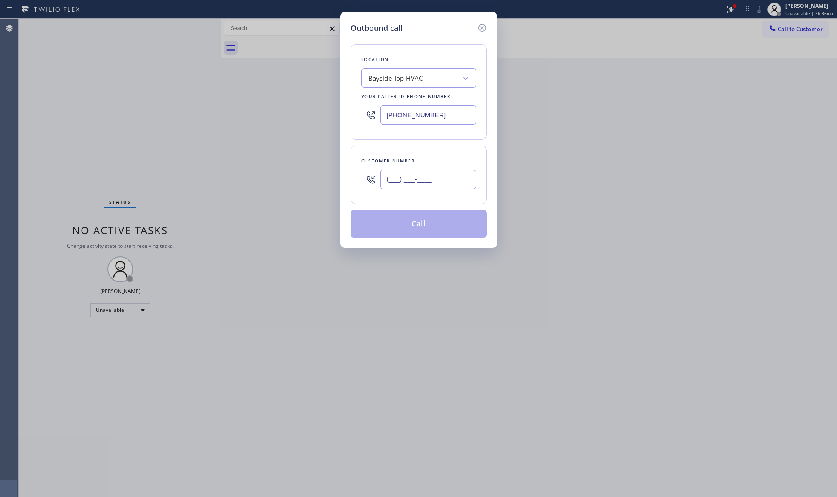
click at [449, 182] on input "(___) ___-____" at bounding box center [428, 179] width 96 height 19
click at [455, 183] on input "(___) ___-____" at bounding box center [428, 179] width 96 height 19
paste input "text"
click at [391, 183] on input "(___) ___-____" at bounding box center [428, 179] width 96 height 19
paste input "34) 766-7776"
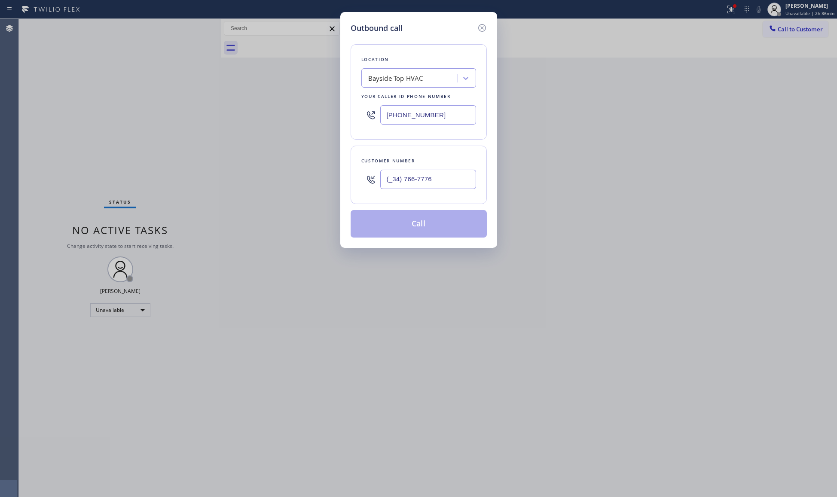
click at [389, 181] on input "(_34) 766-7776" at bounding box center [428, 179] width 96 height 19
paste input "347) 667-7760"
type input "[PHONE_NUMBER]"
click at [416, 224] on button "Call" at bounding box center [419, 224] width 136 height 28
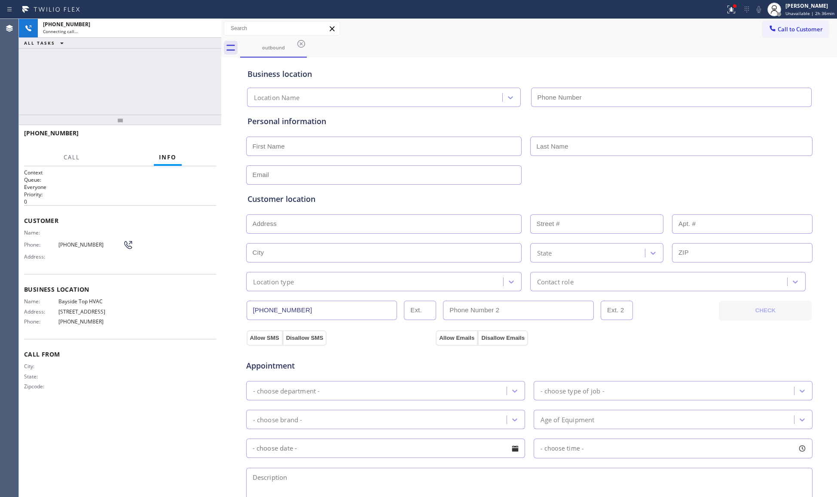
type input "[PHONE_NUMBER]"
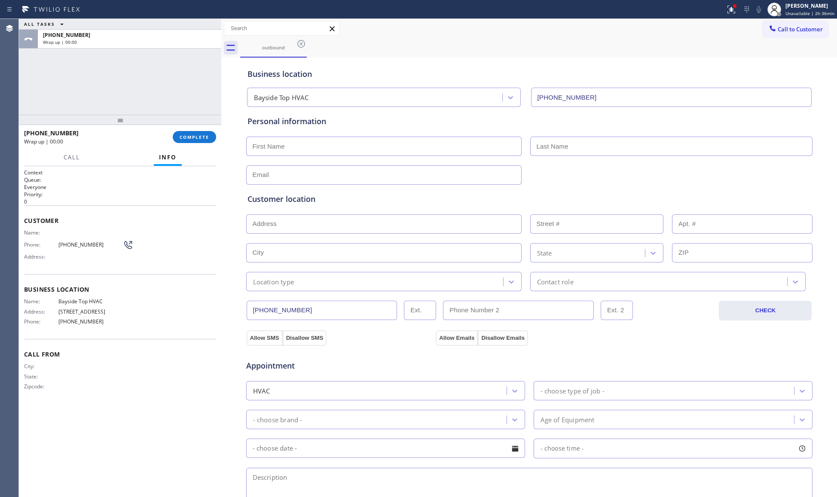
click at [267, 310] on input "[PHONE_NUMBER]" at bounding box center [322, 310] width 151 height 19
click at [268, 310] on input "[PHONE_NUMBER]" at bounding box center [322, 310] width 151 height 19
click at [182, 136] on span "COMPLETE" at bounding box center [195, 137] width 30 height 6
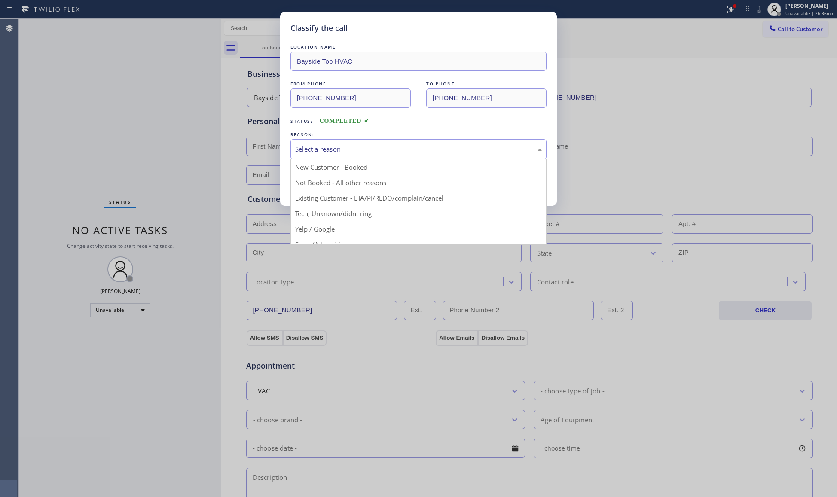
click at [320, 156] on div "Select a reason" at bounding box center [419, 149] width 256 height 20
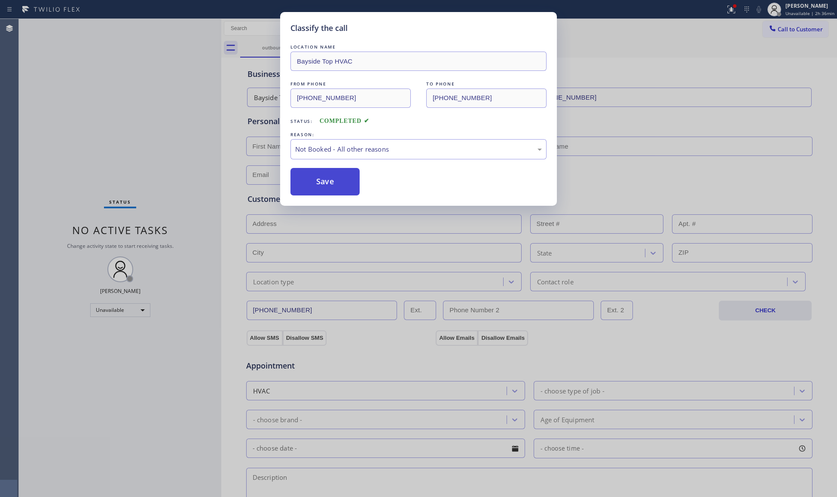
click at [308, 185] on button "Save" at bounding box center [325, 182] width 69 height 28
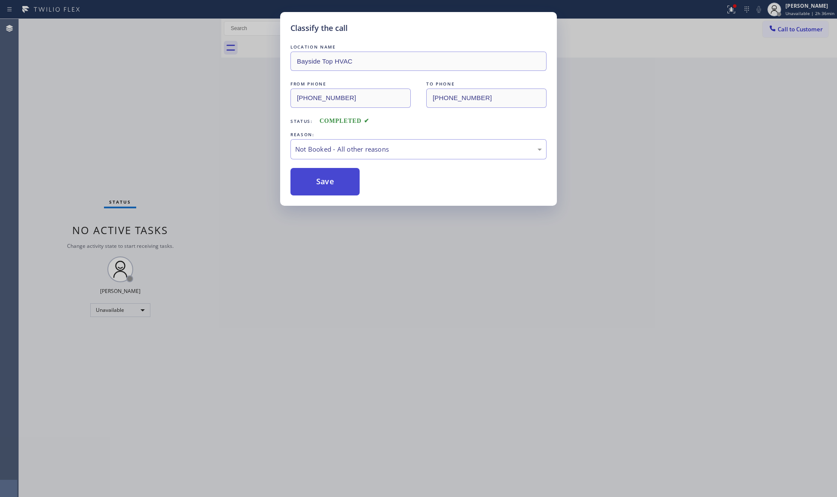
click at [310, 184] on button "Save" at bounding box center [325, 182] width 69 height 28
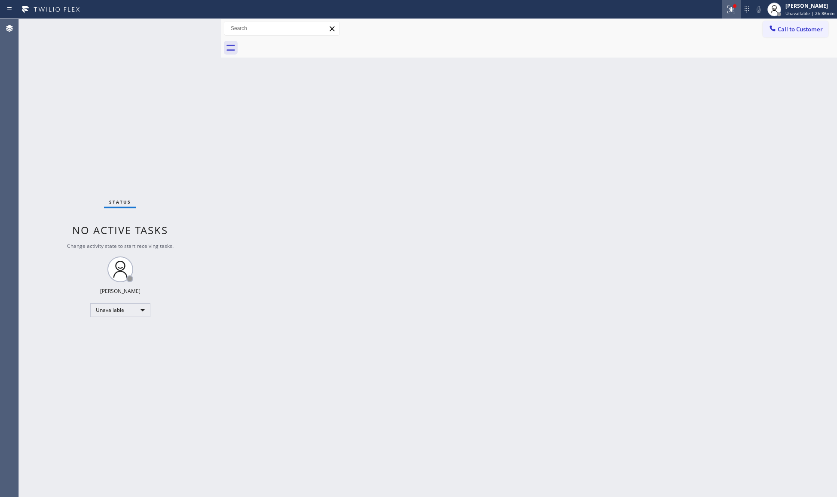
click at [733, 11] on icon at bounding box center [731, 9] width 10 height 10
drag, startPoint x: 713, startPoint y: 109, endPoint x: 722, endPoint y: 107, distance: 9.5
click at [714, 109] on button "Clear issues" at bounding box center [687, 113] width 101 height 12
click at [791, 33] on span "Call to Customer" at bounding box center [800, 29] width 45 height 8
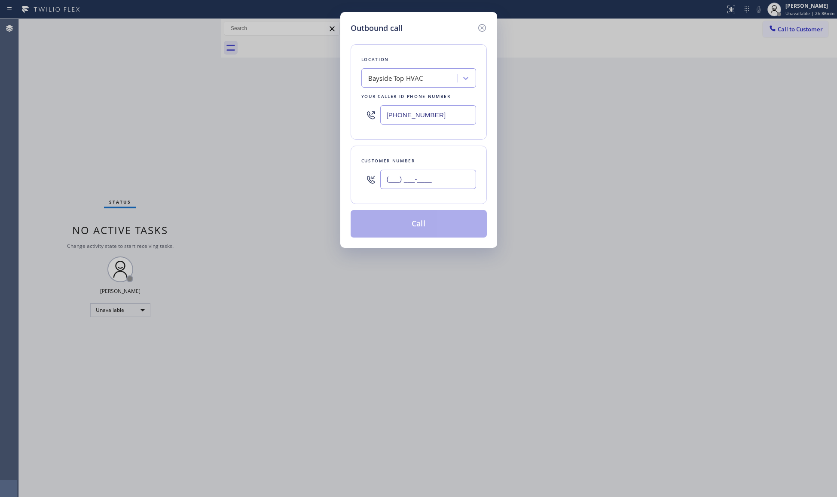
click at [434, 178] on input "(___) ___-____" at bounding box center [428, 179] width 96 height 19
paste input "347) 667-7760"
type input "[PHONE_NUMBER]"
click at [402, 227] on button "Call" at bounding box center [419, 224] width 136 height 28
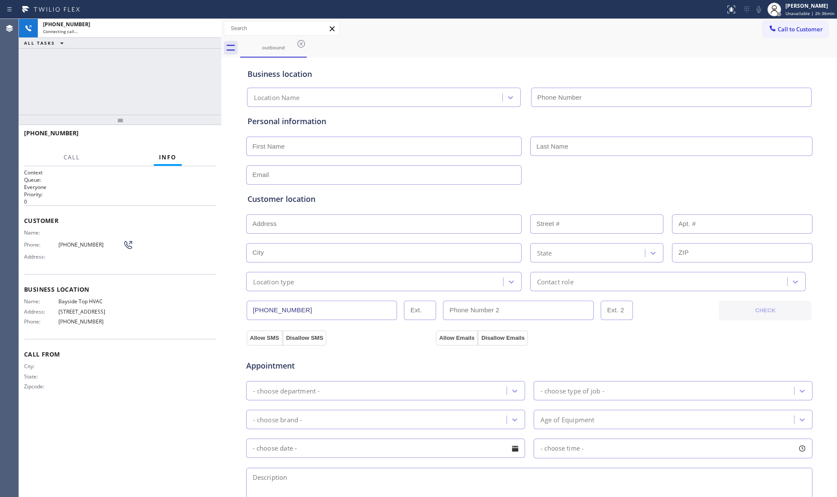
type input "[PHONE_NUMBER]"
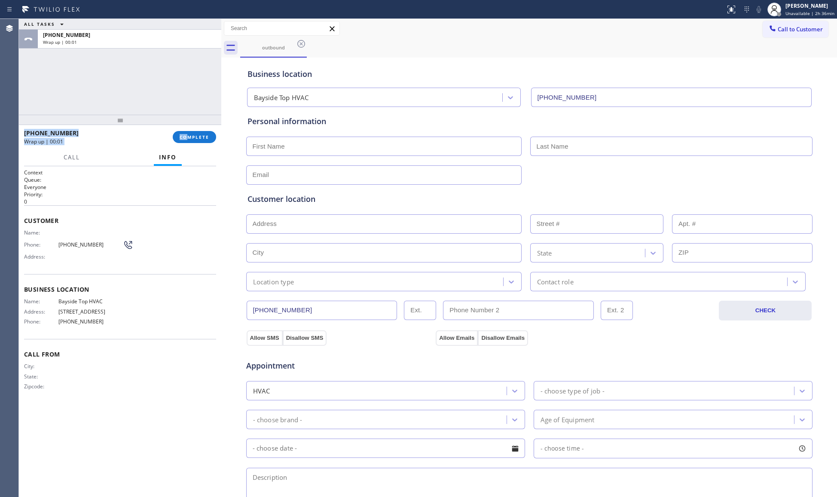
click at [186, 127] on div "ALL TASKS ALL TASKS ACTIVE TASKS TASKS IN WRAP UP [PHONE_NUMBER] Wrap up | 00:0…" at bounding box center [120, 258] width 202 height 478
drag, startPoint x: 188, startPoint y: 135, endPoint x: 340, endPoint y: 135, distance: 151.3
click at [190, 135] on span "COMPLETE" at bounding box center [195, 137] width 30 height 6
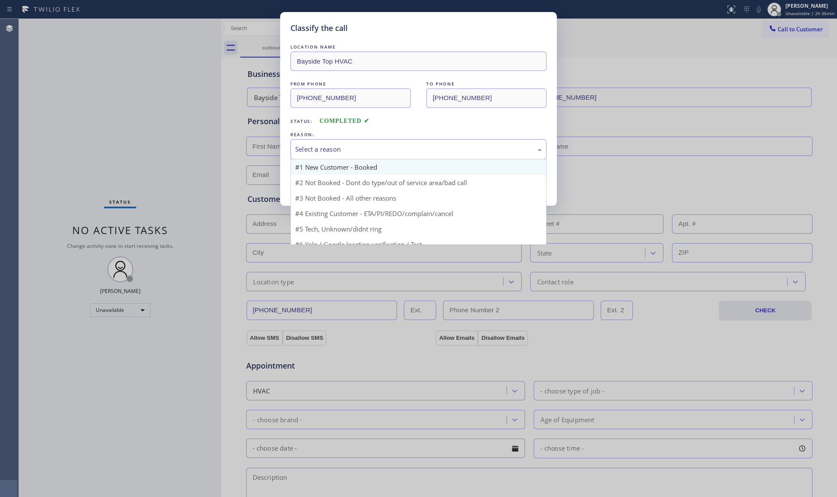
drag, startPoint x: 332, startPoint y: 148, endPoint x: 324, endPoint y: 167, distance: 20.4
click at [332, 150] on div "Select a reason" at bounding box center [418, 149] width 247 height 10
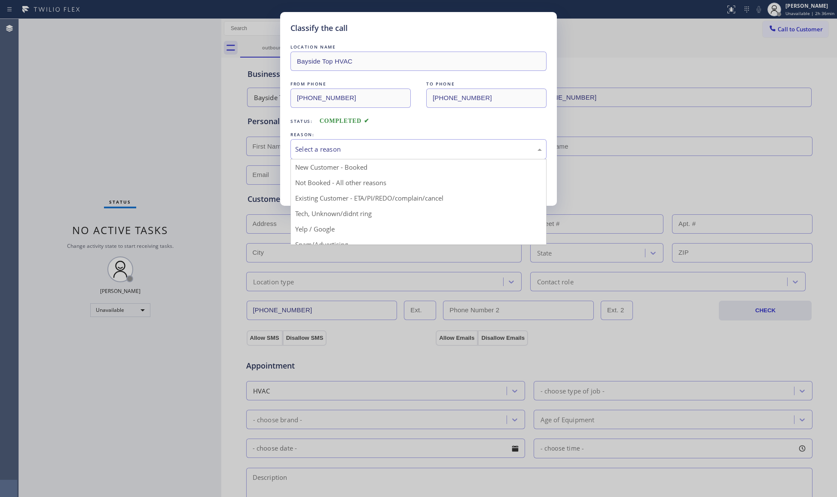
click at [319, 178] on button "Save" at bounding box center [325, 182] width 69 height 28
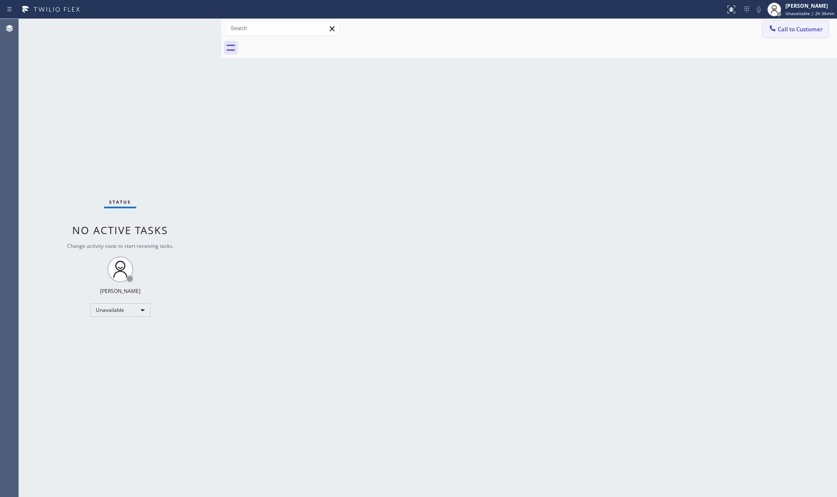
click at [790, 28] on span "Call to Customer" at bounding box center [800, 29] width 45 height 8
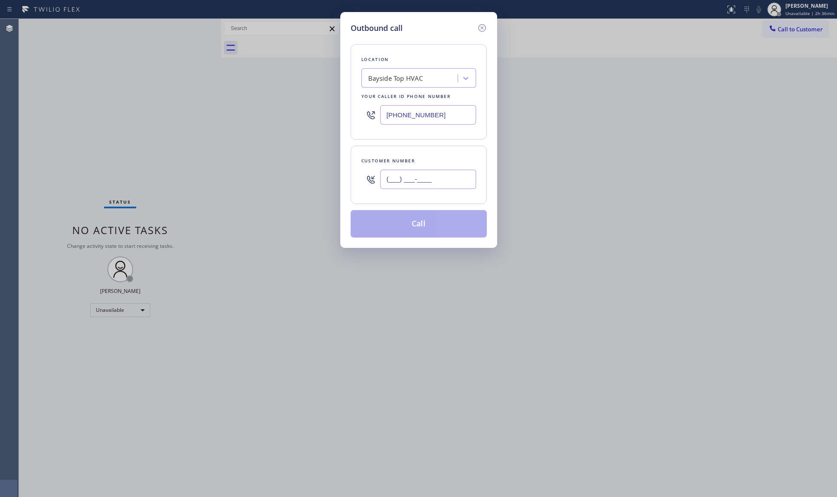
drag, startPoint x: 449, startPoint y: 172, endPoint x: 460, endPoint y: 158, distance: 17.8
click at [449, 173] on input "(___) ___-____" at bounding box center [428, 179] width 96 height 19
paste input "347) 667-7760"
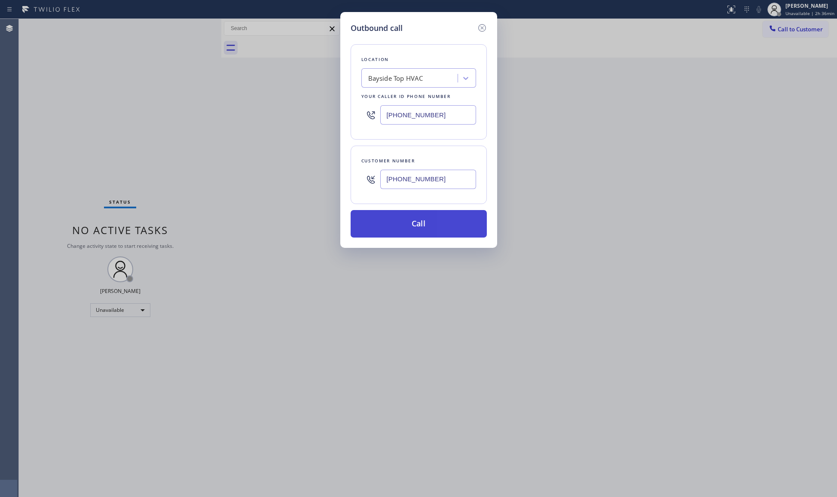
type input "[PHONE_NUMBER]"
click at [413, 220] on button "Call" at bounding box center [419, 224] width 136 height 28
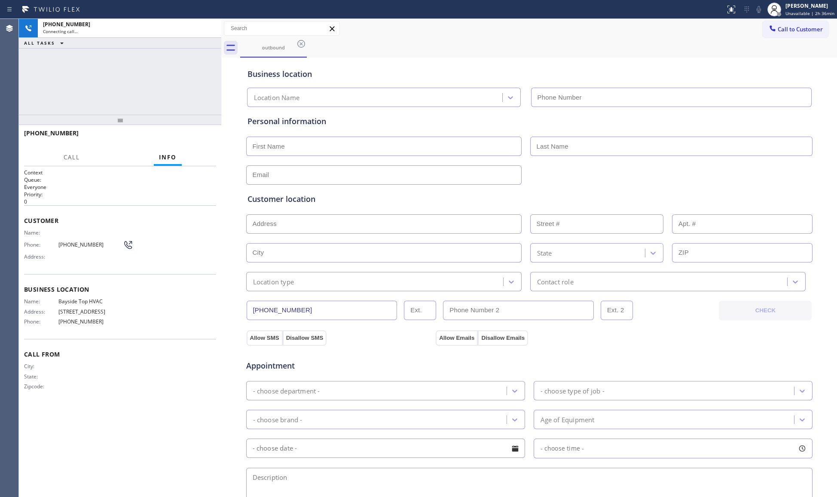
type input "[PHONE_NUMBER]"
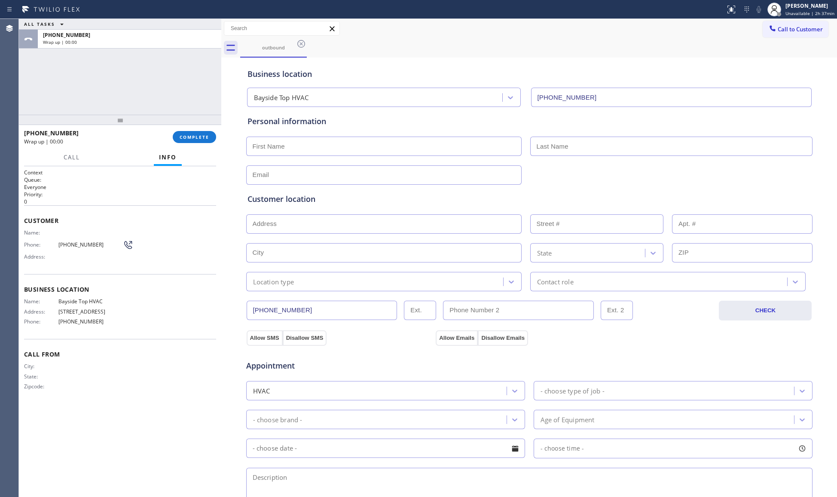
click at [189, 144] on div "[PHONE_NUMBER] Wrap up | 00:00 COMPLETE" at bounding box center [120, 137] width 192 height 22
click at [193, 140] on button "COMPLETE" at bounding box center [194, 137] width 43 height 12
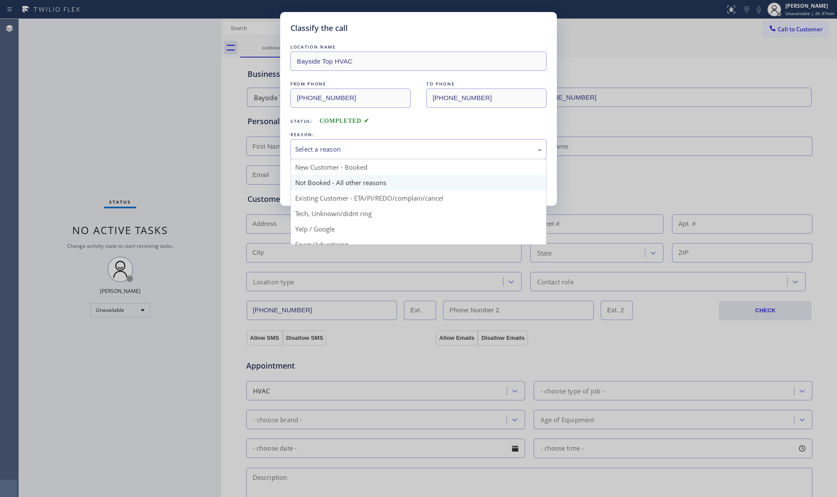
drag, startPoint x: 350, startPoint y: 153, endPoint x: 330, endPoint y: 176, distance: 30.2
click at [348, 154] on div "Select a reason" at bounding box center [418, 149] width 247 height 10
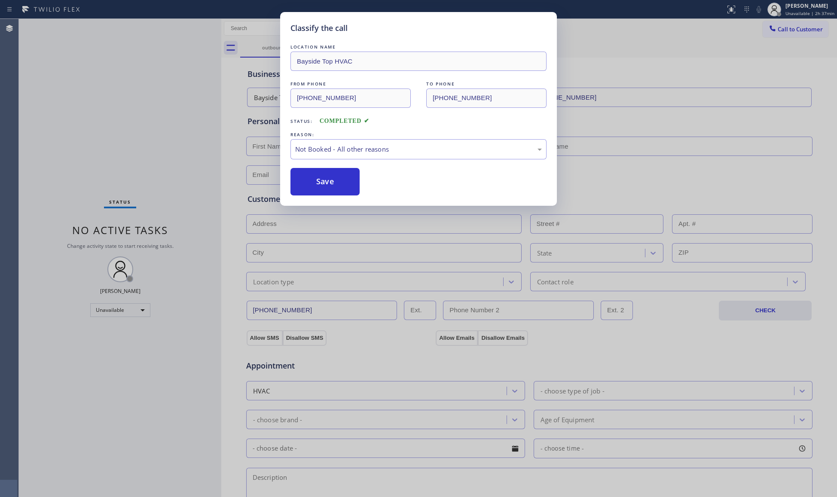
click at [328, 179] on button "Save" at bounding box center [325, 182] width 69 height 28
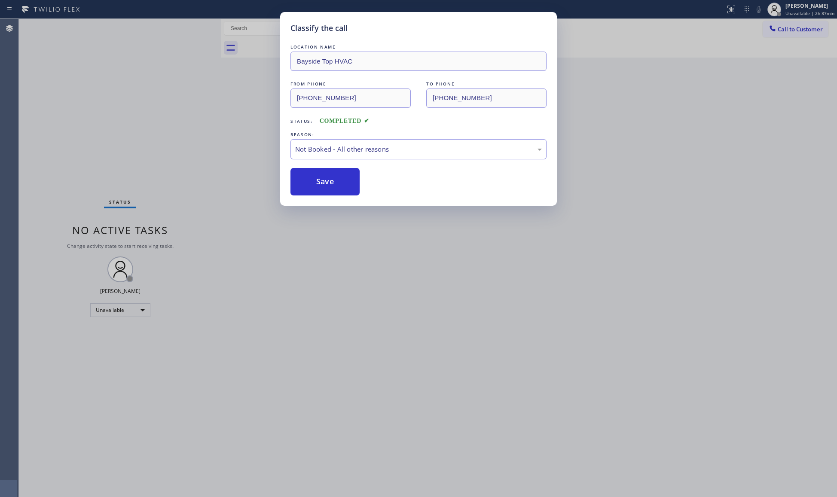
click at [328, 179] on button "Save" at bounding box center [325, 182] width 69 height 28
click at [329, 179] on button "Save" at bounding box center [325, 182] width 69 height 28
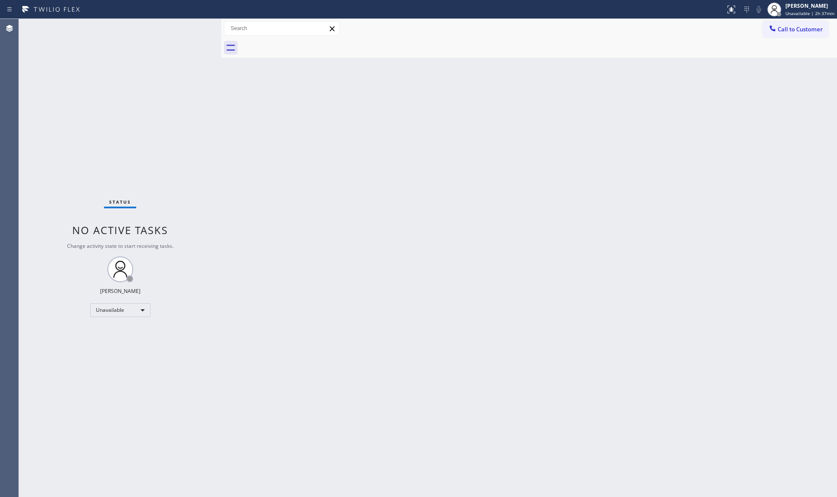
drag, startPoint x: 808, startPoint y: 23, endPoint x: 719, endPoint y: 91, distance: 112.3
click at [806, 26] on button "Call to Customer" at bounding box center [796, 29] width 66 height 16
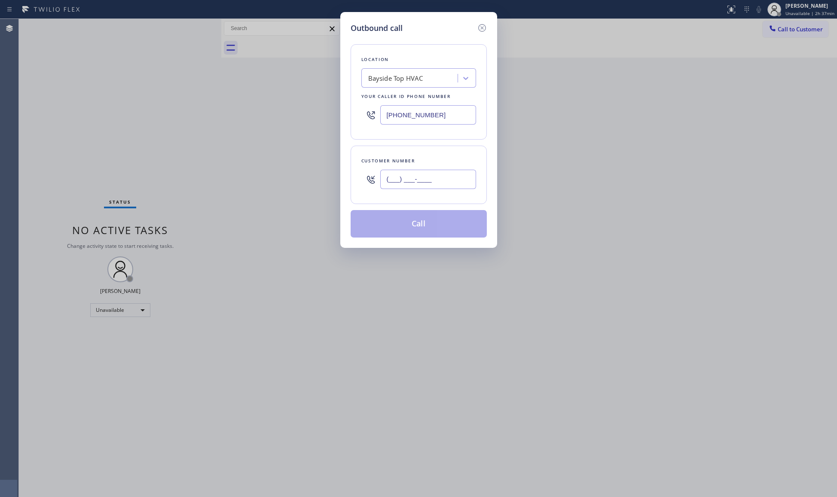
click at [442, 176] on input "(___) ___-____" at bounding box center [428, 179] width 96 height 19
paste input "347) 667-7760"
type input "[PHONE_NUMBER]"
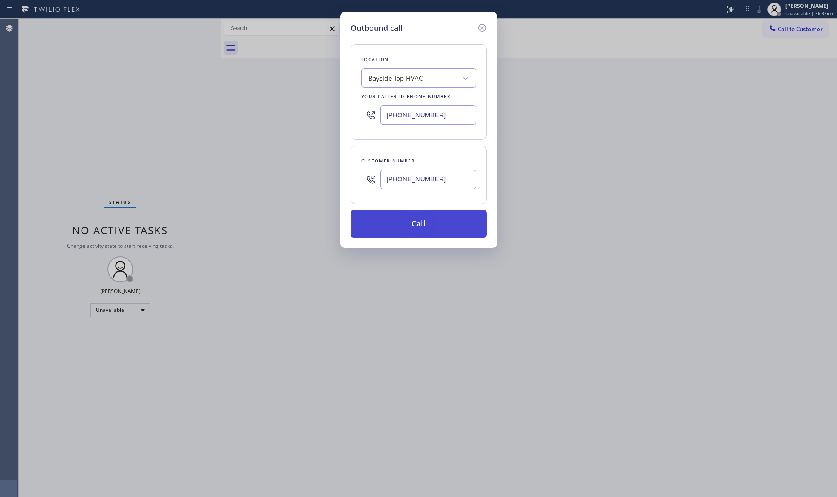
click at [430, 226] on button "Call" at bounding box center [419, 224] width 136 height 28
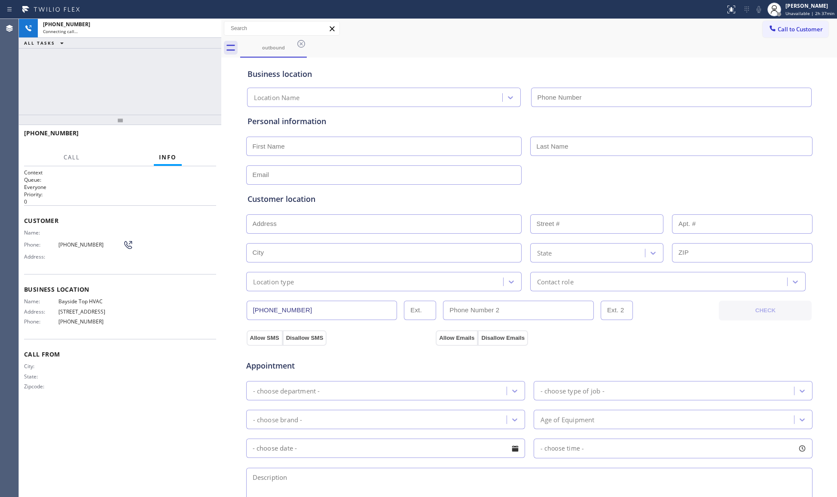
type input "[PHONE_NUMBER]"
click at [389, 52] on div "outbound" at bounding box center [538, 47] width 597 height 19
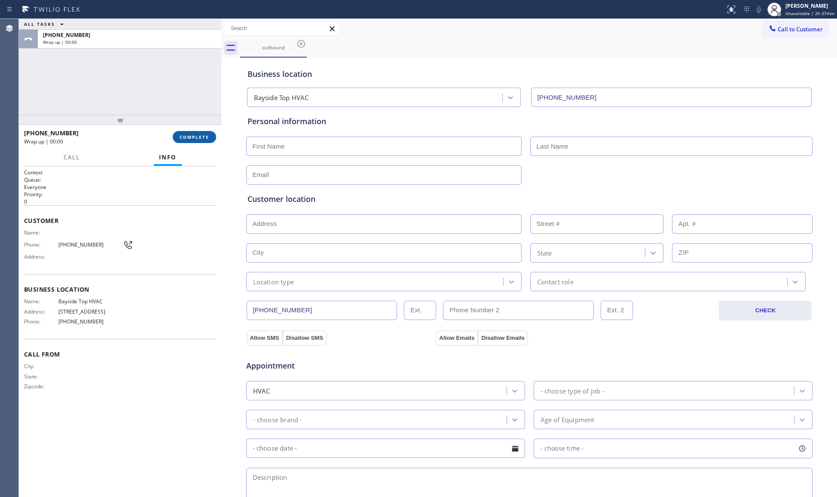
click at [203, 135] on span "COMPLETE" at bounding box center [195, 137] width 30 height 6
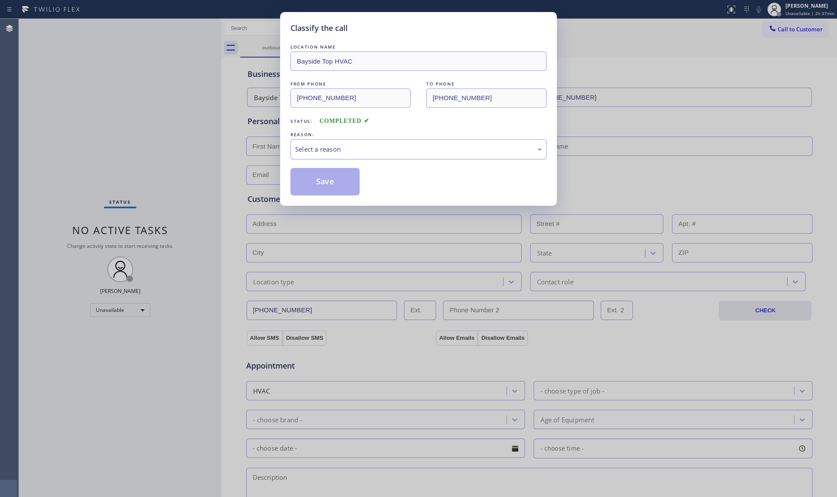
click at [406, 157] on div "Select a reason" at bounding box center [419, 149] width 256 height 20
click at [329, 181] on button "Save" at bounding box center [325, 182] width 69 height 28
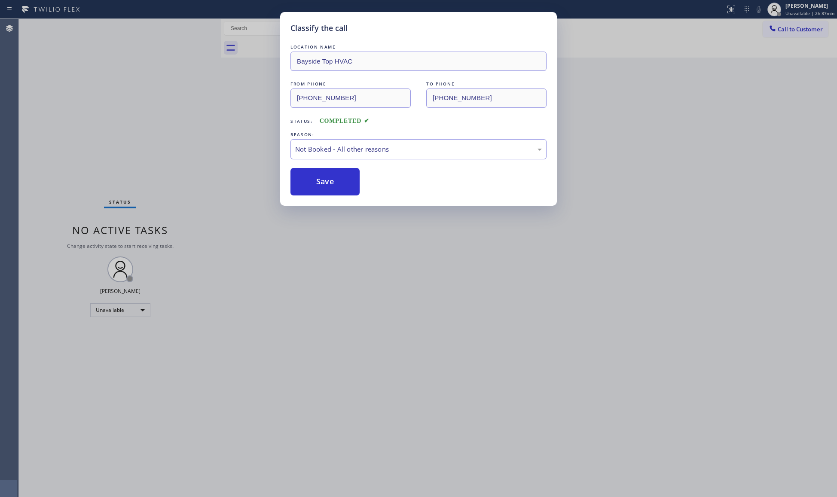
click at [794, 25] on div "Classify the call LOCATION NAME Bayside Top HVAC FROM PHONE [PHONE_NUMBER] TO P…" at bounding box center [418, 248] width 837 height 497
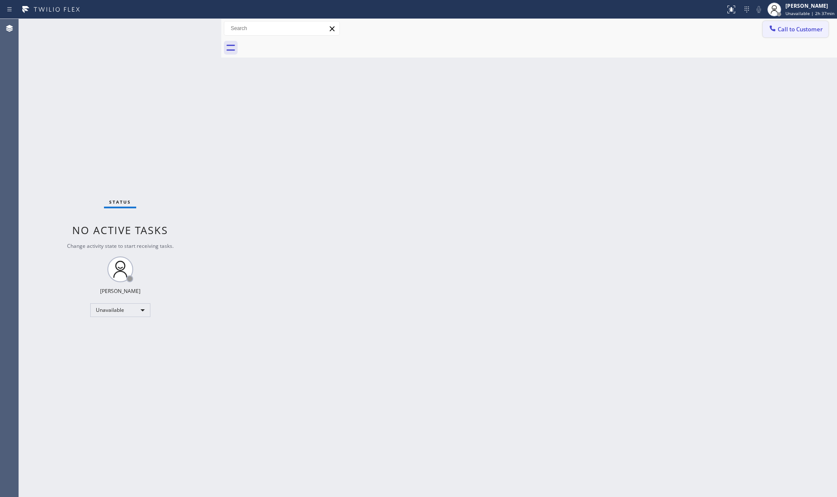
click at [786, 35] on button "Call to Customer" at bounding box center [796, 29] width 66 height 16
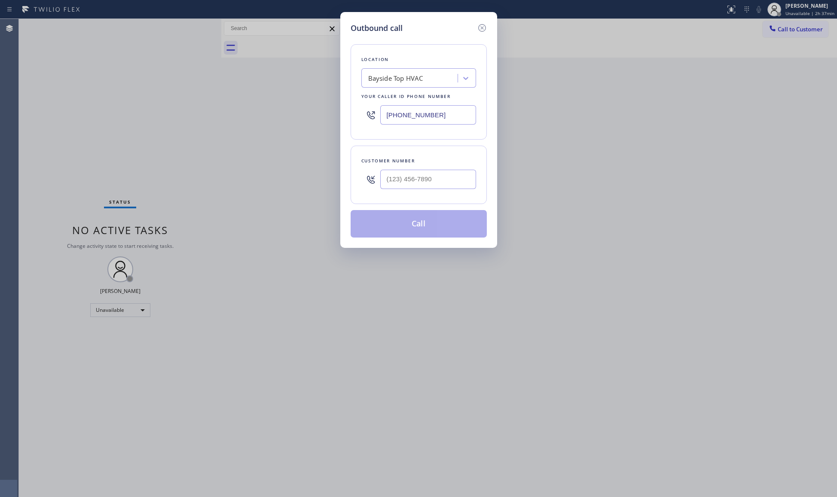
type input "(___) ___-____"
click at [452, 188] on input "(___) ___-____" at bounding box center [428, 179] width 96 height 19
click at [450, 180] on input "(___) ___-____" at bounding box center [428, 179] width 96 height 19
click at [377, 178] on div at bounding box center [371, 180] width 19 height 28
click at [383, 176] on input "(___) ___-____" at bounding box center [428, 179] width 96 height 19
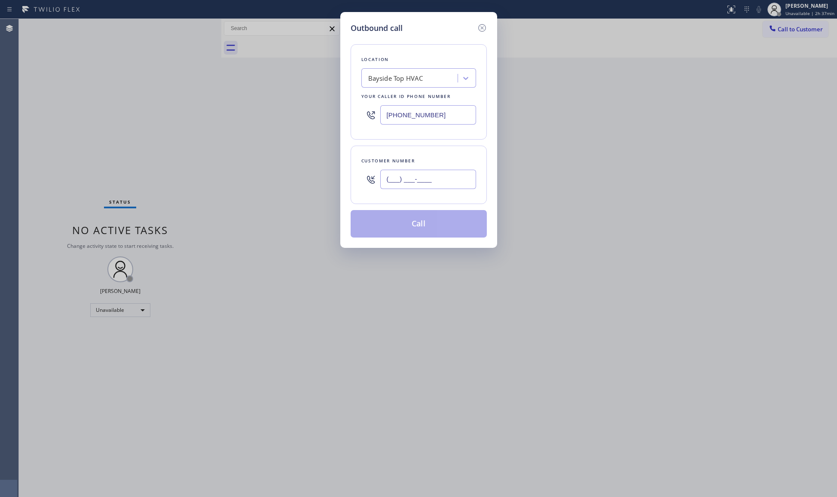
paste input "347) 667-7760"
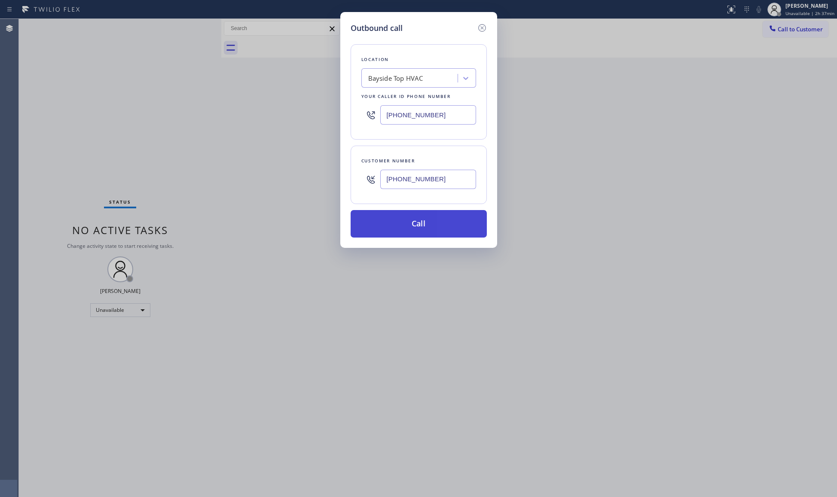
type input "[PHONE_NUMBER]"
click at [420, 227] on button "Call" at bounding box center [419, 224] width 136 height 28
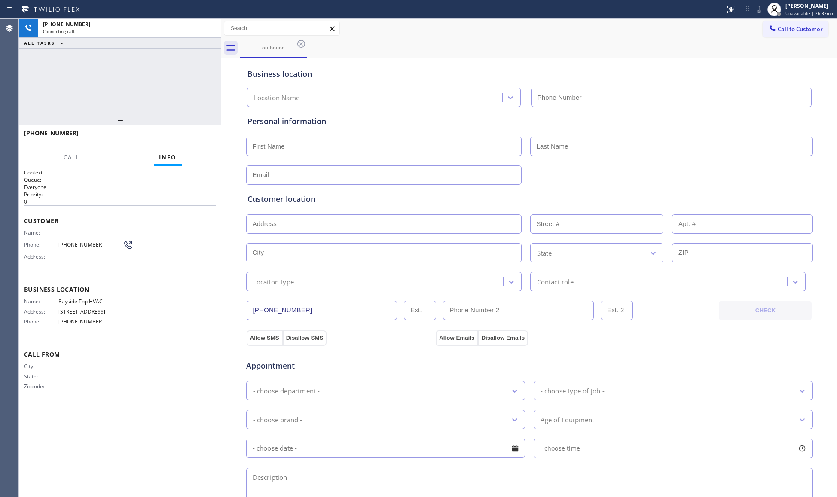
type input "[PHONE_NUMBER]"
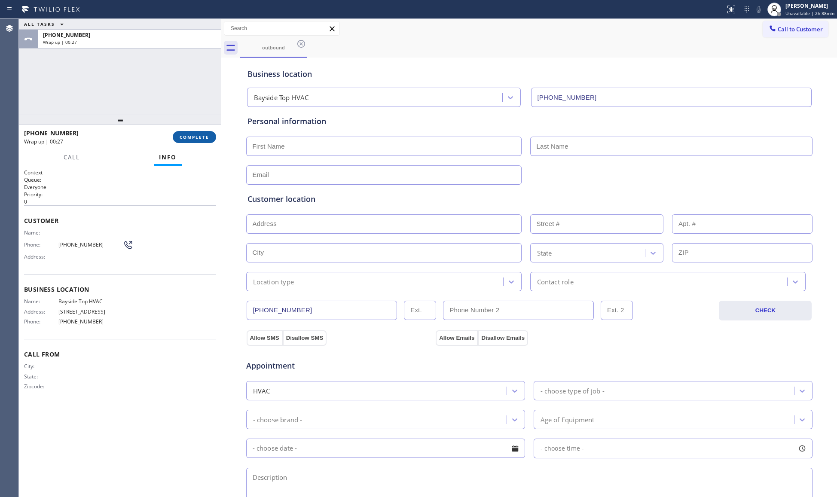
click at [203, 132] on button "COMPLETE" at bounding box center [194, 137] width 43 height 12
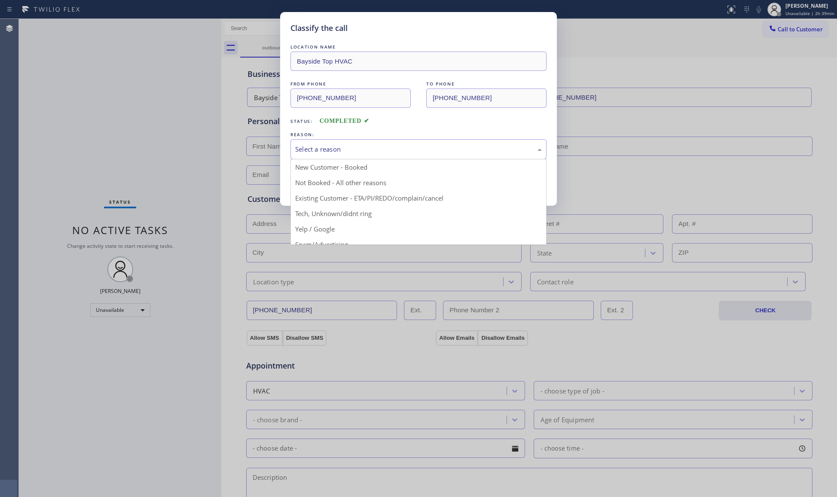
click at [317, 148] on div "Select a reason" at bounding box center [418, 149] width 247 height 10
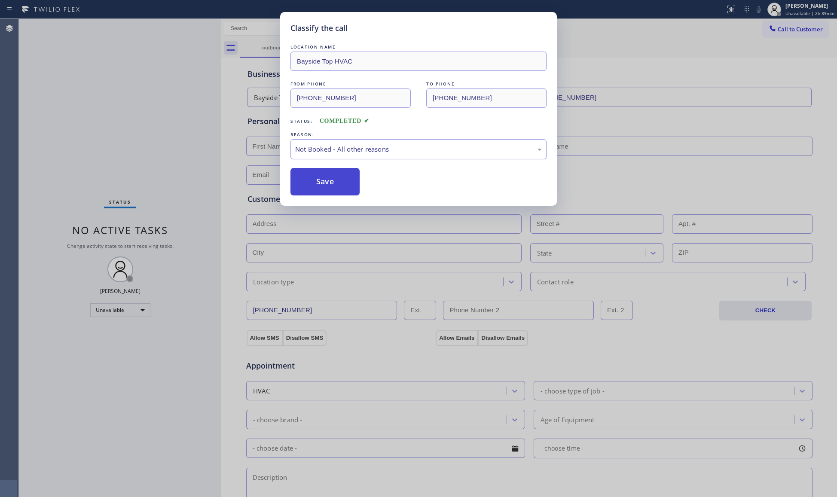
click at [322, 183] on button "Save" at bounding box center [325, 182] width 69 height 28
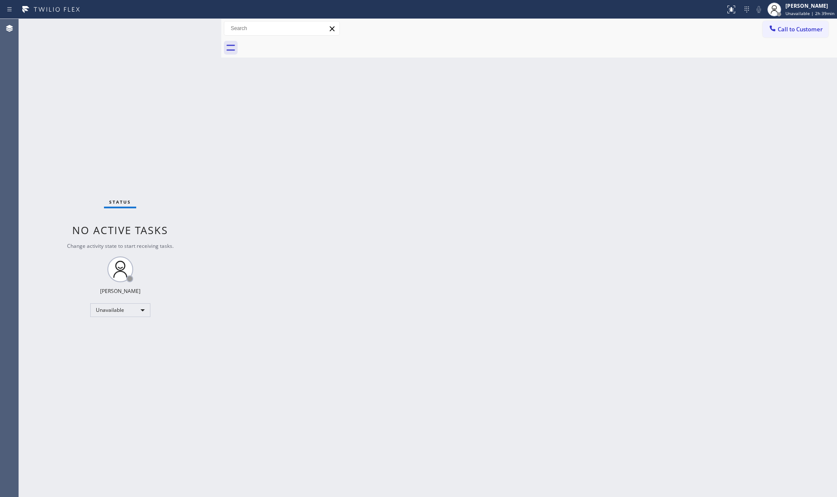
click at [668, 76] on div "Back to Dashboard Change Sender ID Customers Technicians Select a contact Outbo…" at bounding box center [529, 258] width 616 height 478
click at [456, 208] on div "Back to Dashboard Change Sender ID Customers Technicians Select a contact Outbo…" at bounding box center [529, 258] width 616 height 478
click at [555, 70] on div "Back to Dashboard Change Sender ID Customers Technicians Select a contact Outbo…" at bounding box center [529, 258] width 616 height 478
click at [782, 9] on div at bounding box center [775, 10] width 14 height 14
click at [776, 37] on button "Offline" at bounding box center [794, 34] width 86 height 11
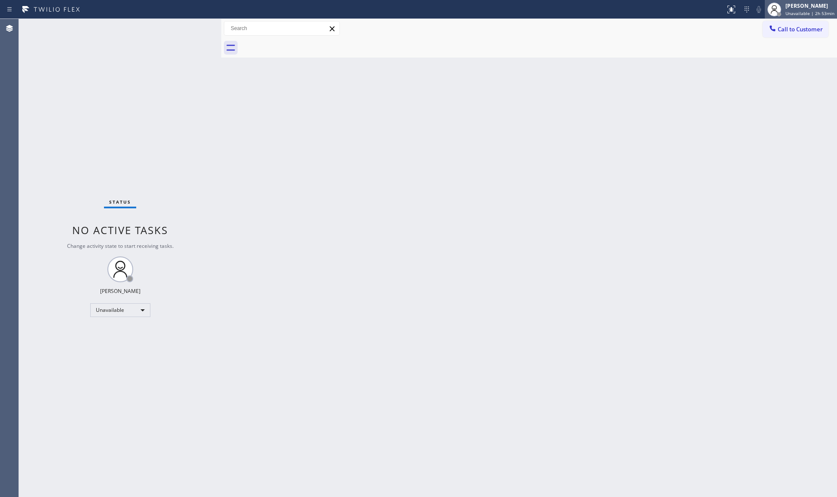
click at [788, 0] on div "[PERSON_NAME] Unavailable | 2h 53min" at bounding box center [801, 9] width 72 height 19
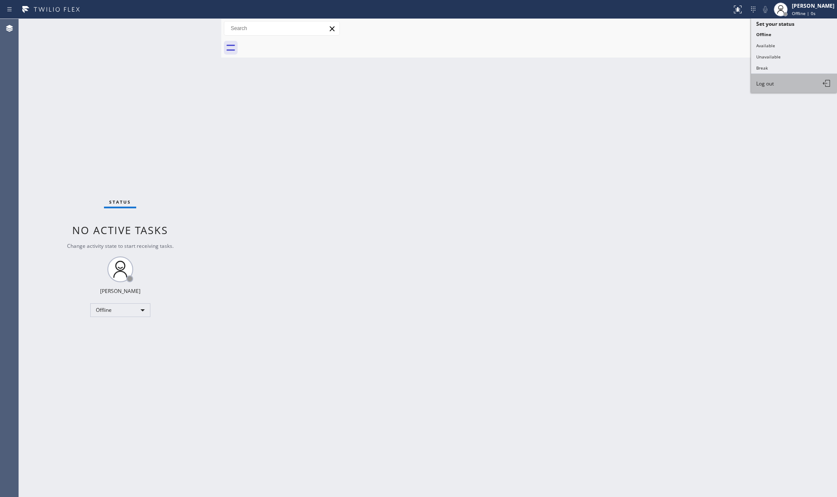
click at [773, 80] on span "Log out" at bounding box center [766, 83] width 18 height 7
